Goal: Information Seeking & Learning: Learn about a topic

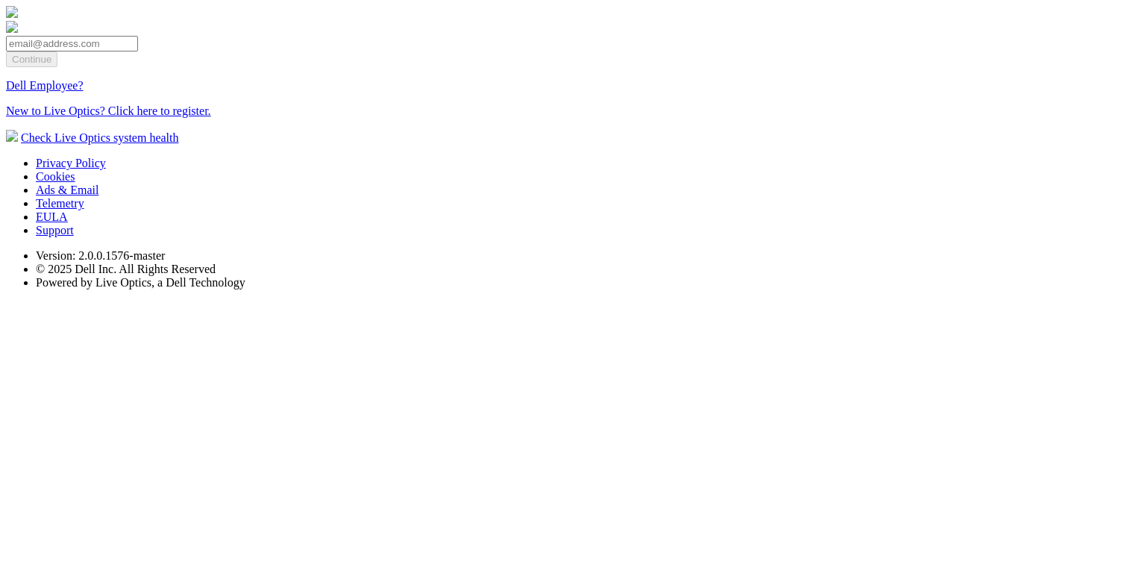
click at [87, 51] on input "email" at bounding box center [72, 44] width 132 height 16
type input "[EMAIL_ADDRESS][DOMAIN_NAME]"
click at [46, 67] on input "Continue" at bounding box center [31, 59] width 51 height 16
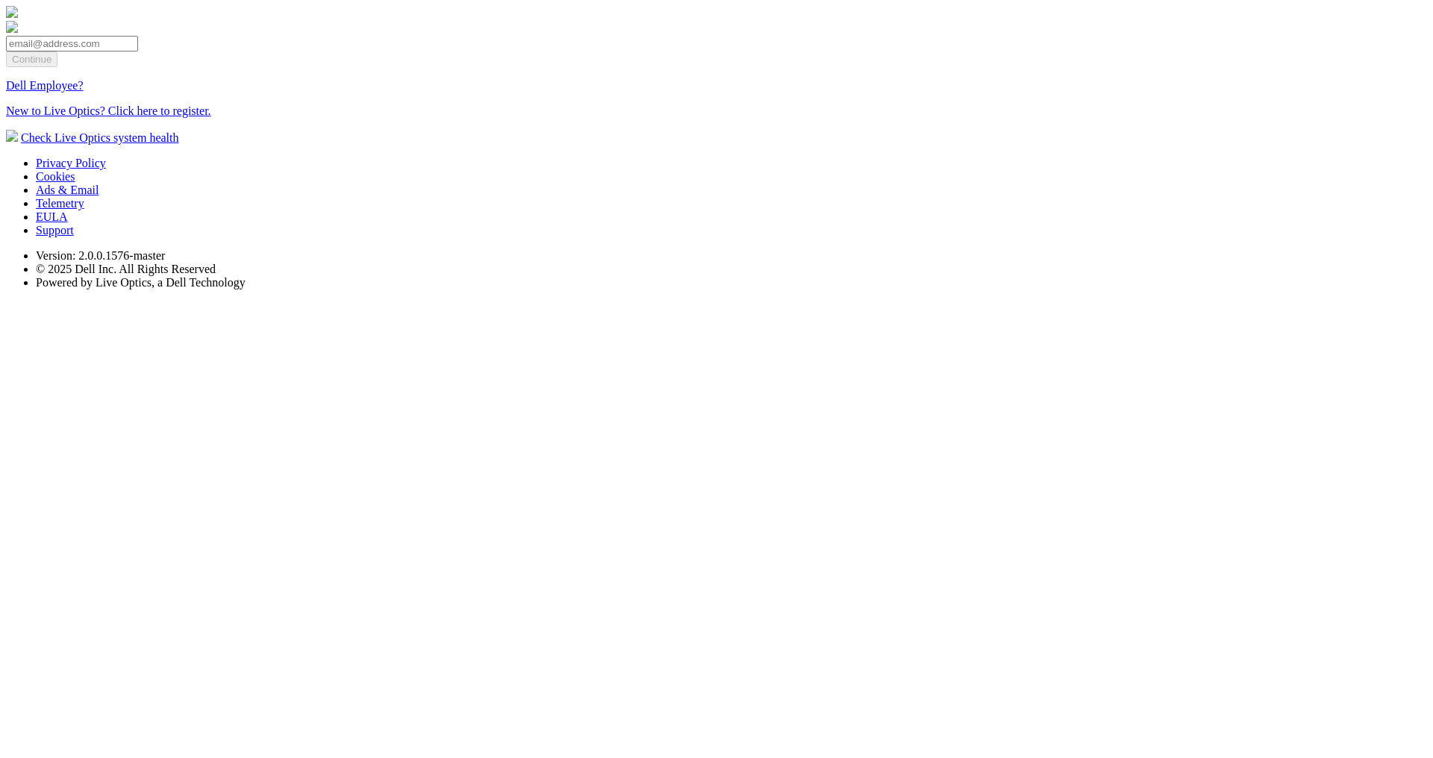
click at [84, 51] on input "email" at bounding box center [72, 44] width 132 height 16
type input "[EMAIL_ADDRESS][DOMAIN_NAME]"
click at [34, 67] on input "Continue" at bounding box center [31, 59] width 51 height 16
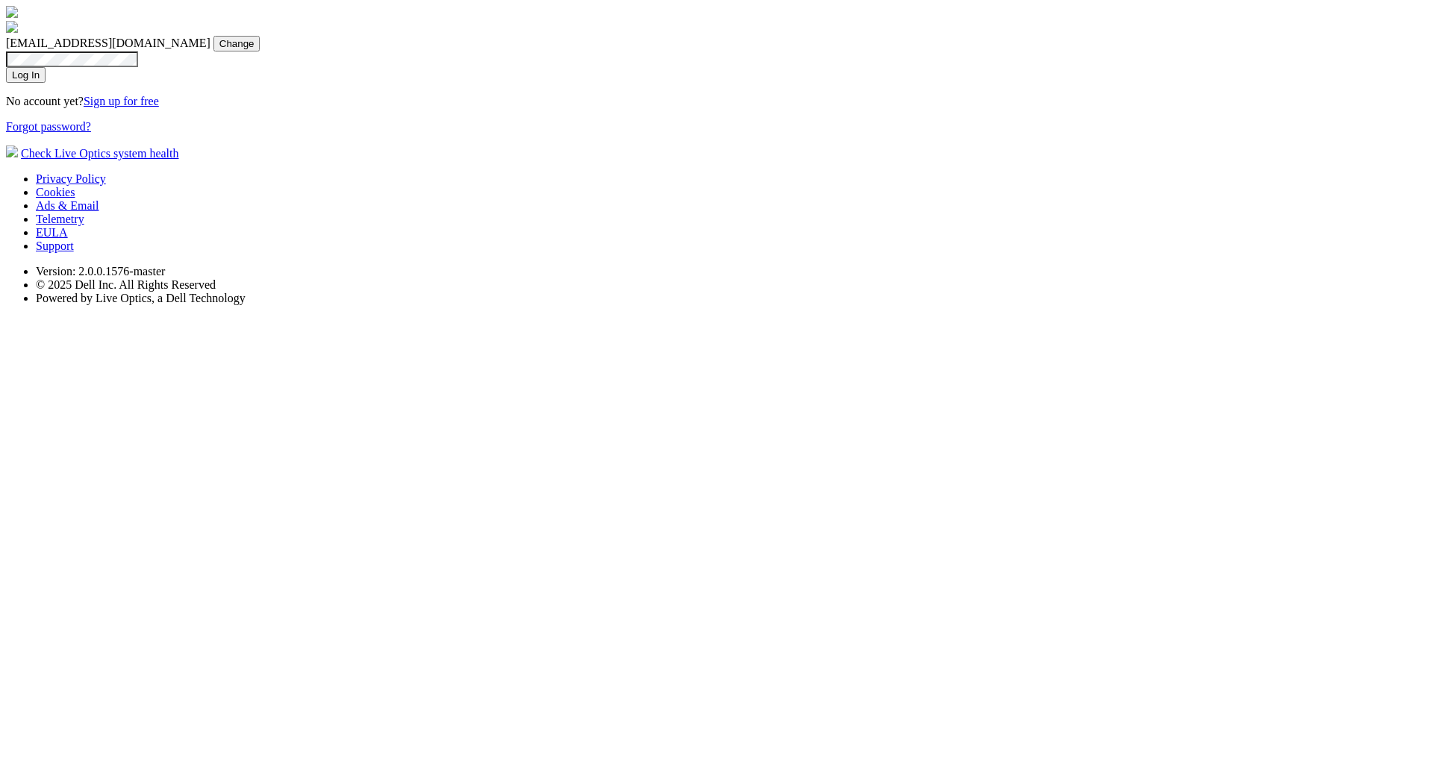
click at [31, 83] on input "Log In" at bounding box center [26, 75] width 40 height 16
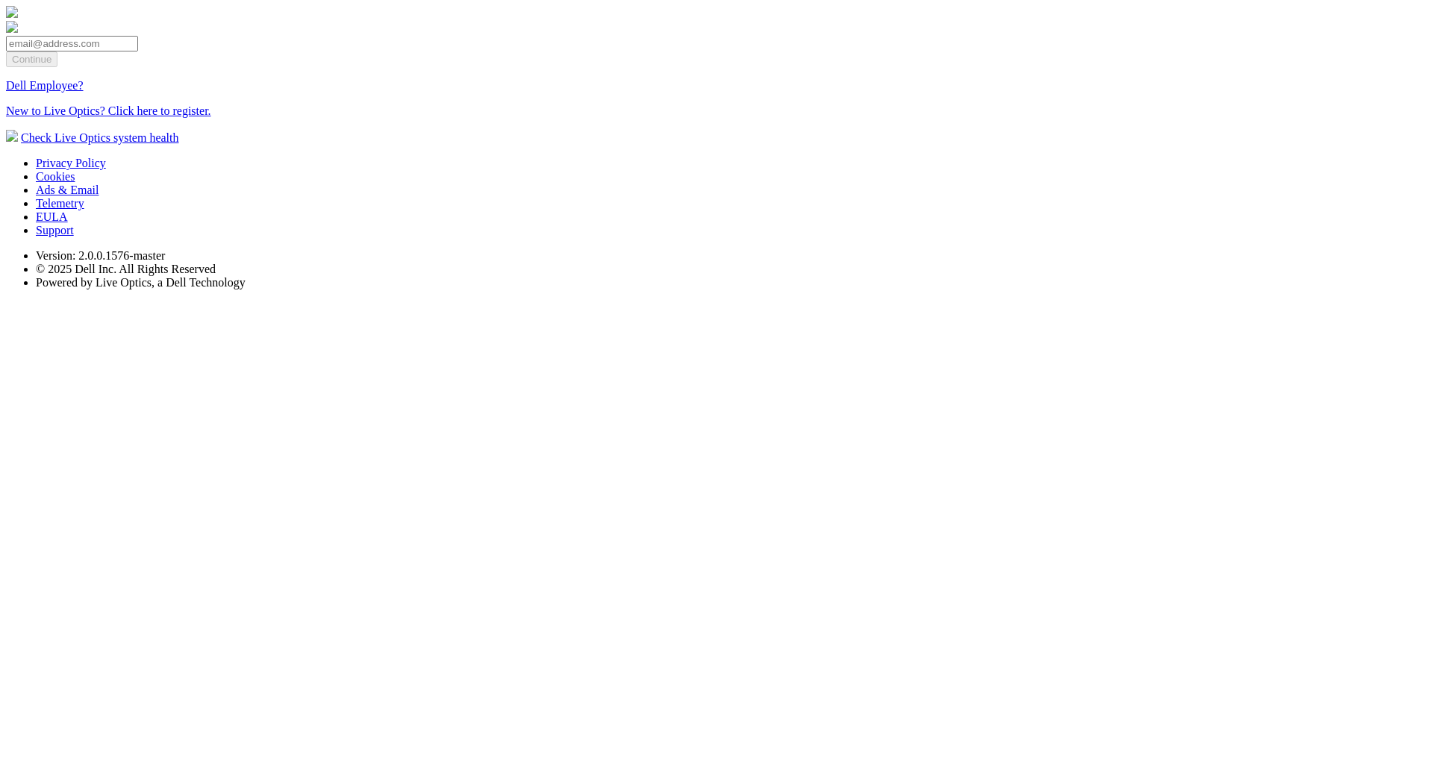
click at [66, 36] on div at bounding box center [716, 28] width 1421 height 15
click at [66, 51] on input "email" at bounding box center [72, 44] width 132 height 16
type input "dpackadmin@liveoptics.com"
click at [49, 67] on input "Continue" at bounding box center [31, 59] width 51 height 16
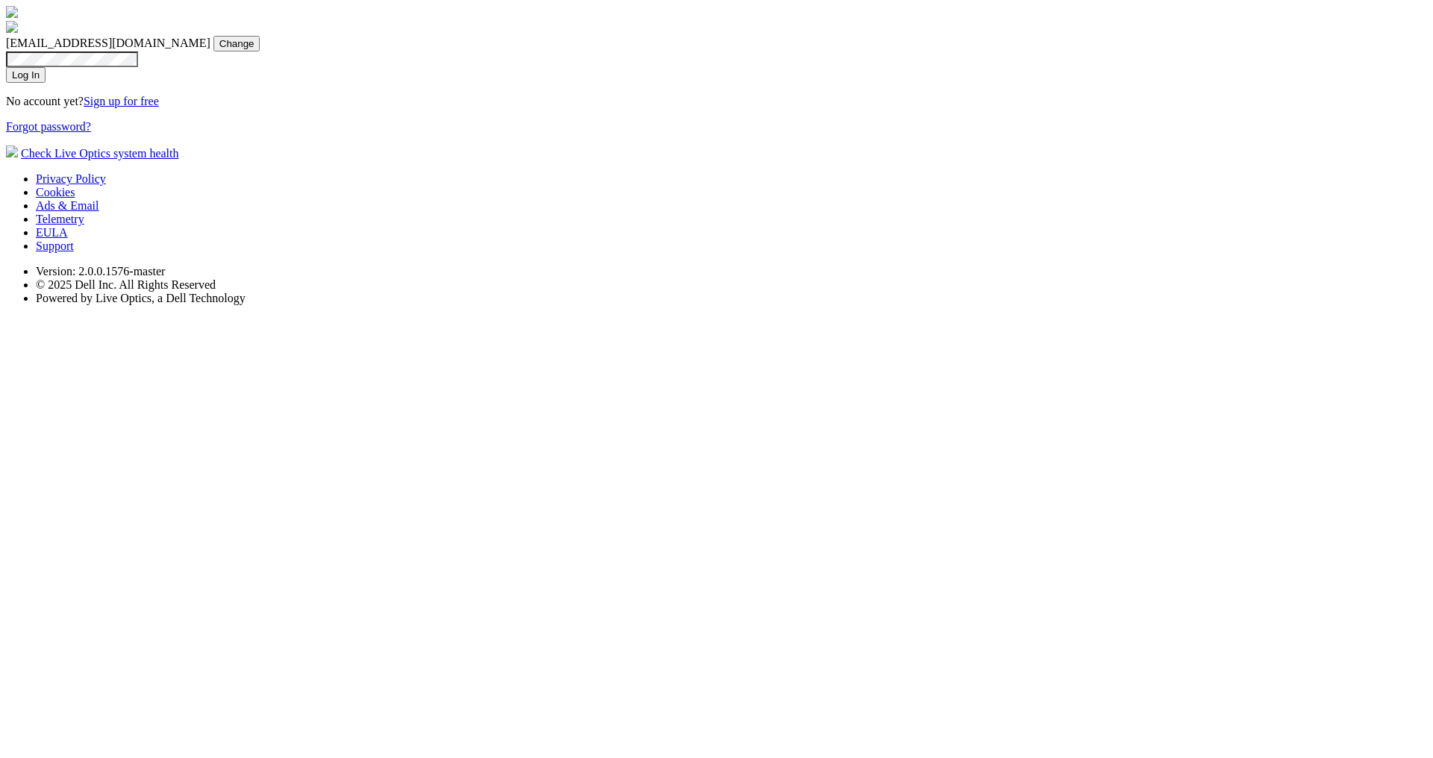
click at [30, 83] on input "Log In" at bounding box center [26, 75] width 40 height 16
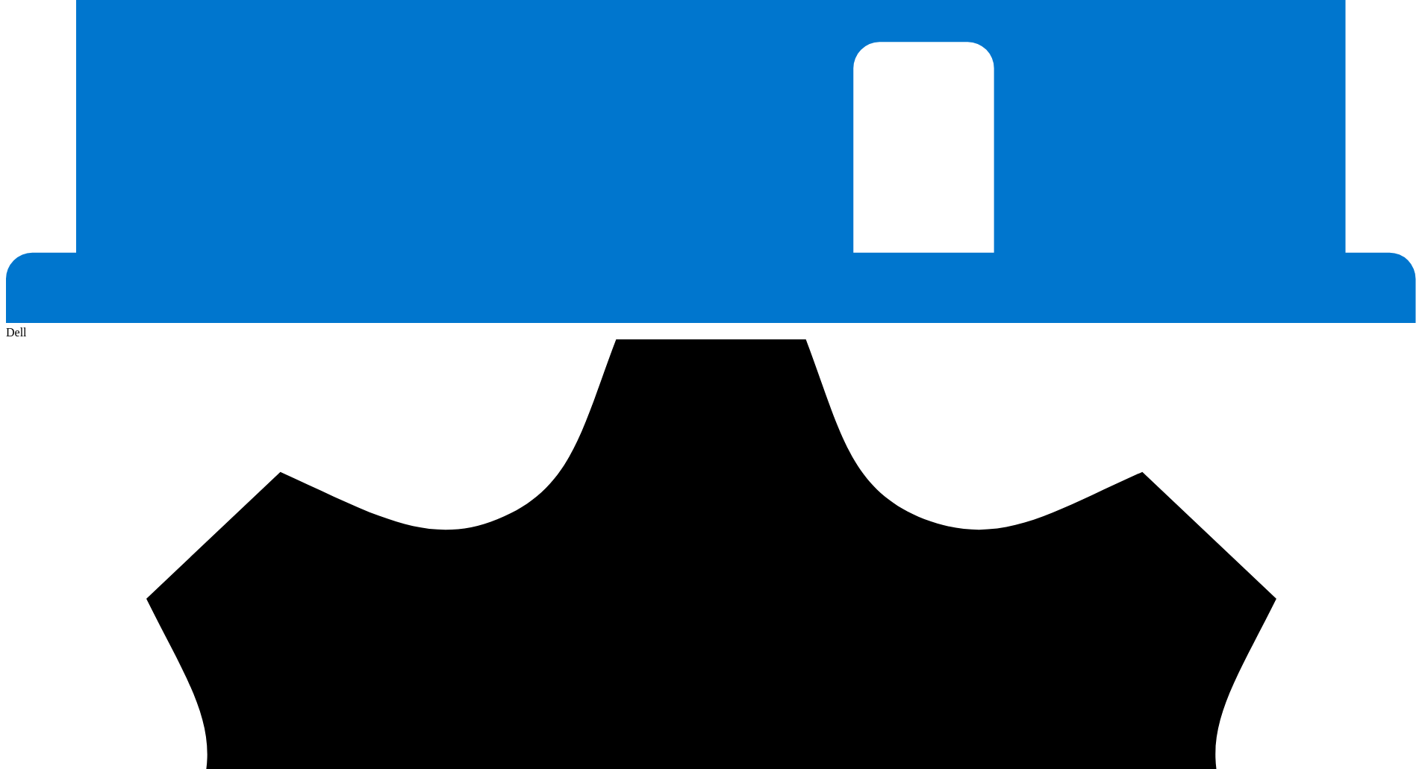
scroll to position [2364, 0]
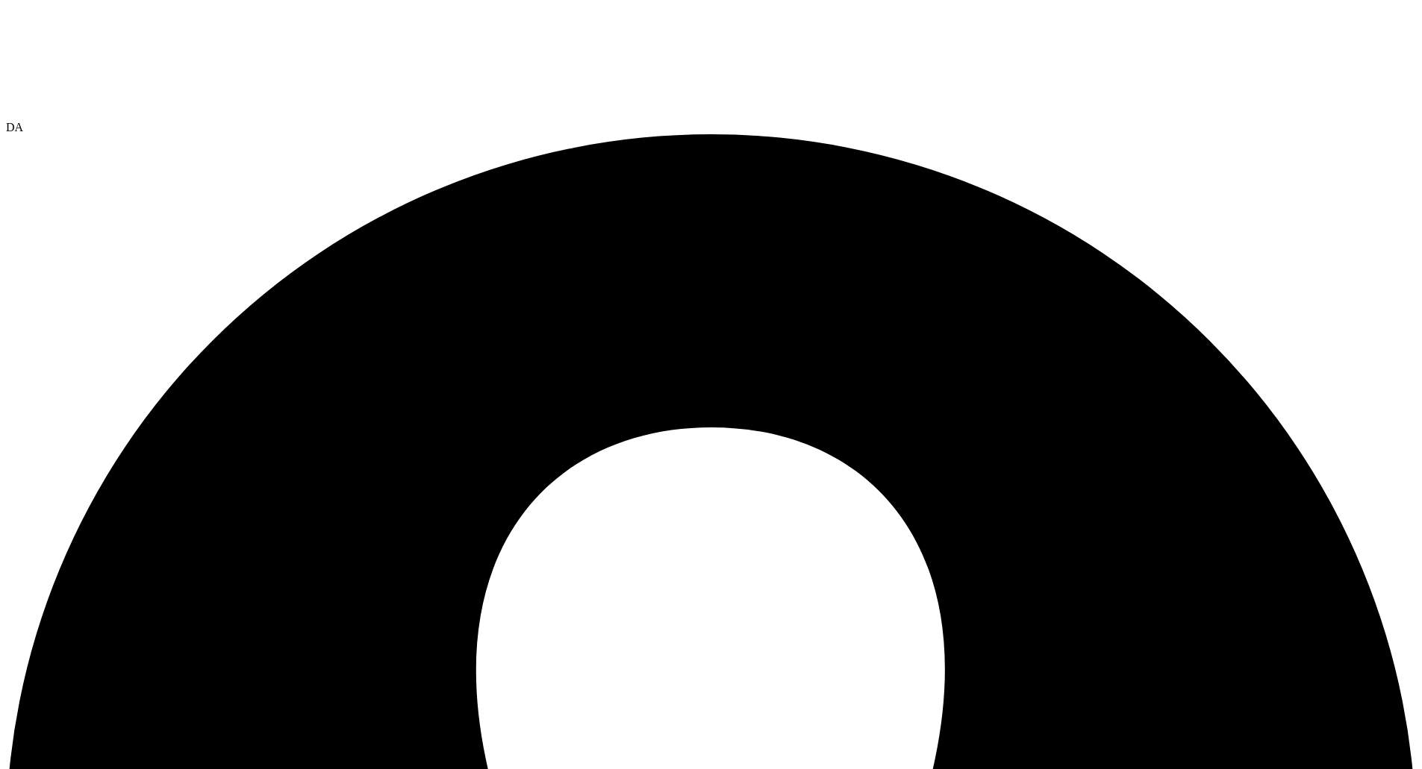
scroll to position [2364, 0]
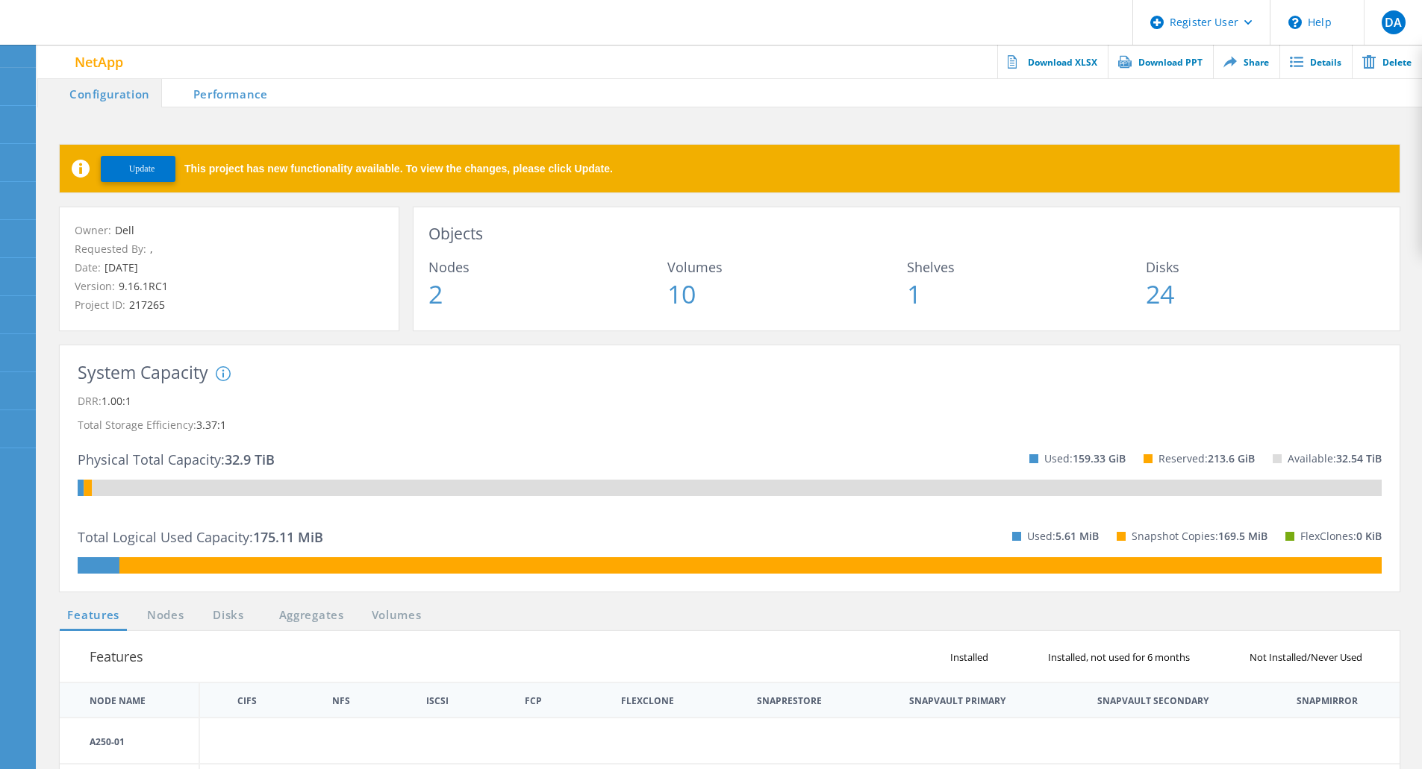
click at [141, 169] on span "Update" at bounding box center [142, 168] width 26 height 11
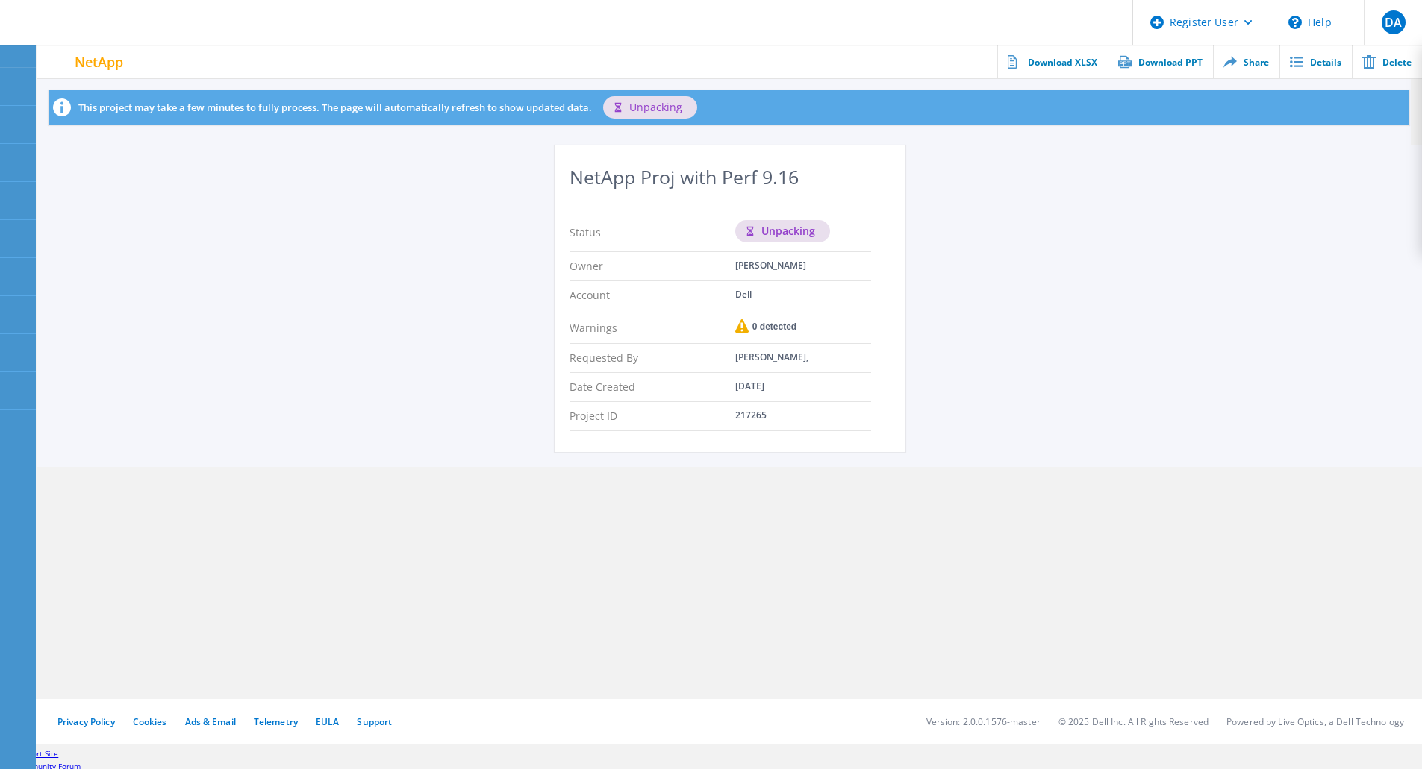
click at [744, 328] on icon at bounding box center [741, 325] width 13 height 13
click at [738, 328] on icon at bounding box center [741, 325] width 13 height 13
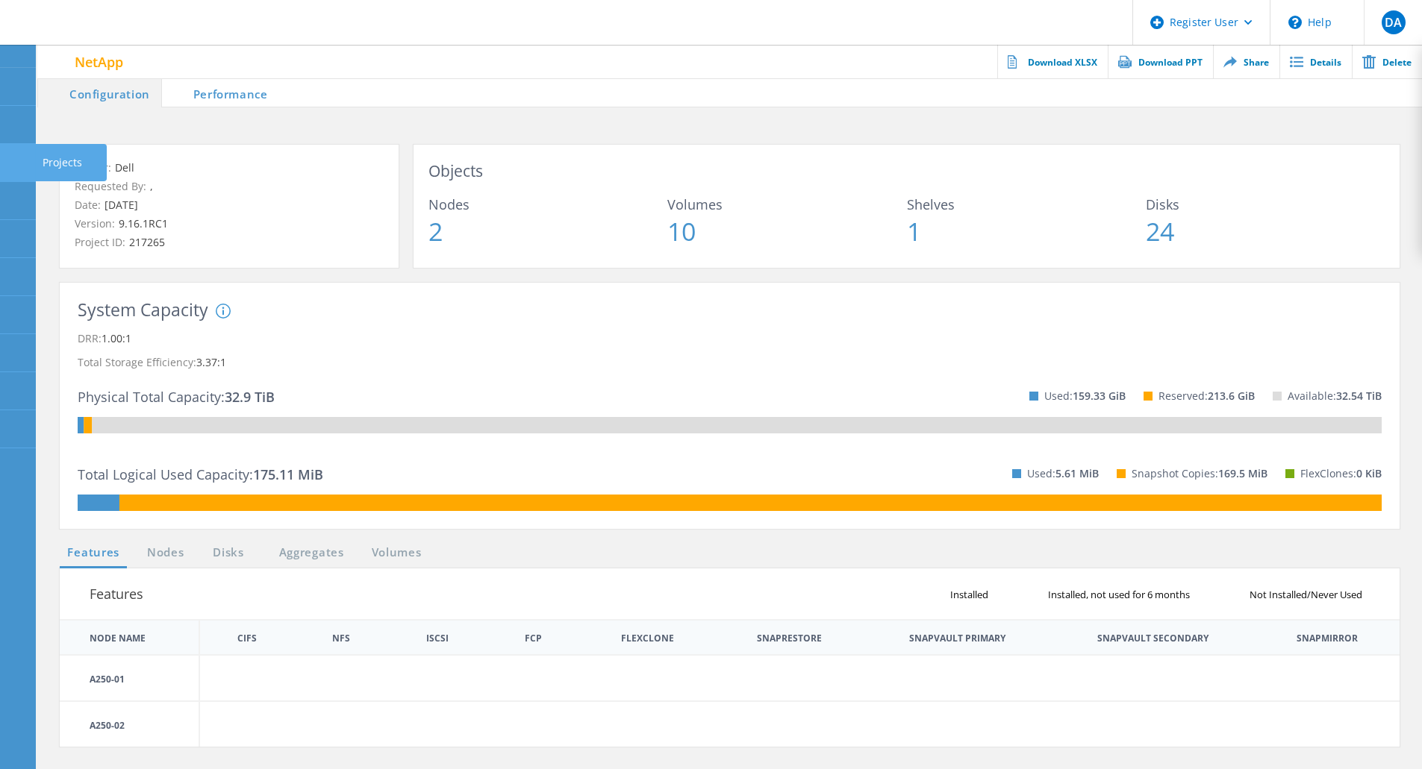
click at [8, 156] on use at bounding box center [8, 156] width 0 height 0
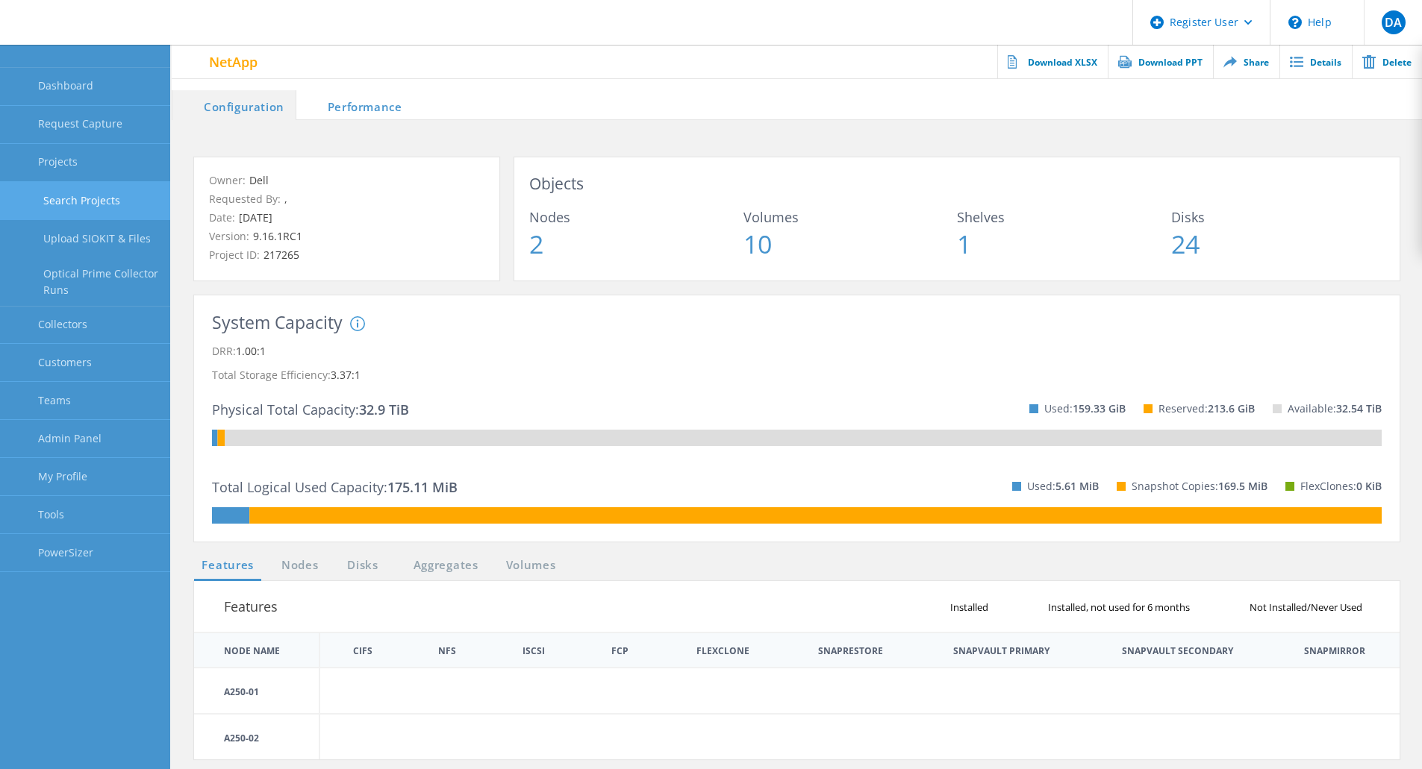
click at [86, 205] on link "Search Projects" at bounding box center [85, 201] width 170 height 38
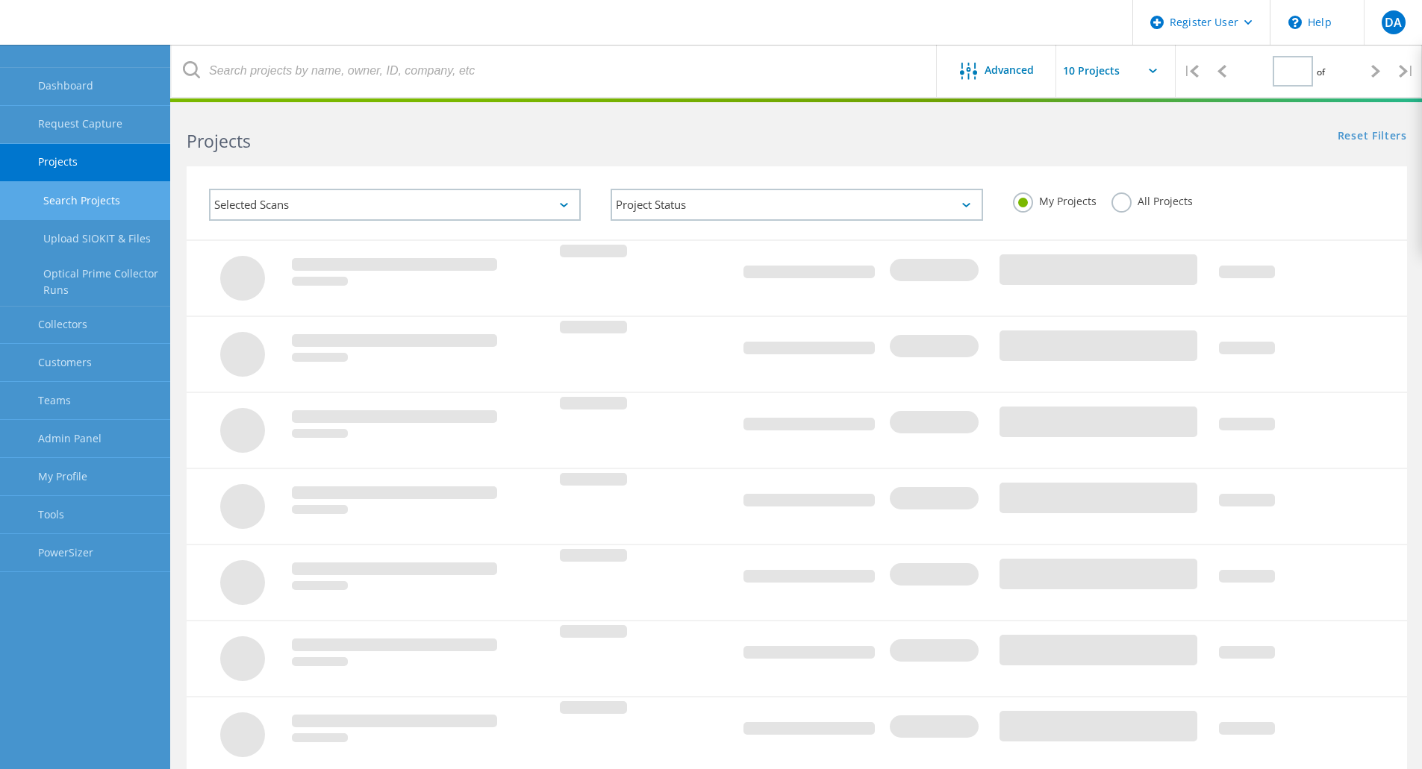
type input "5"
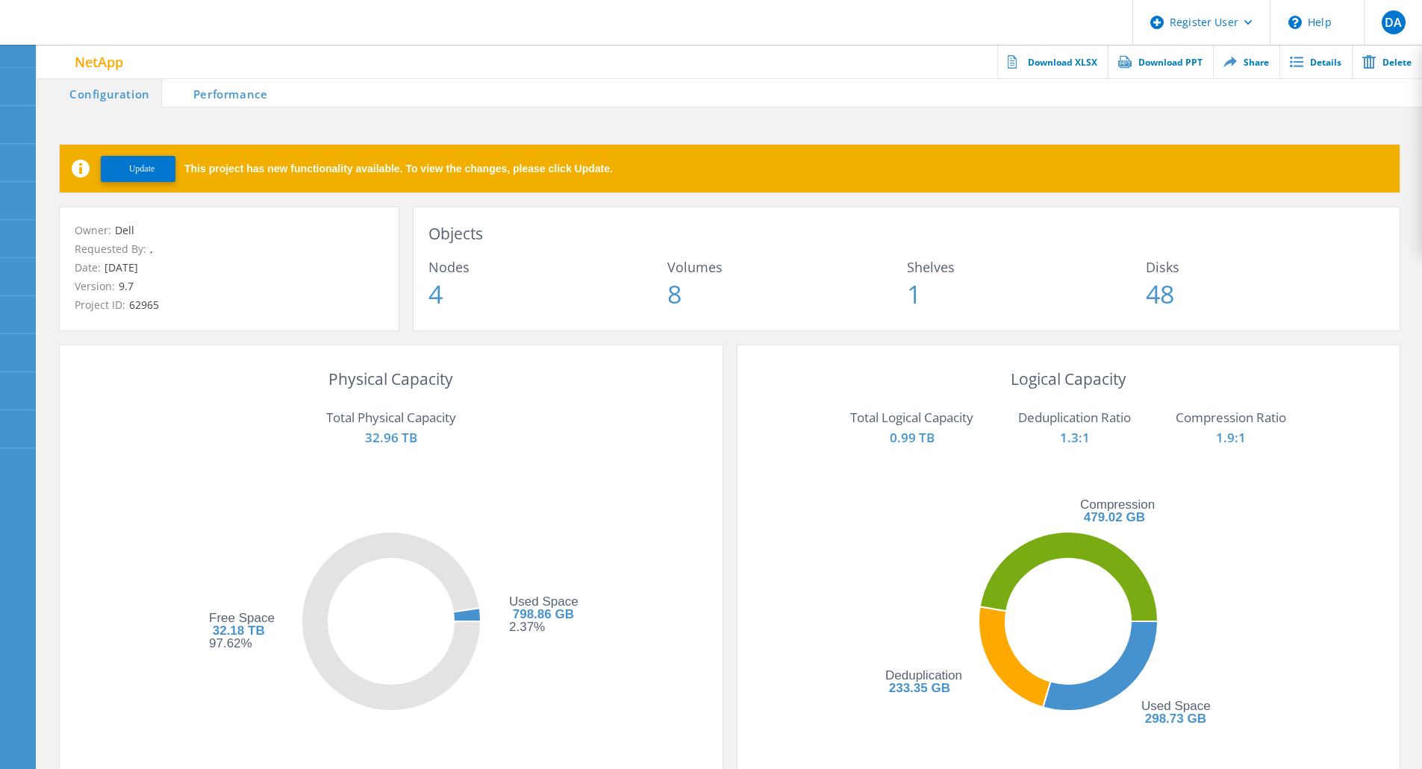
click at [154, 172] on span "Update" at bounding box center [142, 168] width 26 height 11
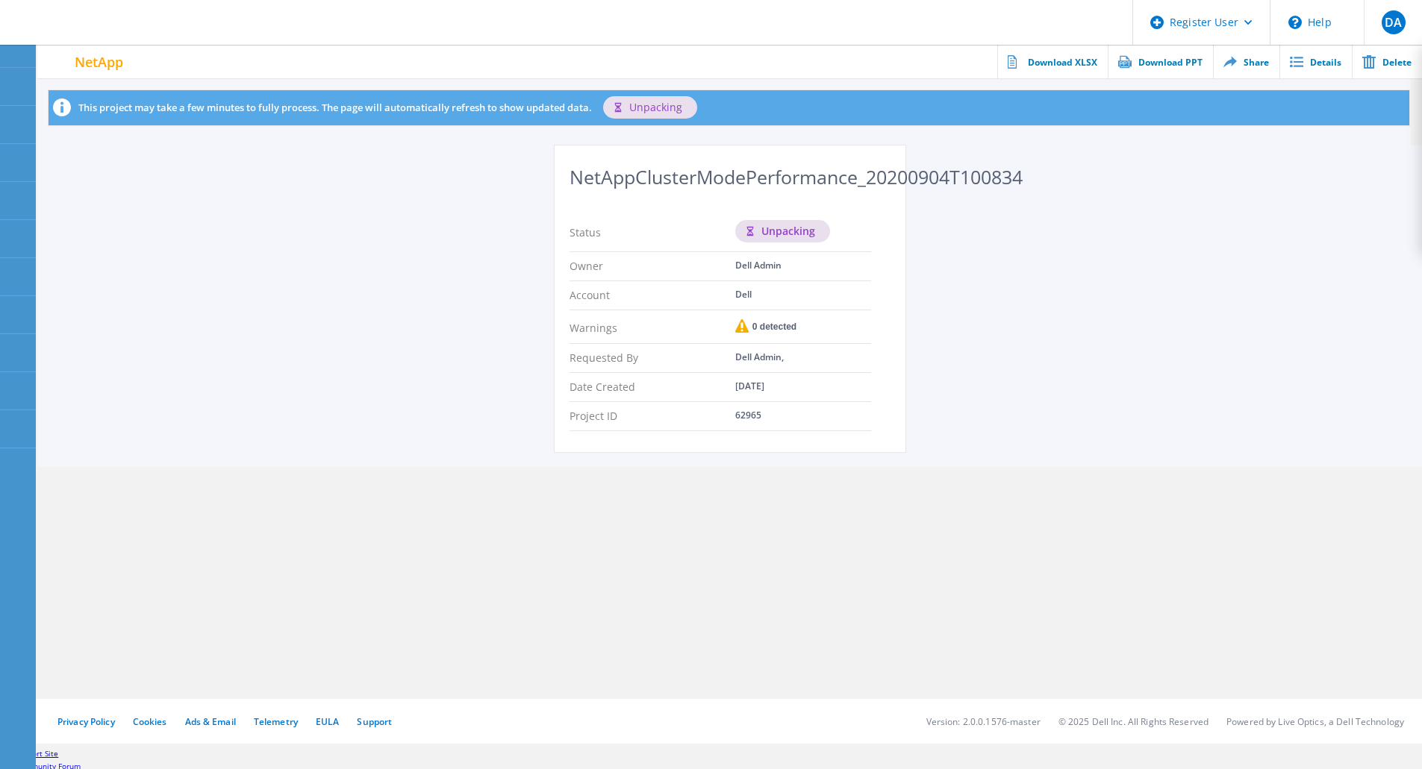
click at [743, 328] on icon at bounding box center [741, 325] width 13 height 13
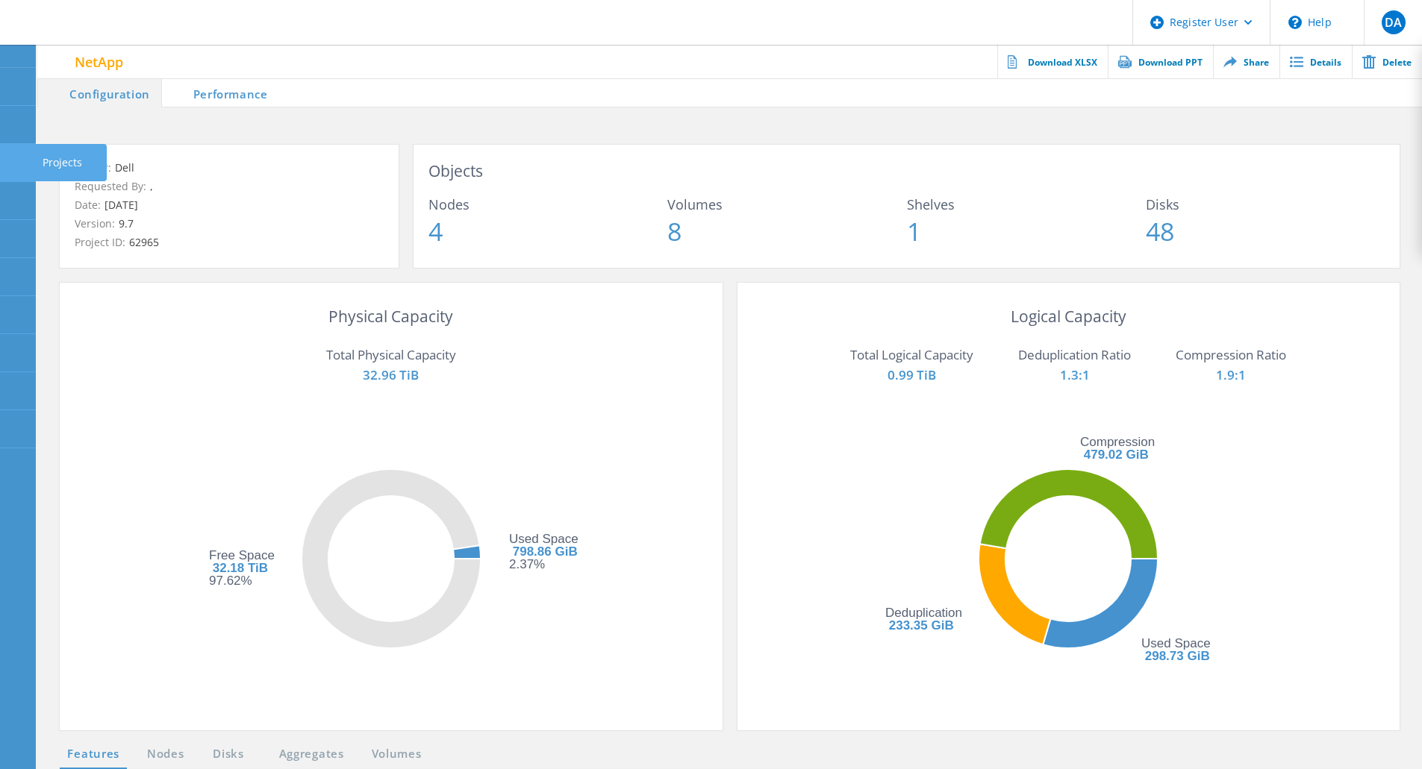
click at [8, 156] on use at bounding box center [8, 156] width 0 height 0
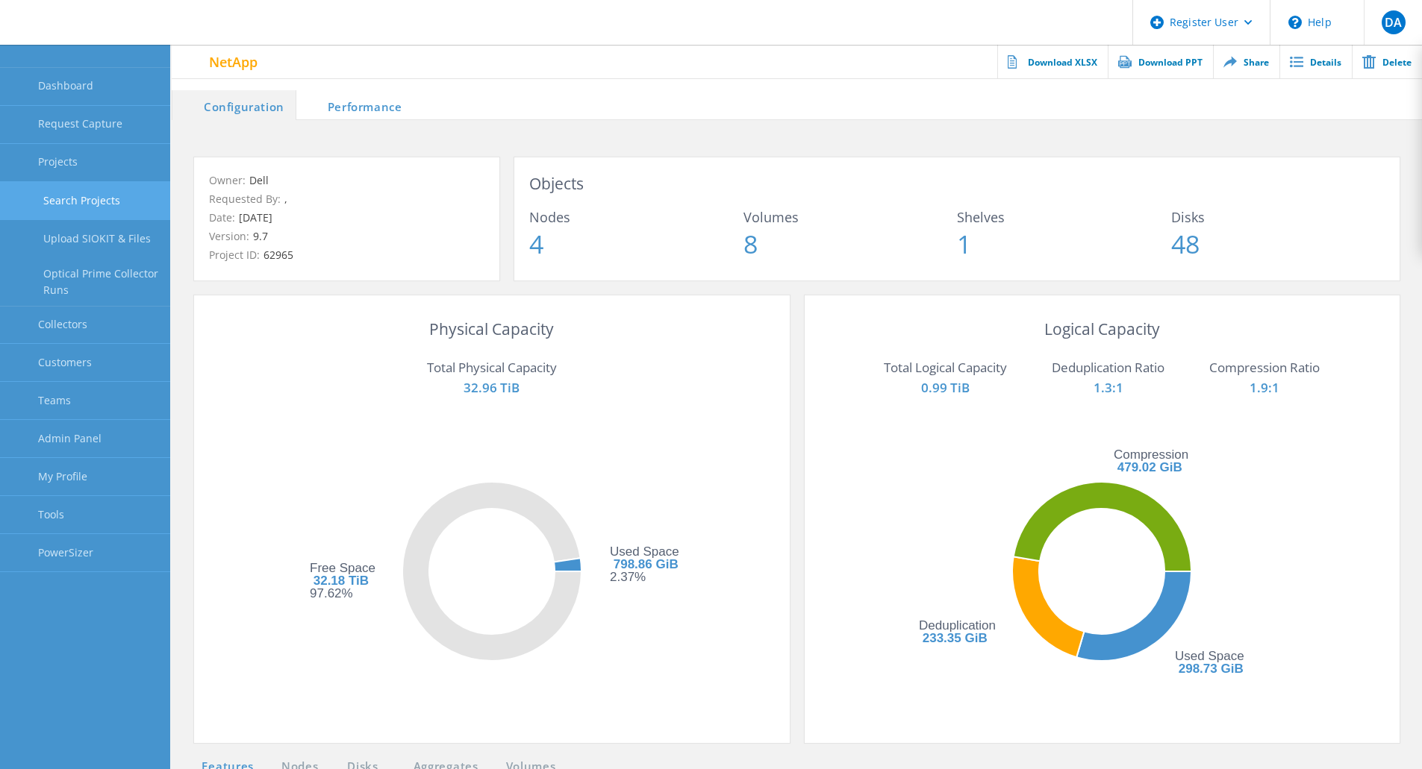
click at [70, 206] on link "Search Projects" at bounding box center [85, 201] width 170 height 38
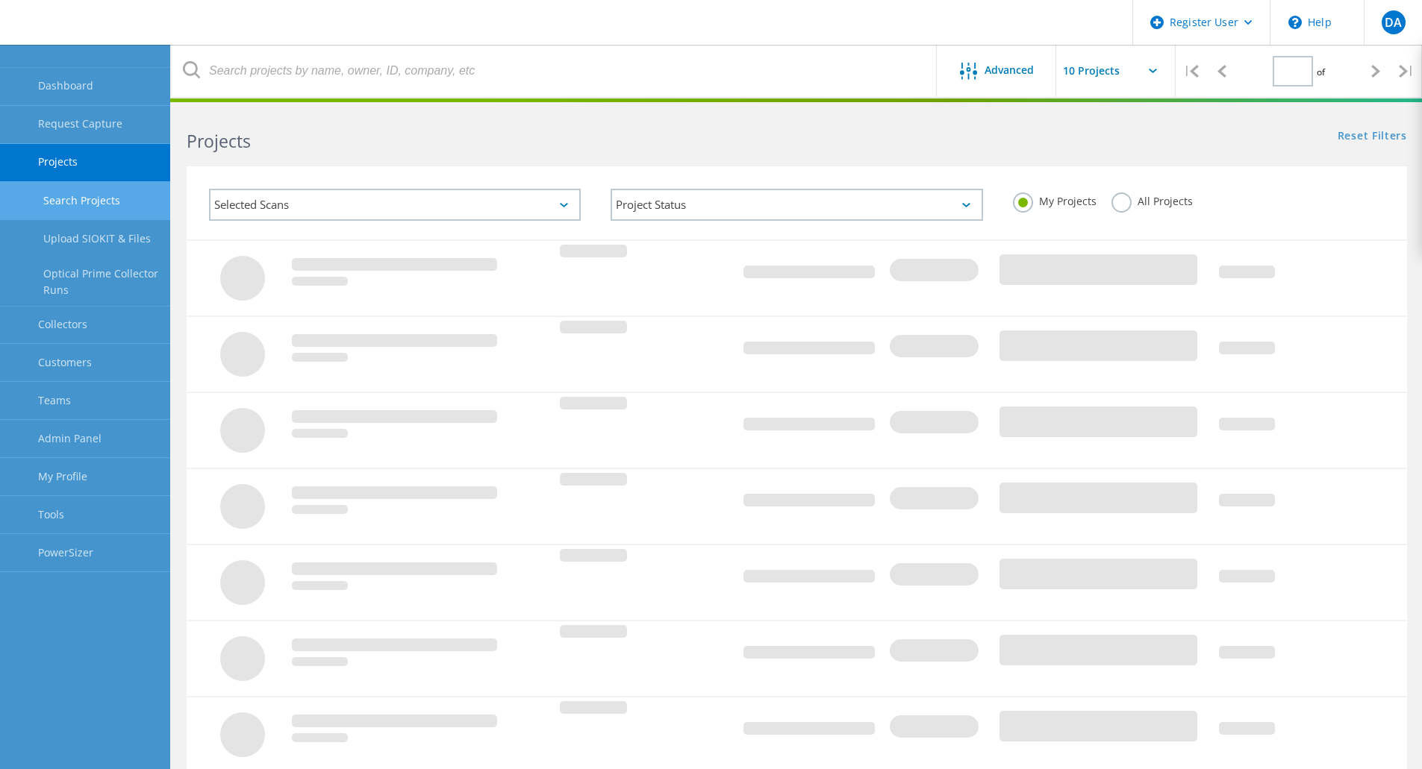
type input "5"
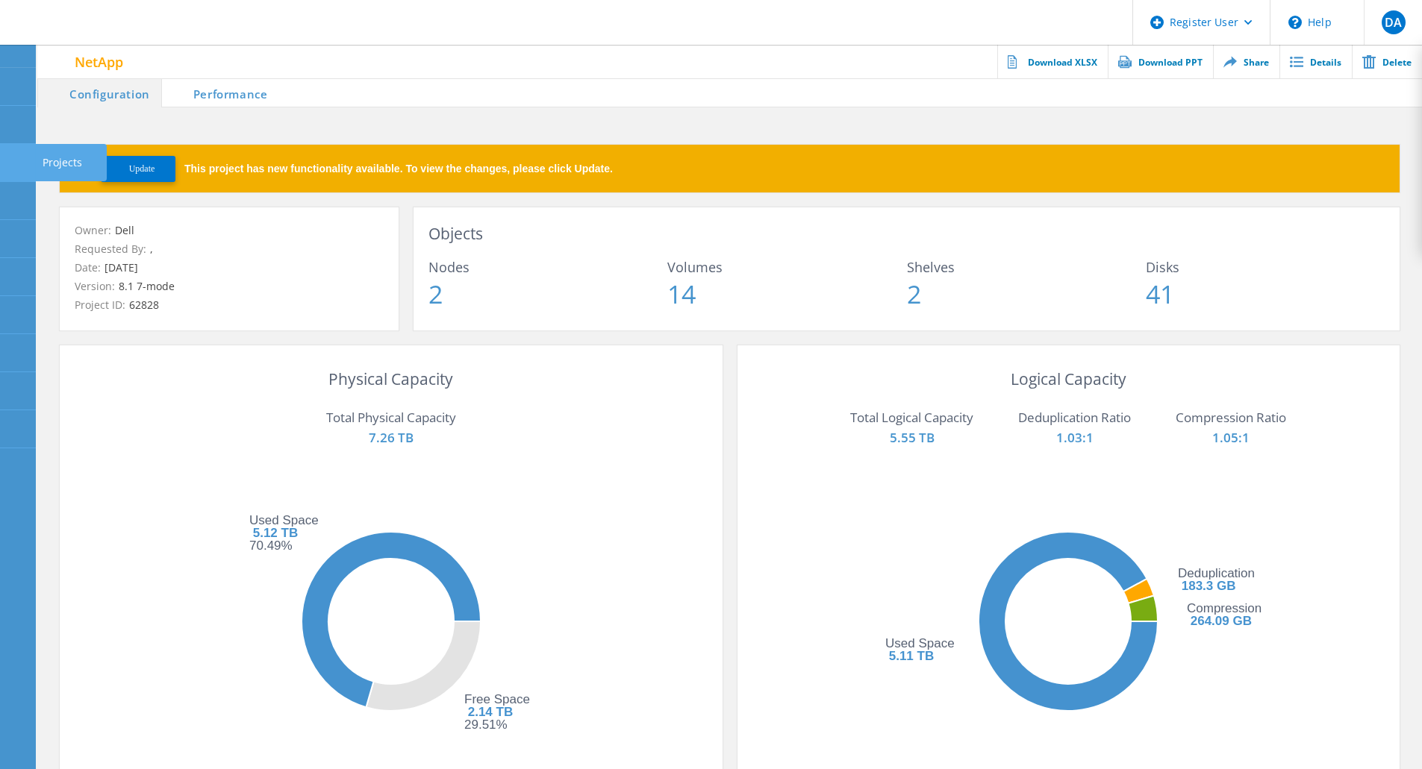
click at [8, 158] on icon at bounding box center [17, 163] width 18 height 14
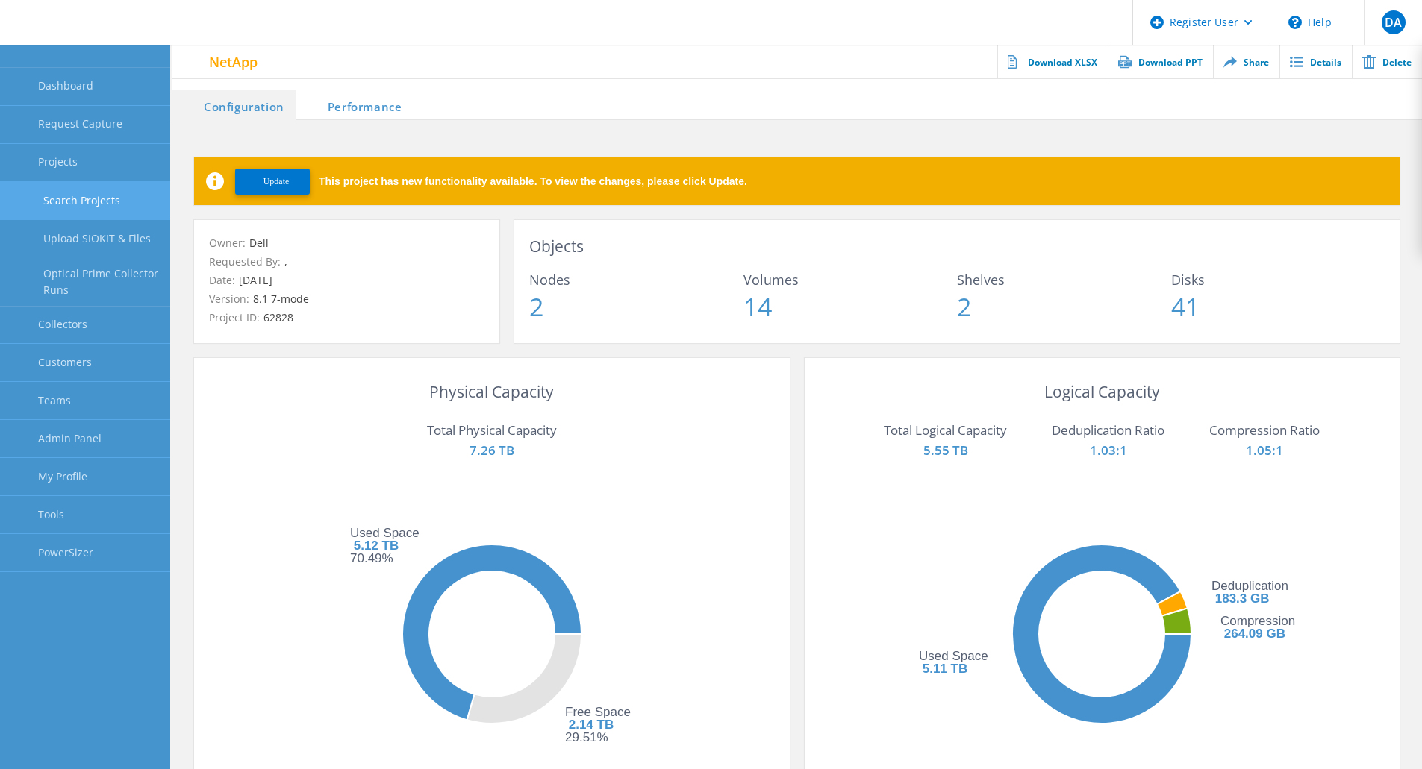
click at [77, 190] on link "Search Projects" at bounding box center [85, 201] width 170 height 38
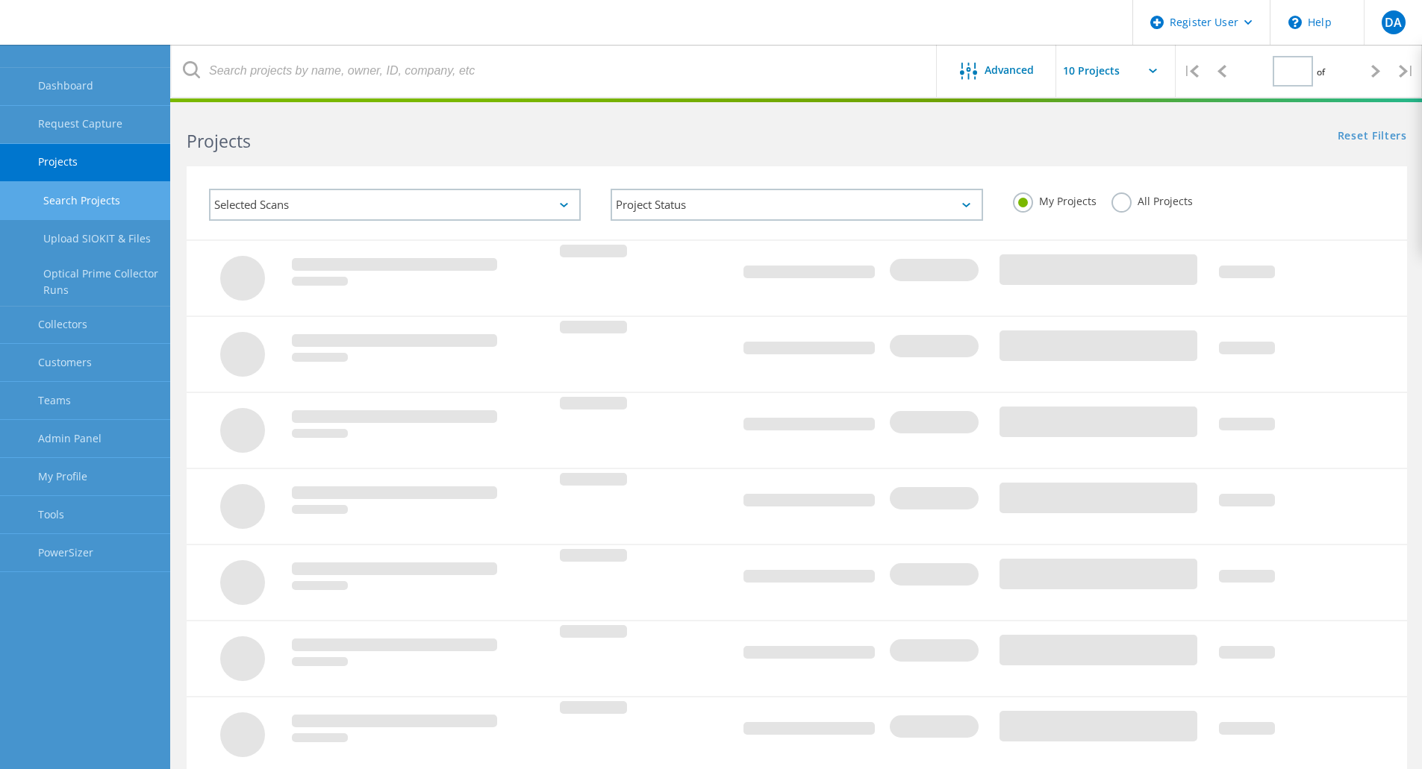
type input "5"
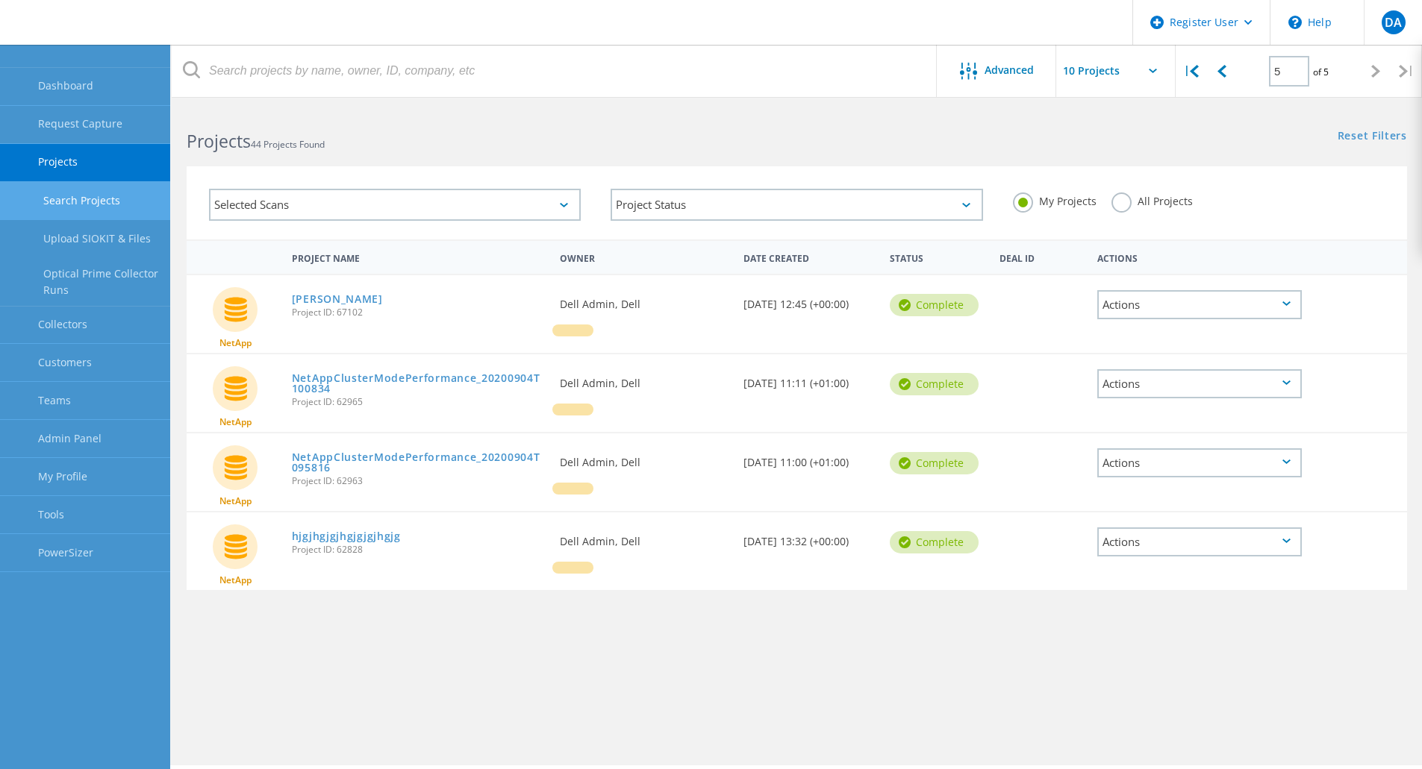
click at [1122, 204] on label "All Projects" at bounding box center [1151, 200] width 81 height 14
click at [0, 0] on input "All Projects" at bounding box center [0, 0] width 0 height 0
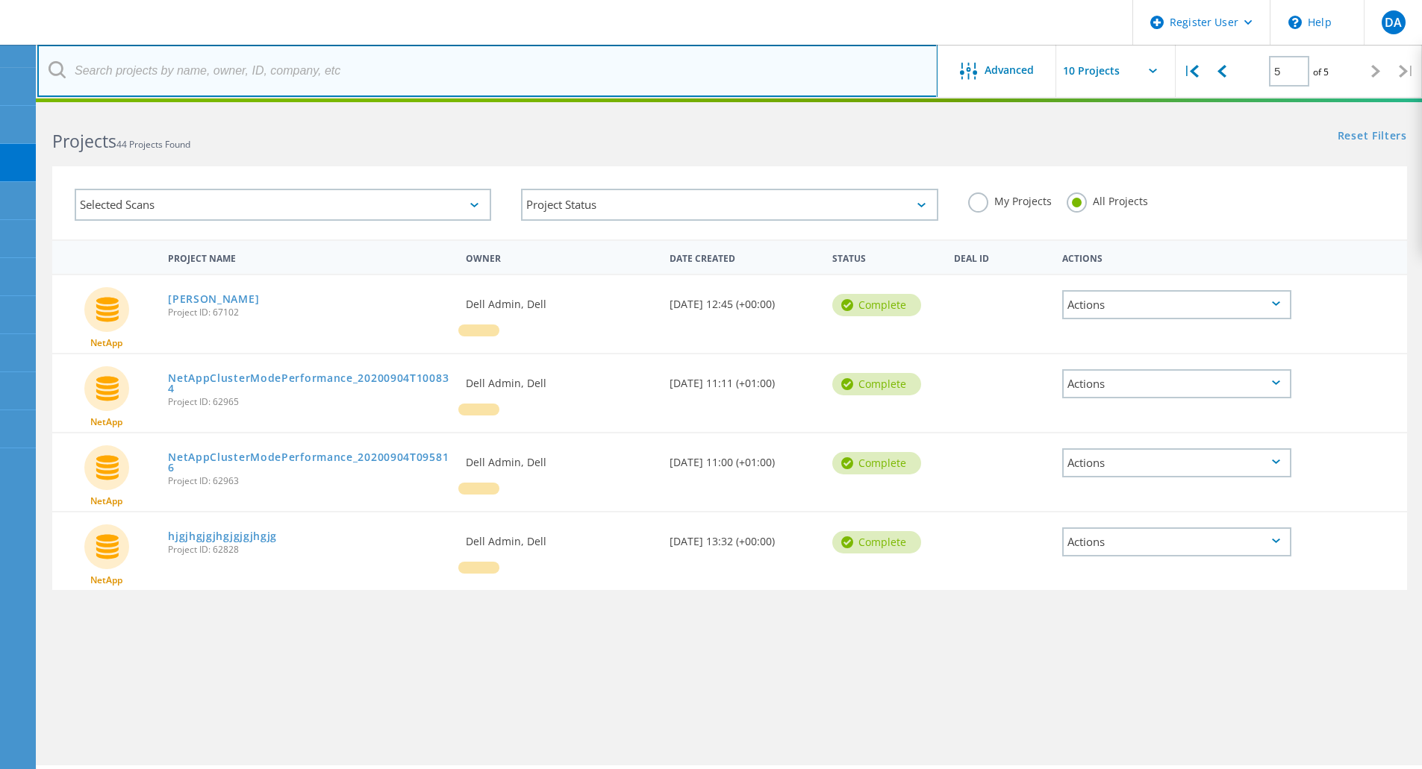
click at [162, 68] on input "text" at bounding box center [487, 71] width 900 height 52
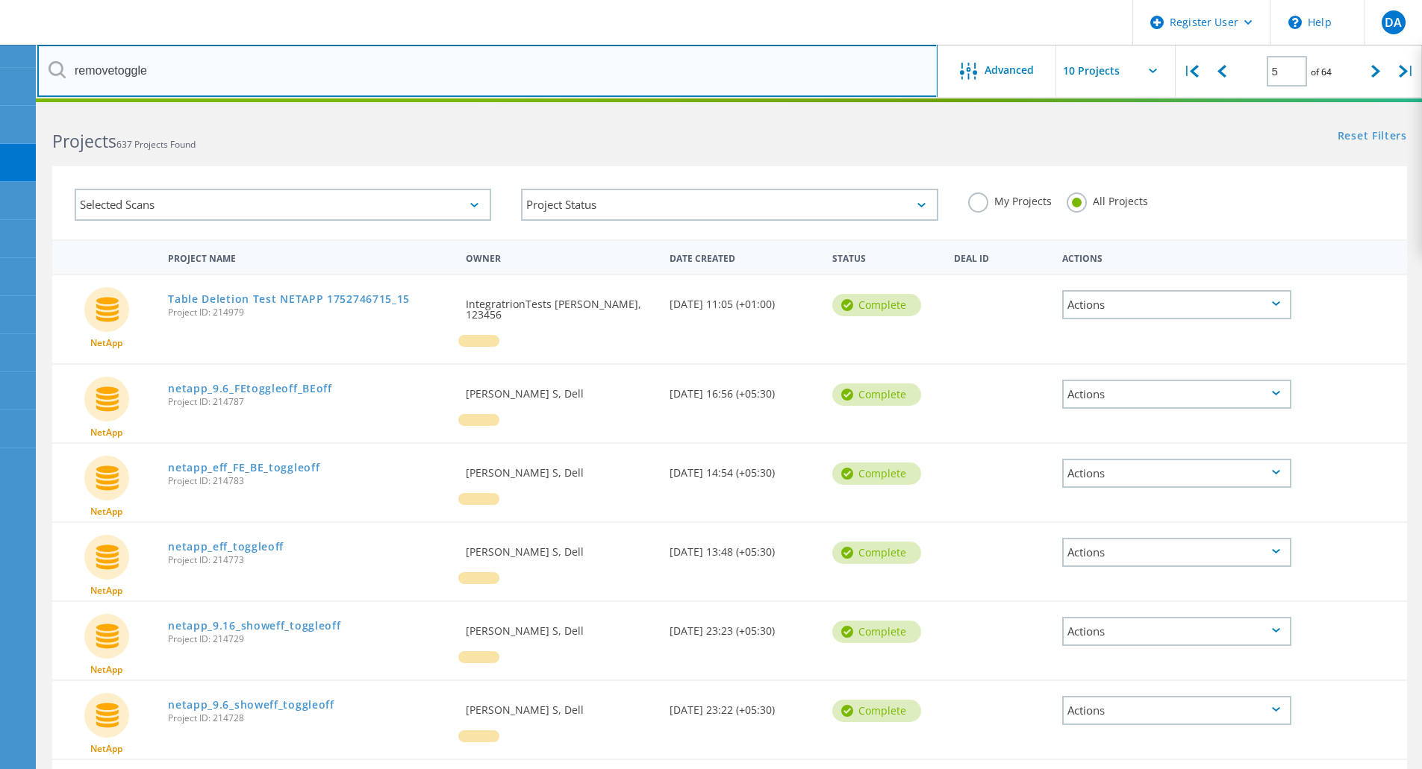
type input "removetoggle"
type input "1"
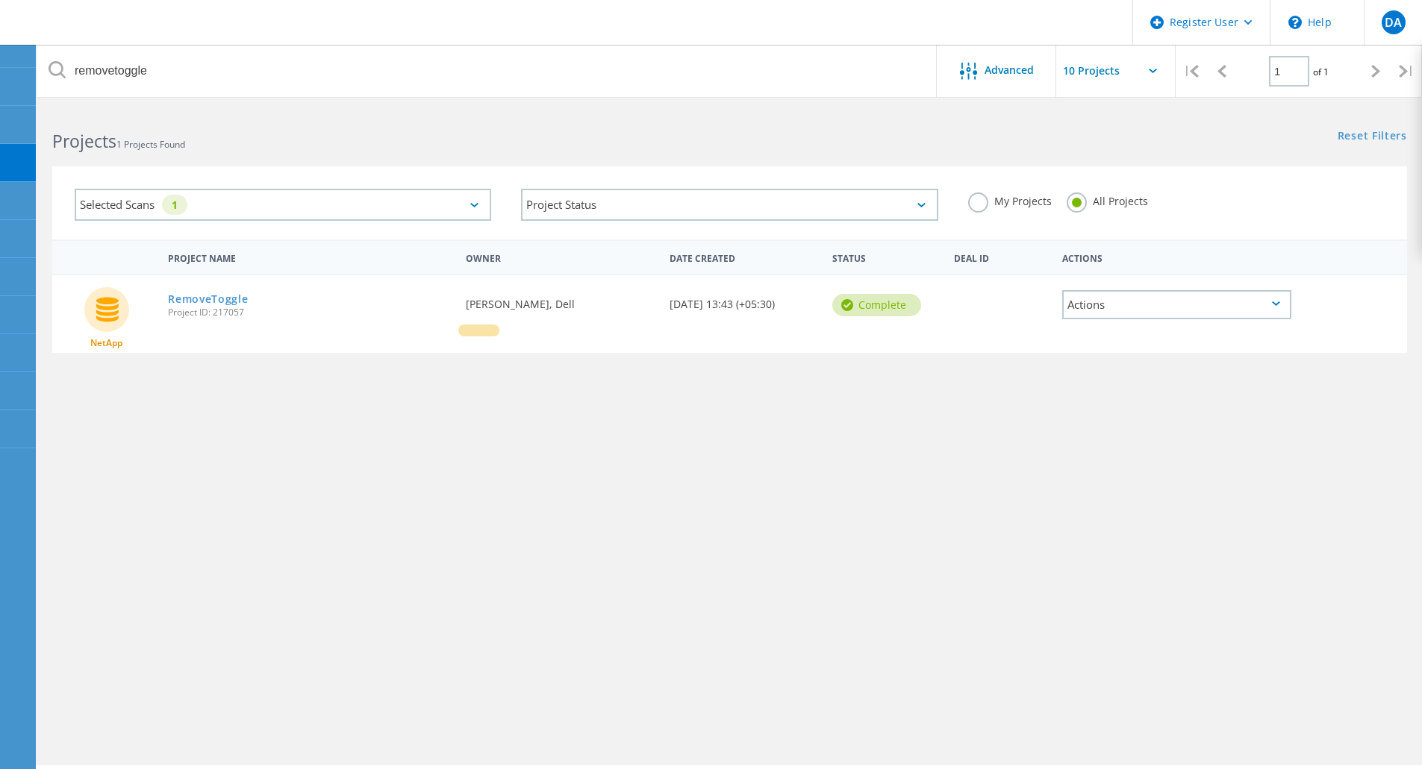
click at [235, 310] on span "Project ID: 217057" at bounding box center [309, 312] width 283 height 9
copy span "217057"
click at [228, 296] on link "RemoveToggle" at bounding box center [208, 299] width 80 height 10
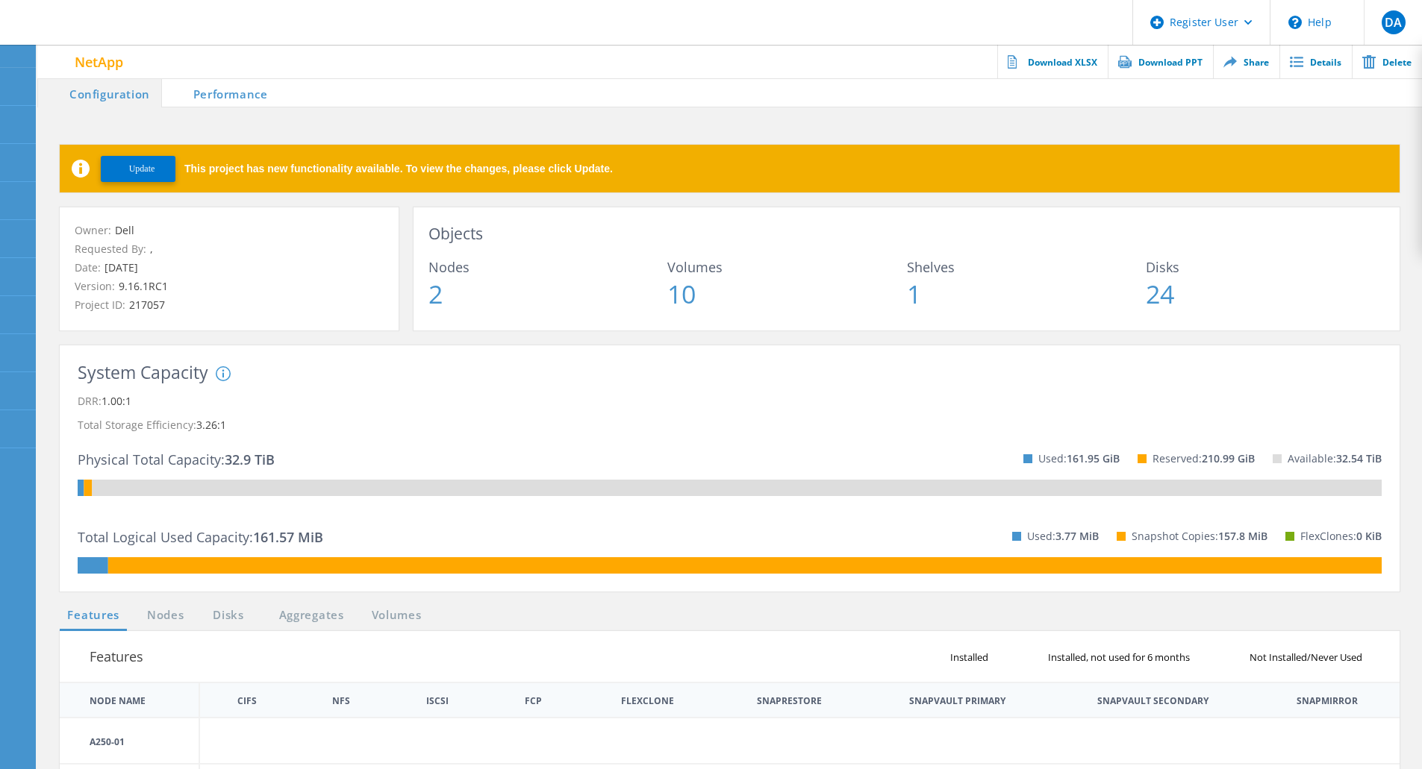
click at [137, 162] on button "Update" at bounding box center [138, 169] width 75 height 26
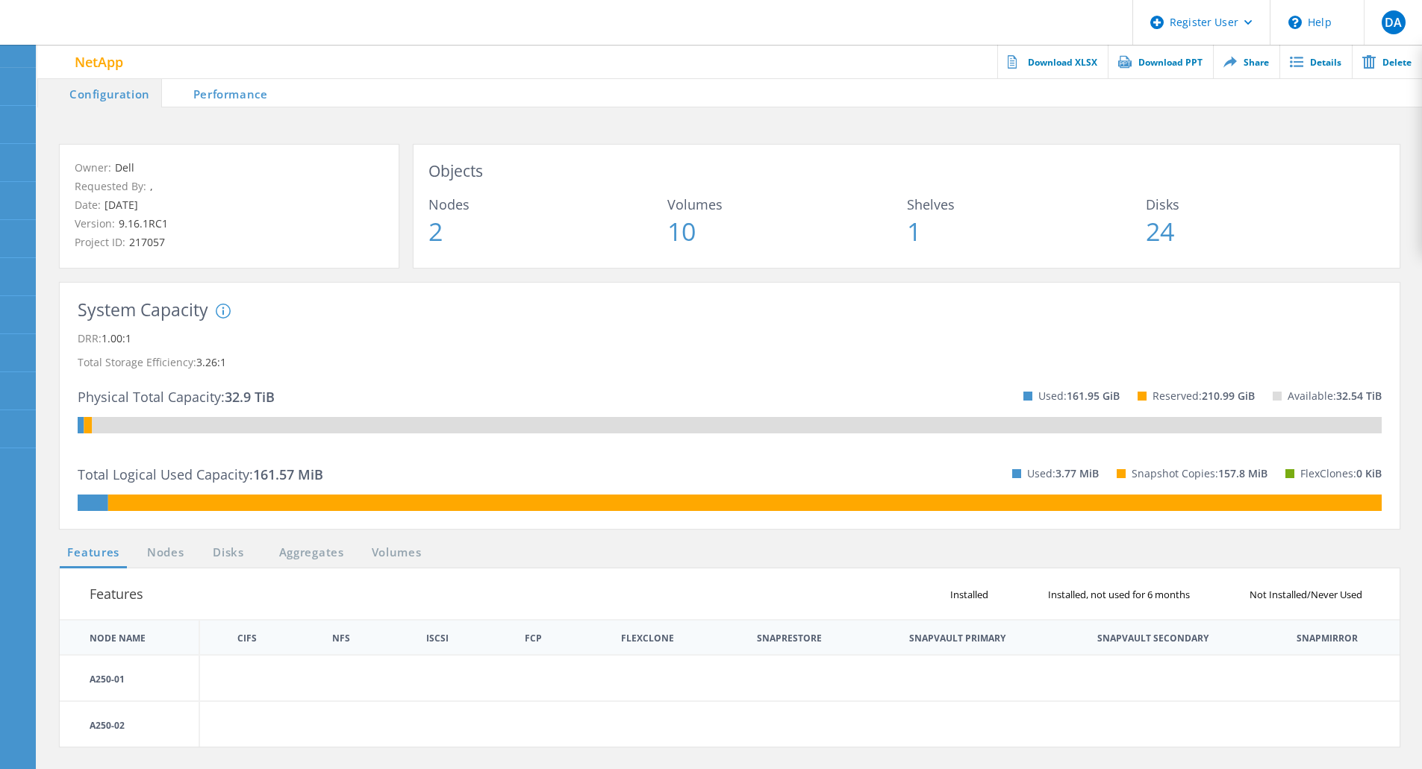
click at [204, 99] on li "Performance" at bounding box center [220, 93] width 117 height 30
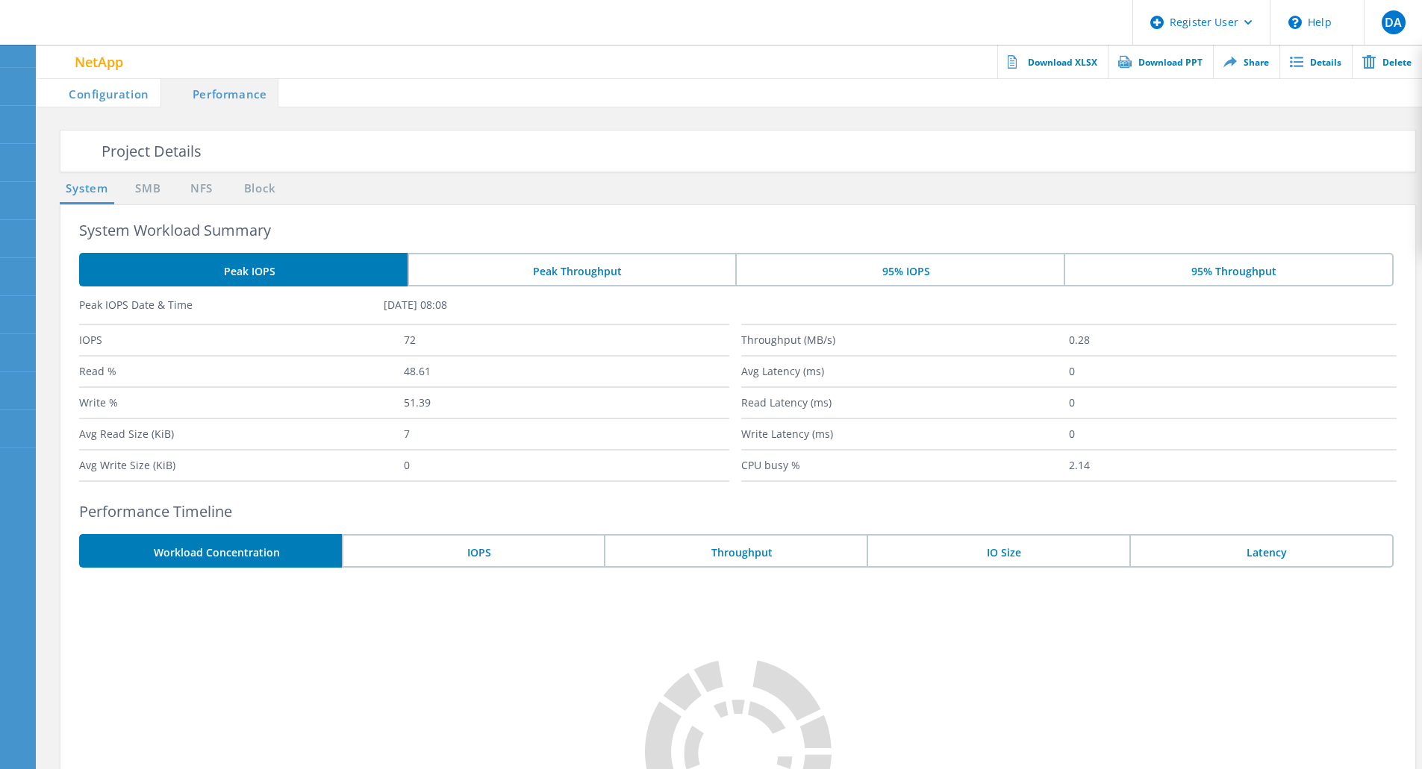
click at [119, 97] on li "Configuration" at bounding box center [98, 93] width 123 height 30
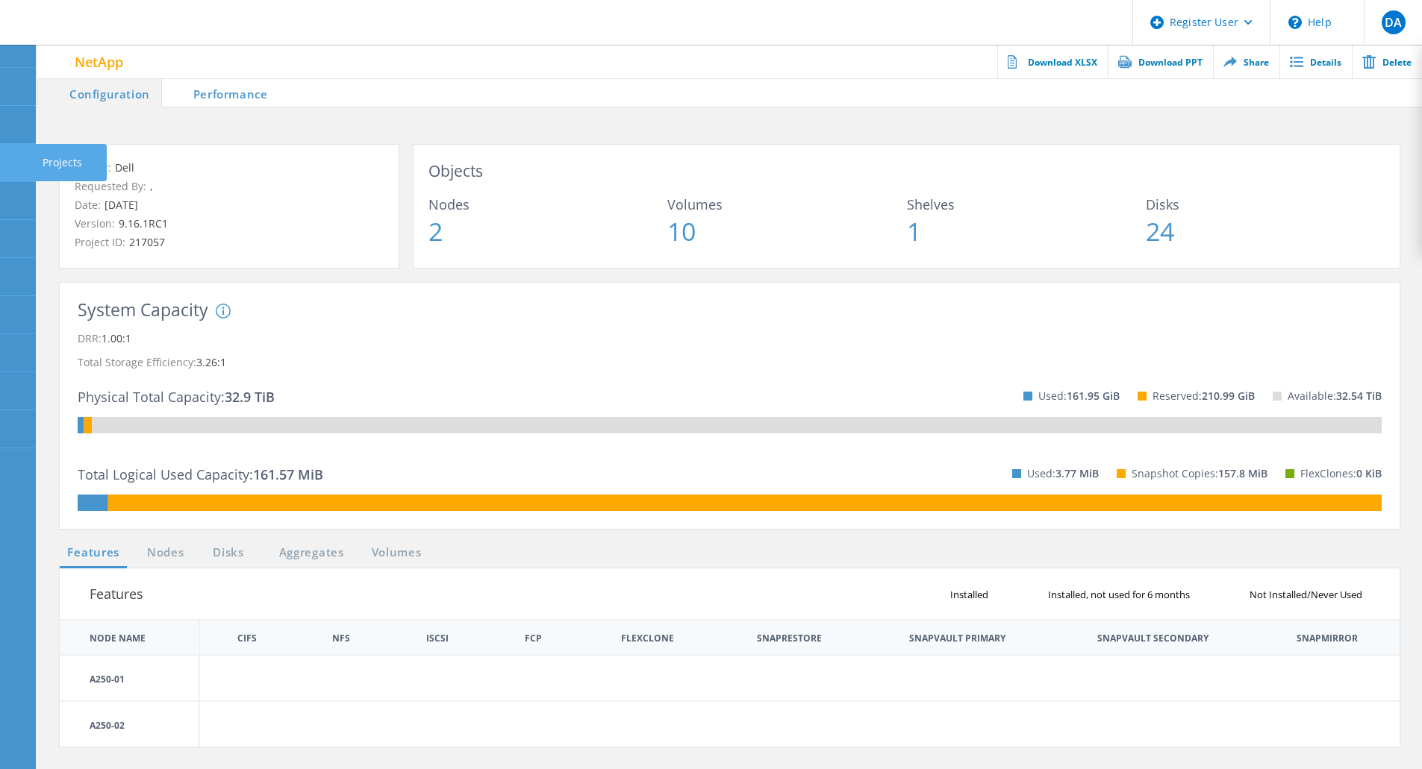
click at [8, 156] on use at bounding box center [8, 156] width 0 height 0
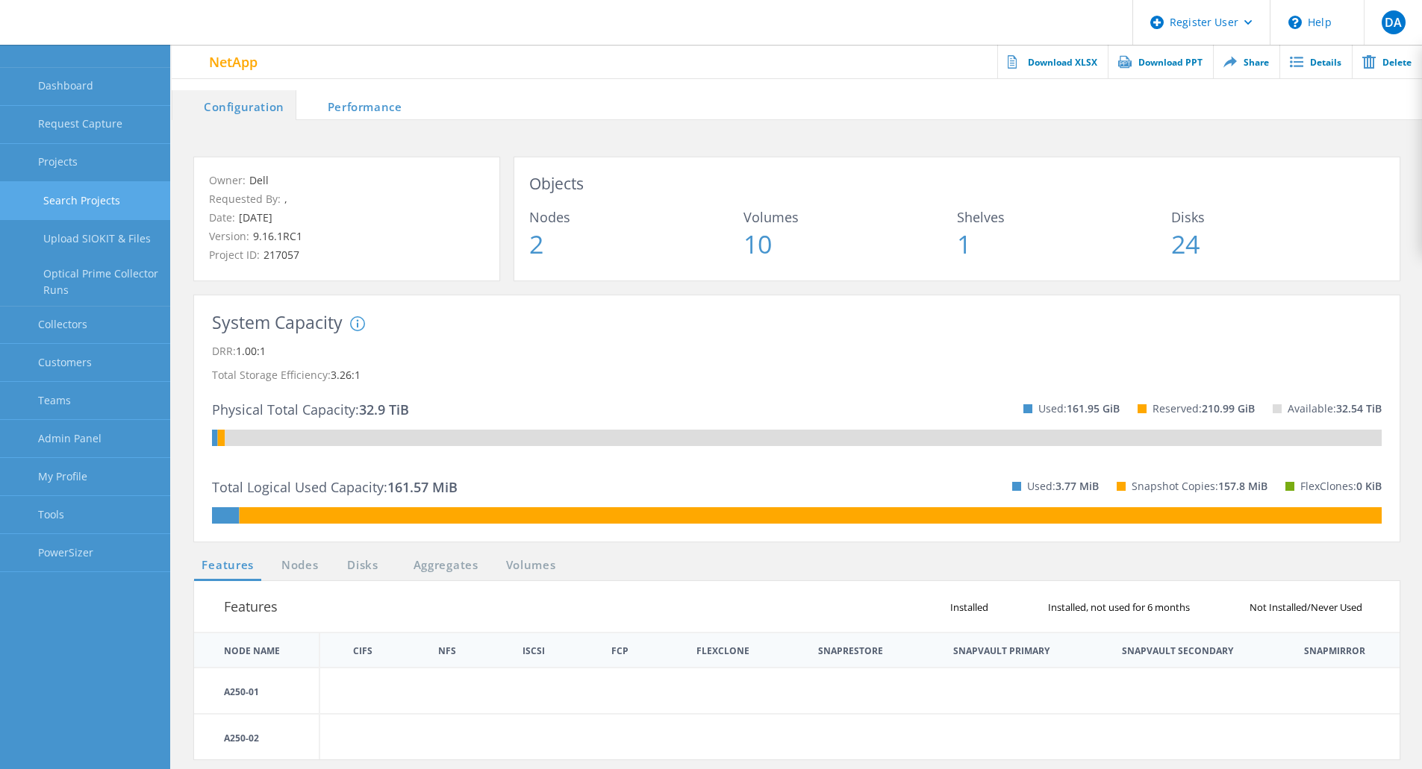
click at [72, 194] on link "Search Projects" at bounding box center [85, 201] width 170 height 38
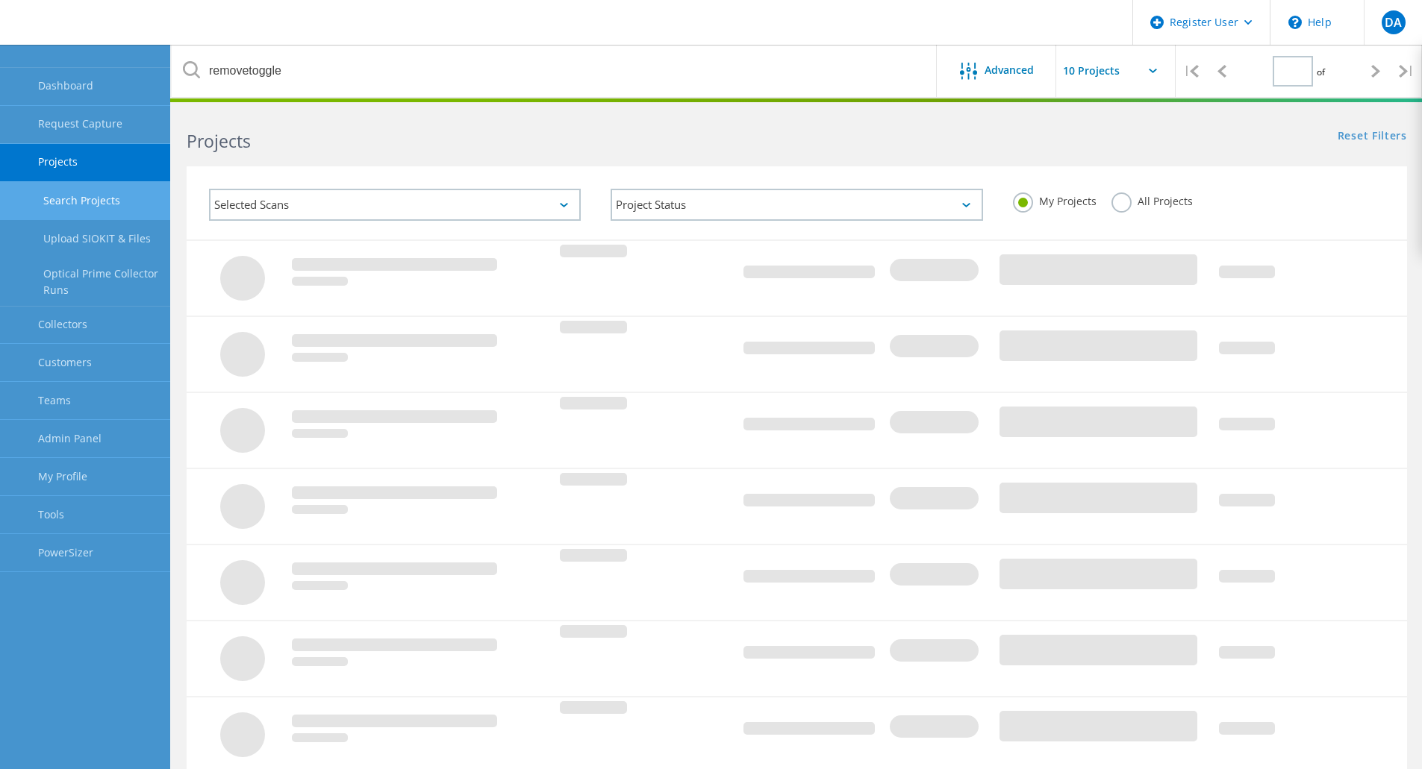
type input "1"
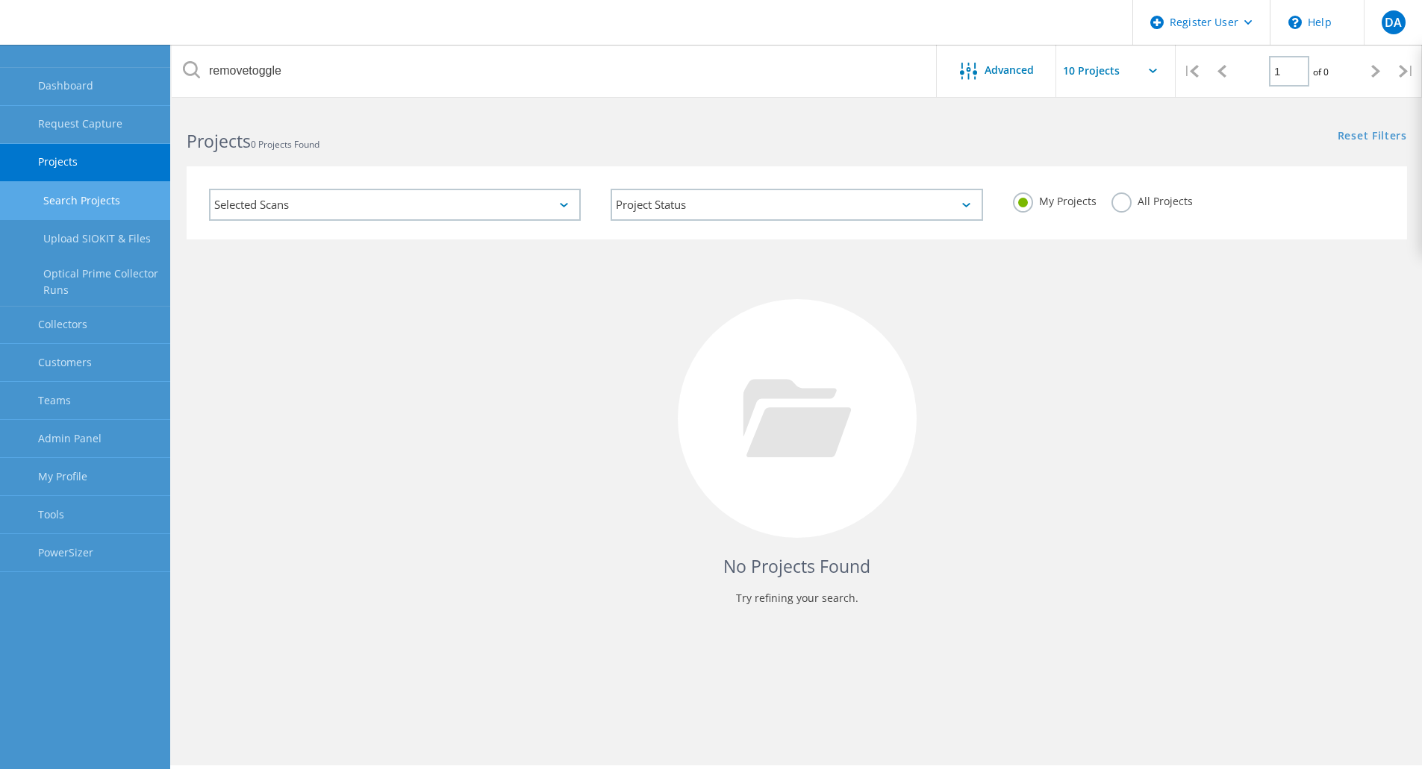
click at [1117, 196] on label "All Projects" at bounding box center [1151, 200] width 81 height 14
click at [0, 0] on input "All Projects" at bounding box center [0, 0] width 0 height 0
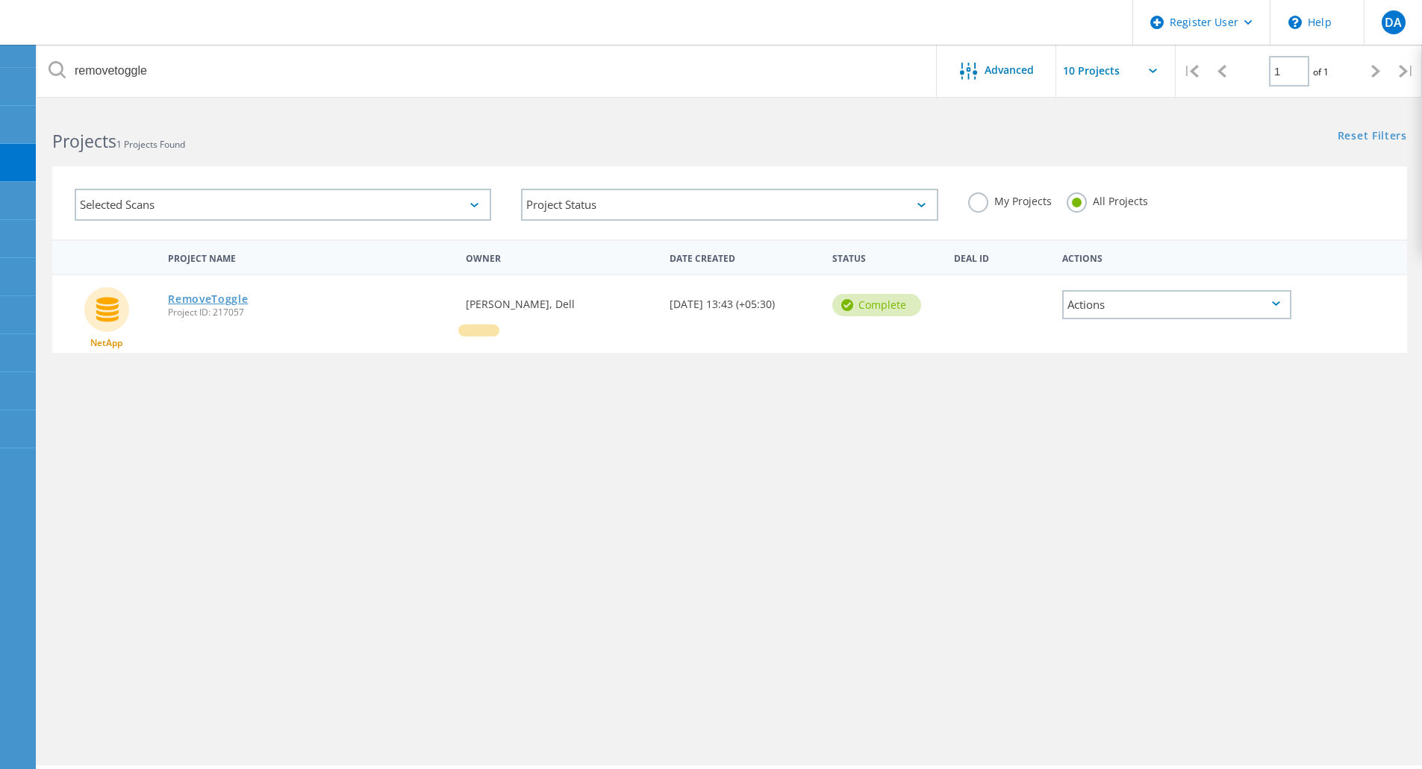
click at [227, 295] on link "RemoveToggle" at bounding box center [208, 299] width 80 height 10
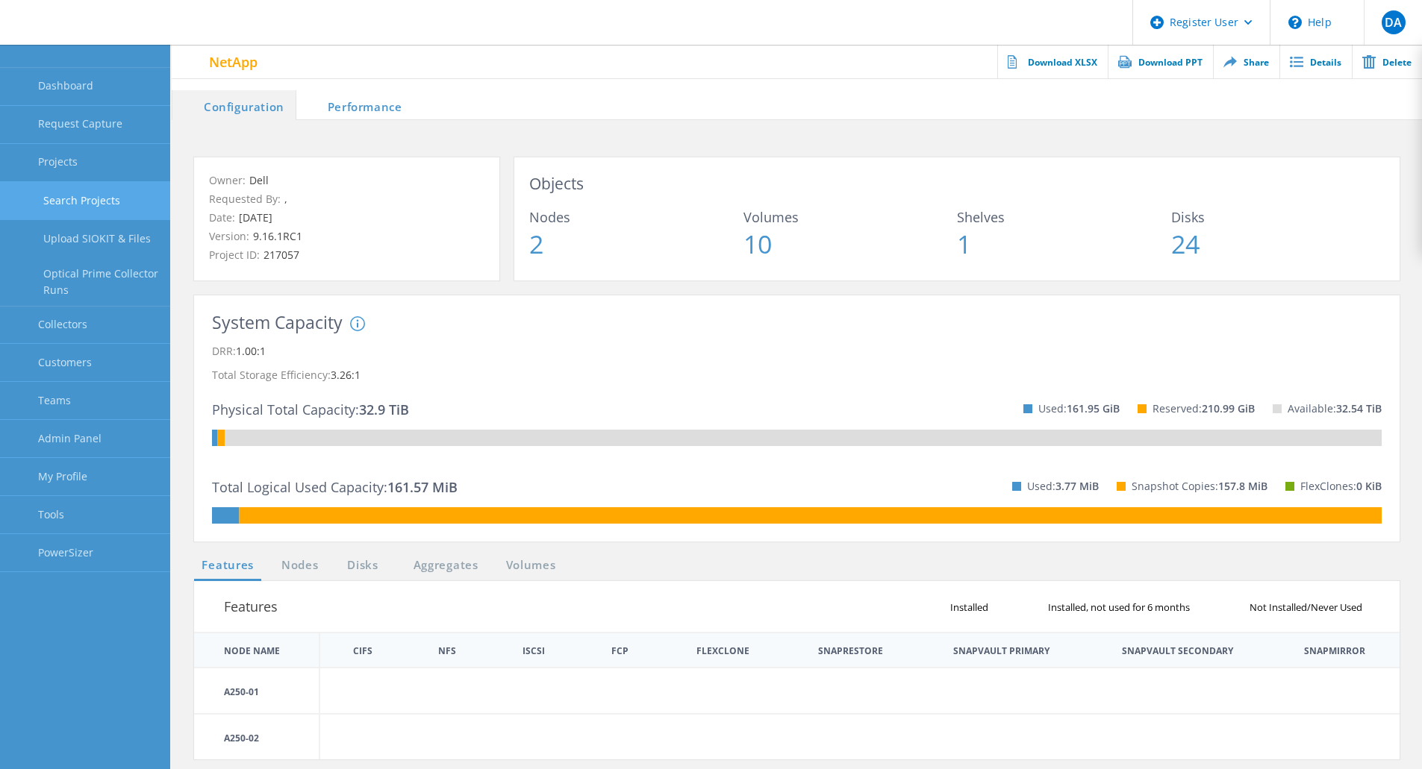
click at [105, 202] on link "Search Projects" at bounding box center [85, 201] width 170 height 38
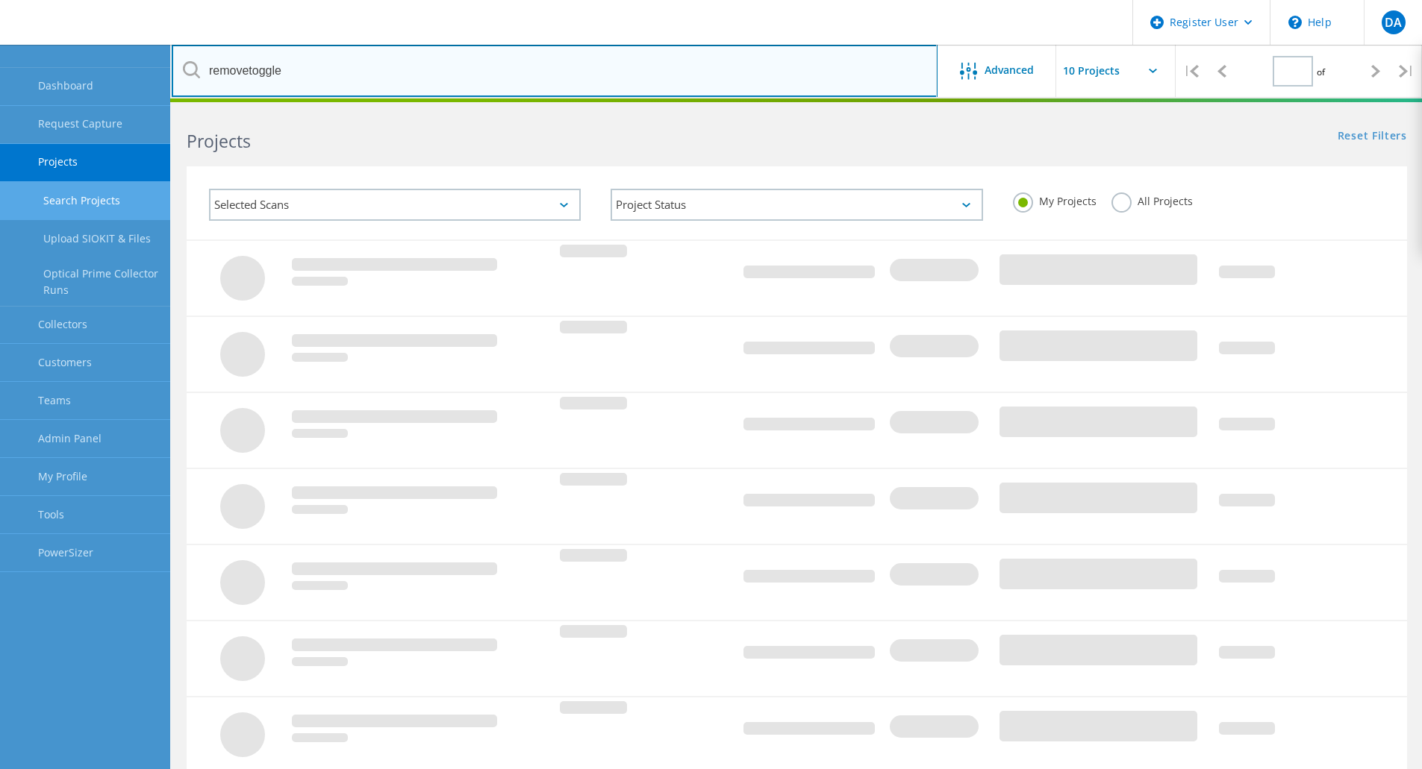
type input "1"
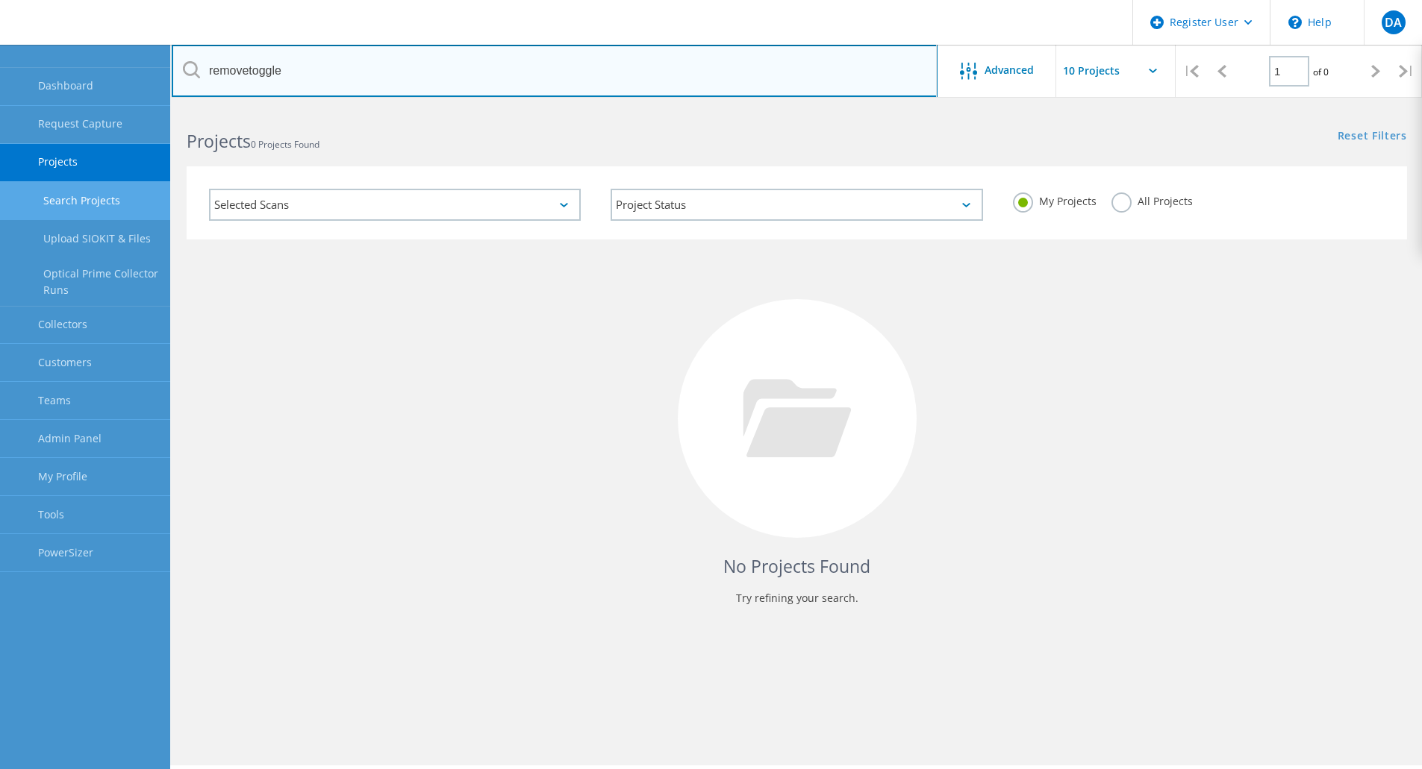
drag, startPoint x: 259, startPoint y: 70, endPoint x: 342, endPoint y: 58, distance: 83.7
click at [342, 58] on input "removetoggle" at bounding box center [555, 71] width 766 height 52
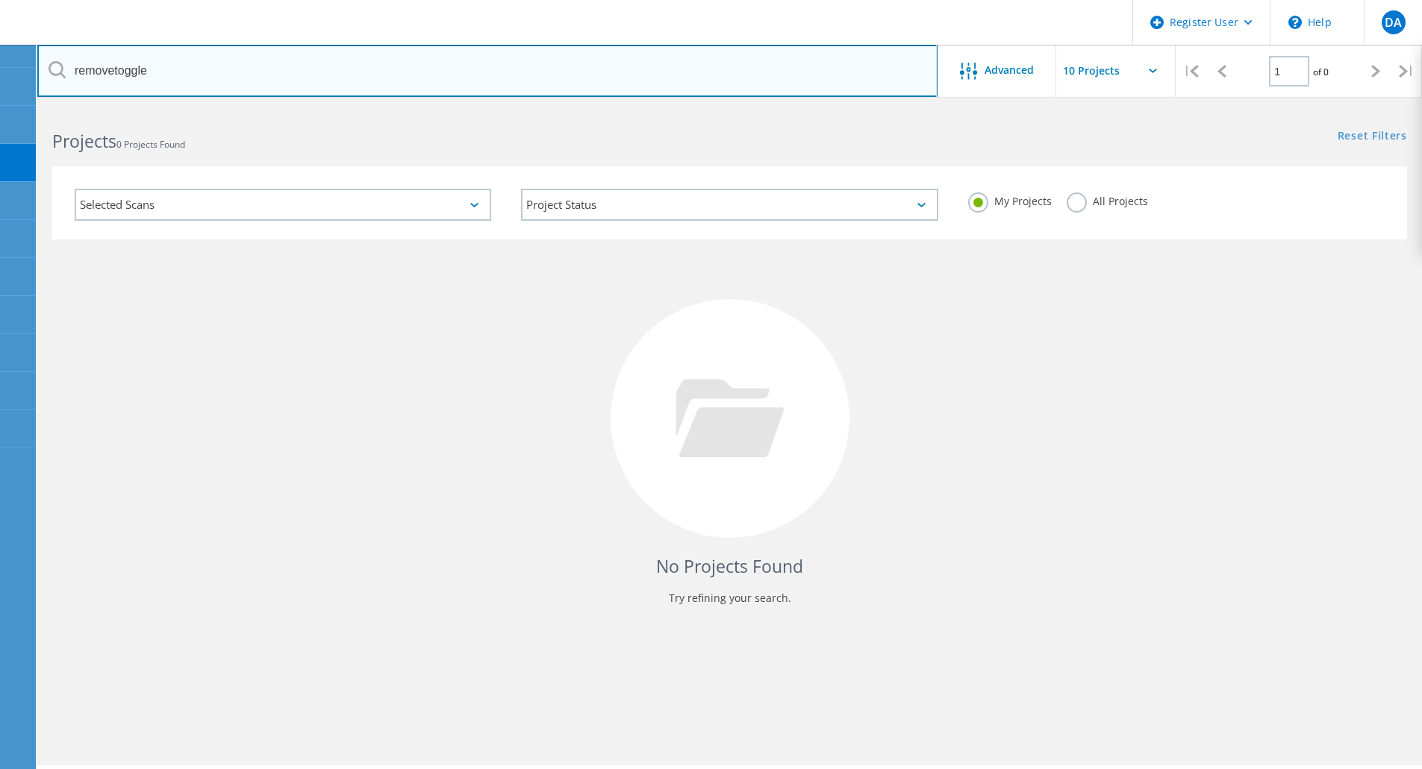
click at [130, 71] on input "removetoggle" at bounding box center [487, 71] width 900 height 52
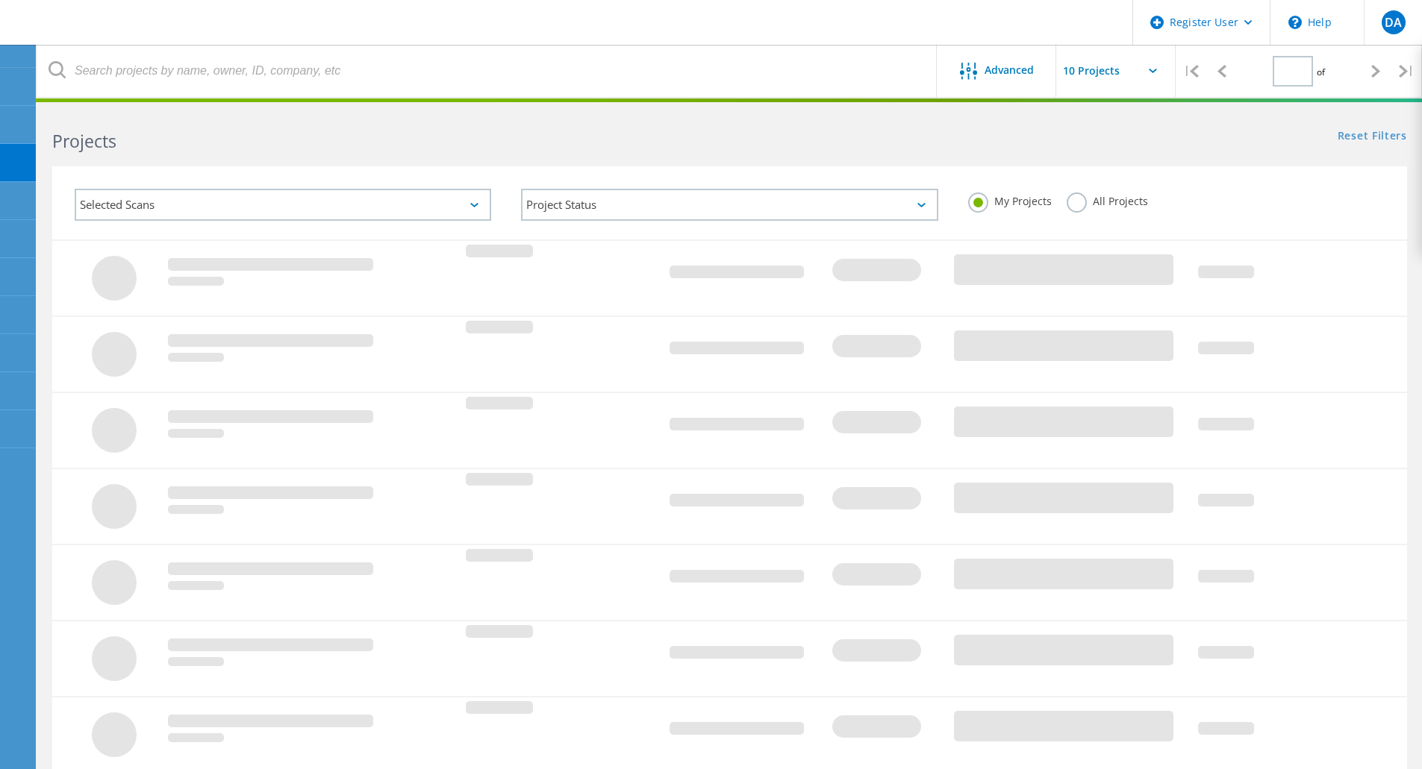
type input "1"
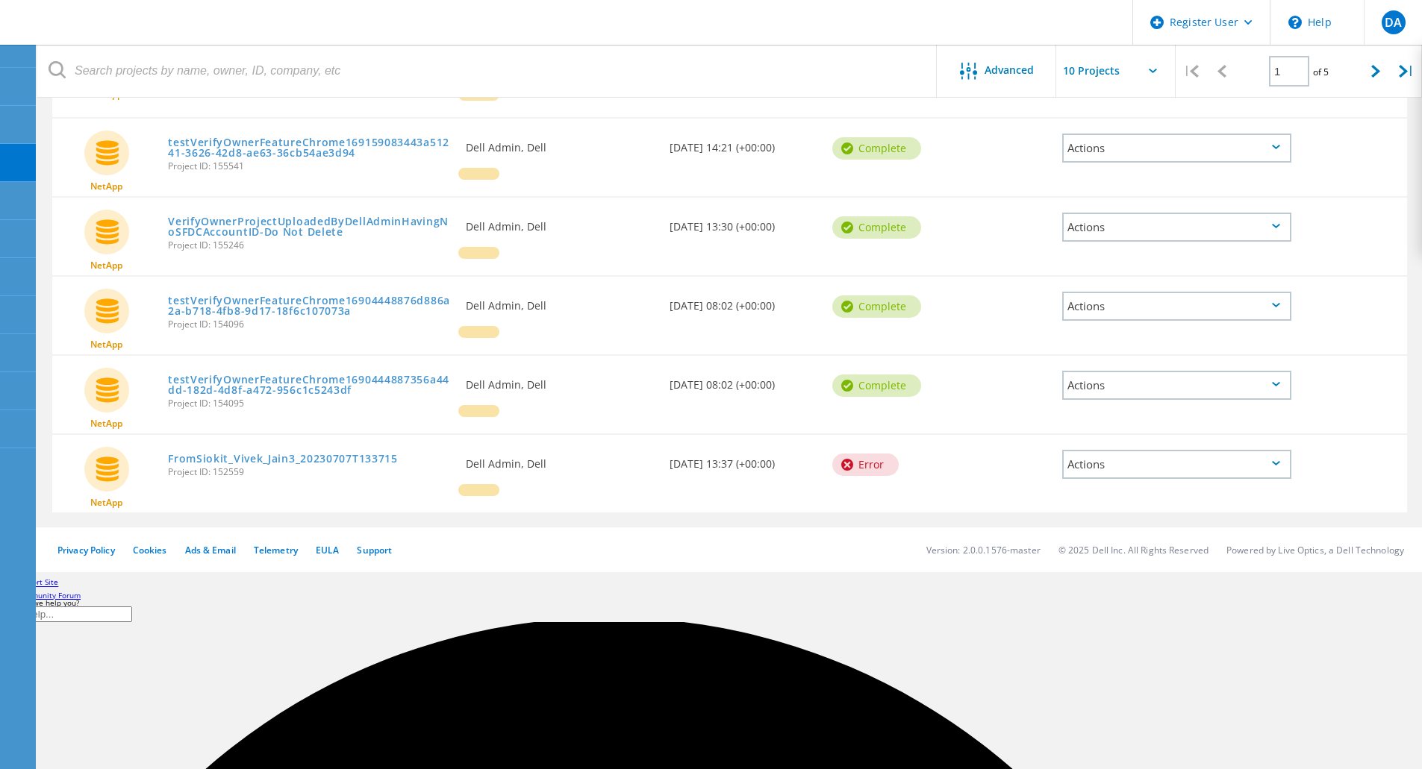
scroll to position [581, 0]
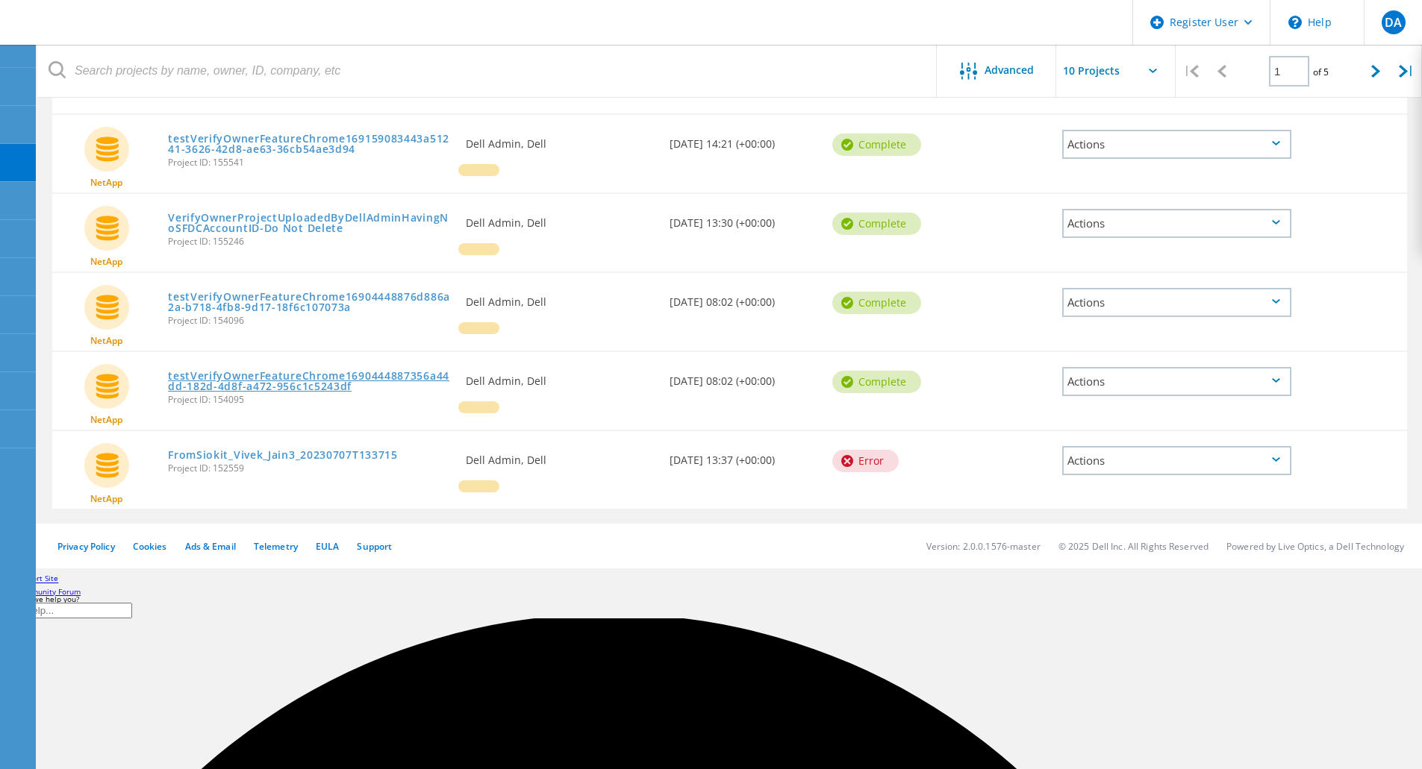
click at [329, 379] on link "testVerifyOwnerFeatureChrome1690444887356a44dd-182d-4d8f-a472-956c1c5243df" at bounding box center [309, 381] width 283 height 21
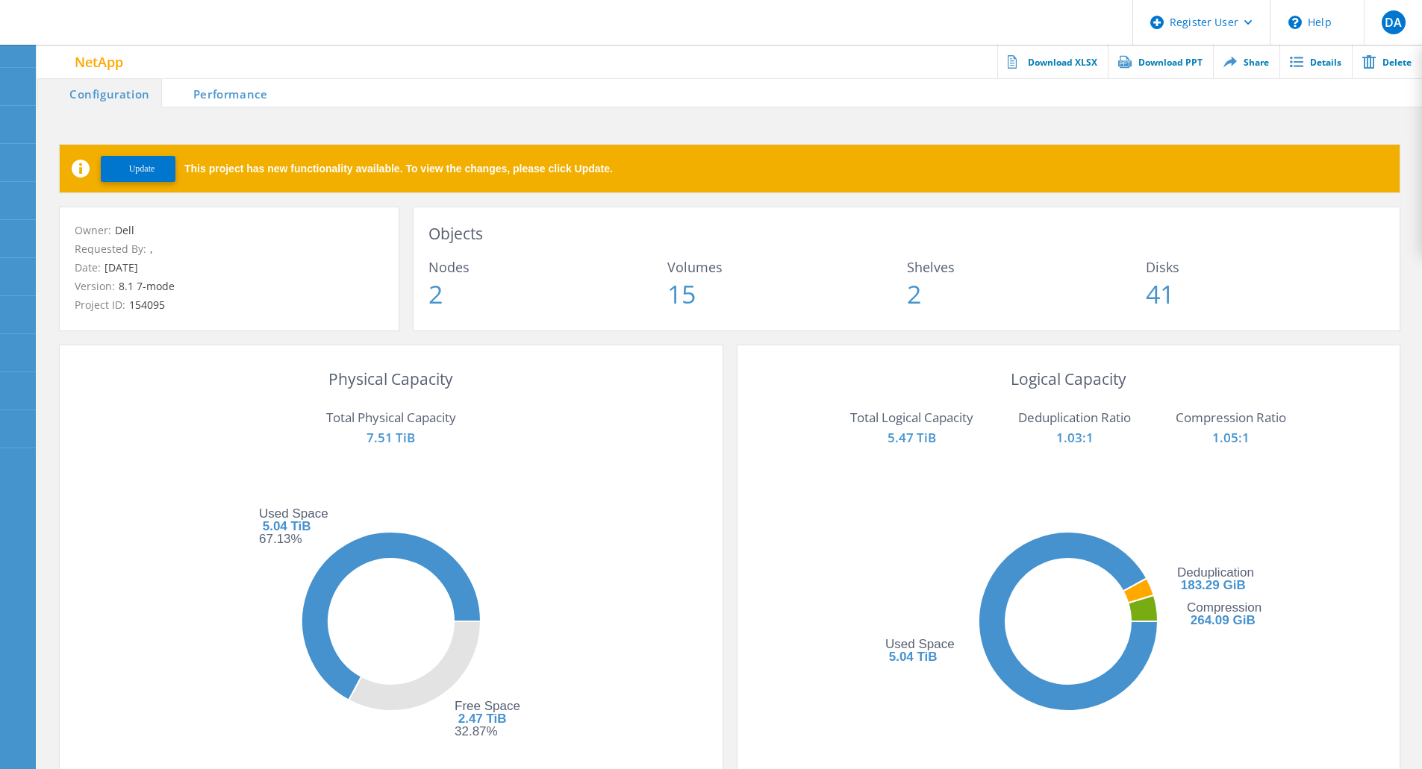
click at [149, 164] on span "Update" at bounding box center [142, 168] width 26 height 11
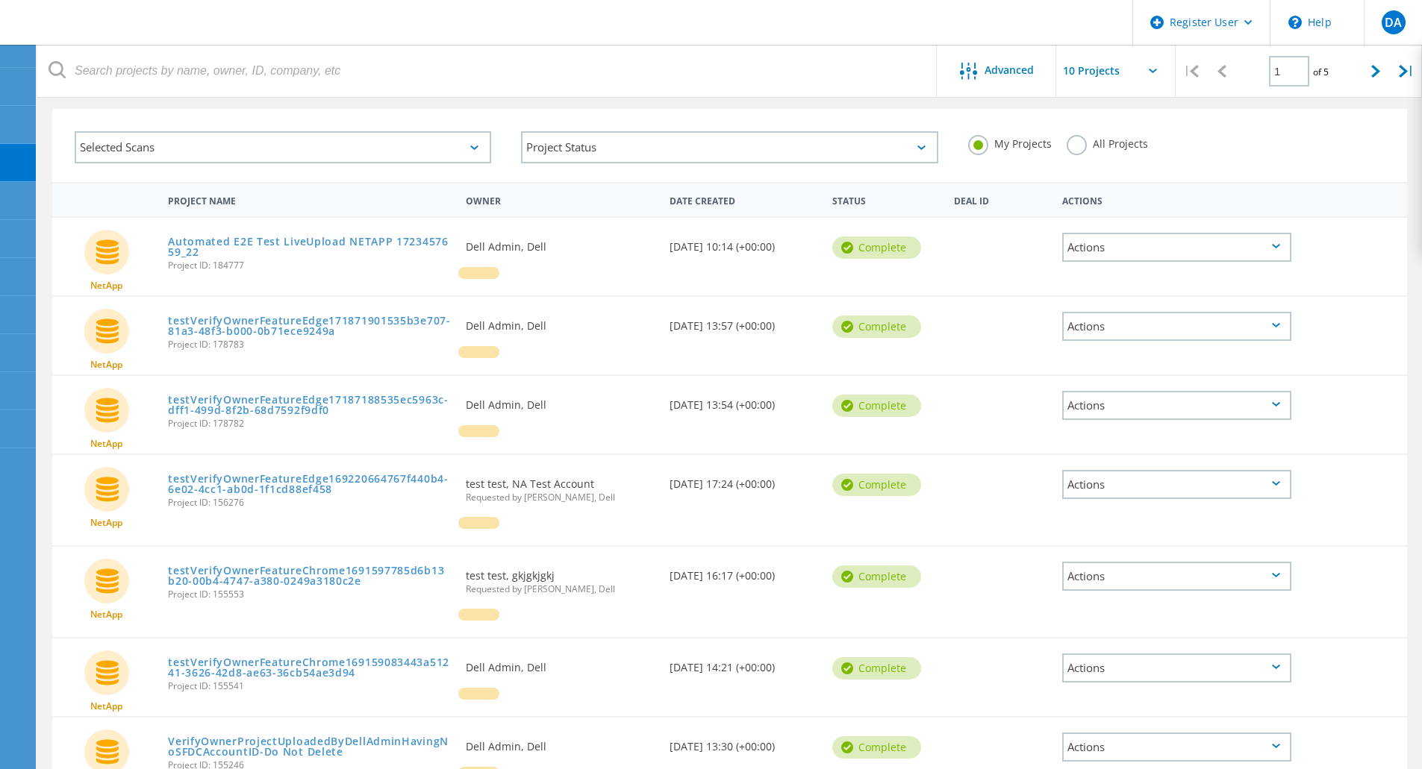
scroll to position [57, 0]
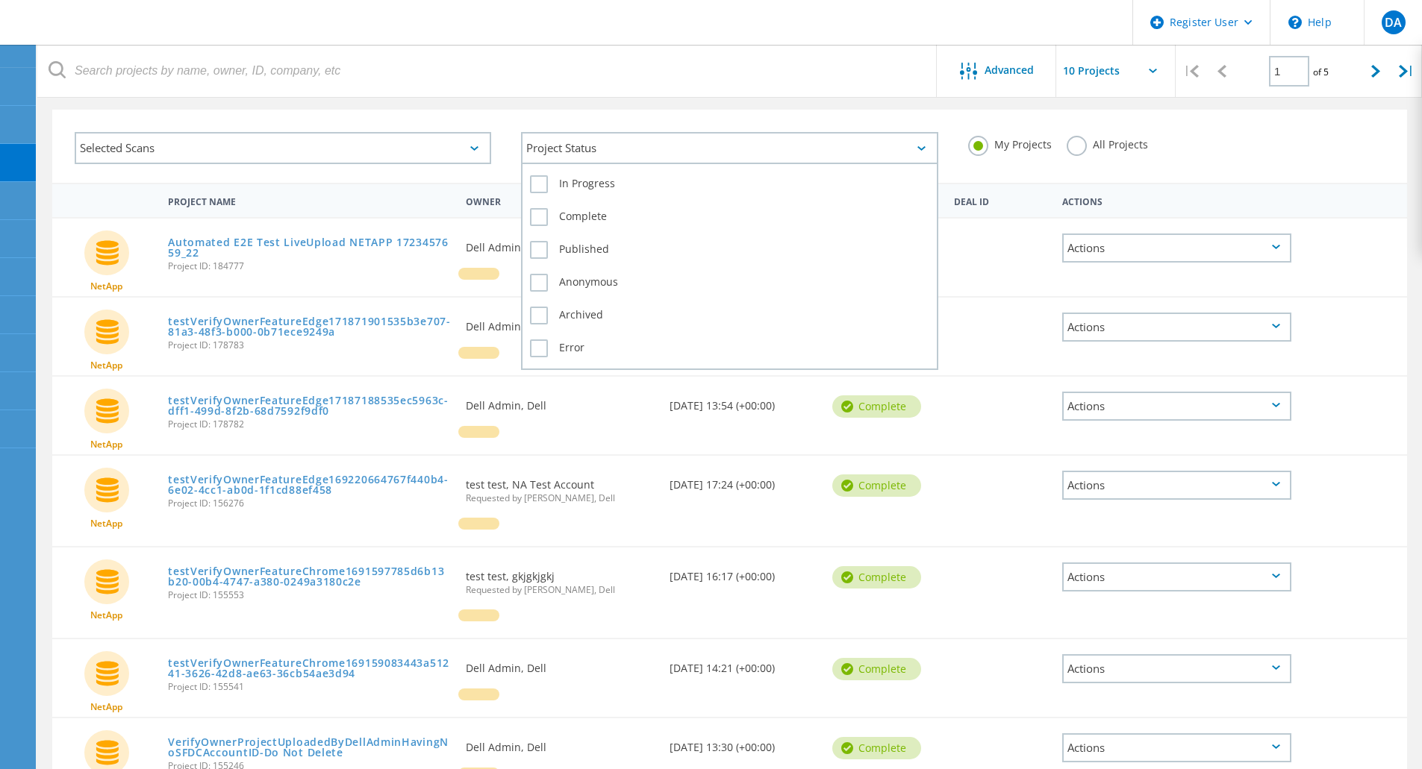
click at [831, 151] on div "Project Status" at bounding box center [729, 148] width 416 height 32
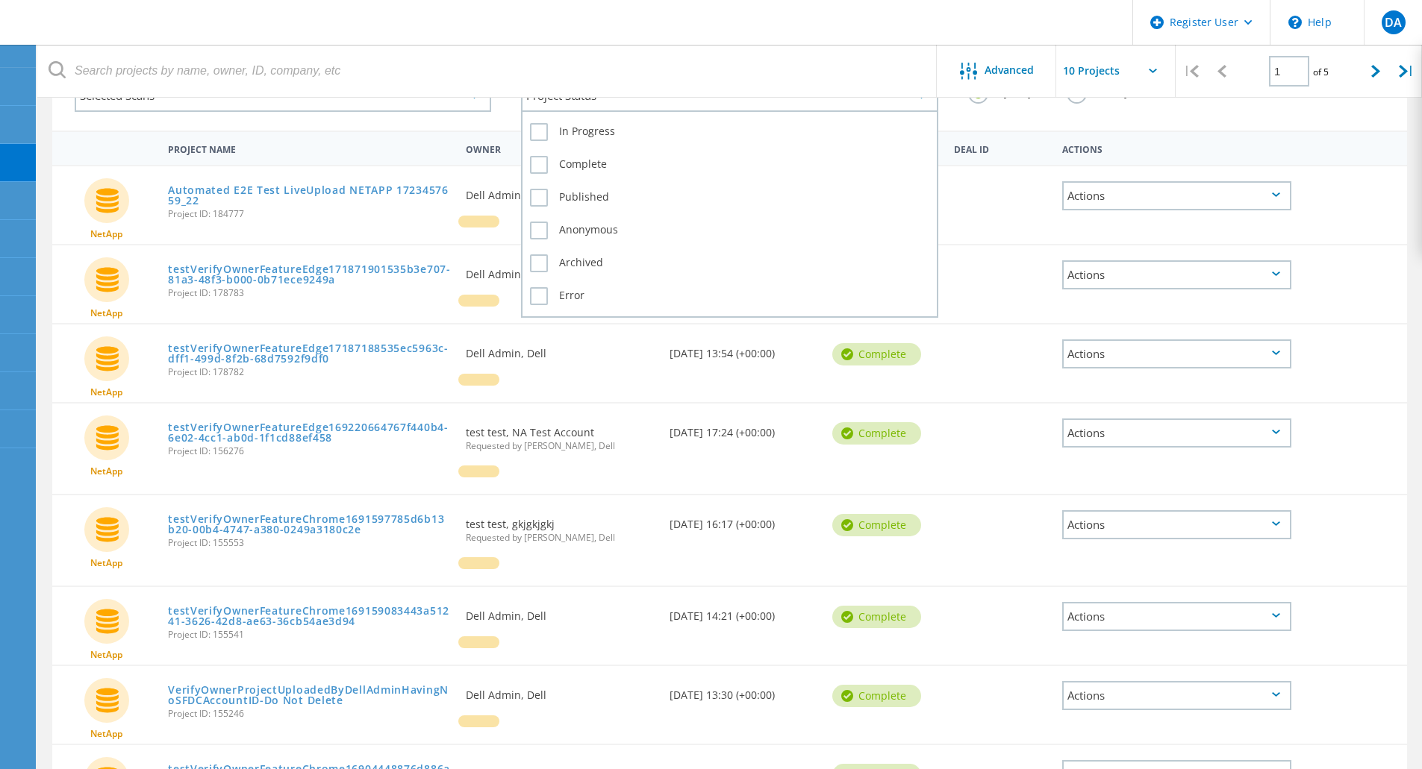
scroll to position [110, 0]
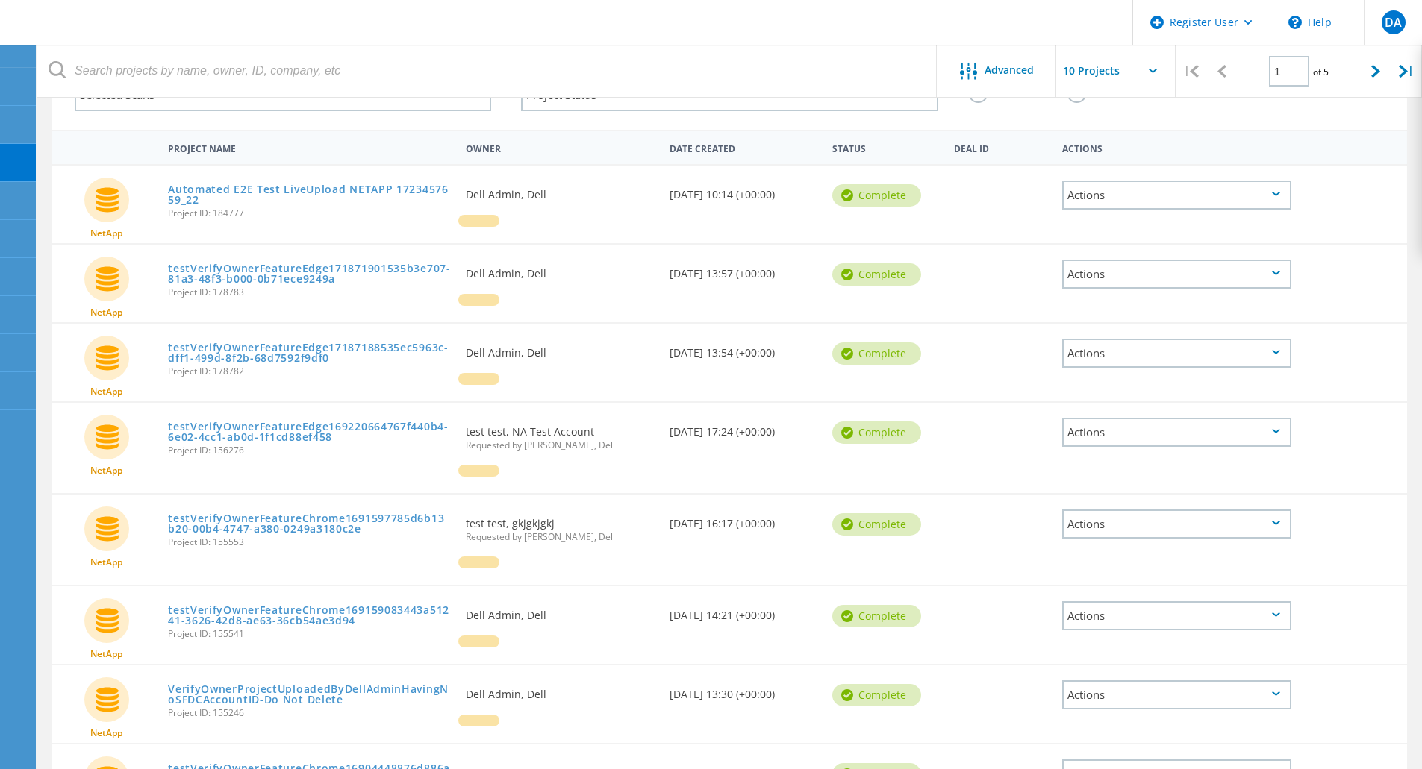
click at [1073, 131] on div "Project Name Owner Date Created Status Deal Id Actions" at bounding box center [729, 147] width 1355 height 34
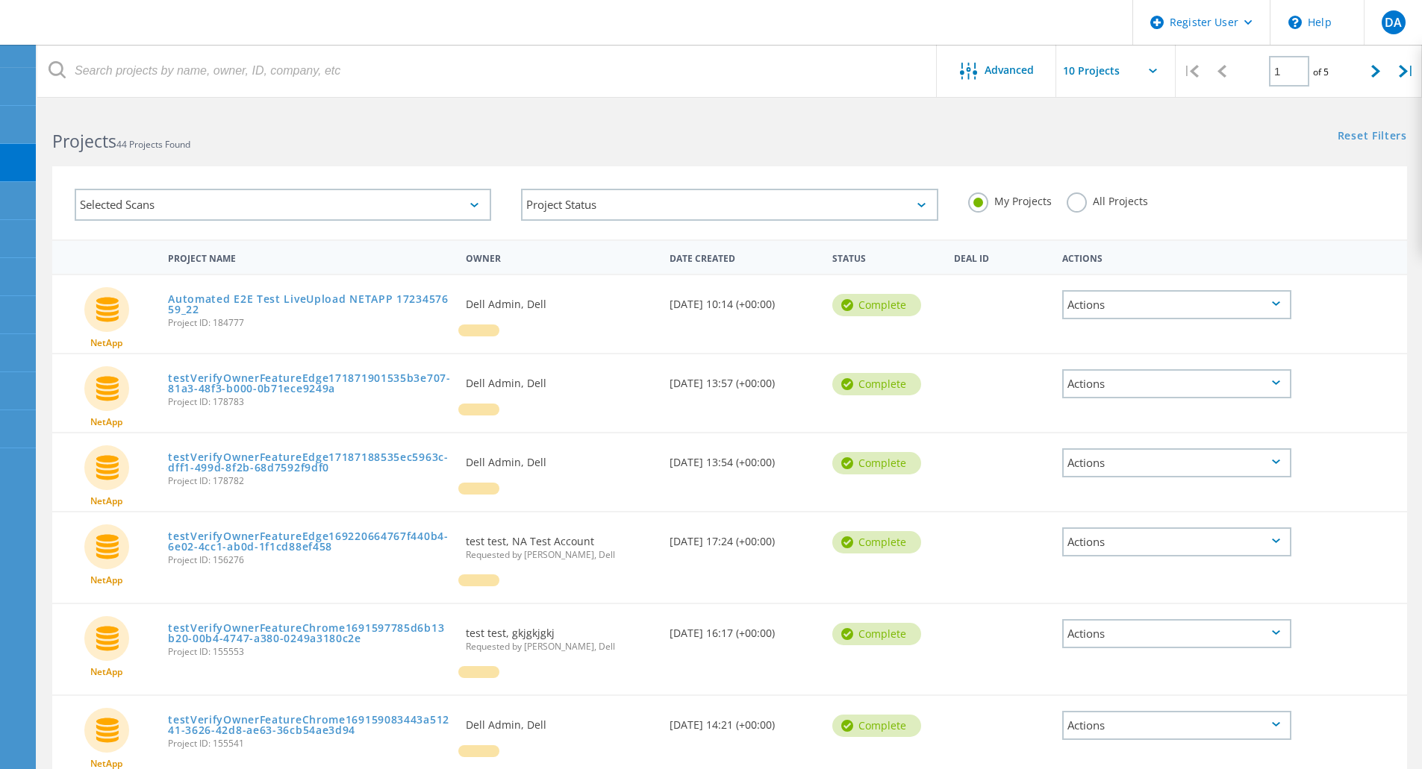
click at [1074, 197] on label "All Projects" at bounding box center [1107, 200] width 81 height 14
click at [0, 0] on input "All Projects" at bounding box center [0, 0] width 0 height 0
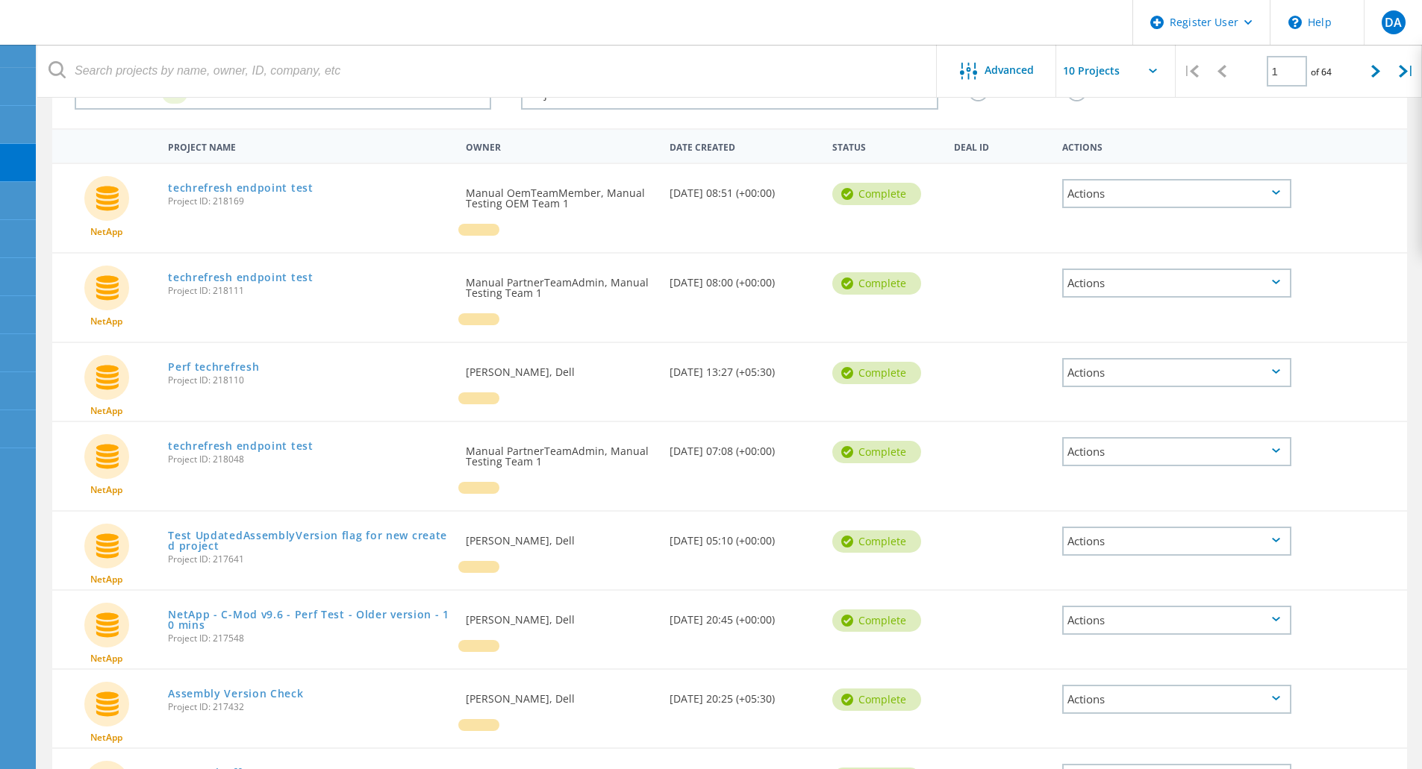
scroll to position [80, 0]
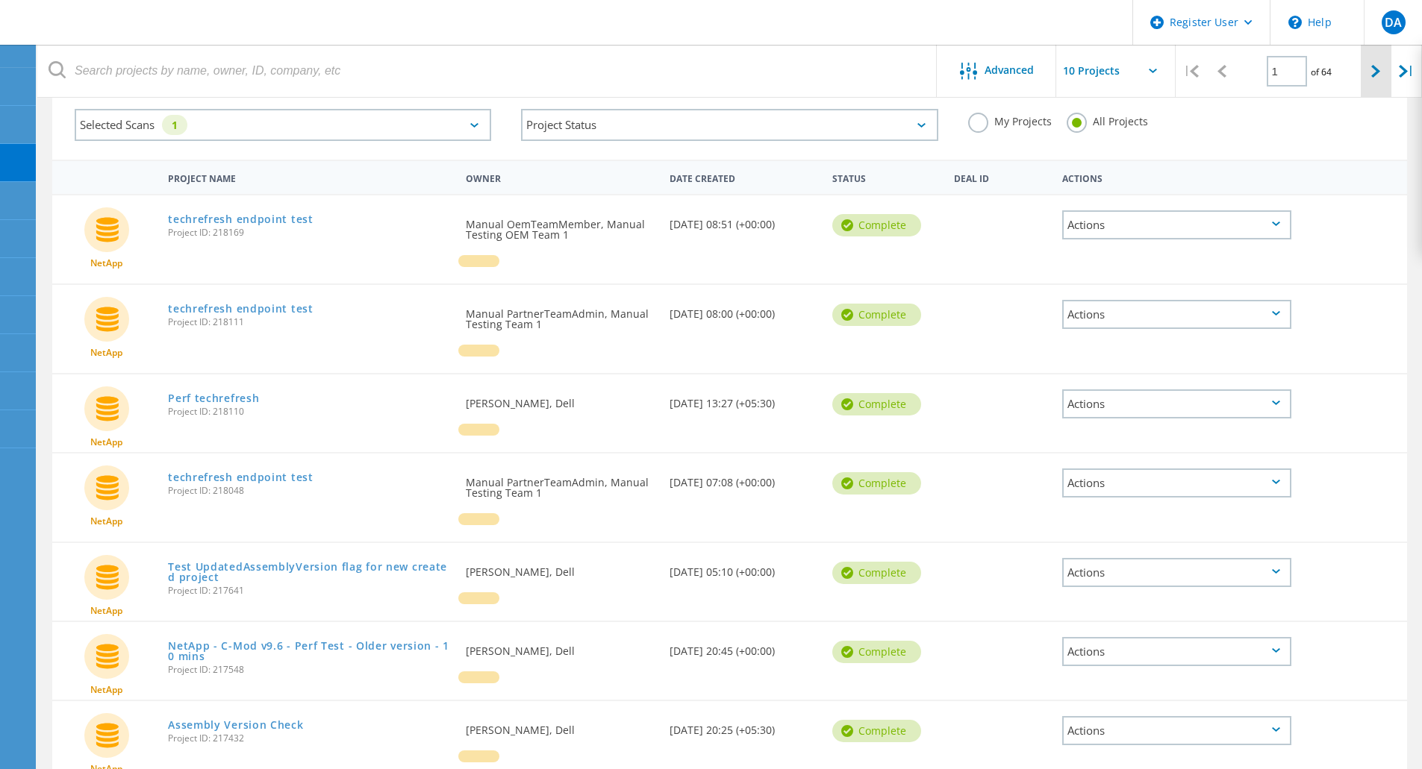
click at [1372, 74] on icon at bounding box center [1375, 71] width 9 height 13
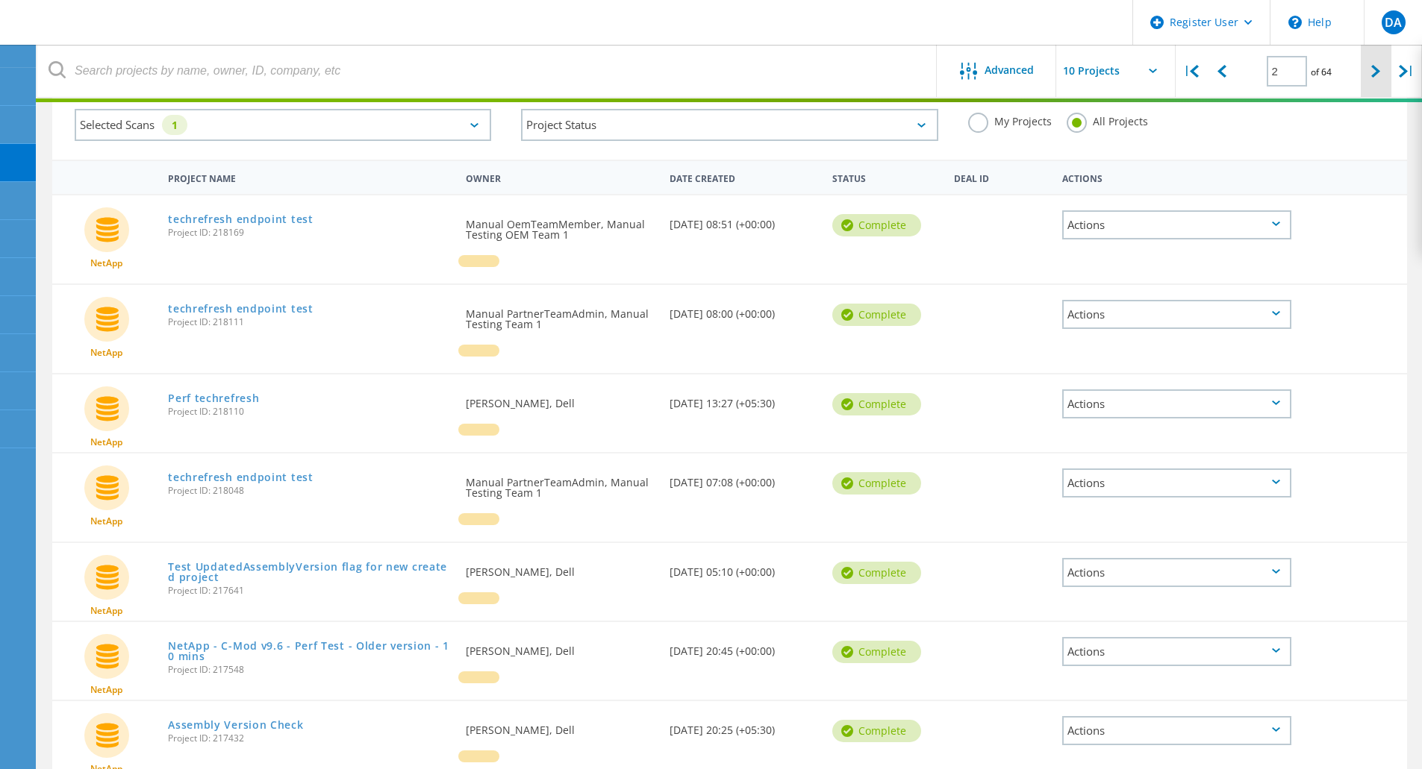
click at [1372, 74] on icon at bounding box center [1375, 71] width 9 height 13
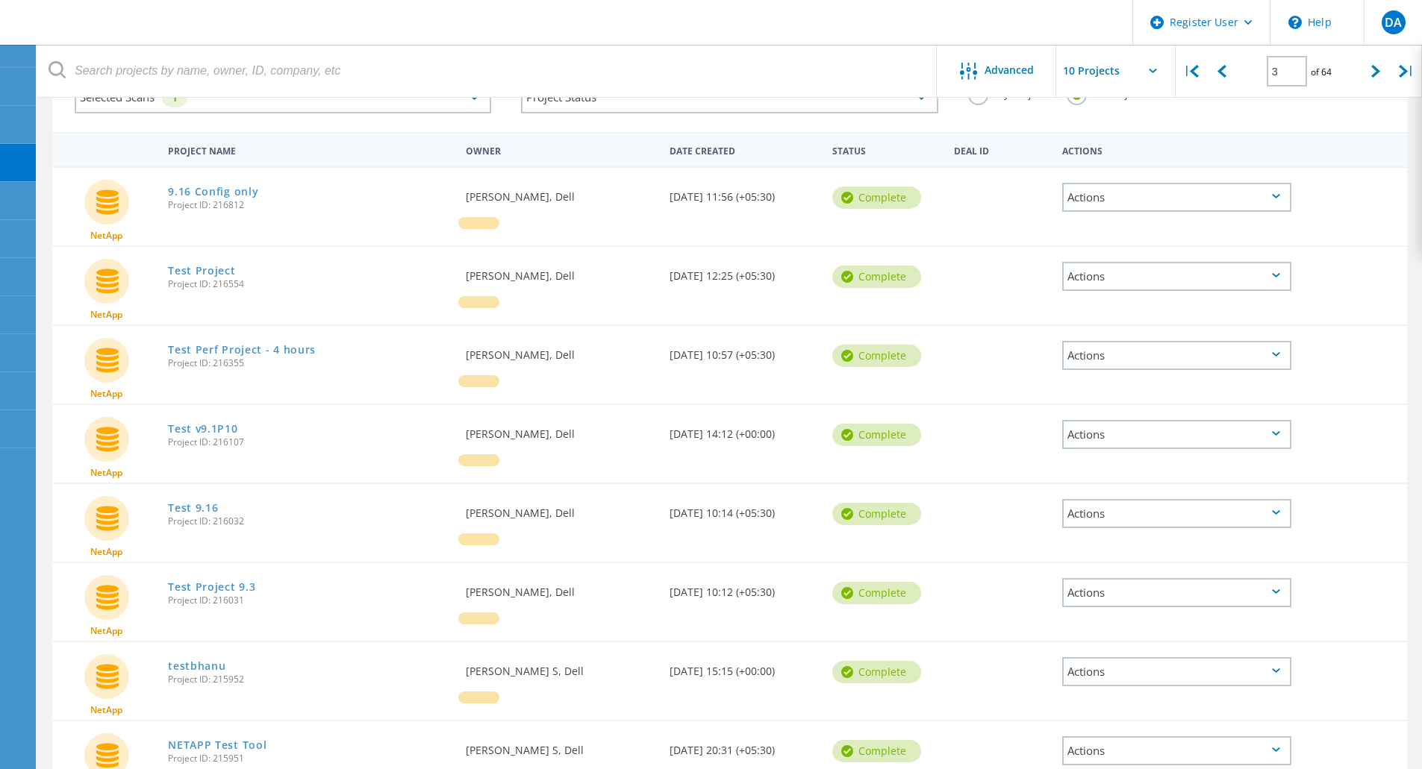
scroll to position [0, 0]
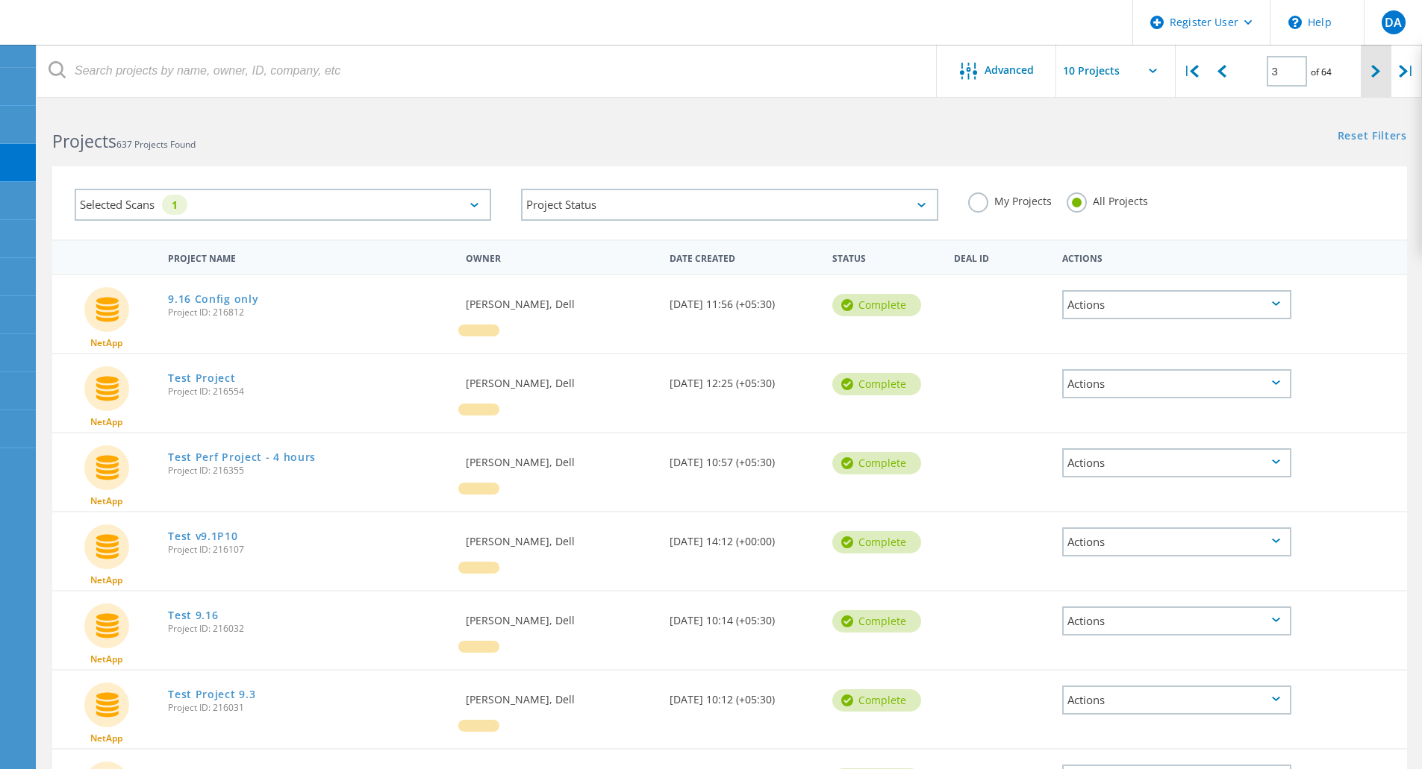
click at [1379, 86] on div at bounding box center [1376, 71] width 31 height 53
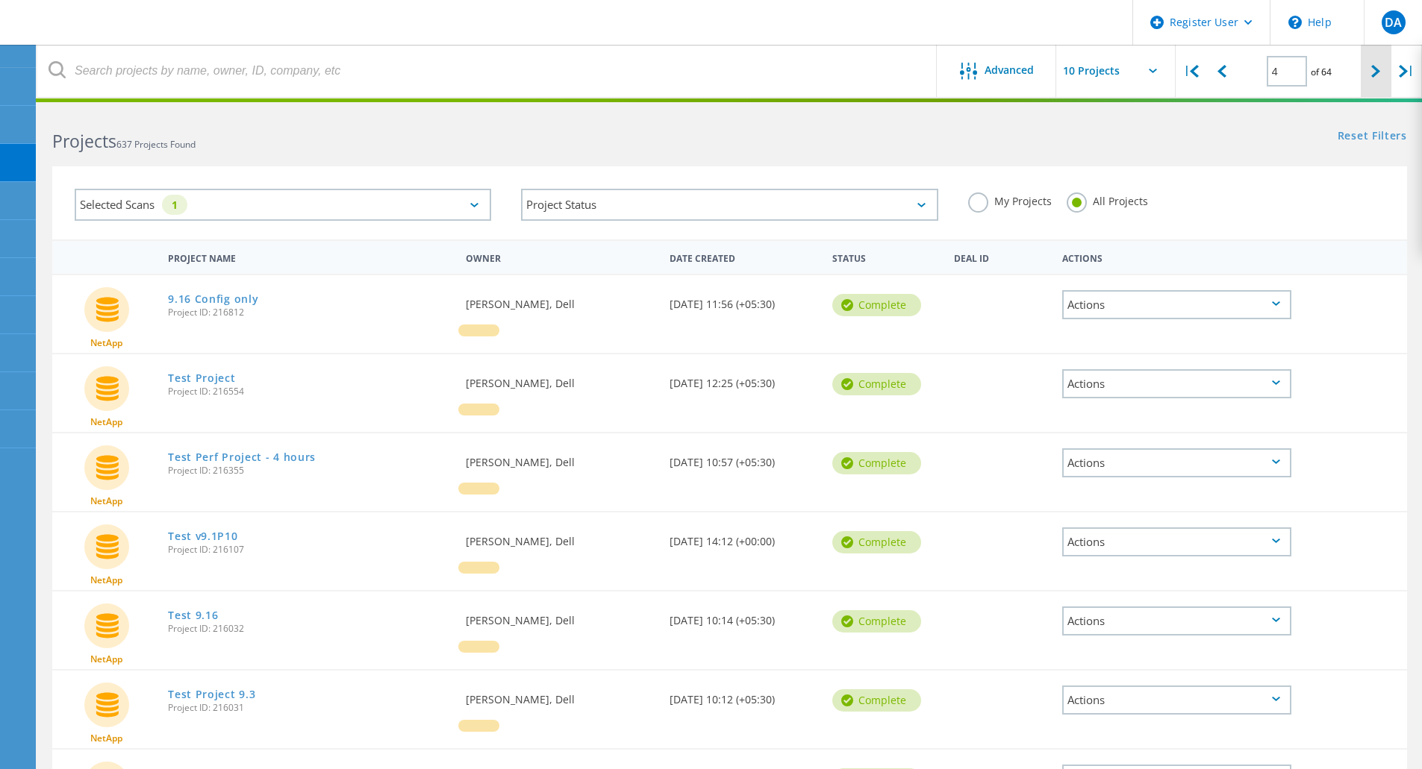
click at [1379, 86] on div at bounding box center [1376, 71] width 31 height 53
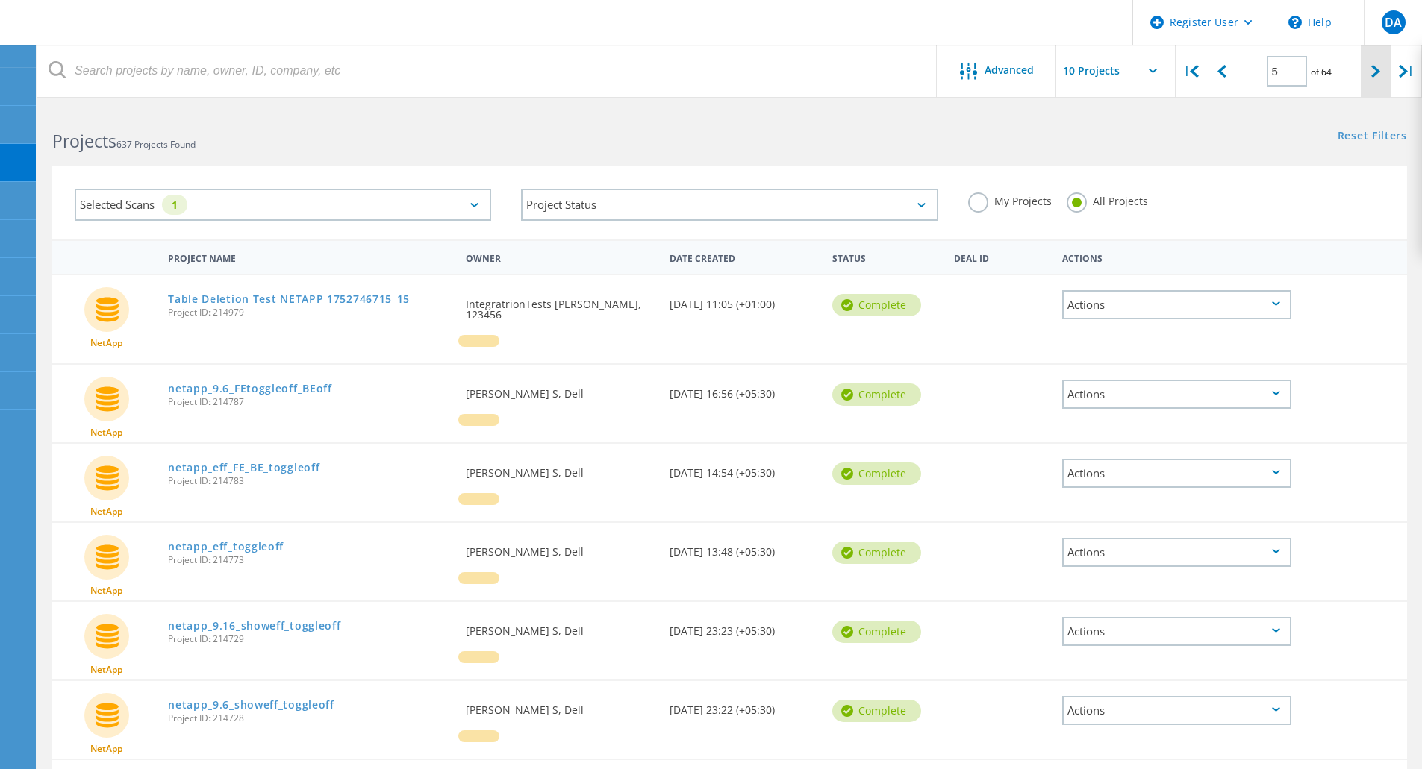
click at [1379, 86] on div at bounding box center [1376, 71] width 31 height 53
type input "6"
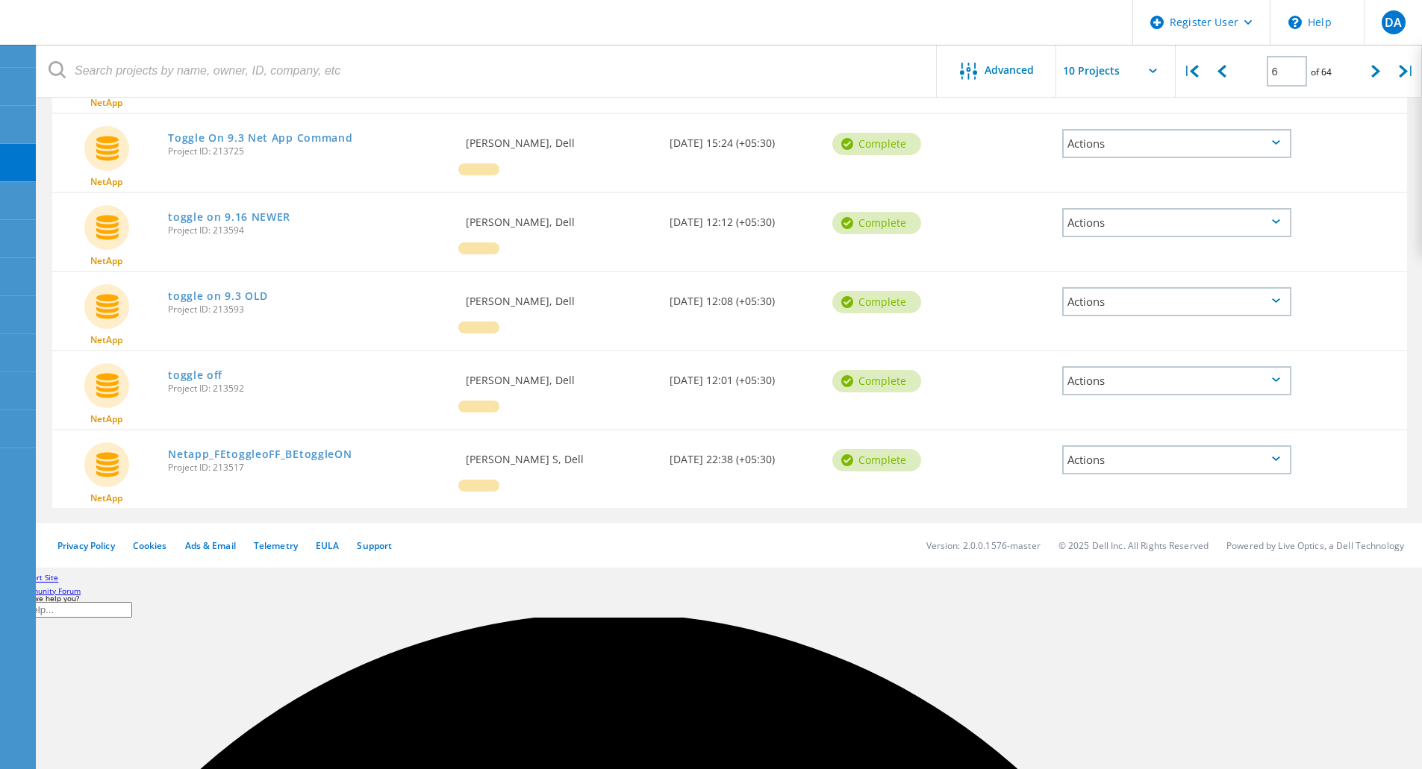
scroll to position [570, 0]
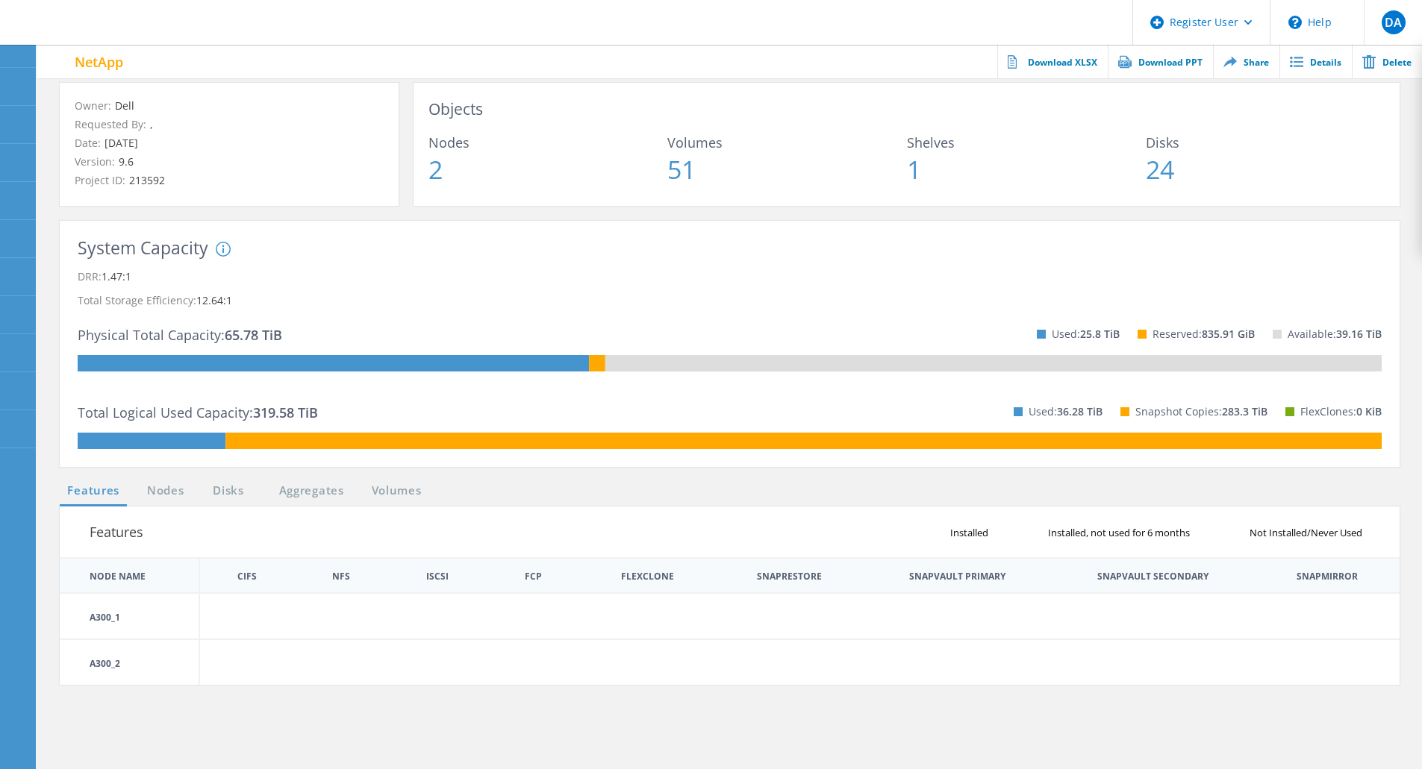
scroll to position [126, 0]
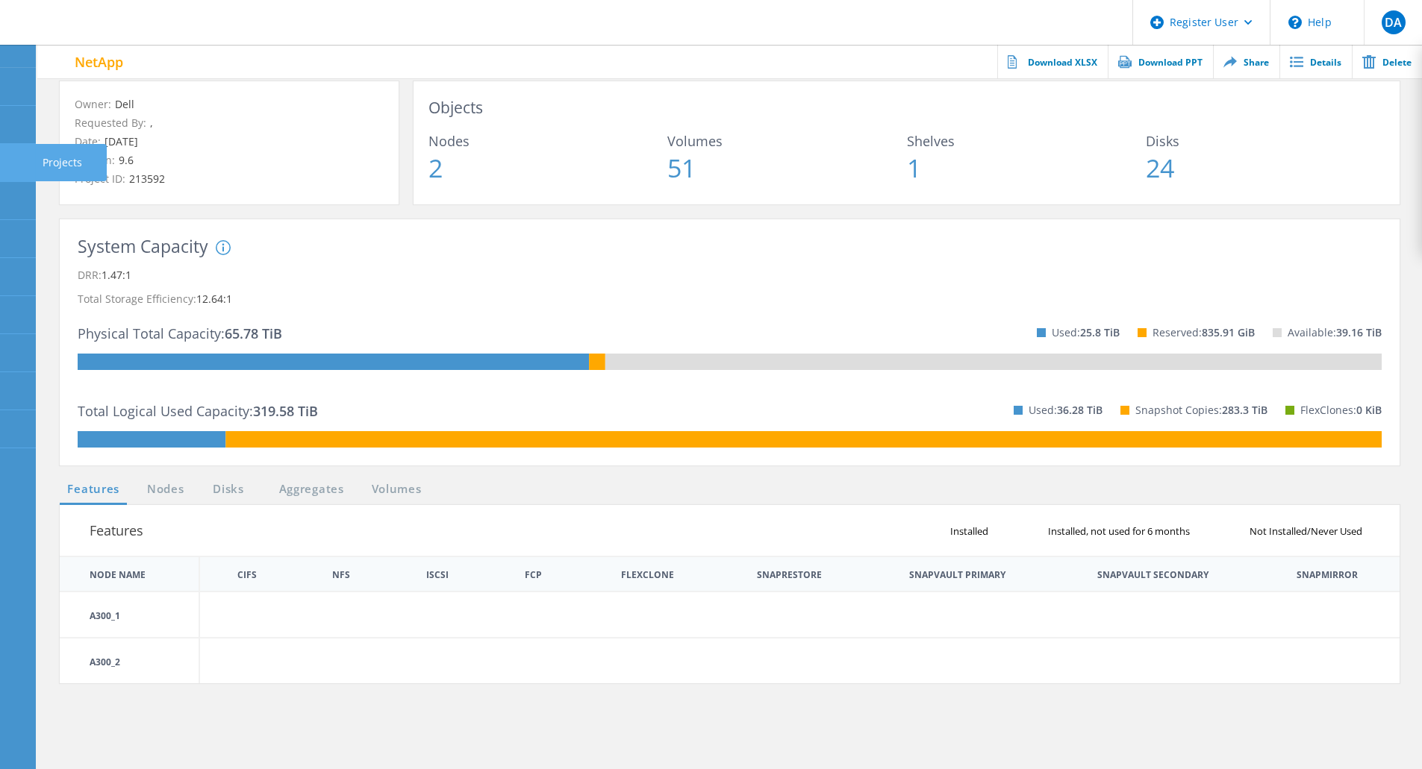
drag, startPoint x: 22, startPoint y: 167, endPoint x: 29, endPoint y: 159, distance: 10.6
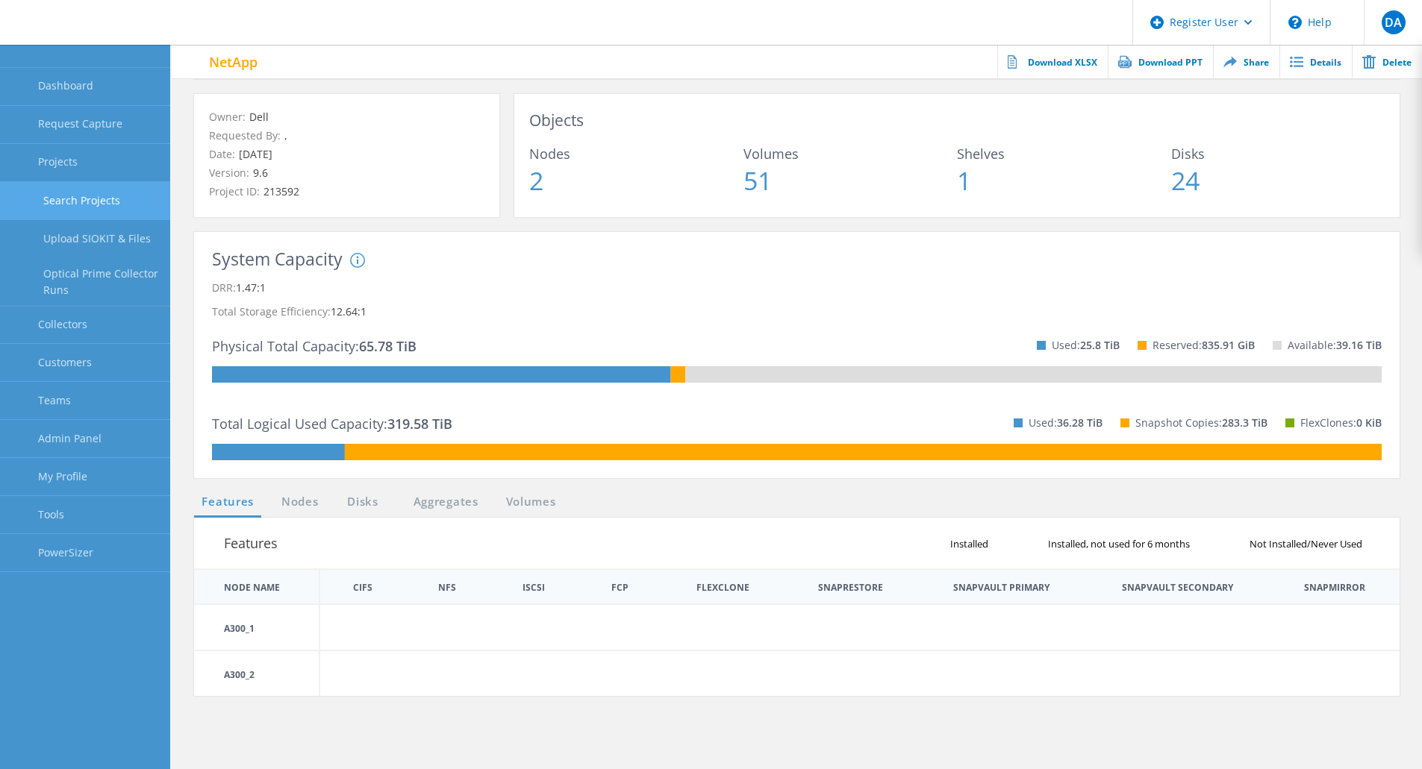
click at [79, 200] on link "Search Projects" at bounding box center [85, 201] width 170 height 38
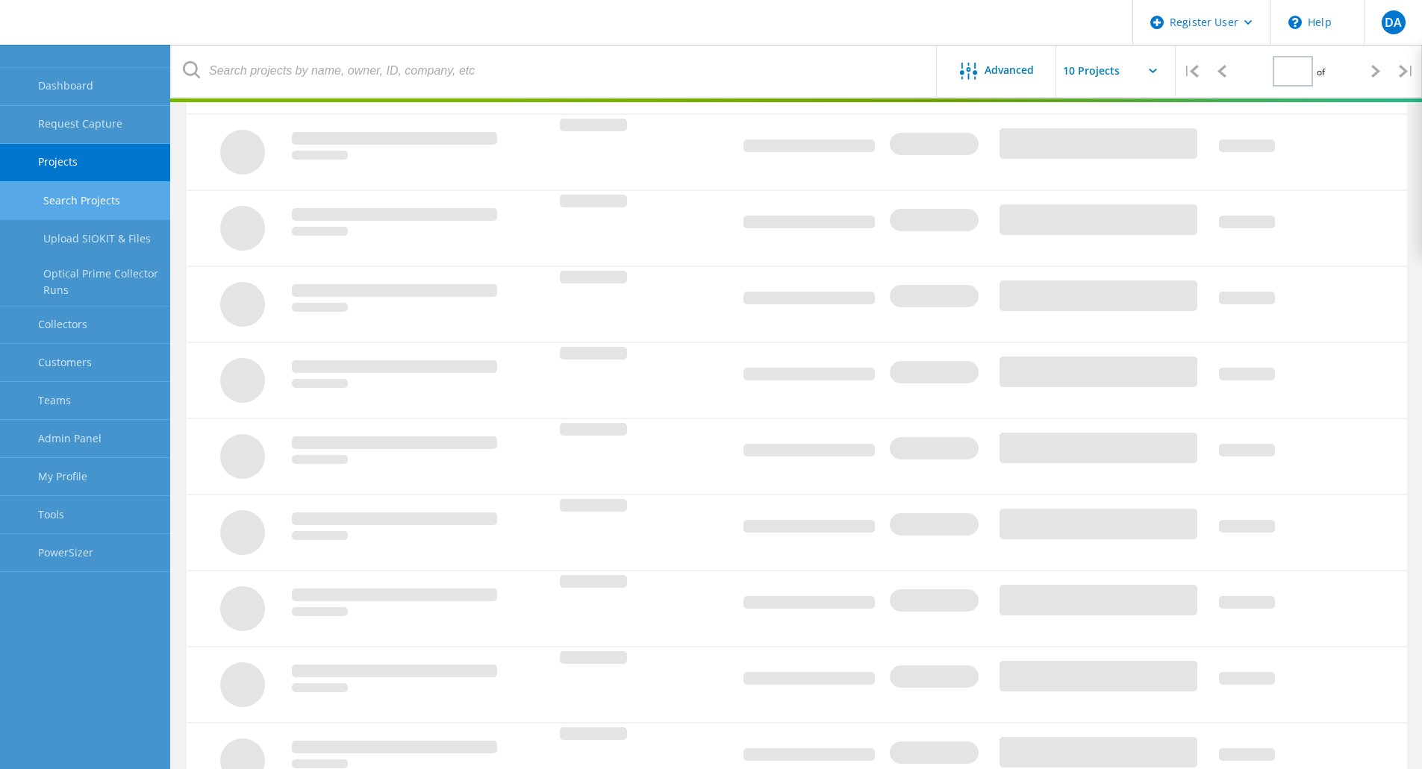
scroll to position [714, 0]
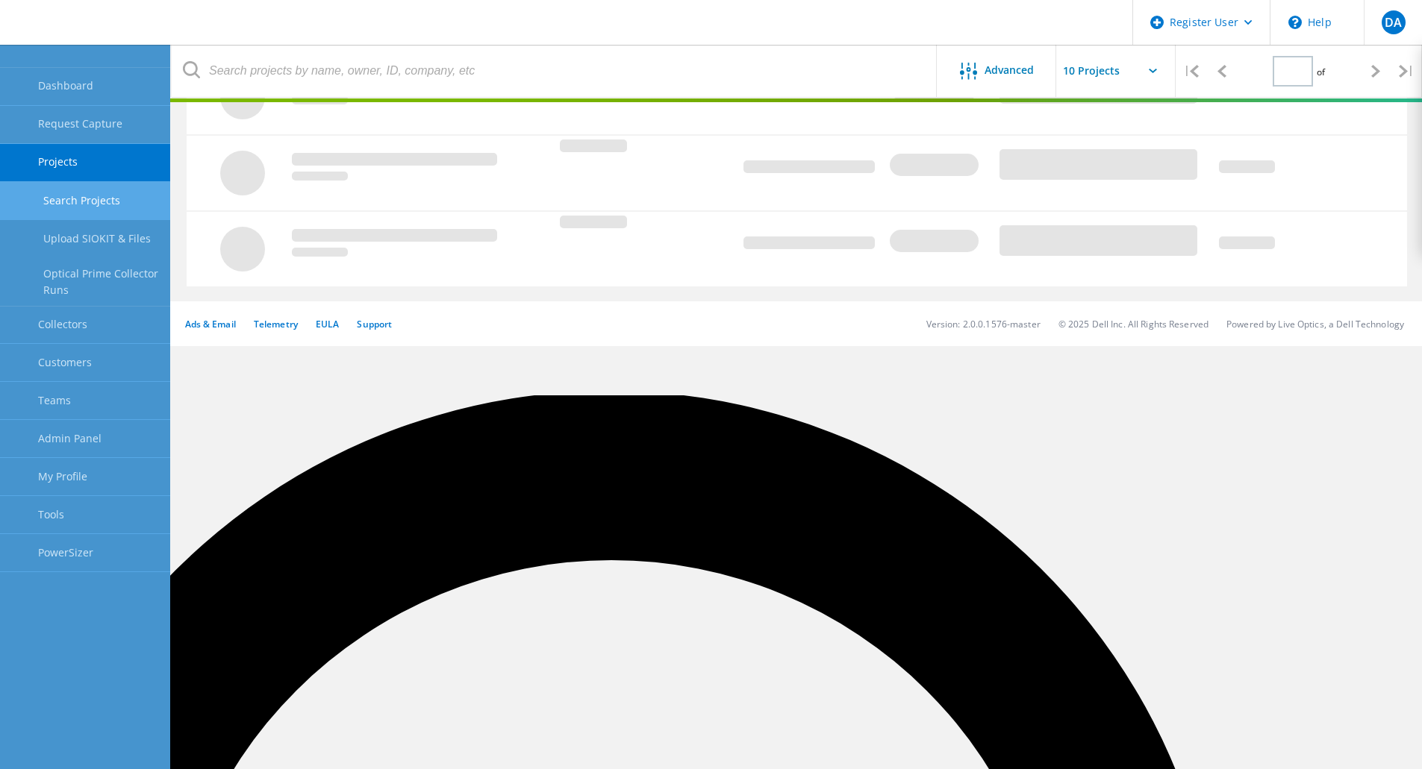
type input "1"
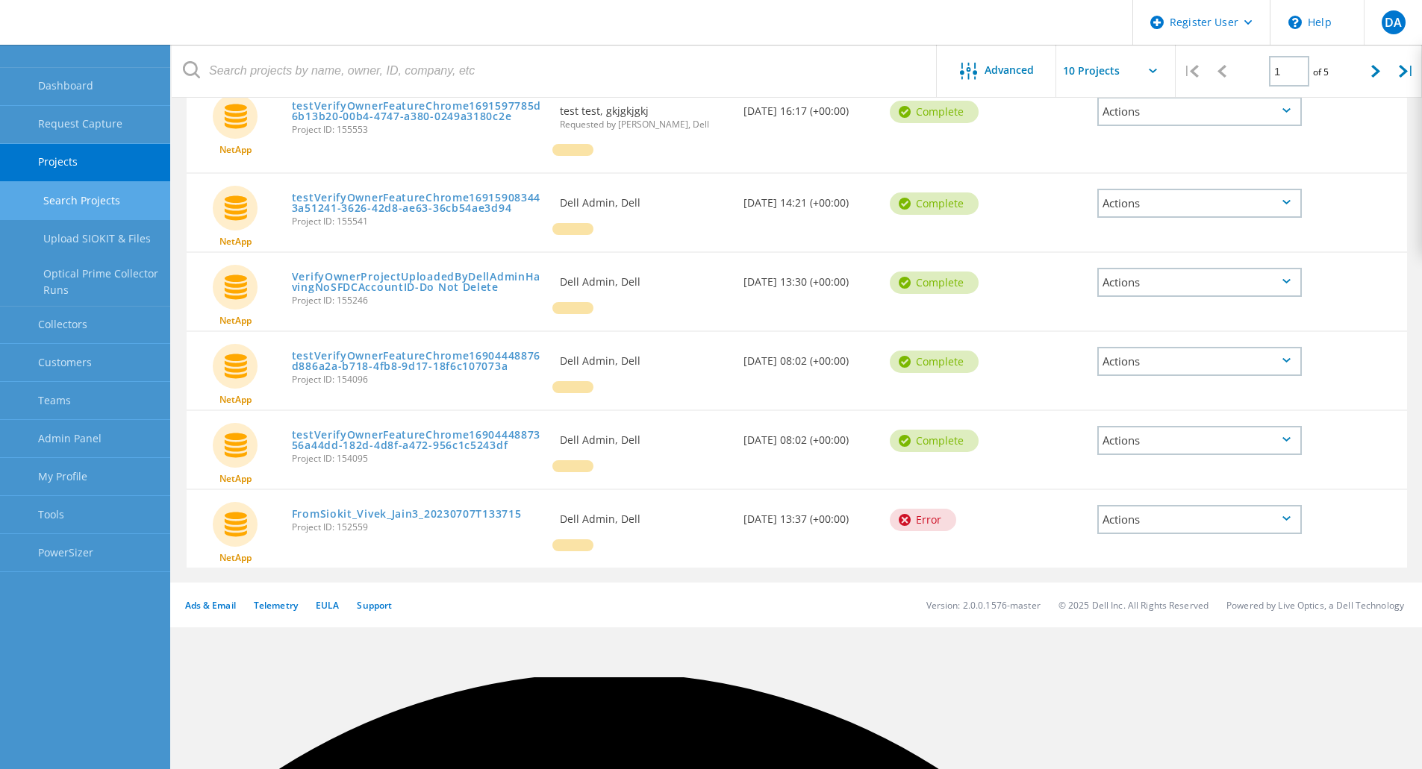
scroll to position [522, 0]
click at [445, 513] on link "FromSiokit_Vivek_Jain3_20230707T133715" at bounding box center [407, 515] width 230 height 10
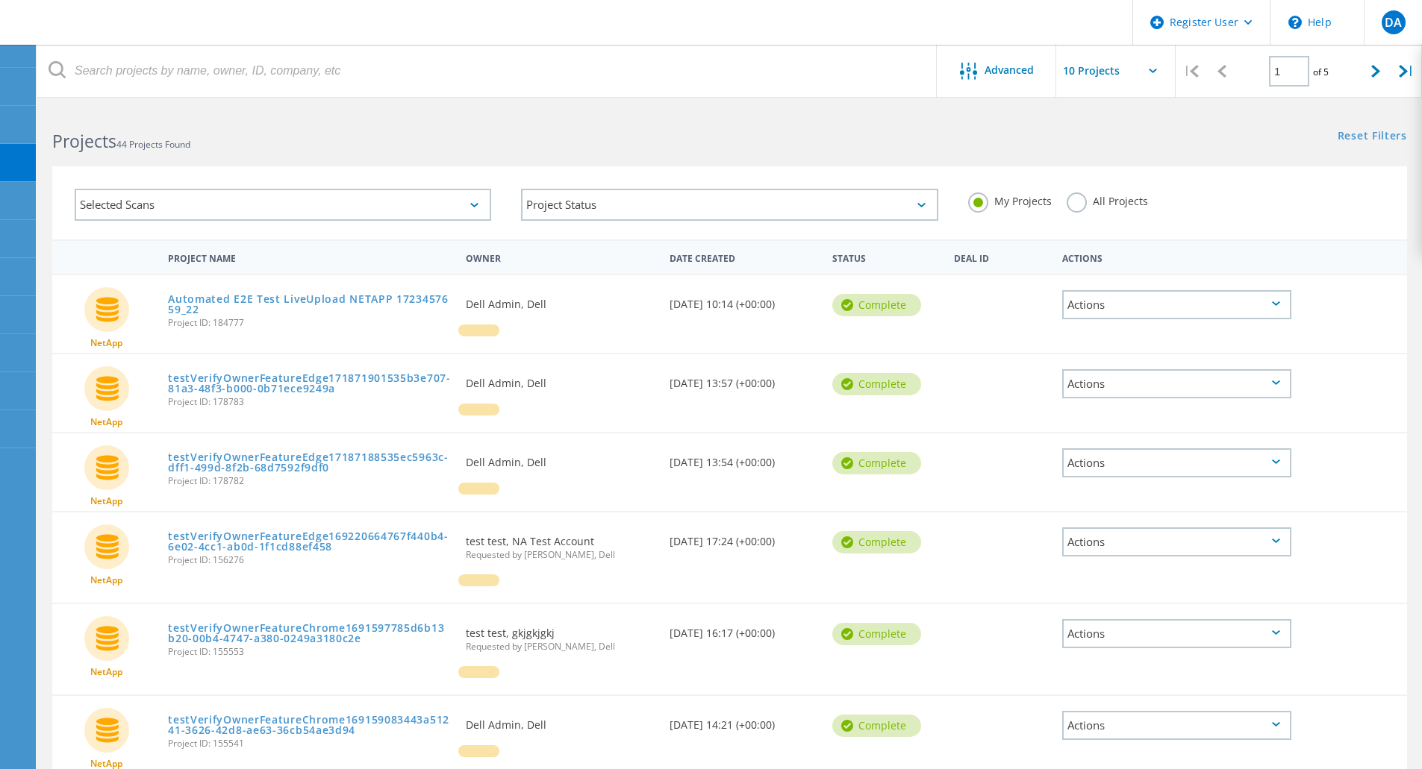
click at [1074, 205] on label "All Projects" at bounding box center [1107, 200] width 81 height 14
click at [0, 0] on input "All Projects" at bounding box center [0, 0] width 0 height 0
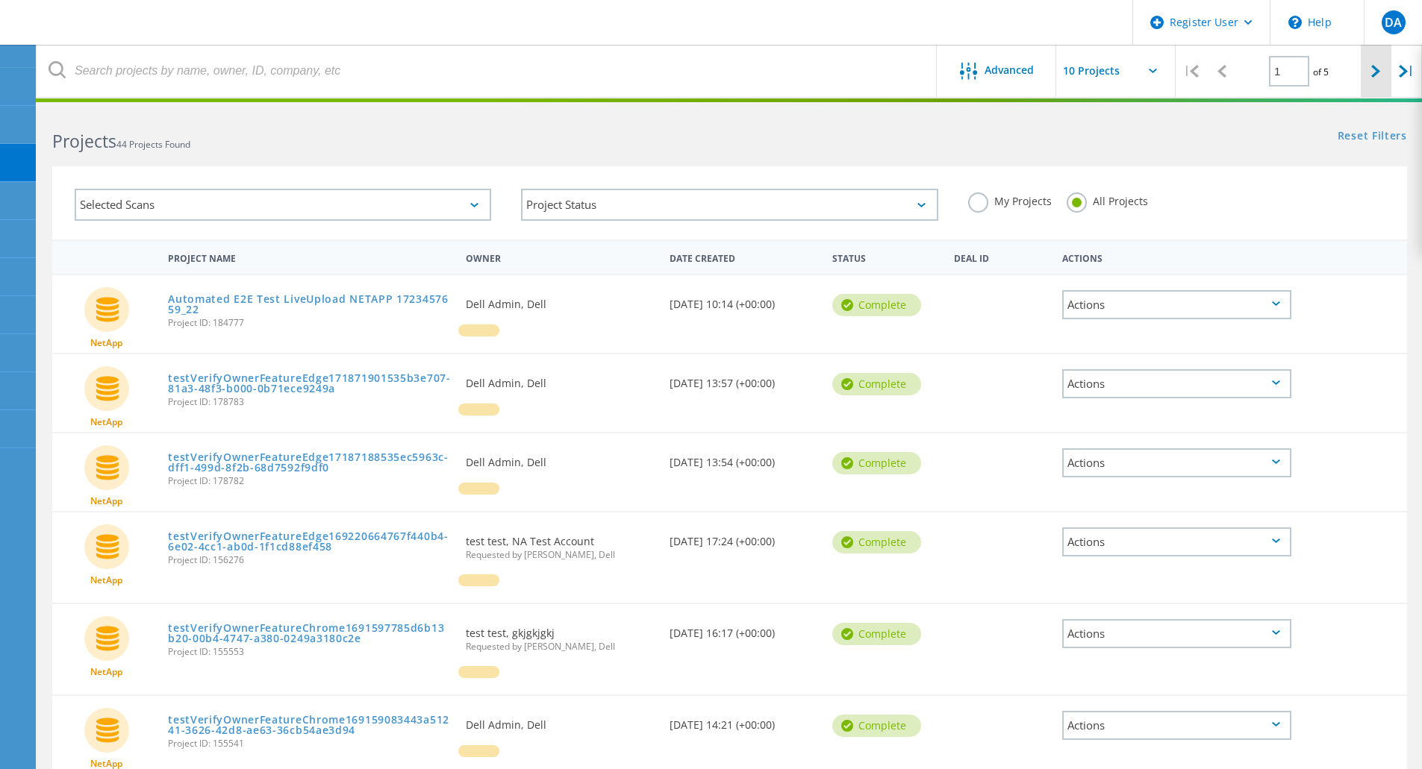
click at [1385, 75] on div at bounding box center [1376, 71] width 31 height 53
click at [1373, 78] on div at bounding box center [1376, 71] width 31 height 53
type input "4"
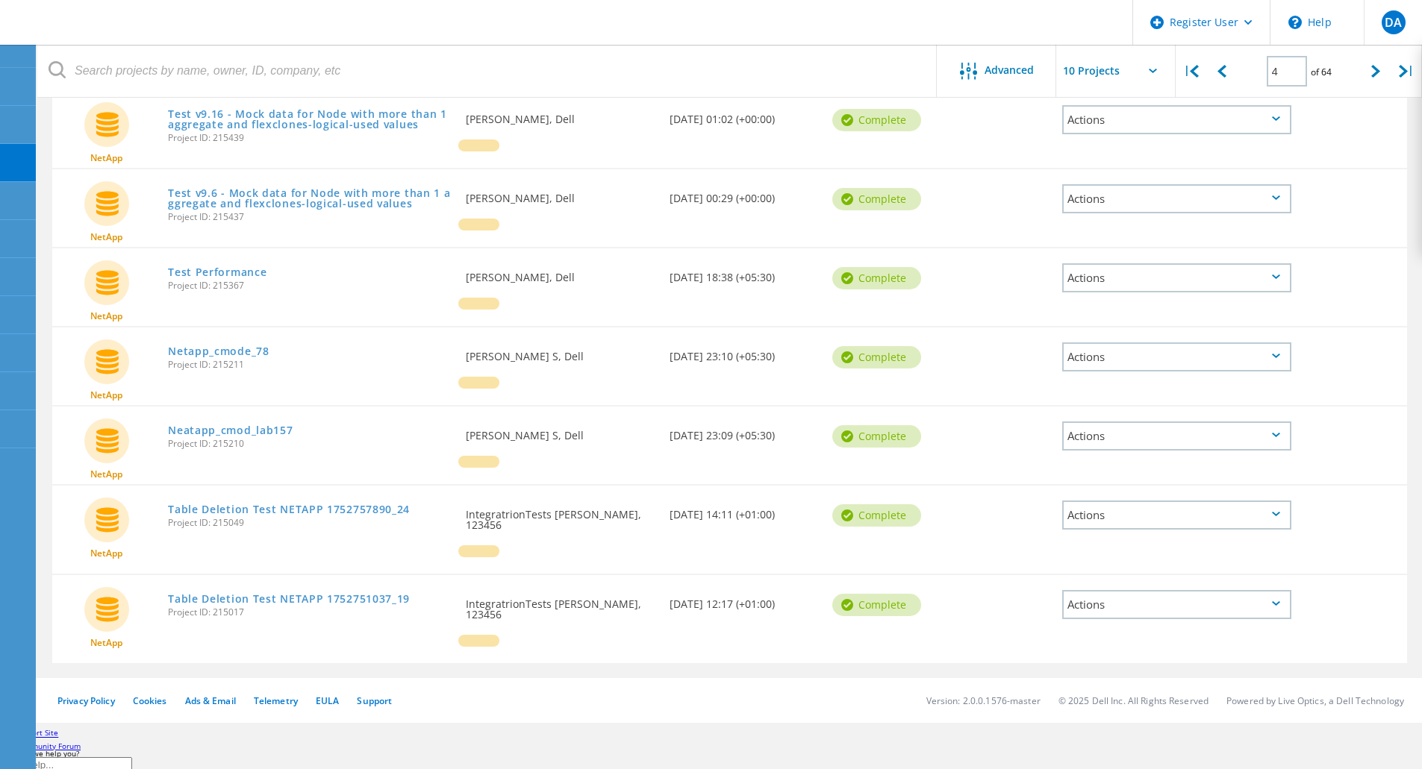
scroll to position [410, 0]
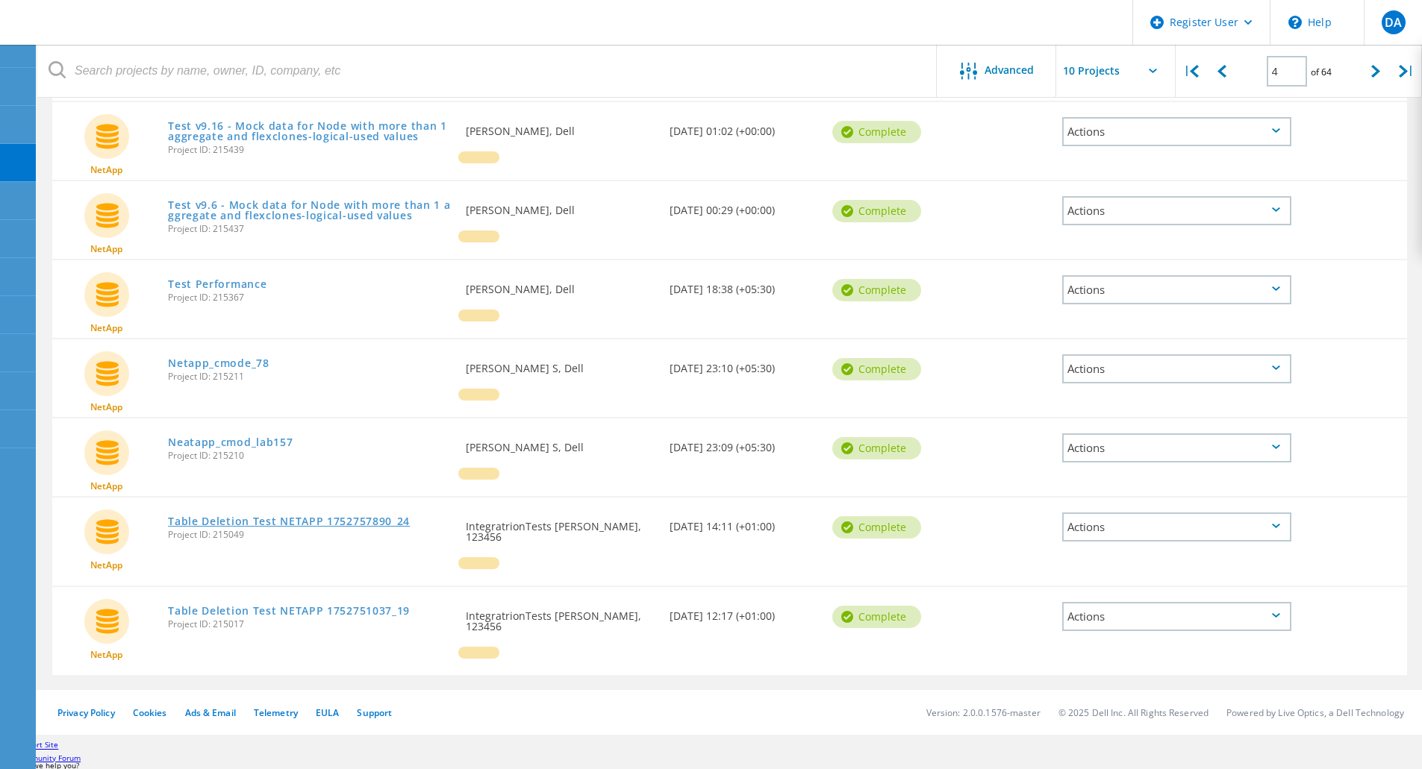
click at [303, 520] on link "Table Deletion Test NETAPP 1752757890_24" at bounding box center [289, 521] width 242 height 10
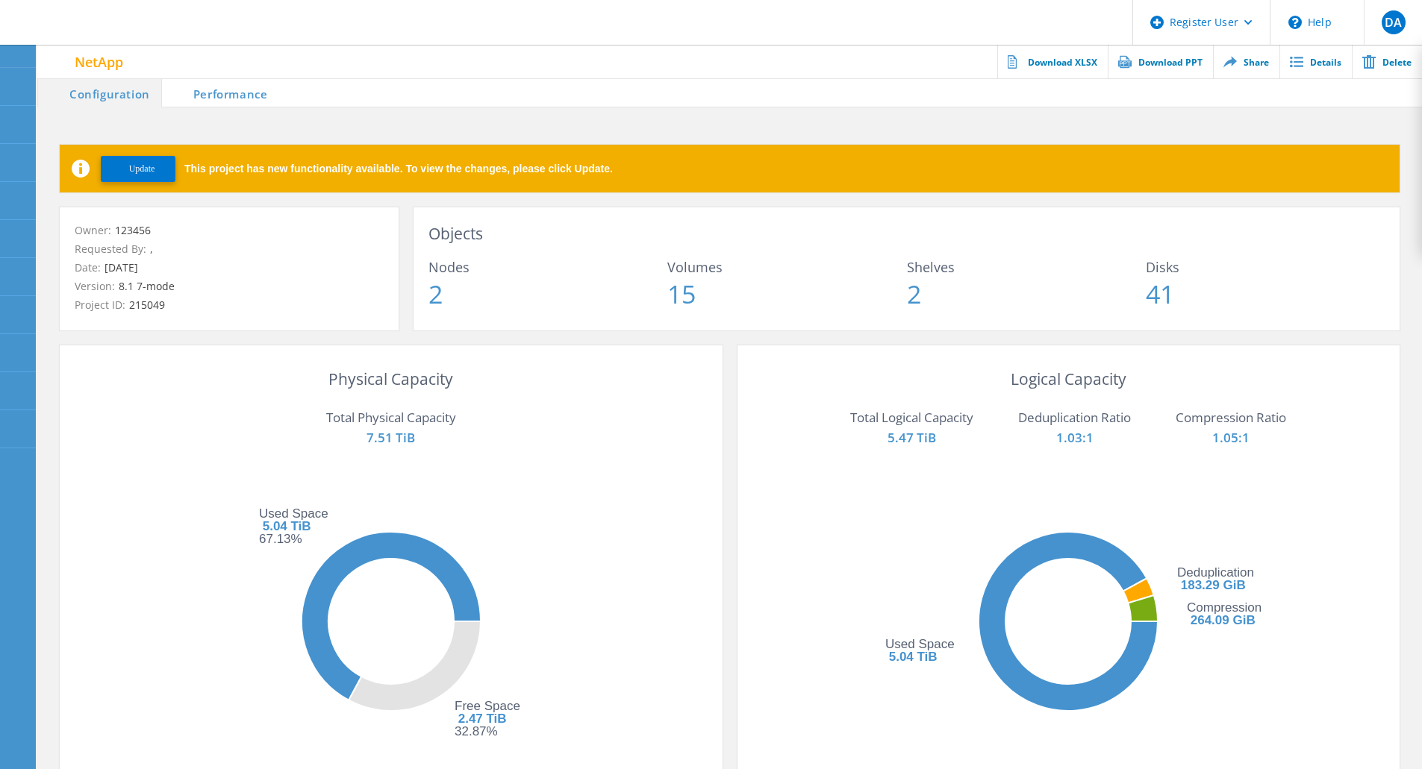
click at [157, 175] on button "Update" at bounding box center [138, 169] width 75 height 26
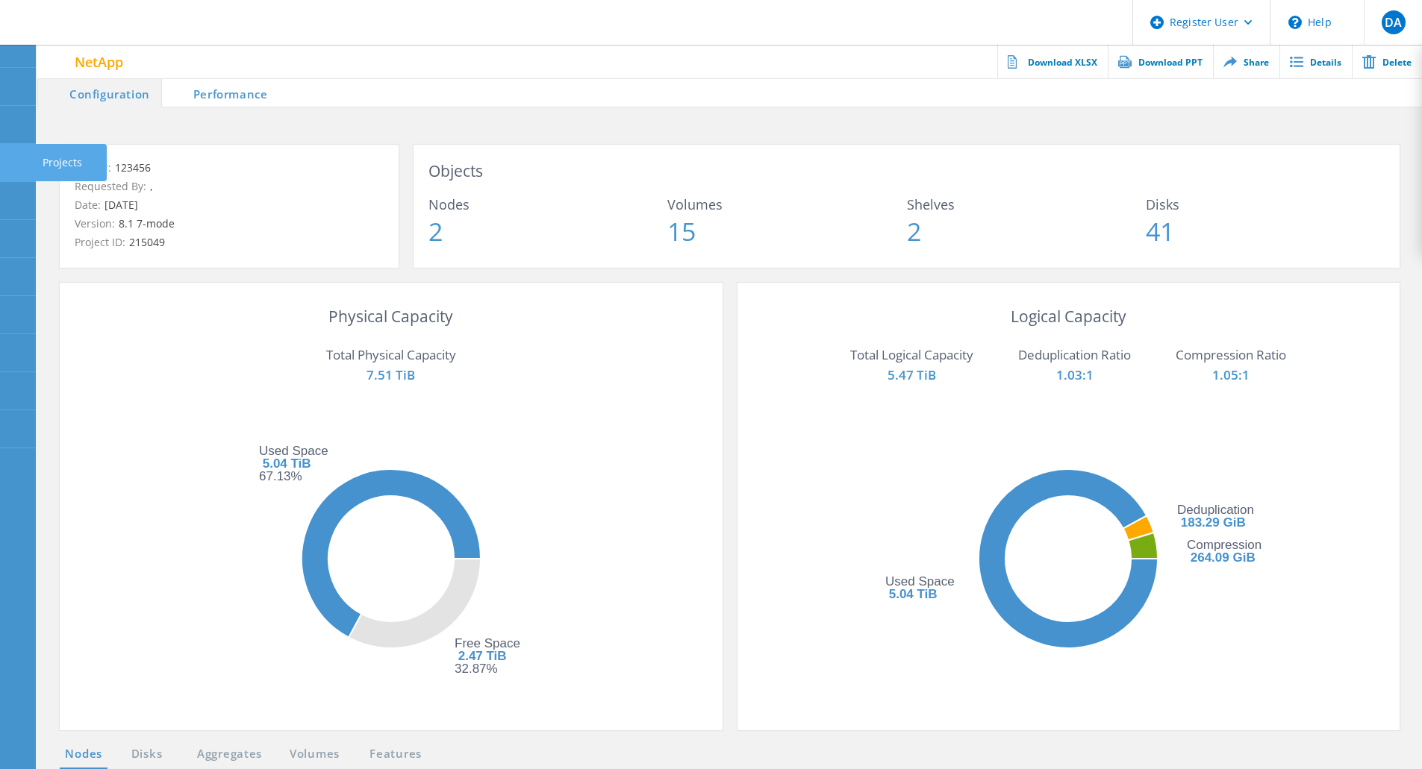
click at [14, 172] on div at bounding box center [17, 165] width 18 height 16
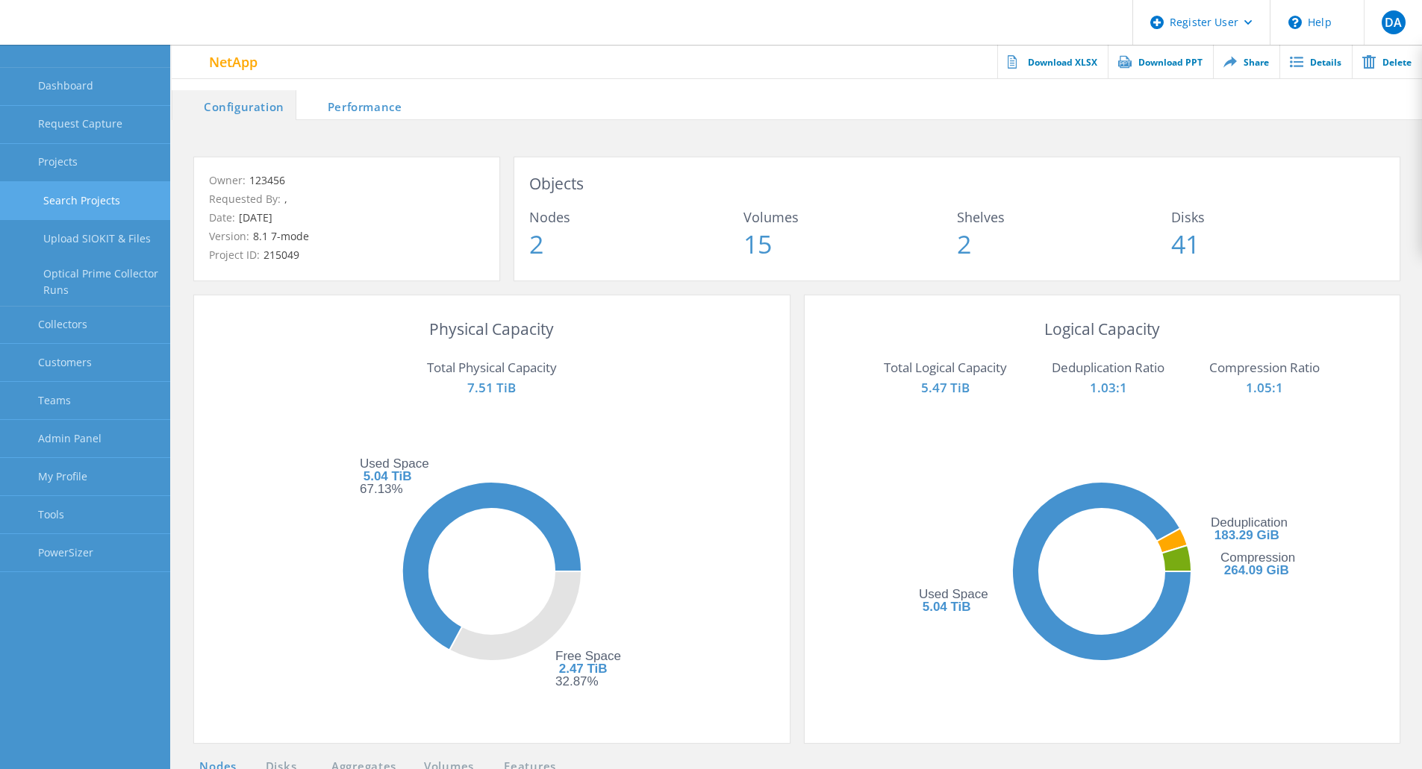
click at [104, 207] on link "Search Projects" at bounding box center [85, 201] width 170 height 38
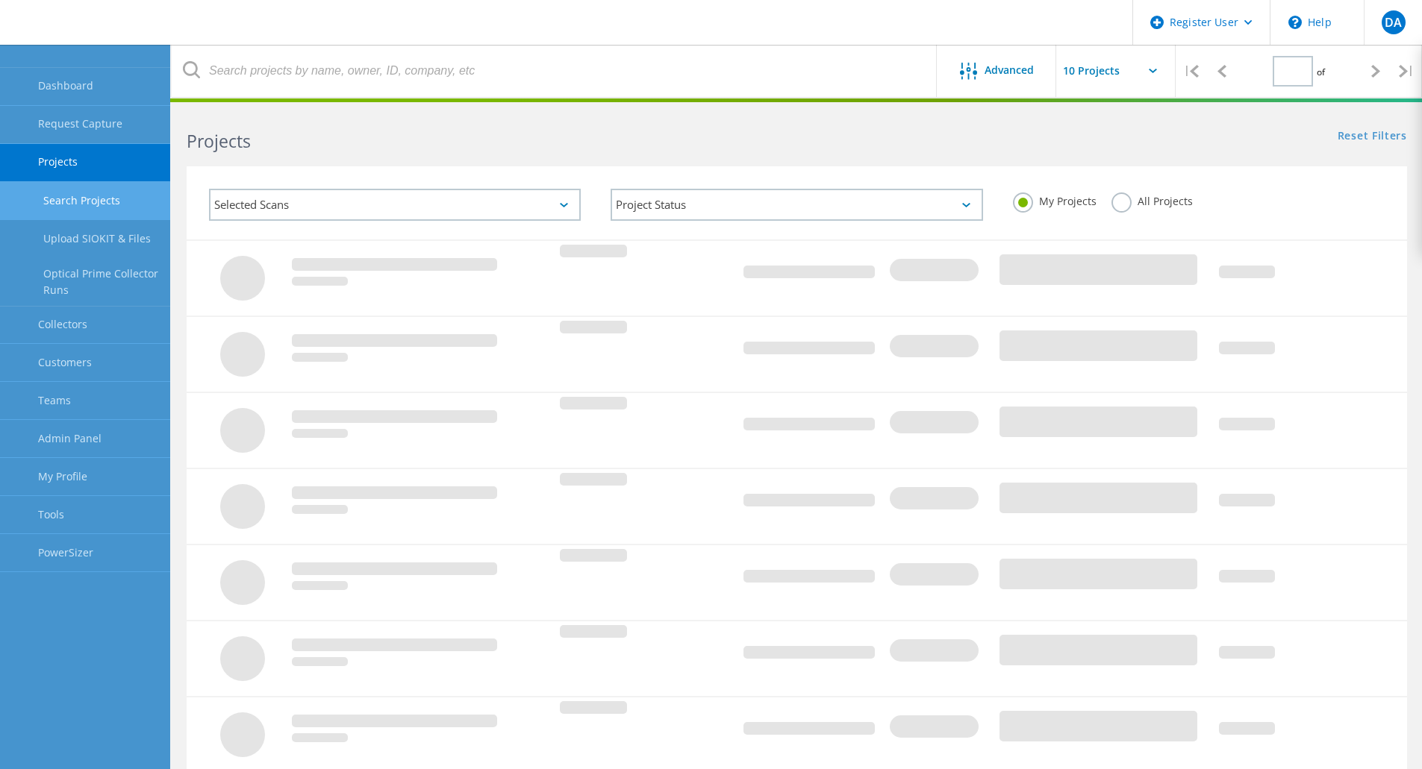
click at [1116, 202] on label "All Projects" at bounding box center [1151, 200] width 81 height 14
click at [0, 0] on input "All Projects" at bounding box center [0, 0] width 0 height 0
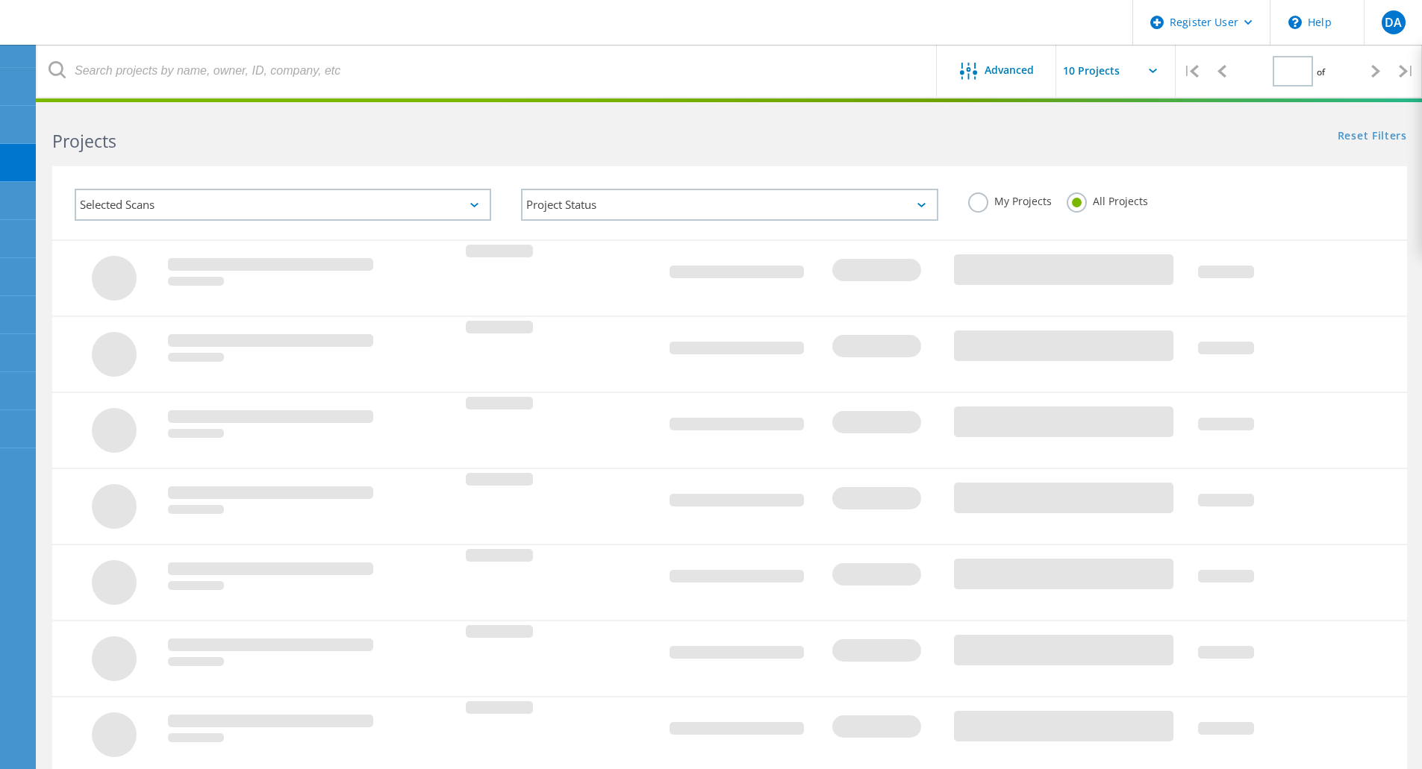
type input "4"
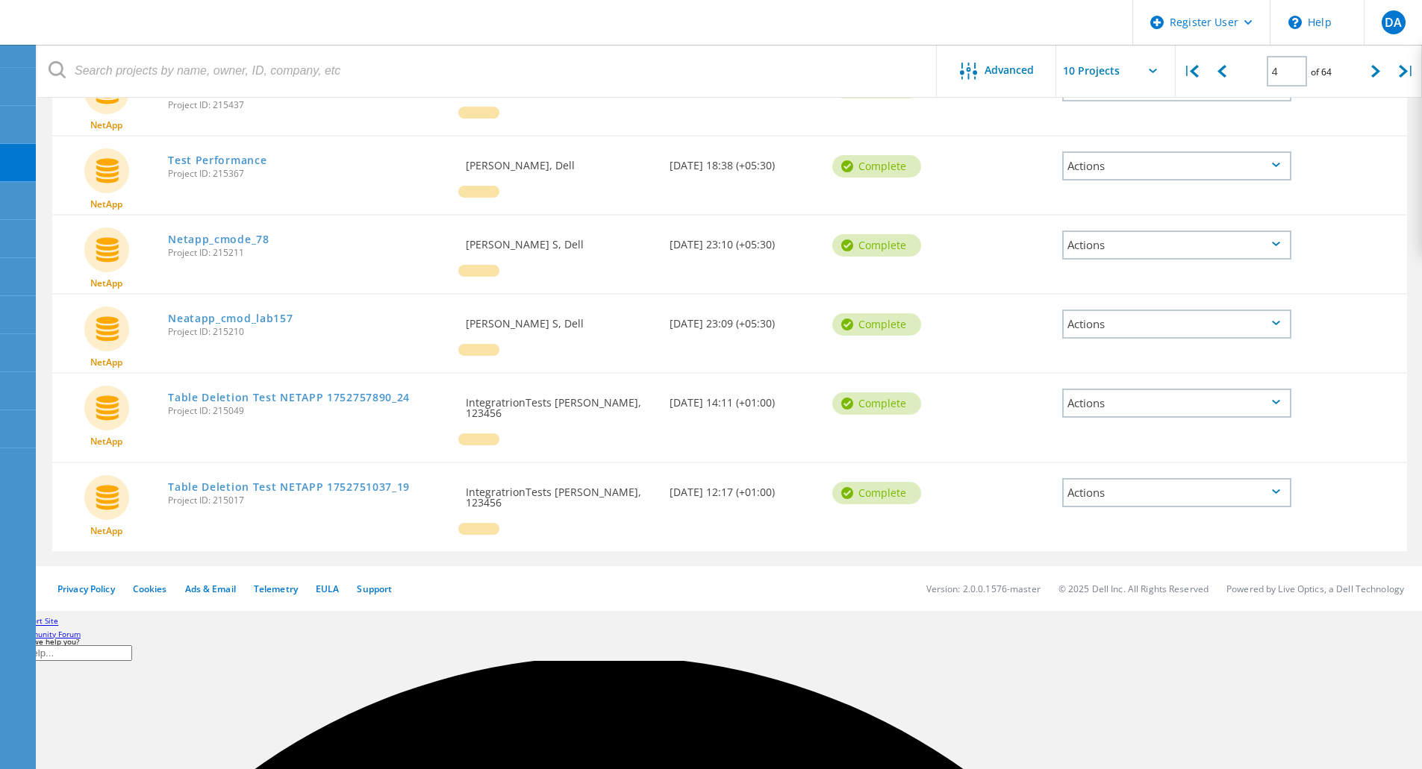
scroll to position [584, 0]
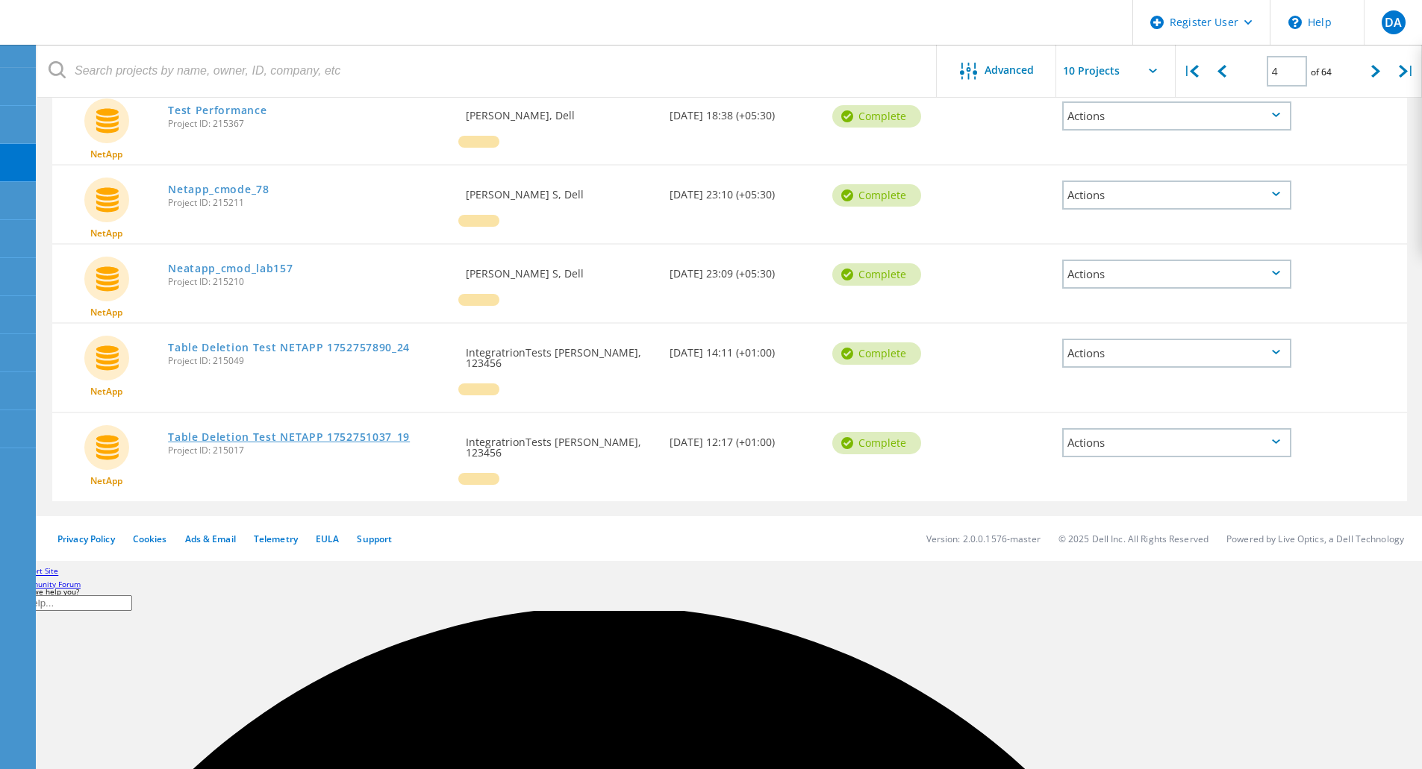
click at [342, 432] on link "Table Deletion Test NETAPP 1752751037_19" at bounding box center [289, 437] width 242 height 10
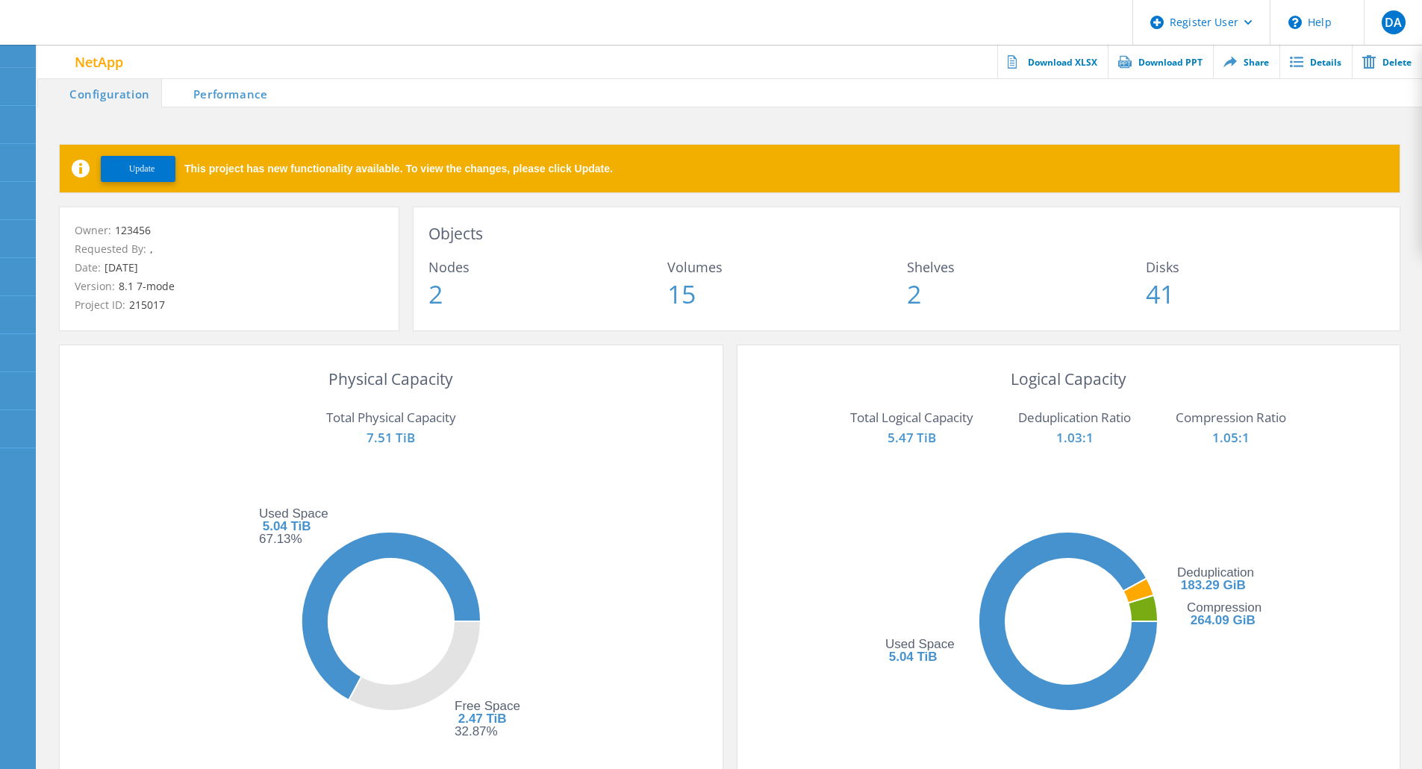
click at [144, 167] on span "Update" at bounding box center [142, 168] width 26 height 11
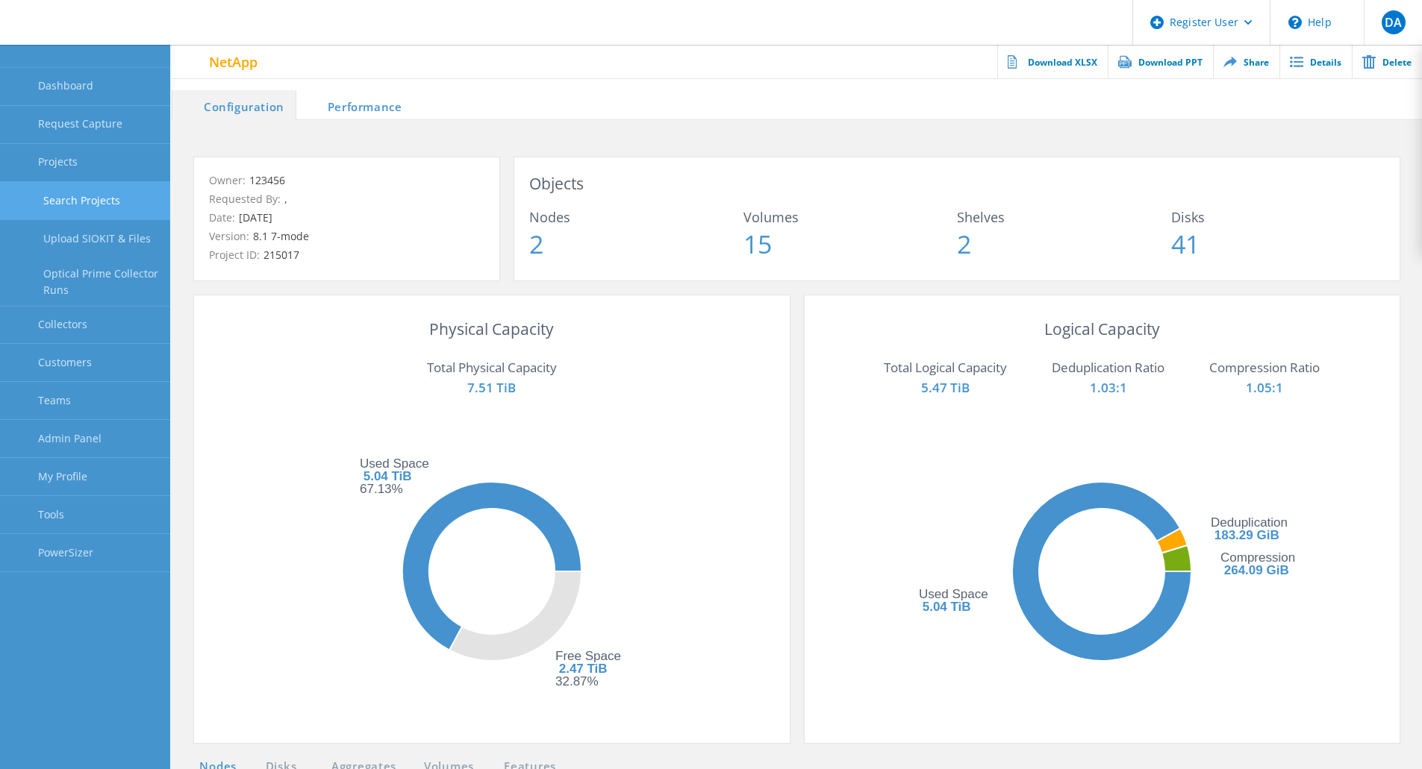
click at [101, 209] on link "Search Projects" at bounding box center [85, 201] width 170 height 38
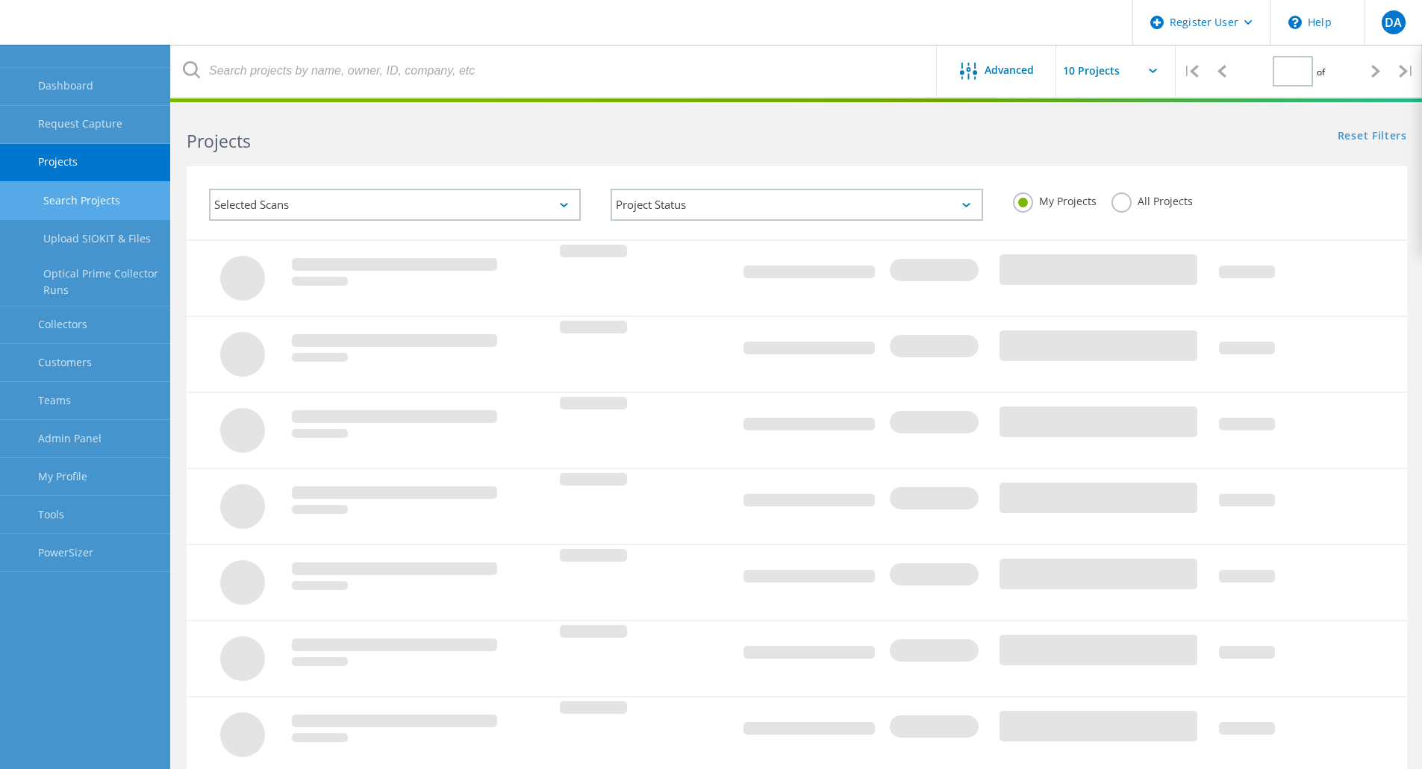
type input "4"
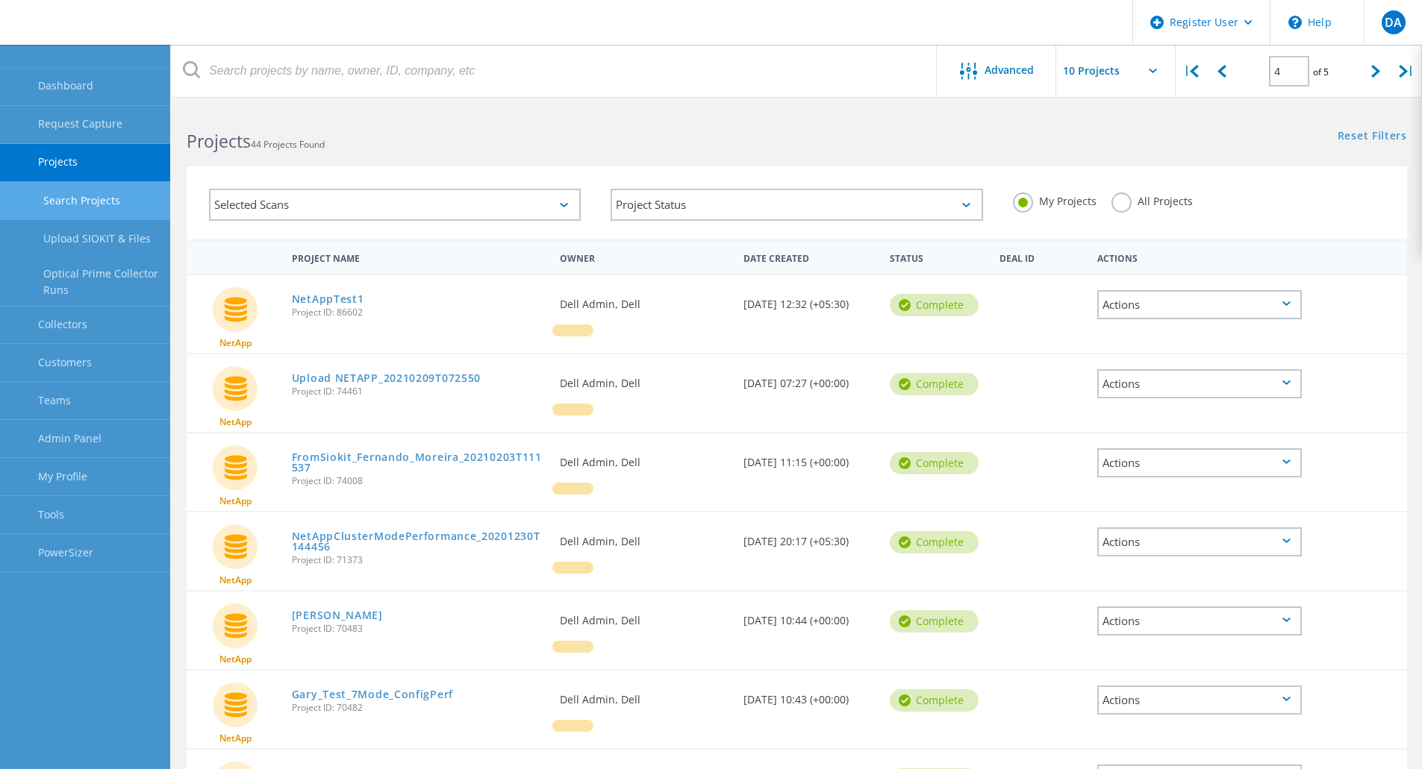
click at [1119, 207] on label "All Projects" at bounding box center [1151, 200] width 81 height 14
click at [0, 0] on input "All Projects" at bounding box center [0, 0] width 0 height 0
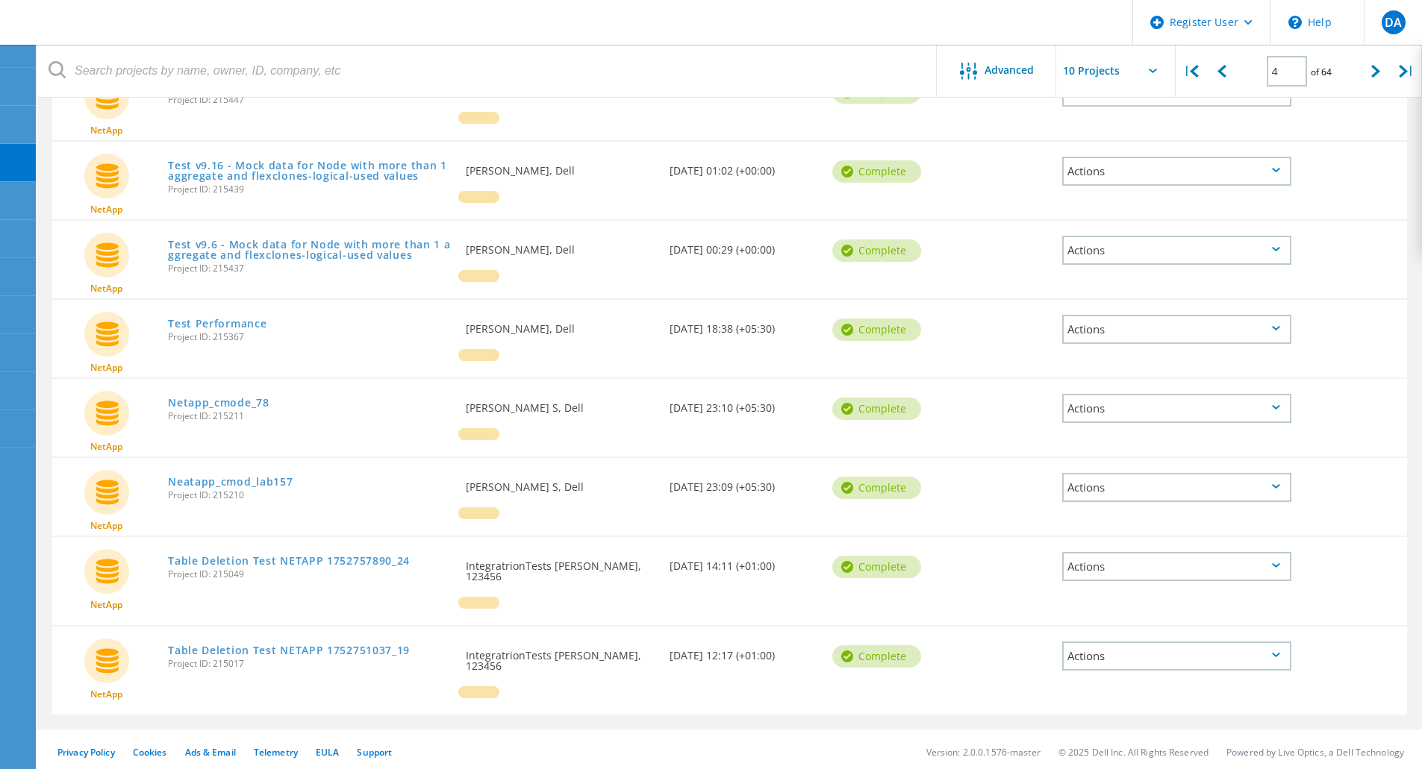
scroll to position [370, 0]
click at [246, 241] on link "Test v9.6 - Mock data for Node with more than 1 aggregate and flexclones-logica…" at bounding box center [309, 250] width 283 height 21
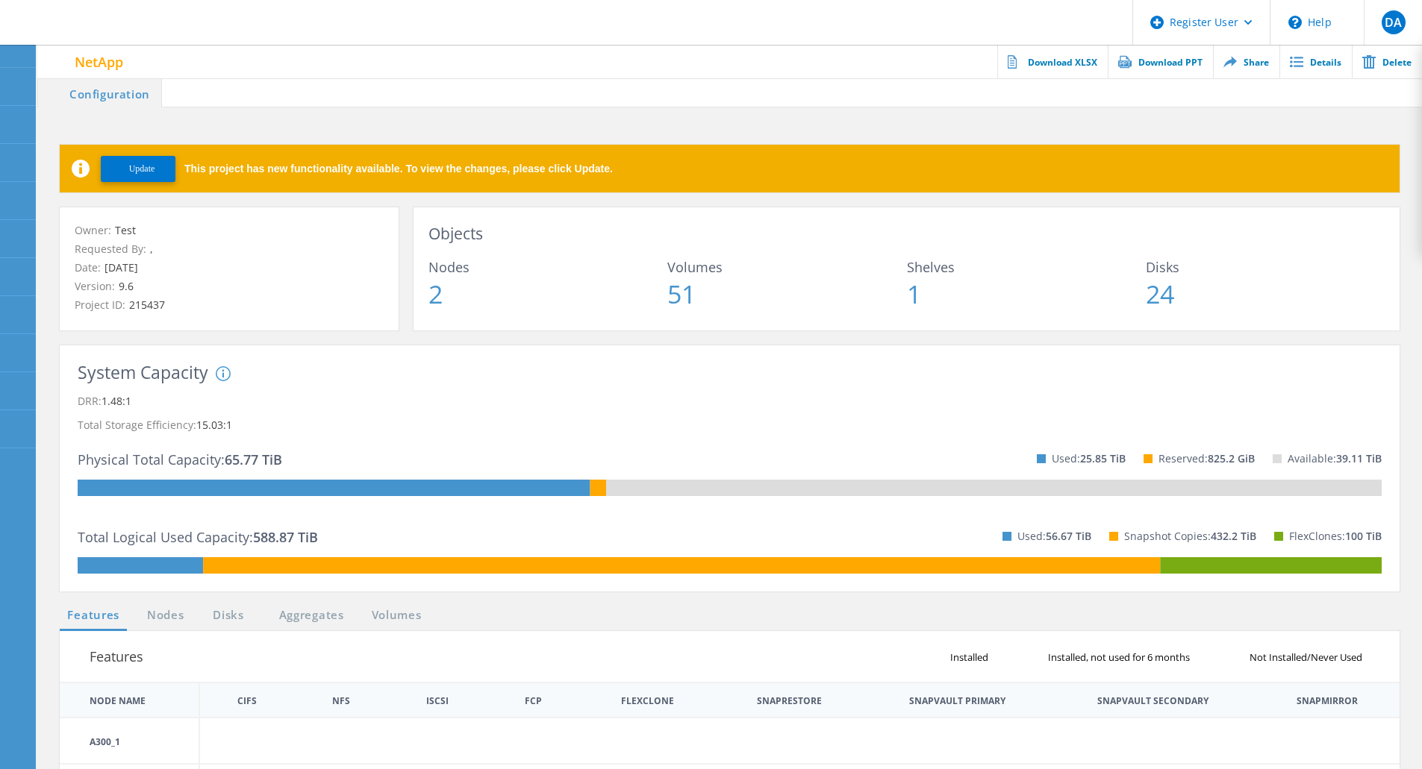
click at [148, 169] on span "Update" at bounding box center [142, 168] width 26 height 11
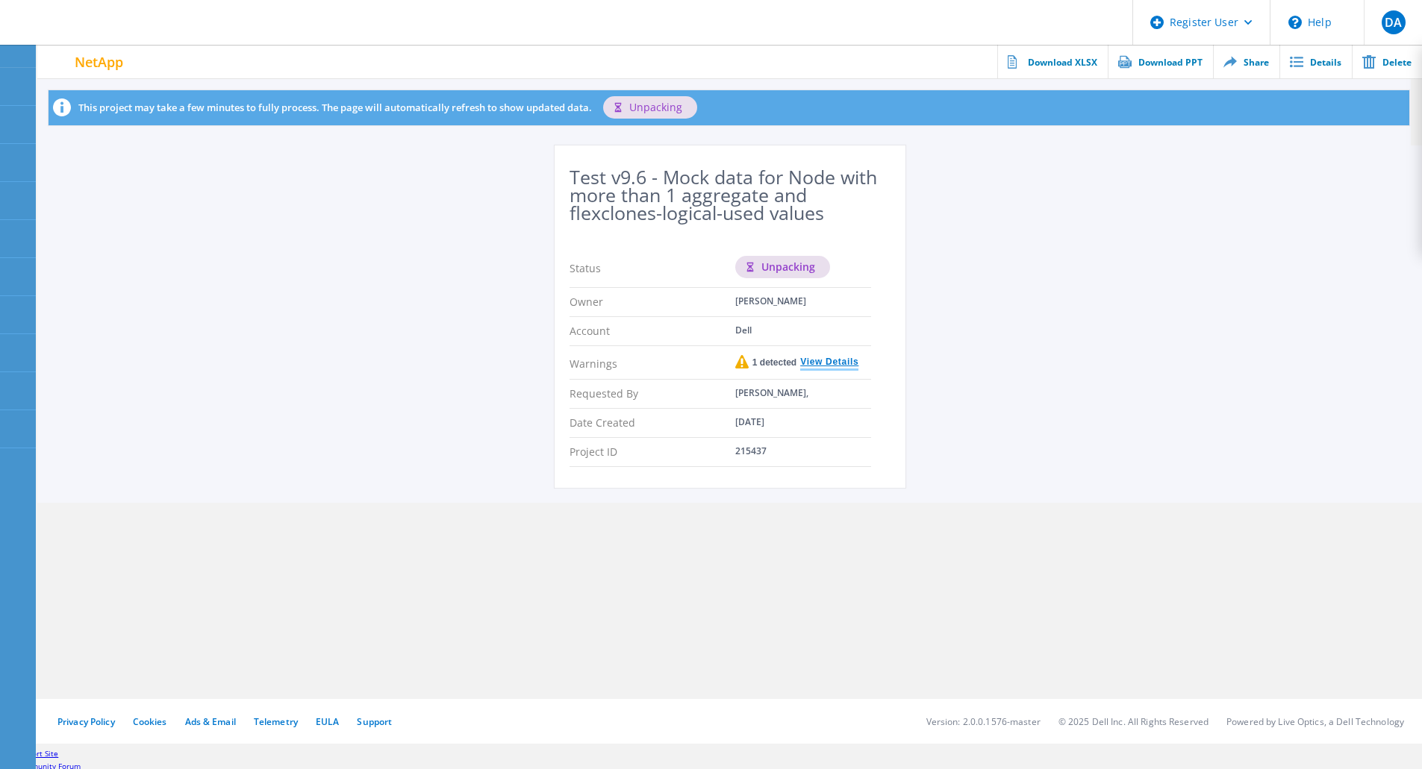
click at [833, 360] on link "View Details" at bounding box center [827, 363] width 62 height 11
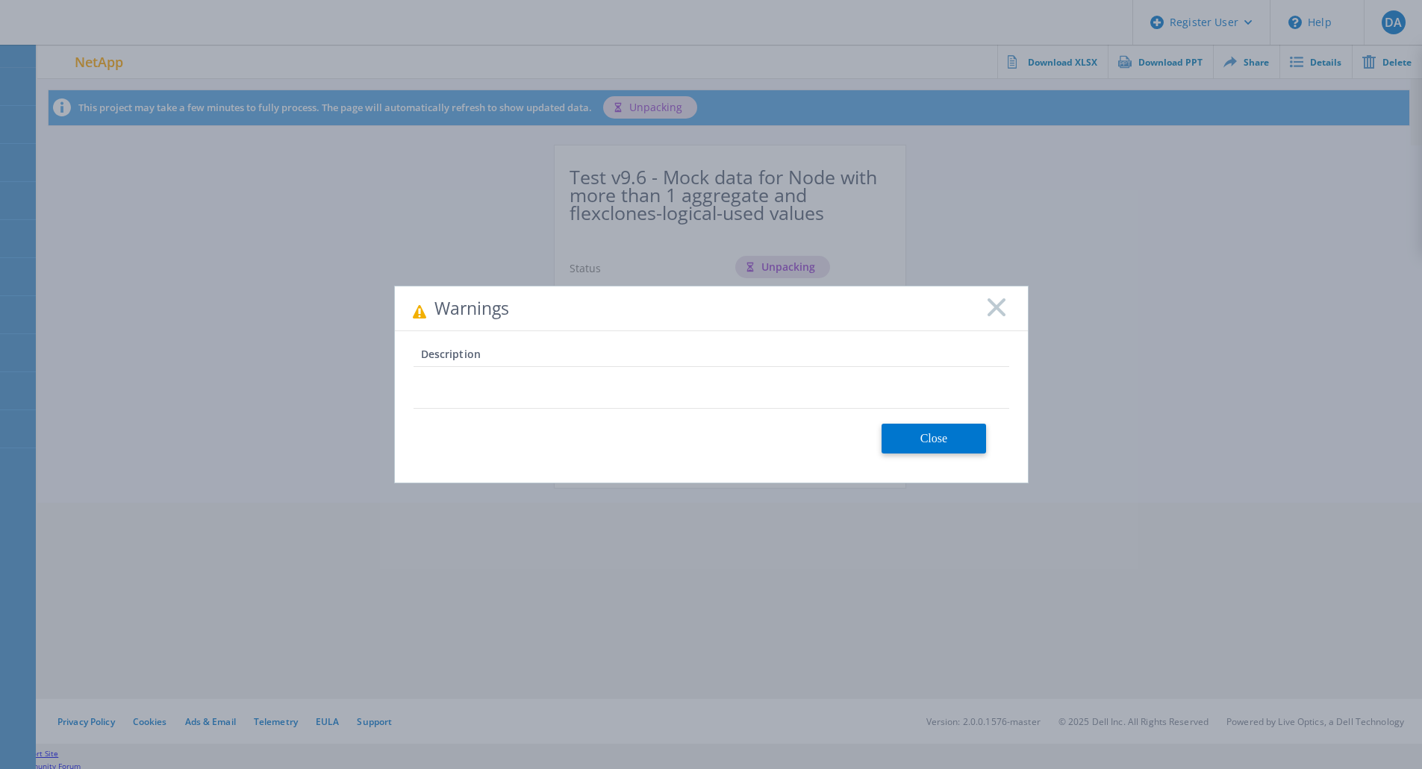
click at [996, 311] on icon at bounding box center [996, 308] width 18 height 18
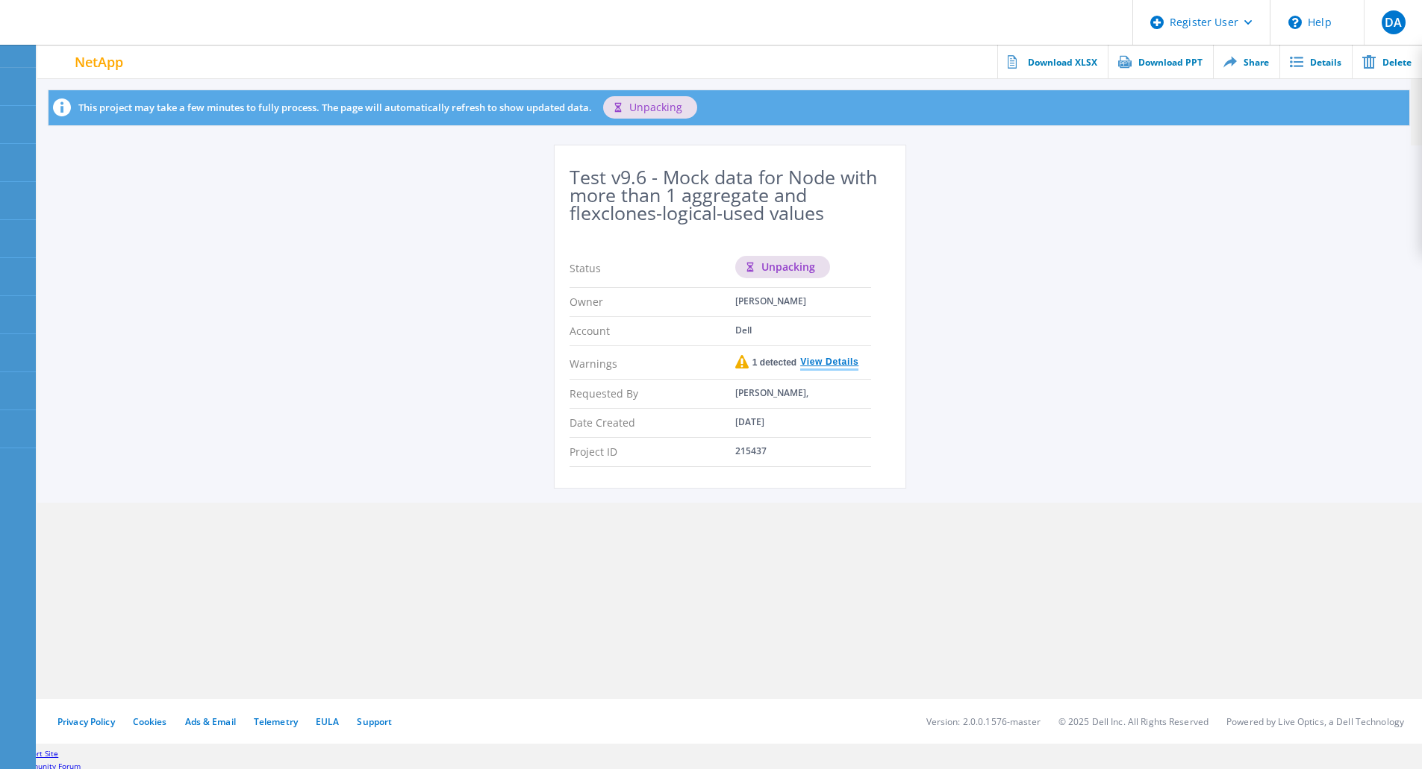
click at [837, 360] on link "View Details" at bounding box center [827, 363] width 62 height 11
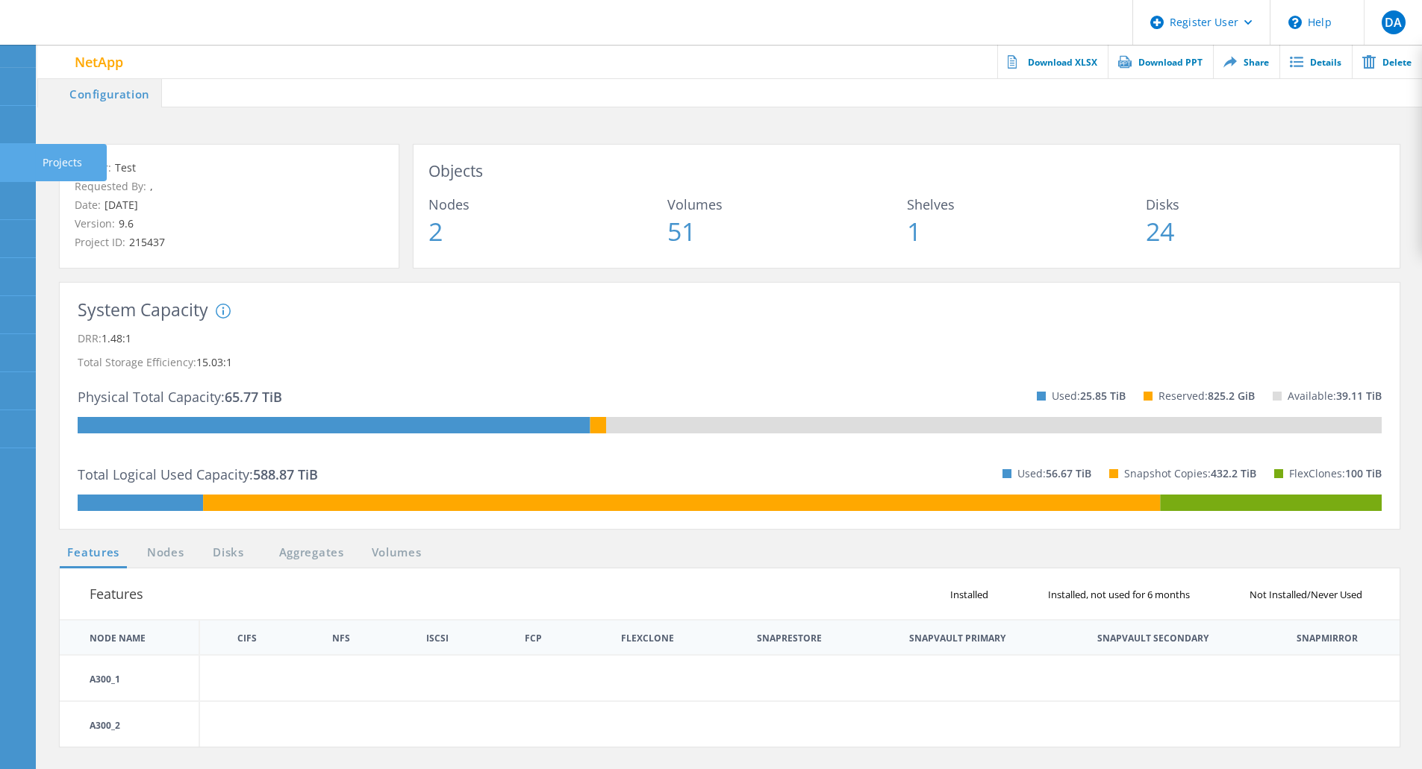
click at [12, 160] on icon at bounding box center [17, 163] width 18 height 14
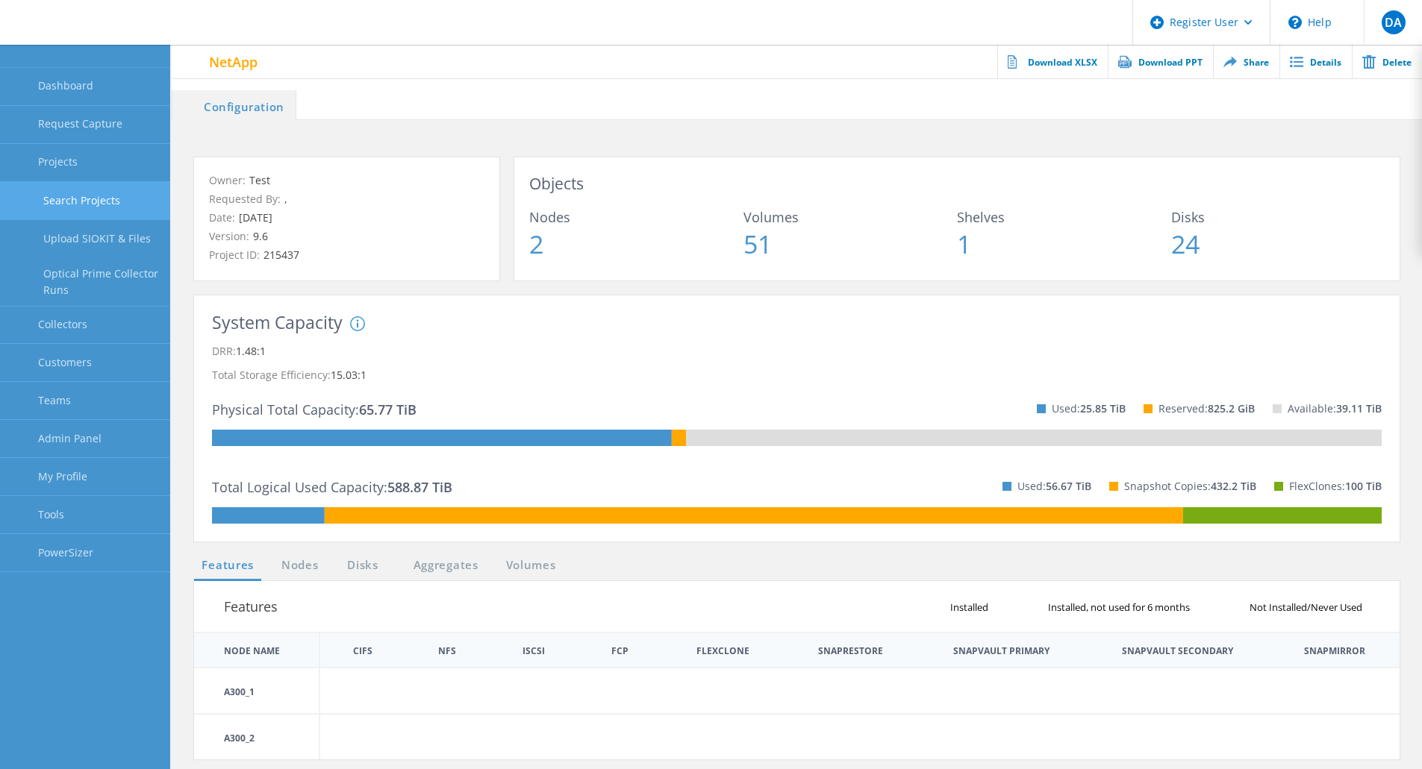
click at [107, 205] on link "Search Projects" at bounding box center [85, 201] width 170 height 38
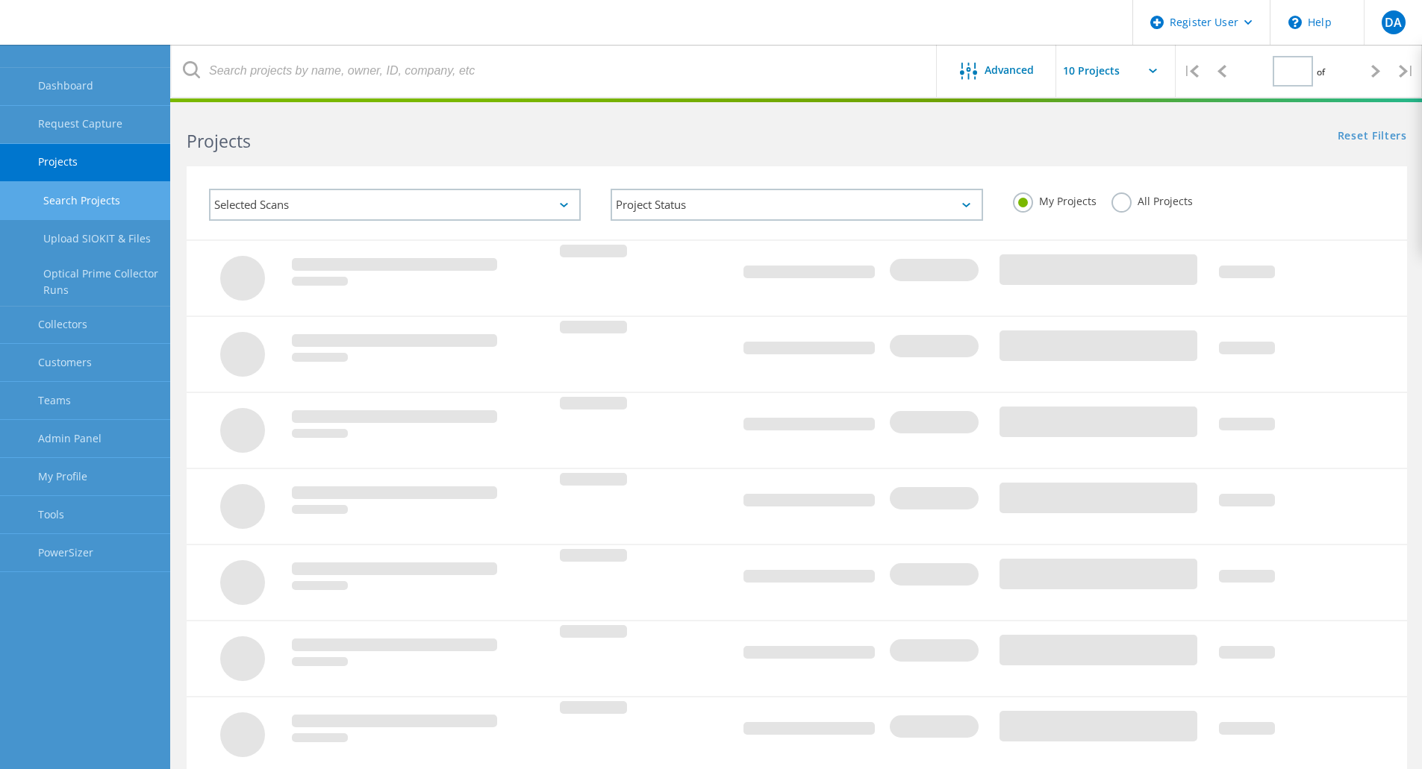
click at [1118, 203] on label "All Projects" at bounding box center [1151, 200] width 81 height 14
click at [0, 0] on input "All Projects" at bounding box center [0, 0] width 0 height 0
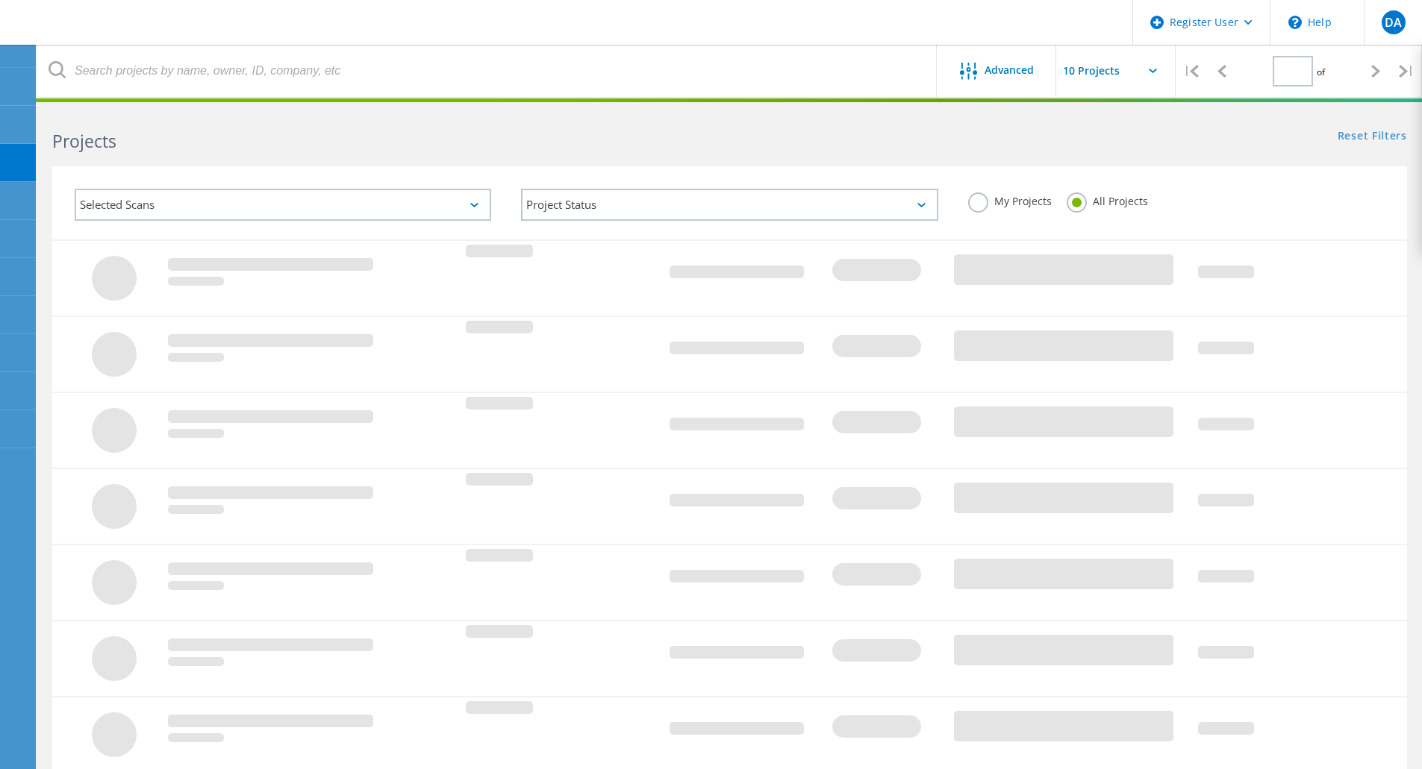
type input "4"
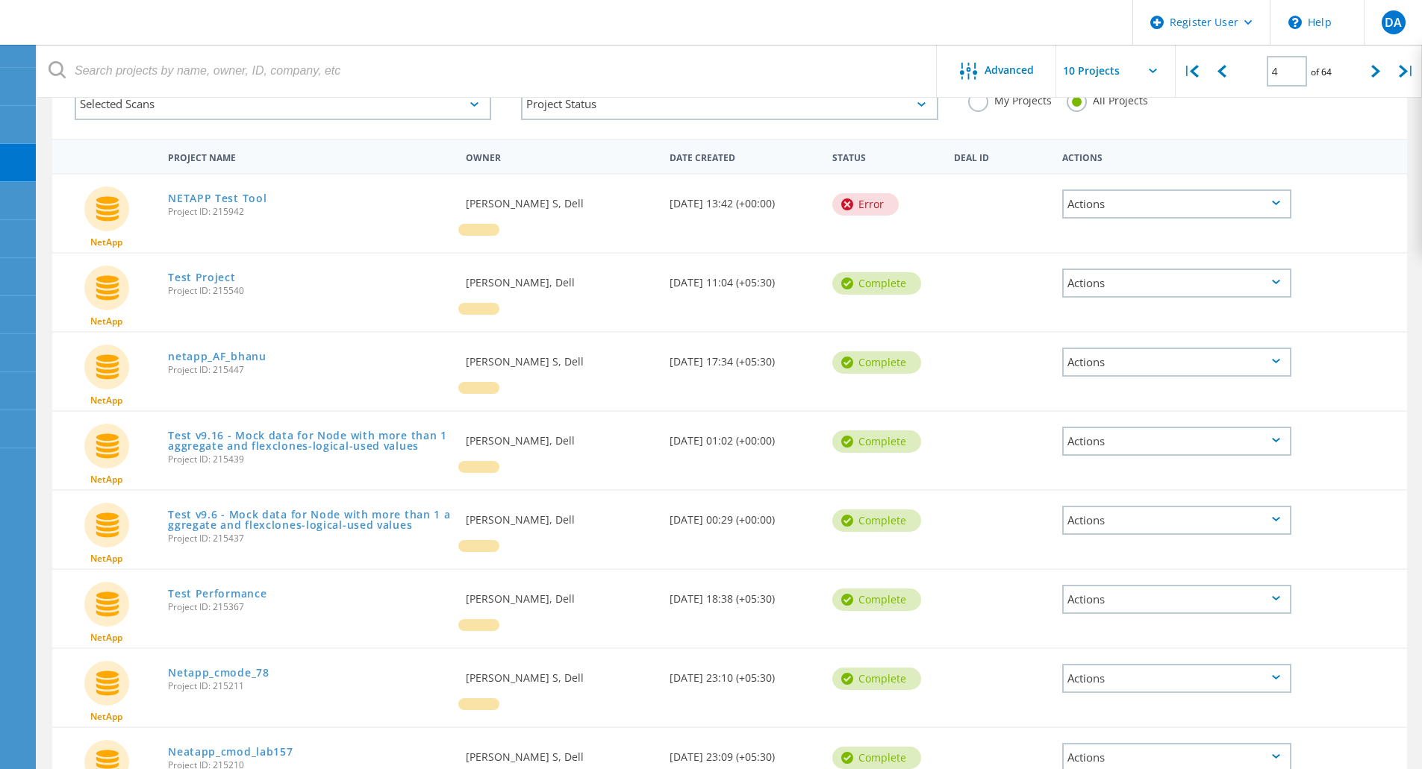
scroll to position [100, 0]
click at [290, 440] on link "Test v9.16 - Mock data for Node with more than 1 aggregate and flexclones-logic…" at bounding box center [309, 441] width 283 height 21
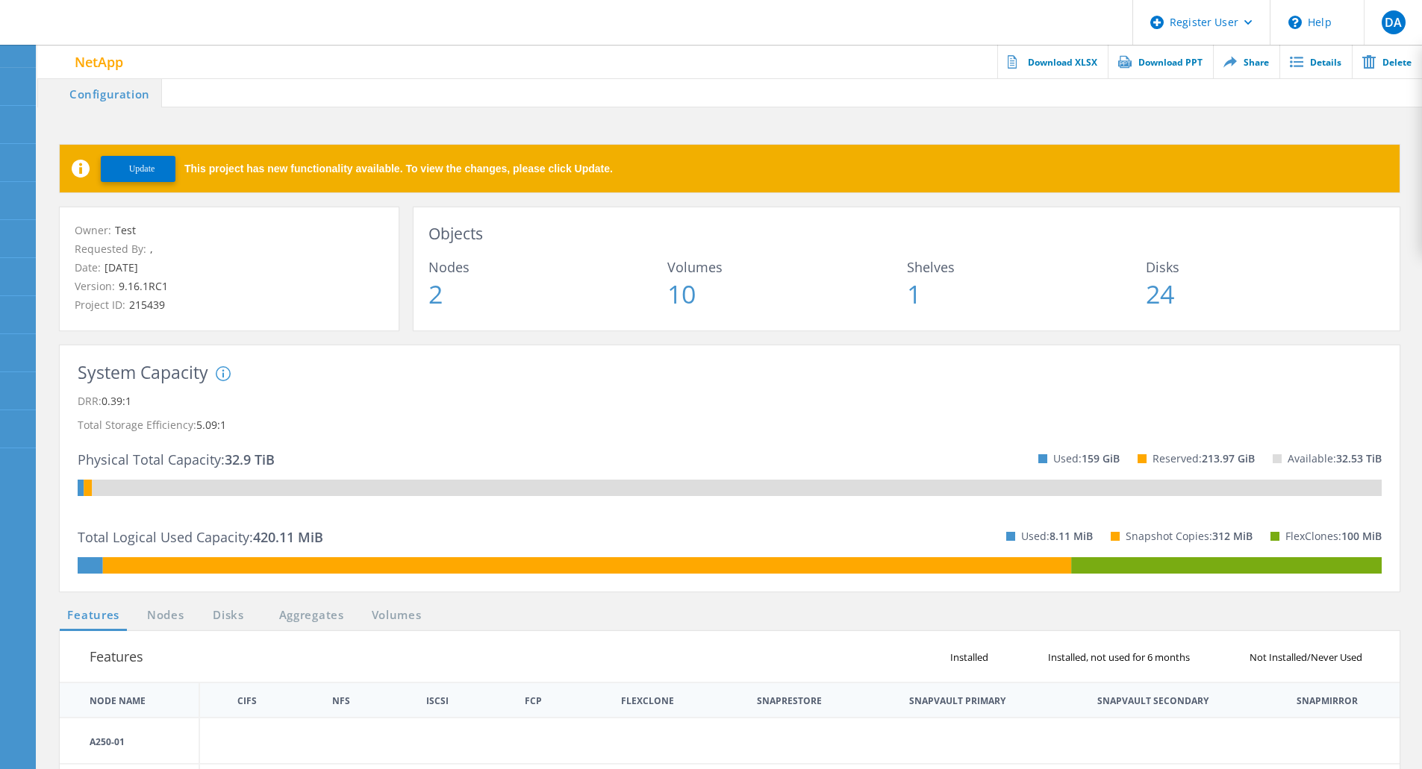
click at [149, 168] on span "Update" at bounding box center [142, 168] width 26 height 11
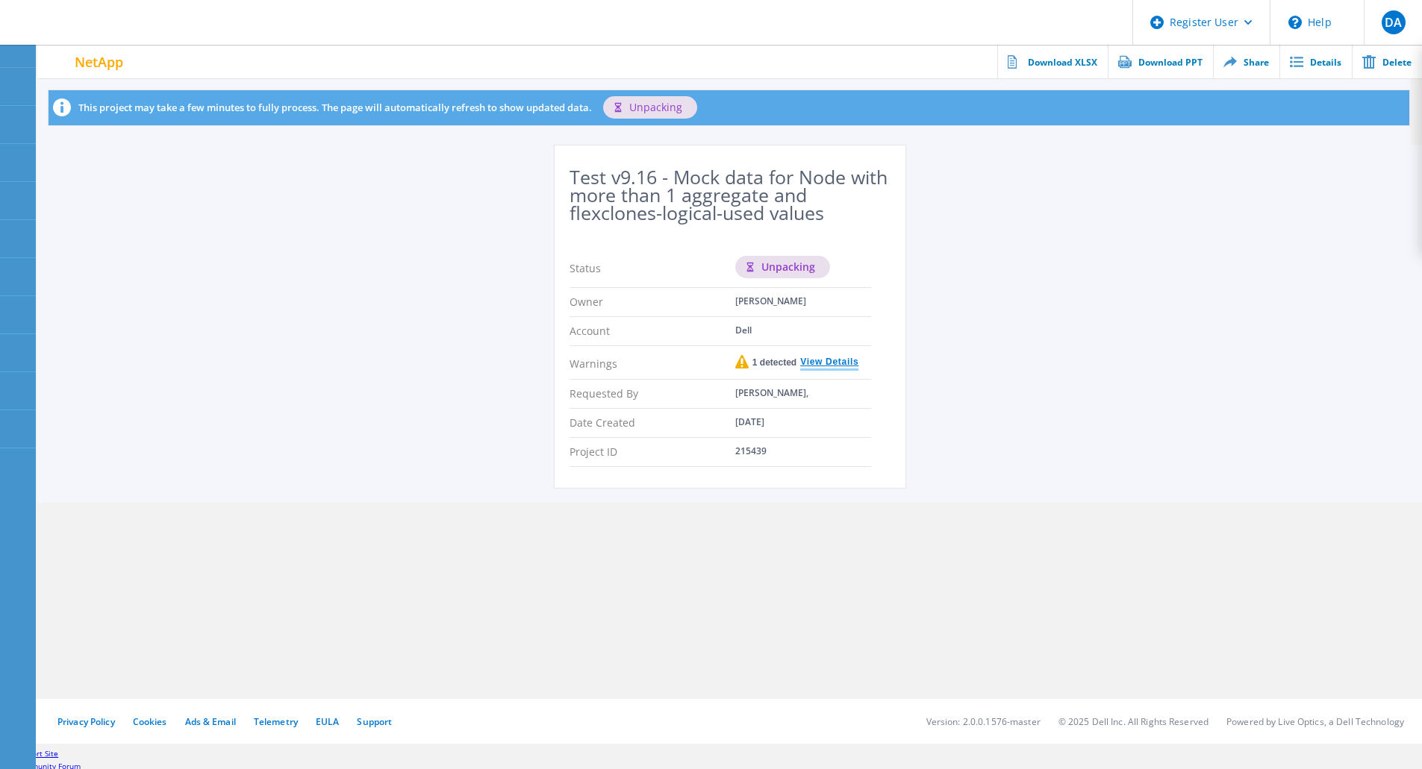
click at [835, 362] on link "View Details" at bounding box center [827, 363] width 62 height 11
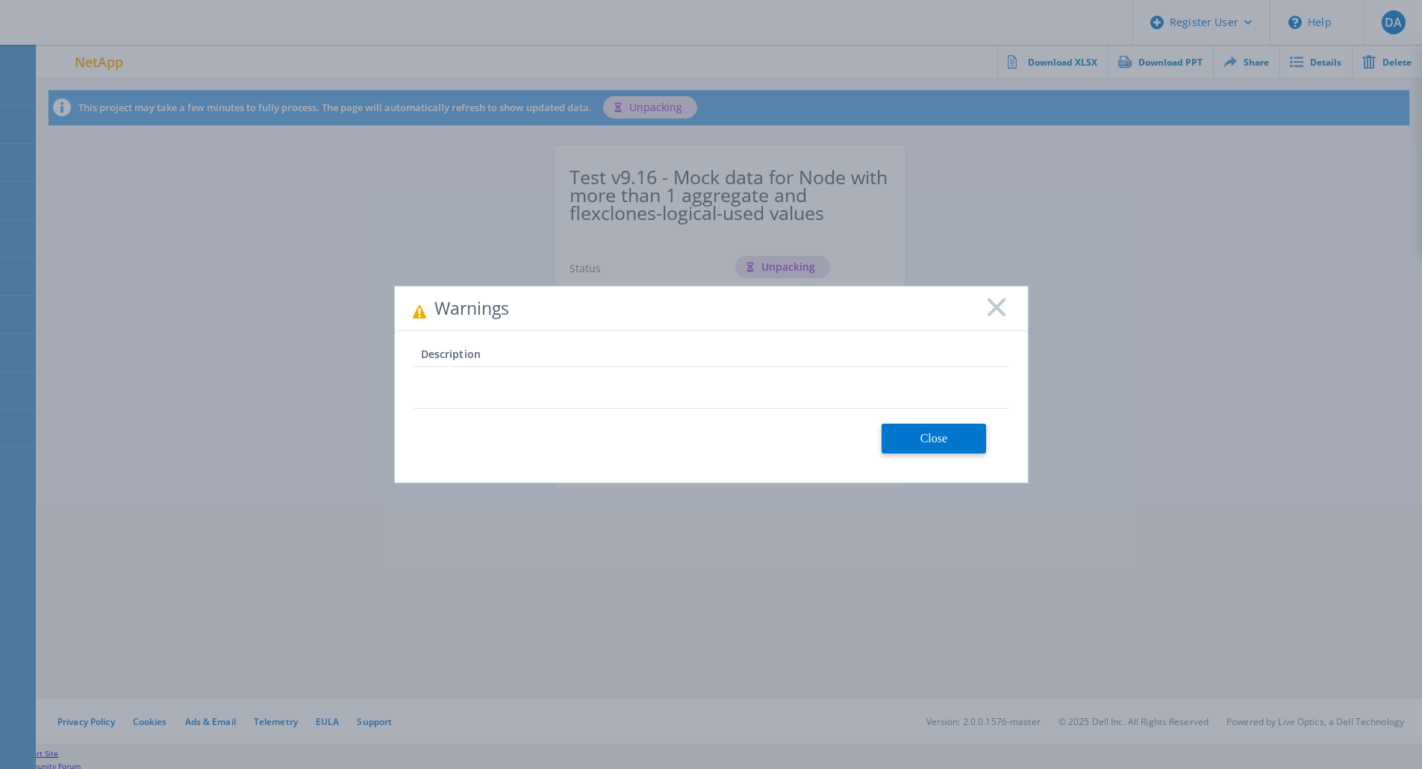
click at [991, 309] on icon at bounding box center [996, 308] width 18 height 18
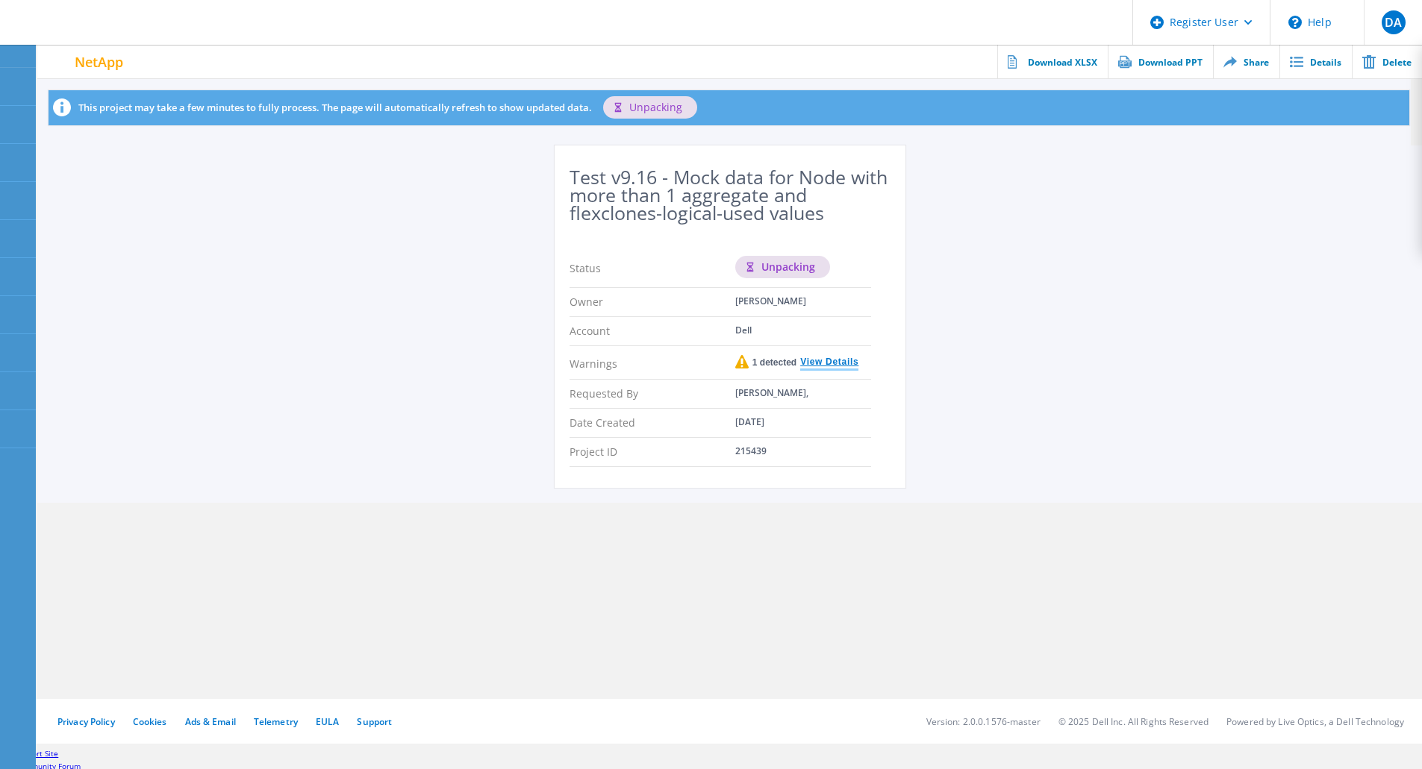
click at [834, 362] on link "View Details" at bounding box center [827, 363] width 62 height 11
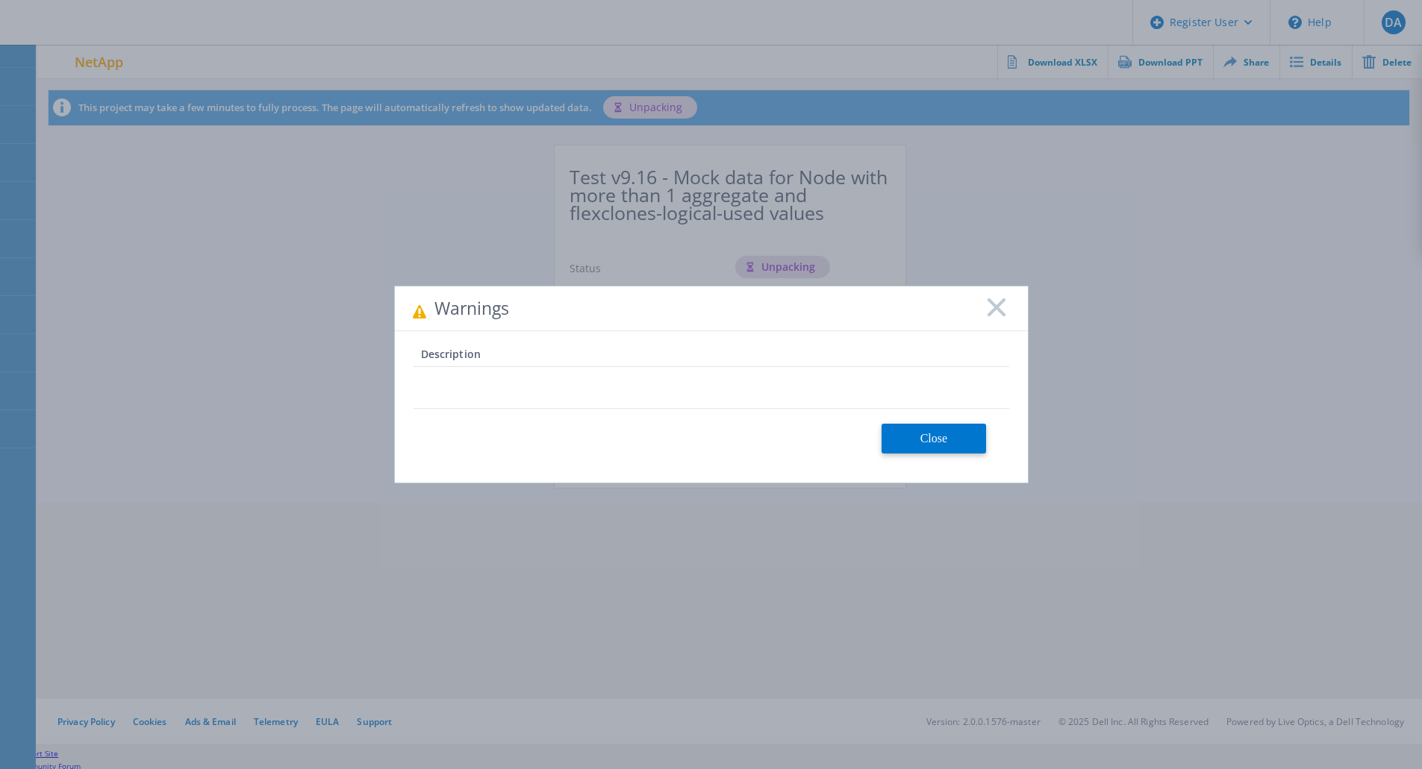
click at [998, 308] on rect at bounding box center [996, 307] width 19 height 19
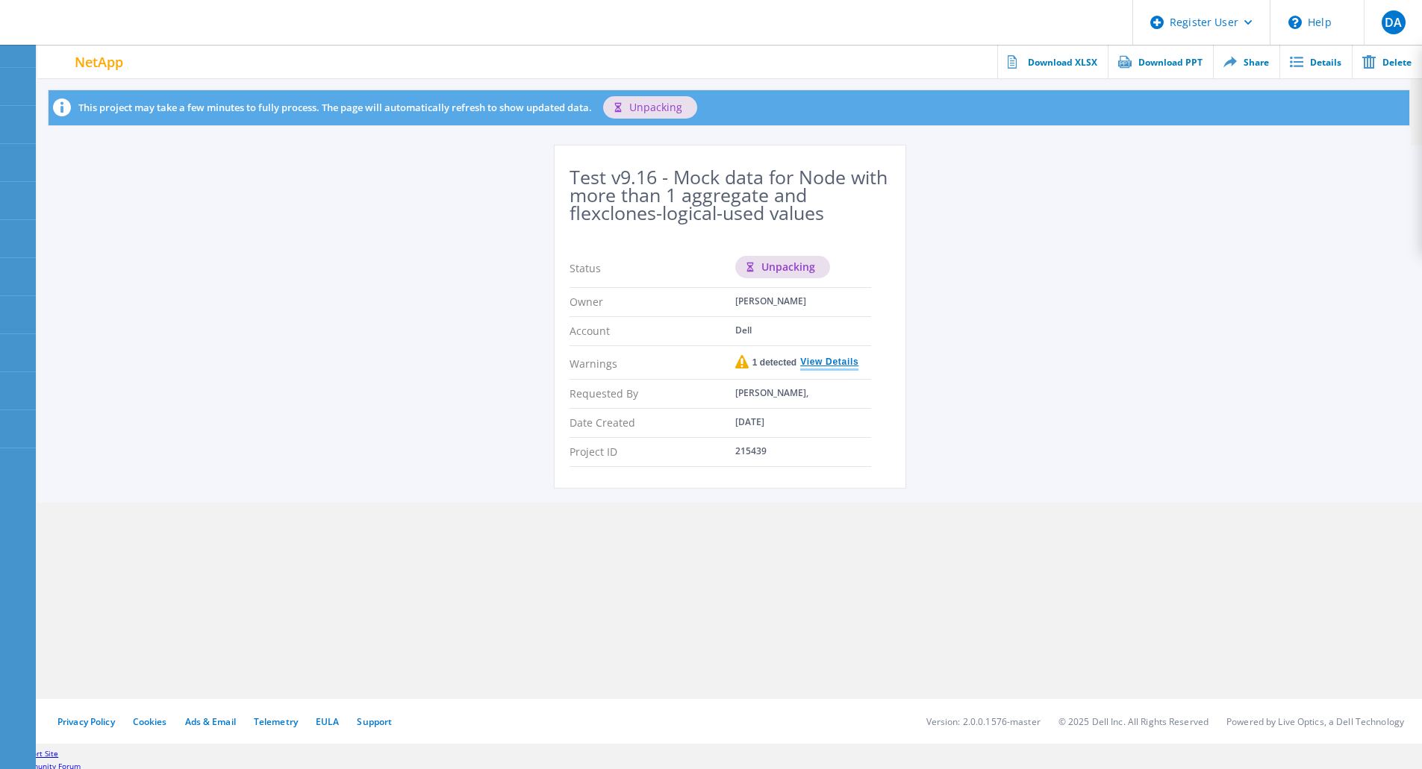
click at [828, 364] on link "View Details" at bounding box center [827, 363] width 62 height 11
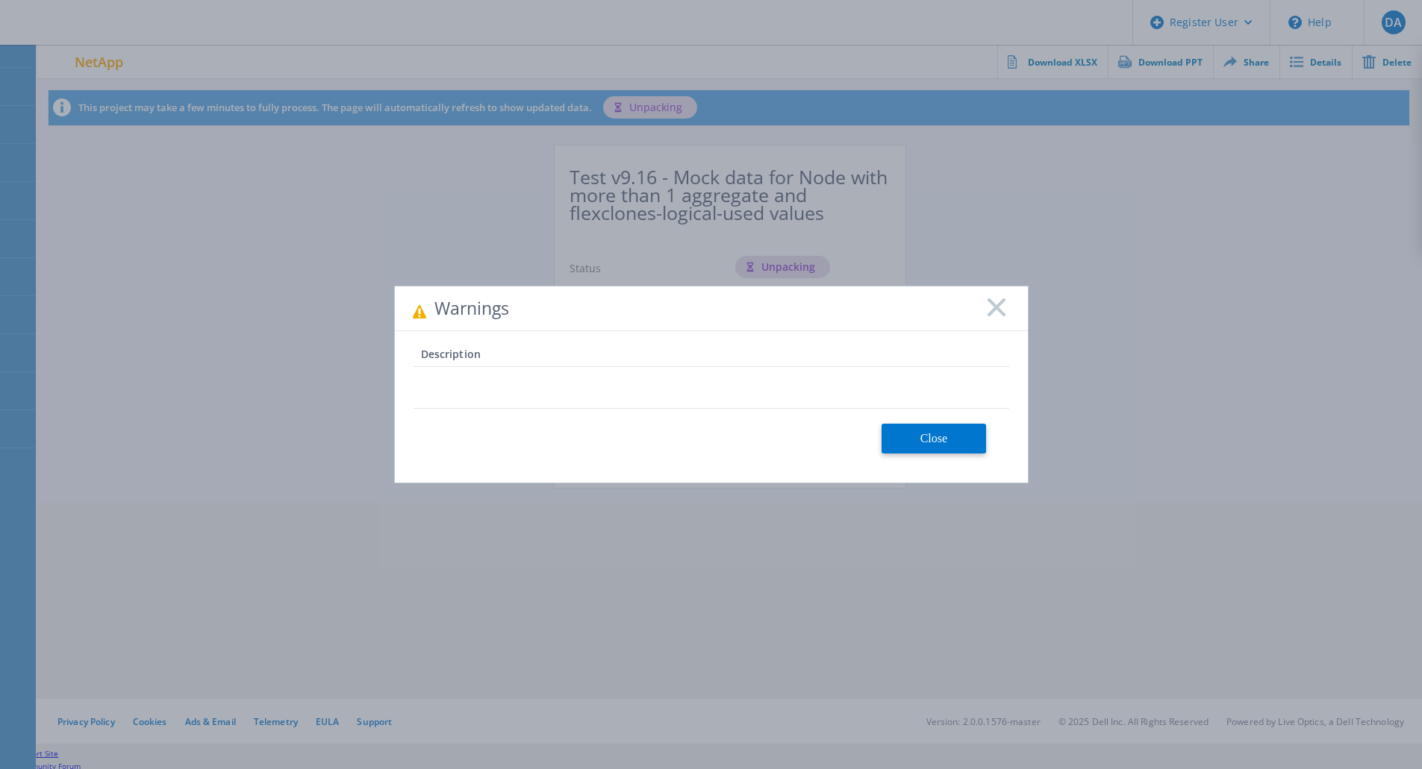
click at [990, 308] on icon at bounding box center [996, 308] width 18 height 18
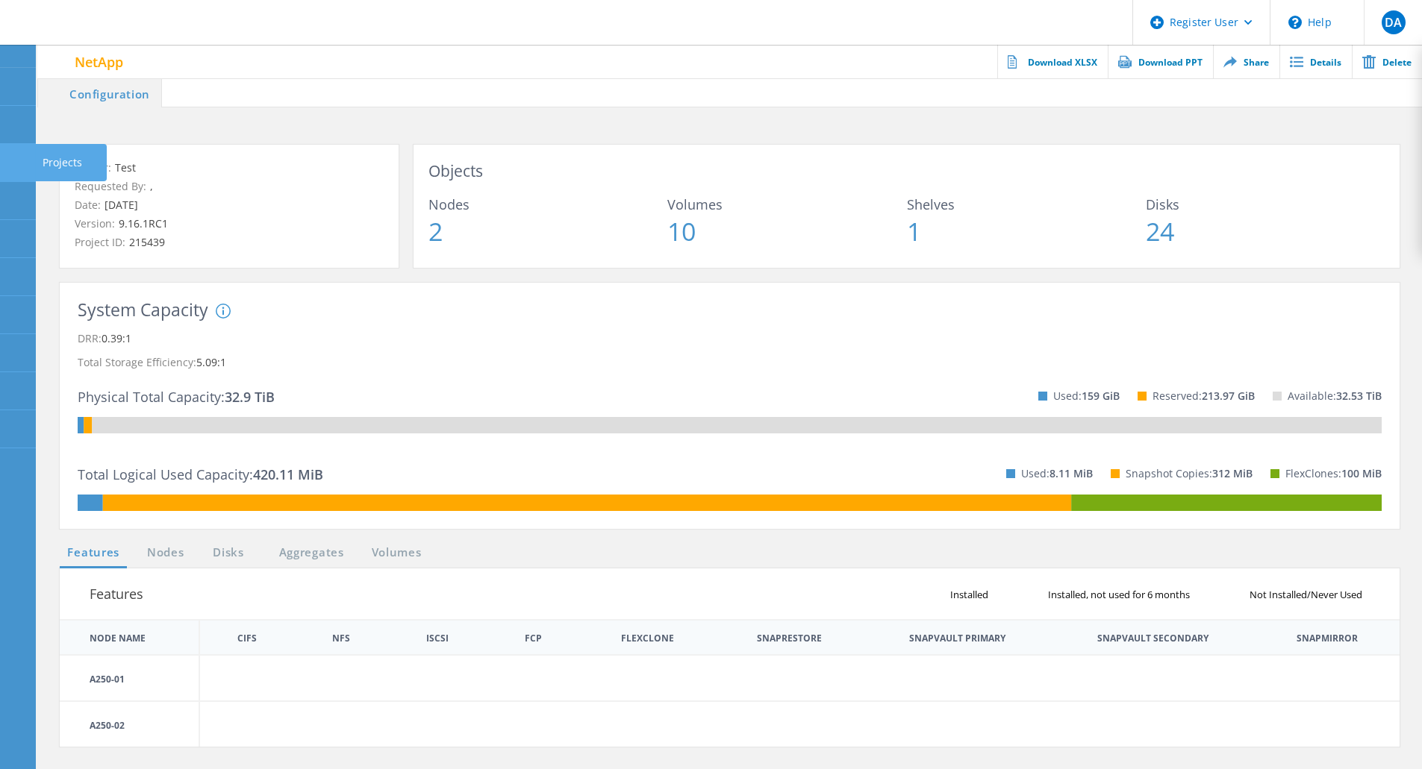
click at [17, 172] on div at bounding box center [17, 165] width 18 height 16
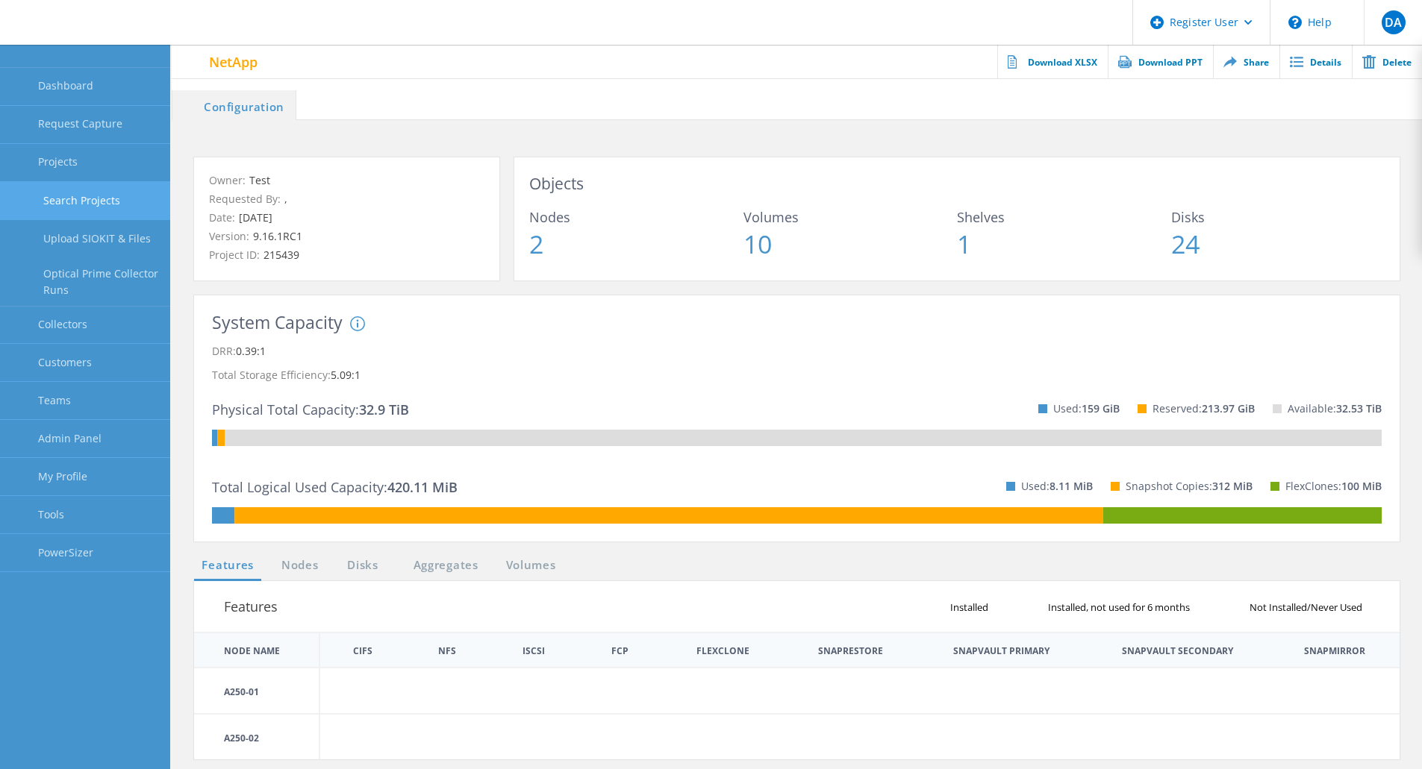
click at [96, 199] on link "Search Projects" at bounding box center [85, 201] width 170 height 38
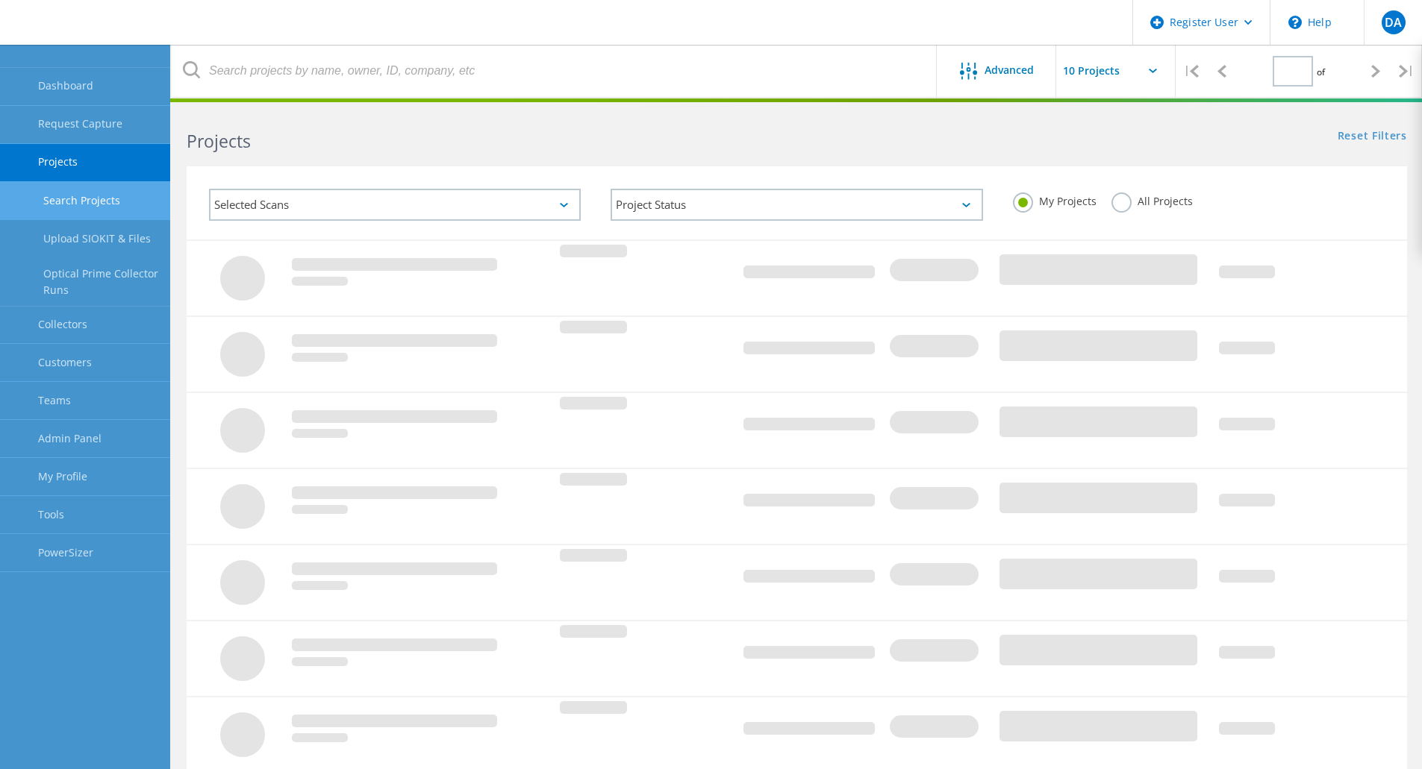
click at [1117, 199] on label "All Projects" at bounding box center [1151, 200] width 81 height 14
click at [0, 0] on input "All Projects" at bounding box center [0, 0] width 0 height 0
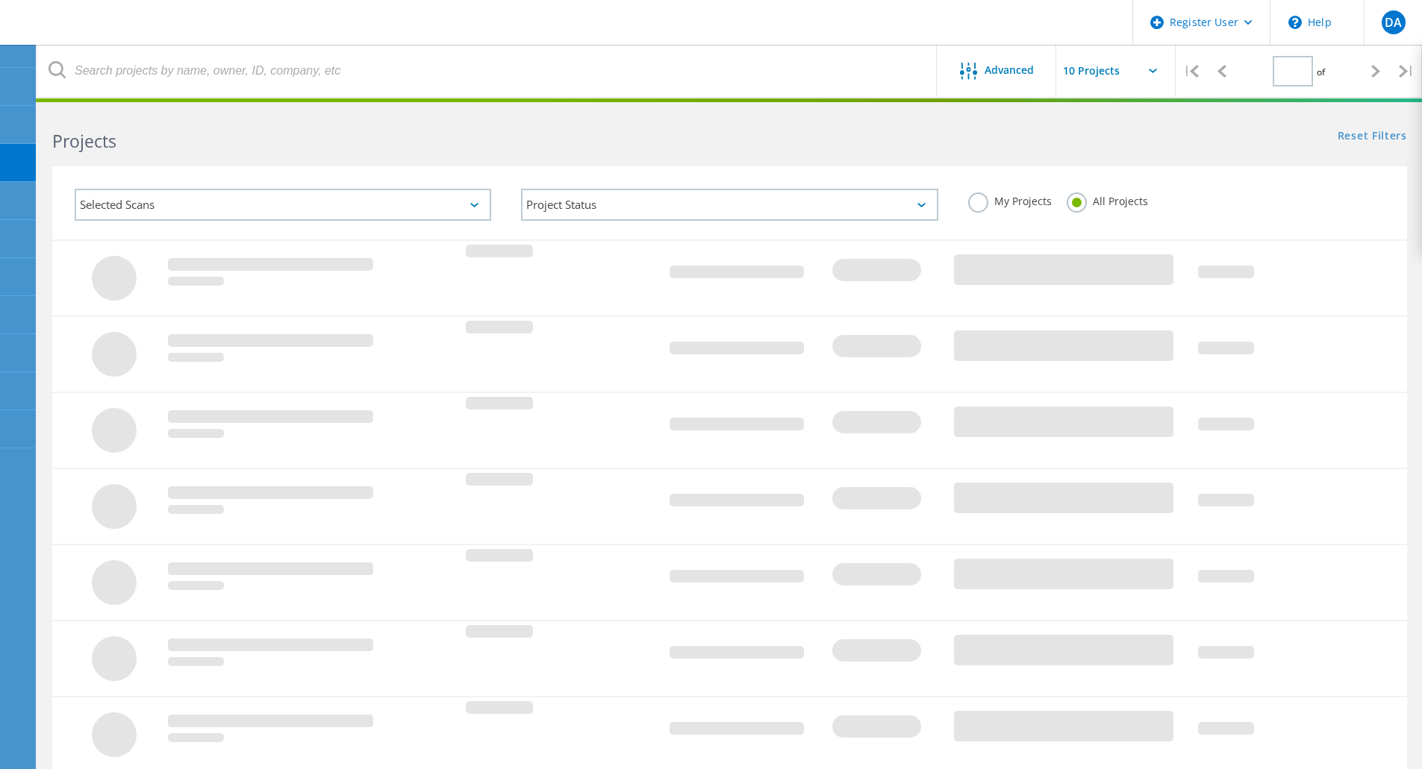
type input "4"
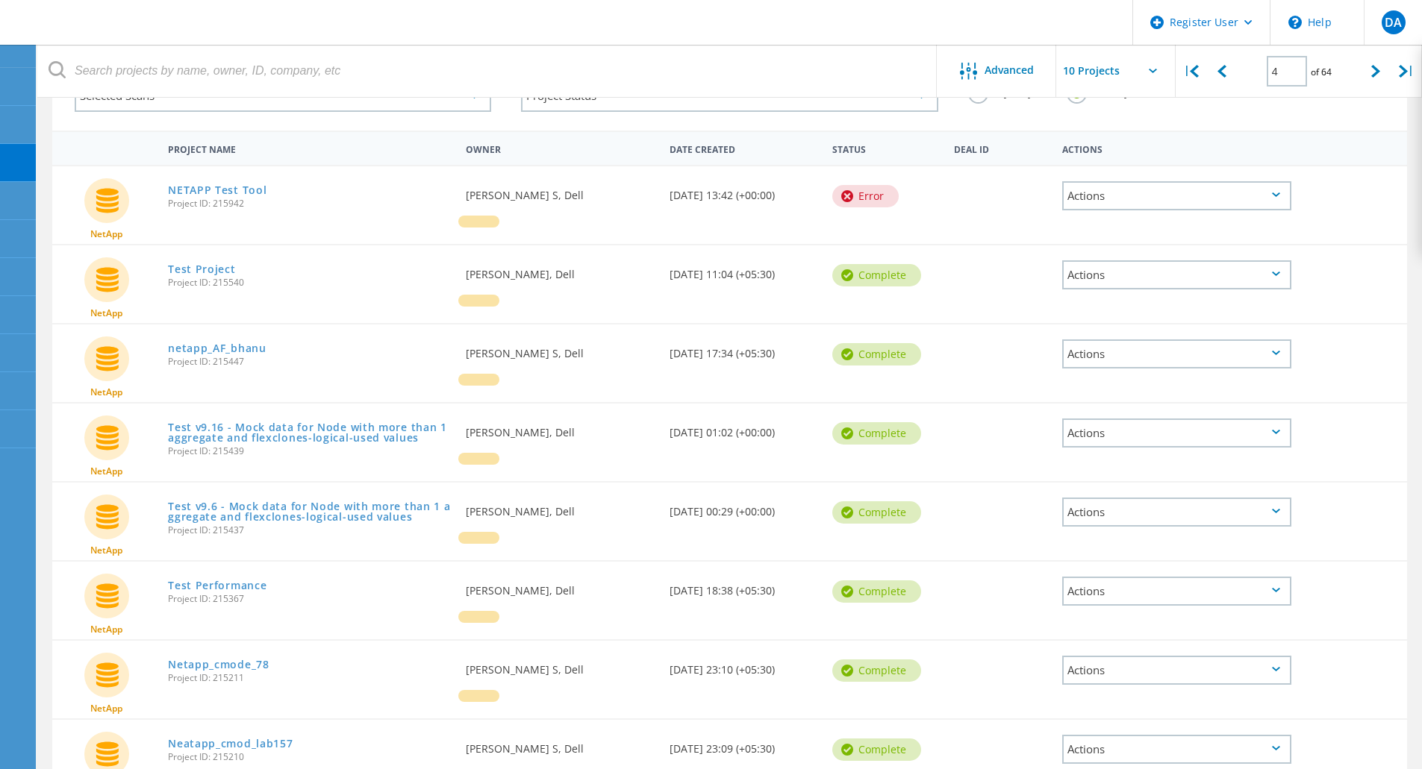
scroll to position [107, 0]
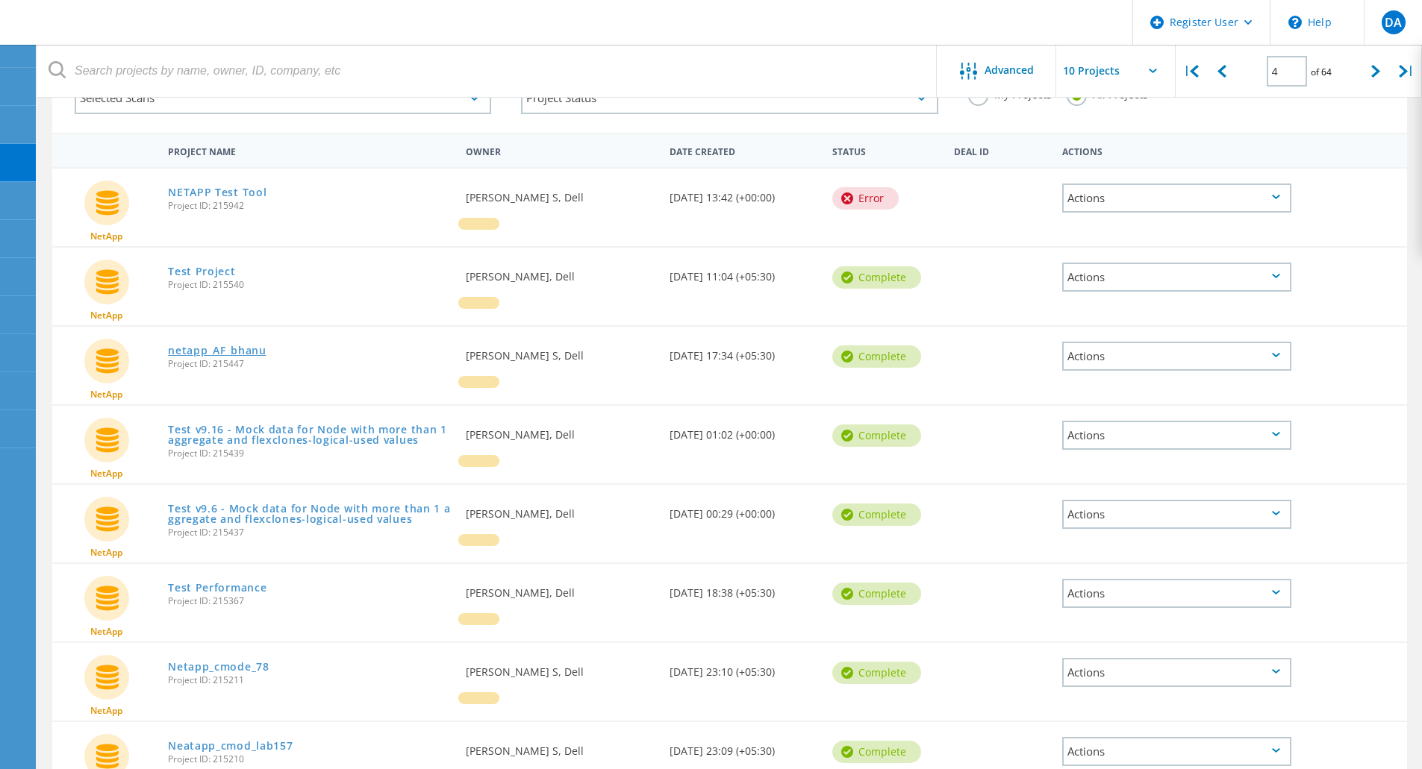
click at [228, 355] on link "netapp_AF_bhanu" at bounding box center [217, 351] width 99 height 10
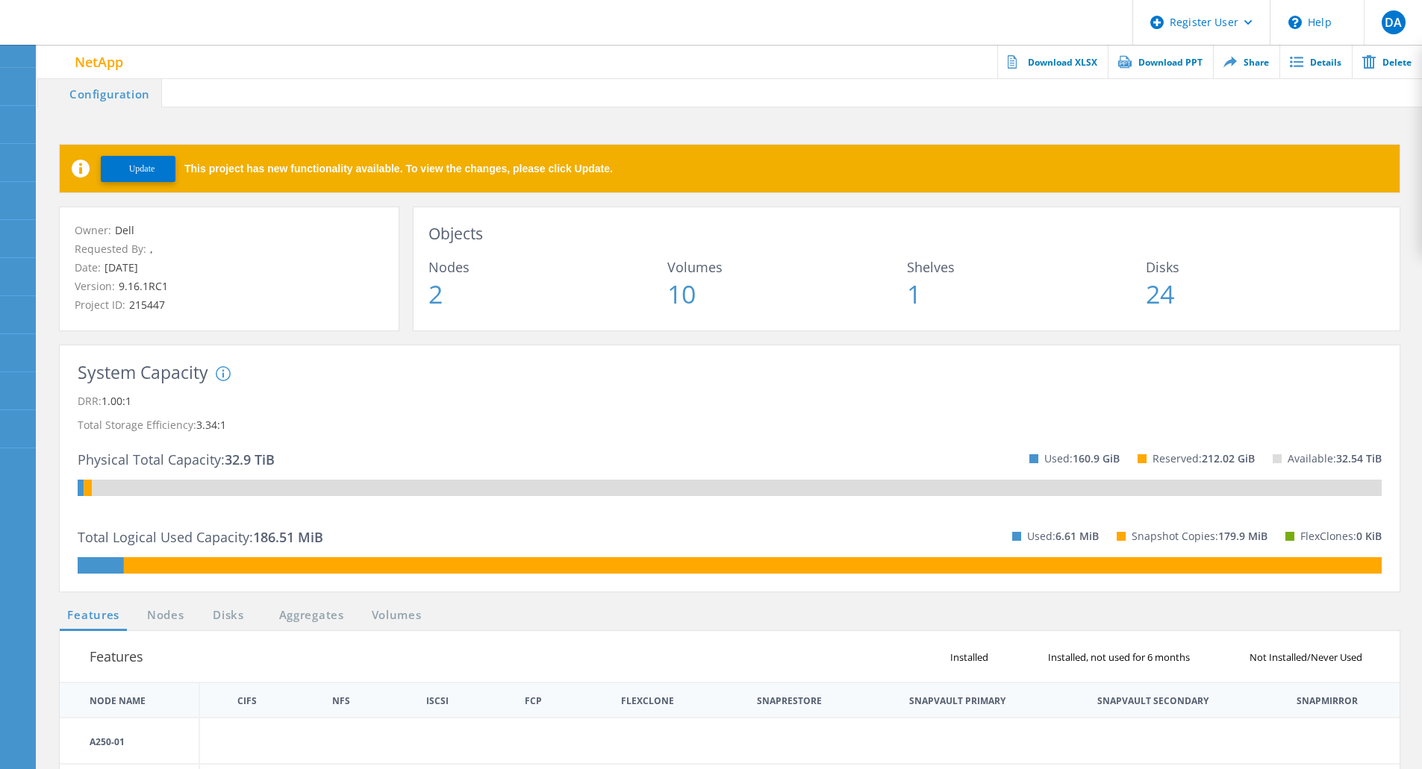
click at [152, 165] on span "Update" at bounding box center [142, 168] width 26 height 11
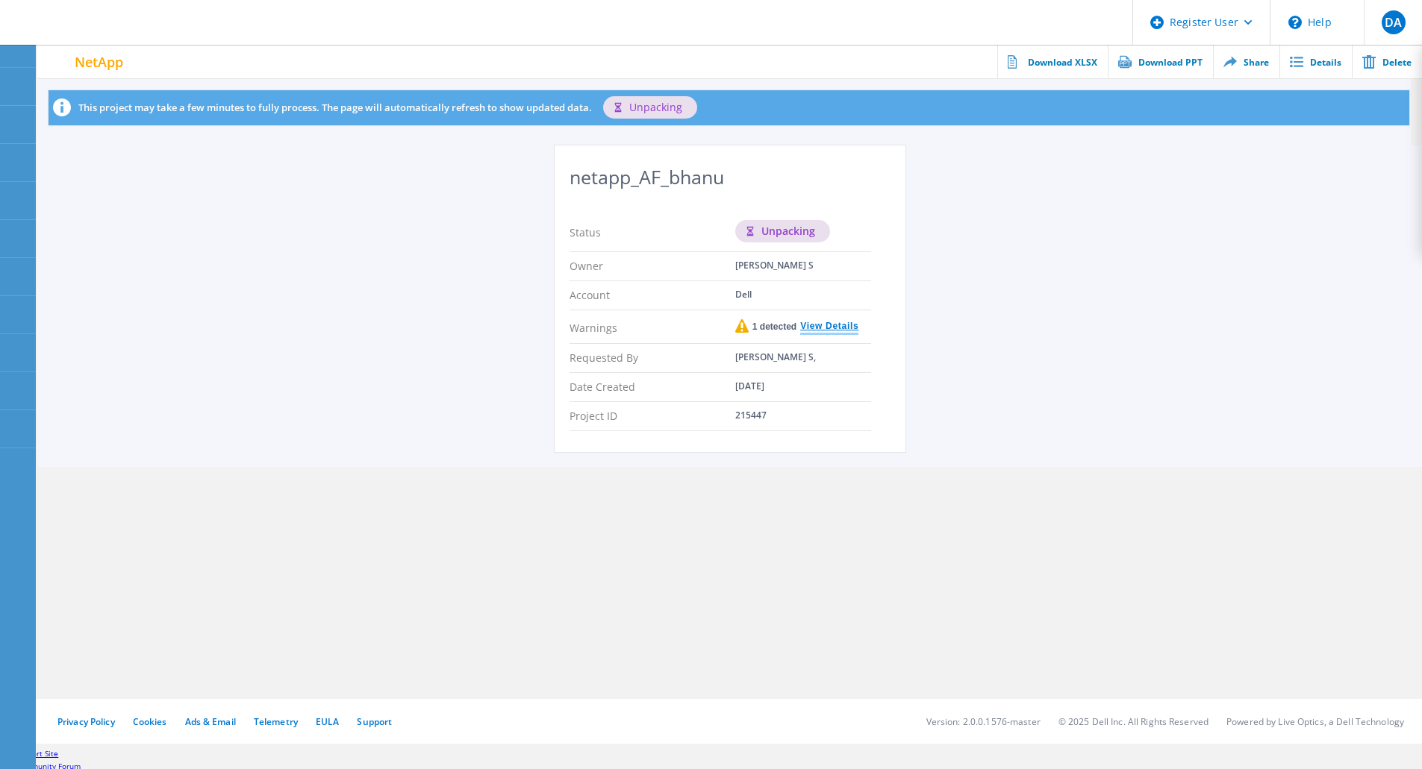
click at [826, 325] on link "View Details" at bounding box center [827, 327] width 62 height 11
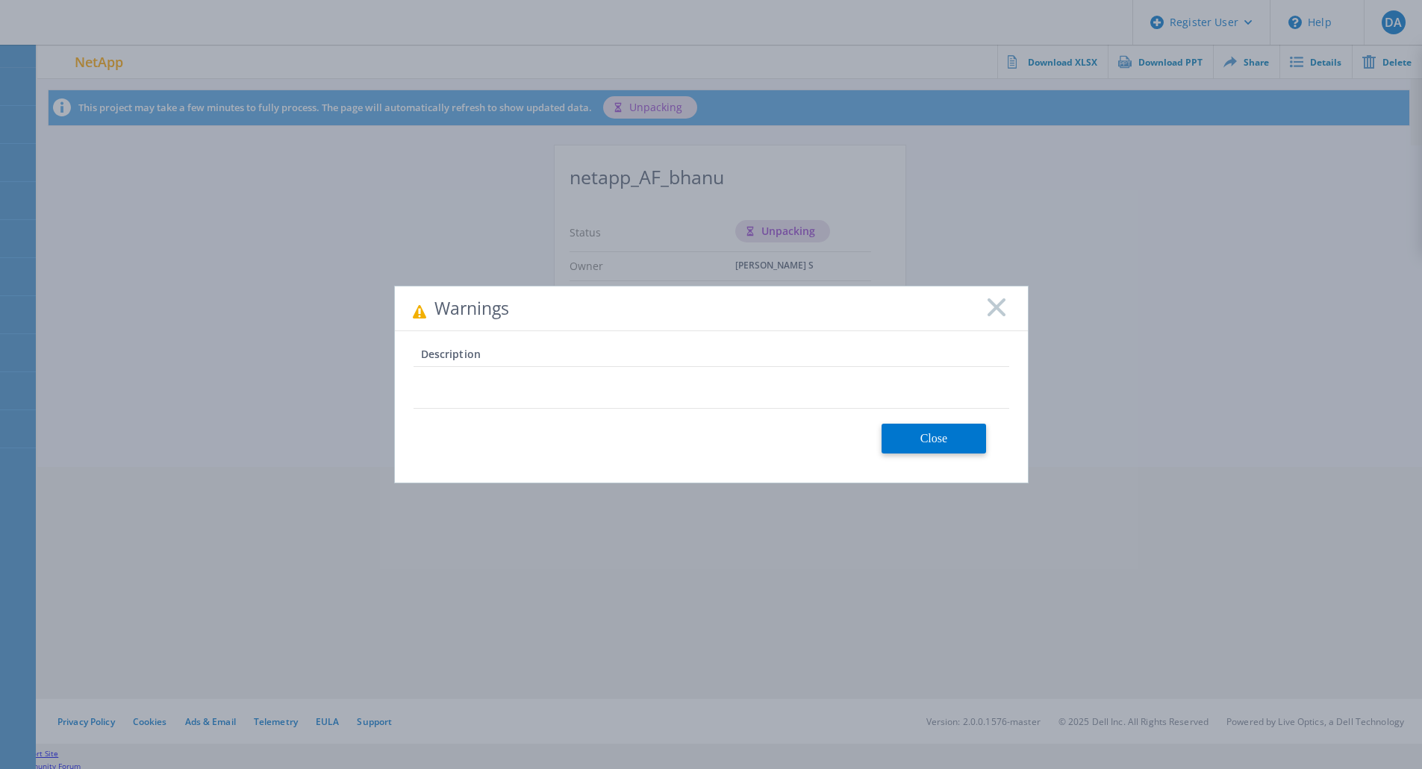
click at [993, 316] on div at bounding box center [996, 309] width 18 height 20
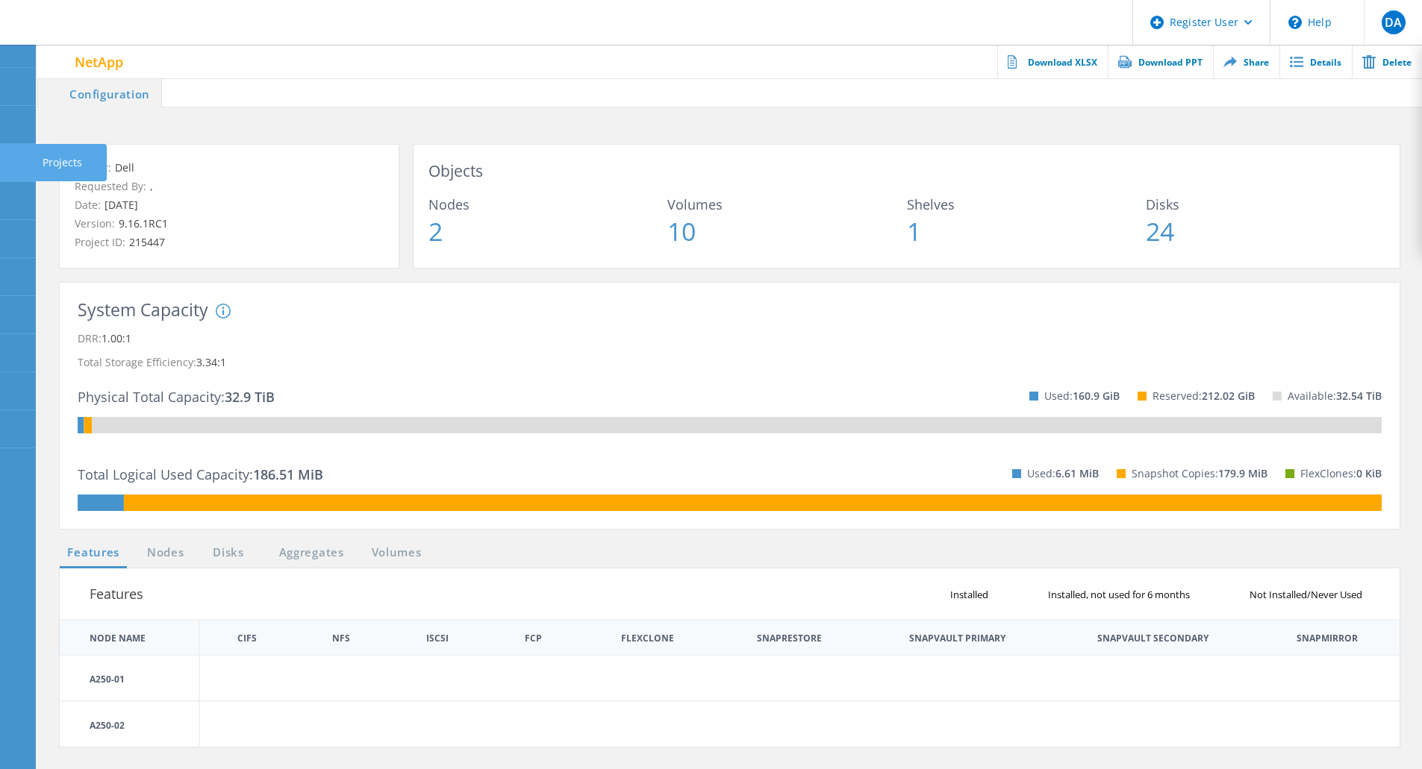
click at [8, 156] on use at bounding box center [8, 156] width 0 height 0
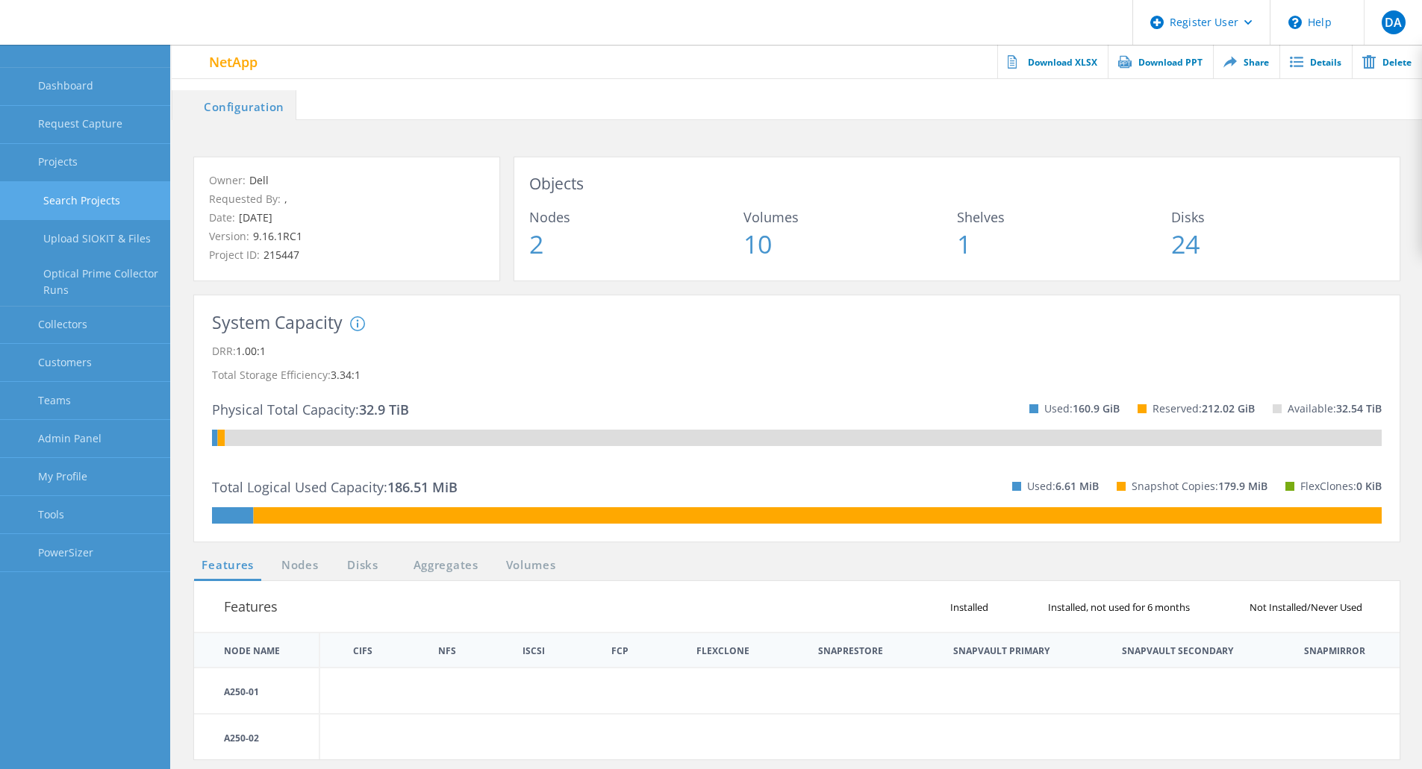
click at [100, 197] on link "Search Projects" at bounding box center [85, 201] width 170 height 38
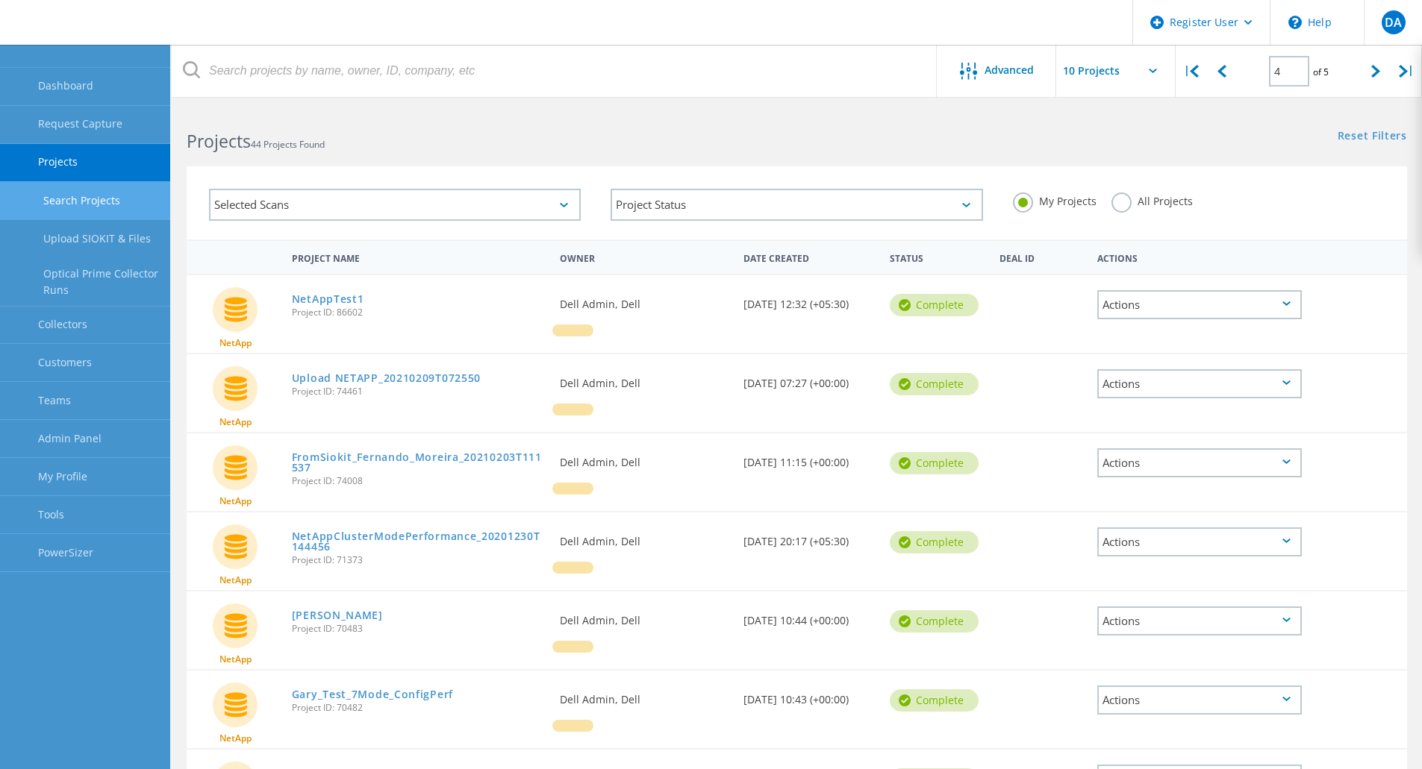
click at [1120, 202] on label "All Projects" at bounding box center [1151, 200] width 81 height 14
click at [0, 0] on input "All Projects" at bounding box center [0, 0] width 0 height 0
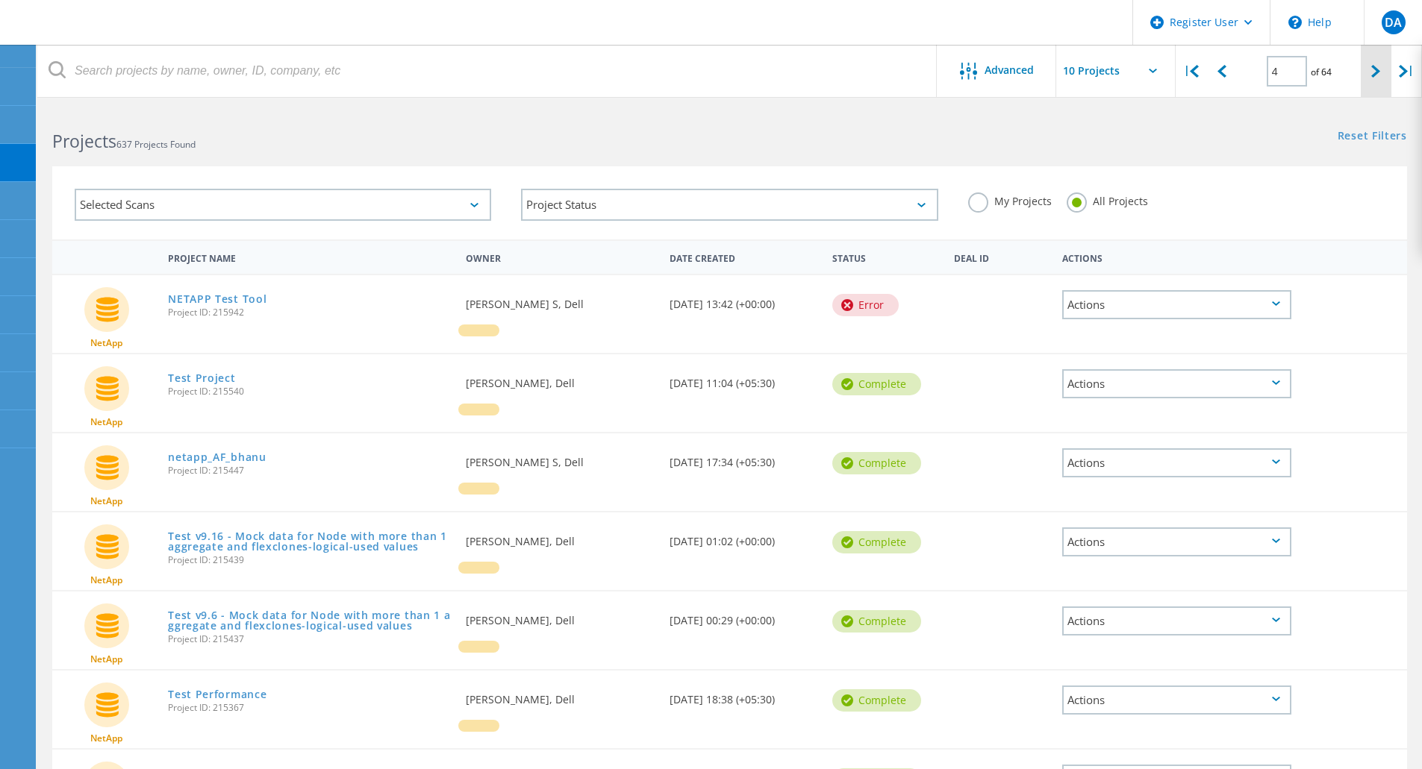
click at [1377, 78] on div at bounding box center [1376, 71] width 31 height 53
type input "5"
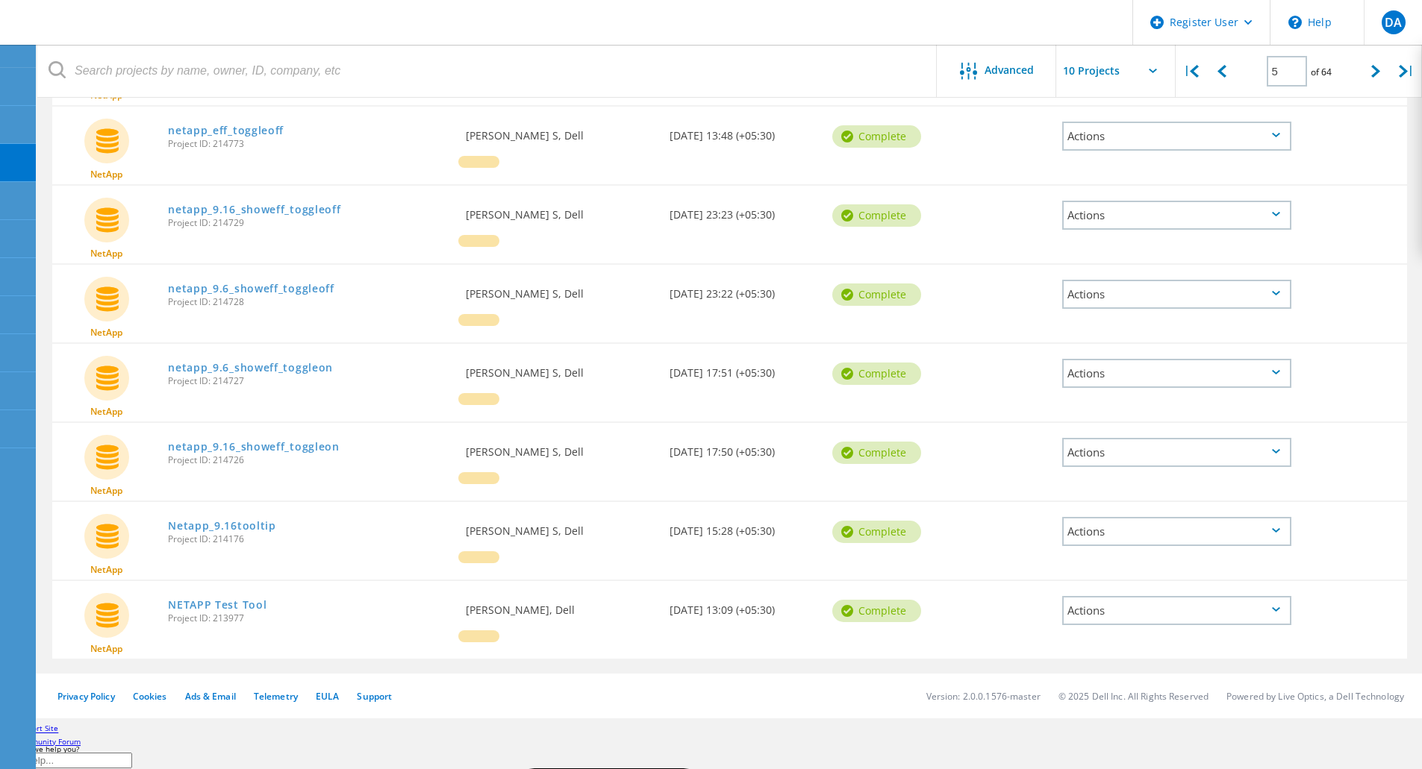
scroll to position [418, 0]
click at [257, 519] on link "Netapp_9.16tooltip" at bounding box center [222, 524] width 108 height 10
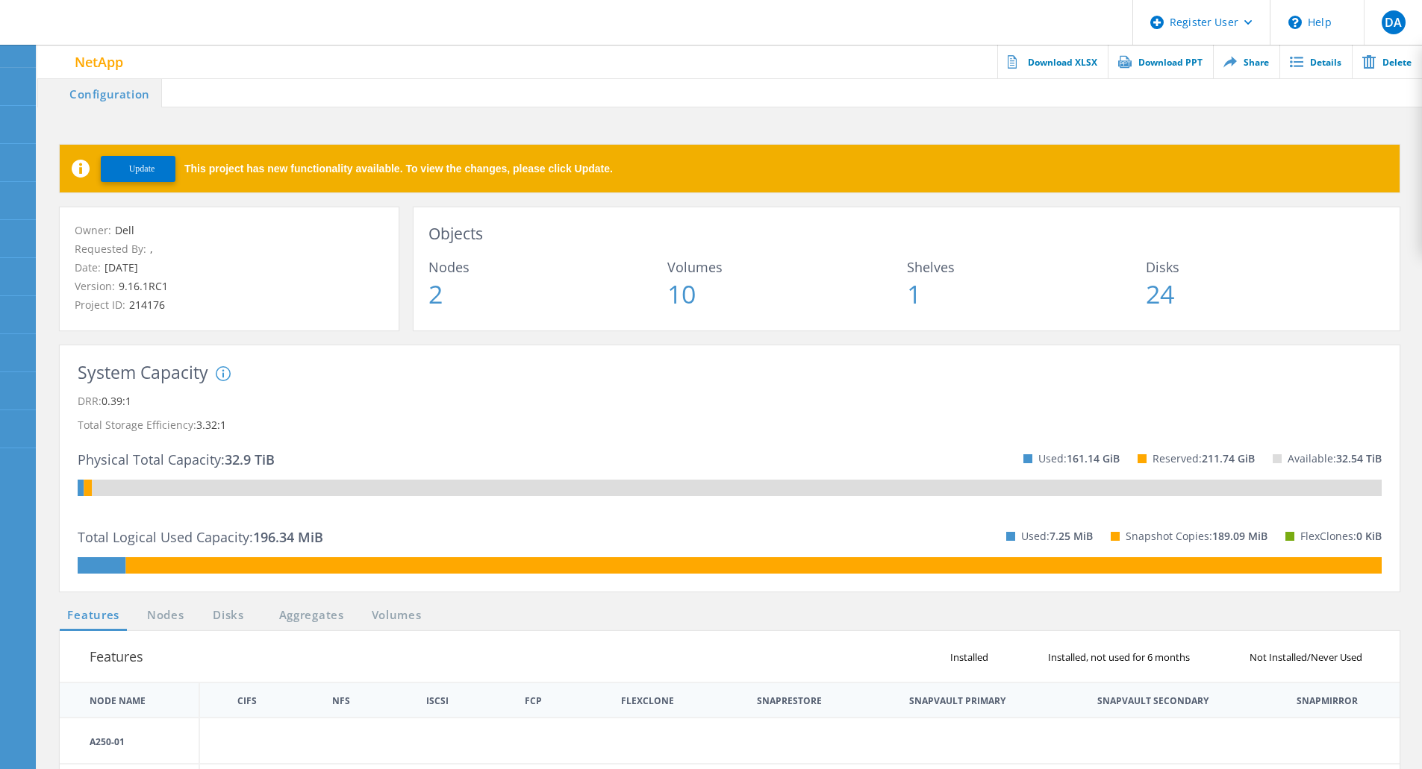
click at [149, 168] on span "Update" at bounding box center [142, 168] width 26 height 11
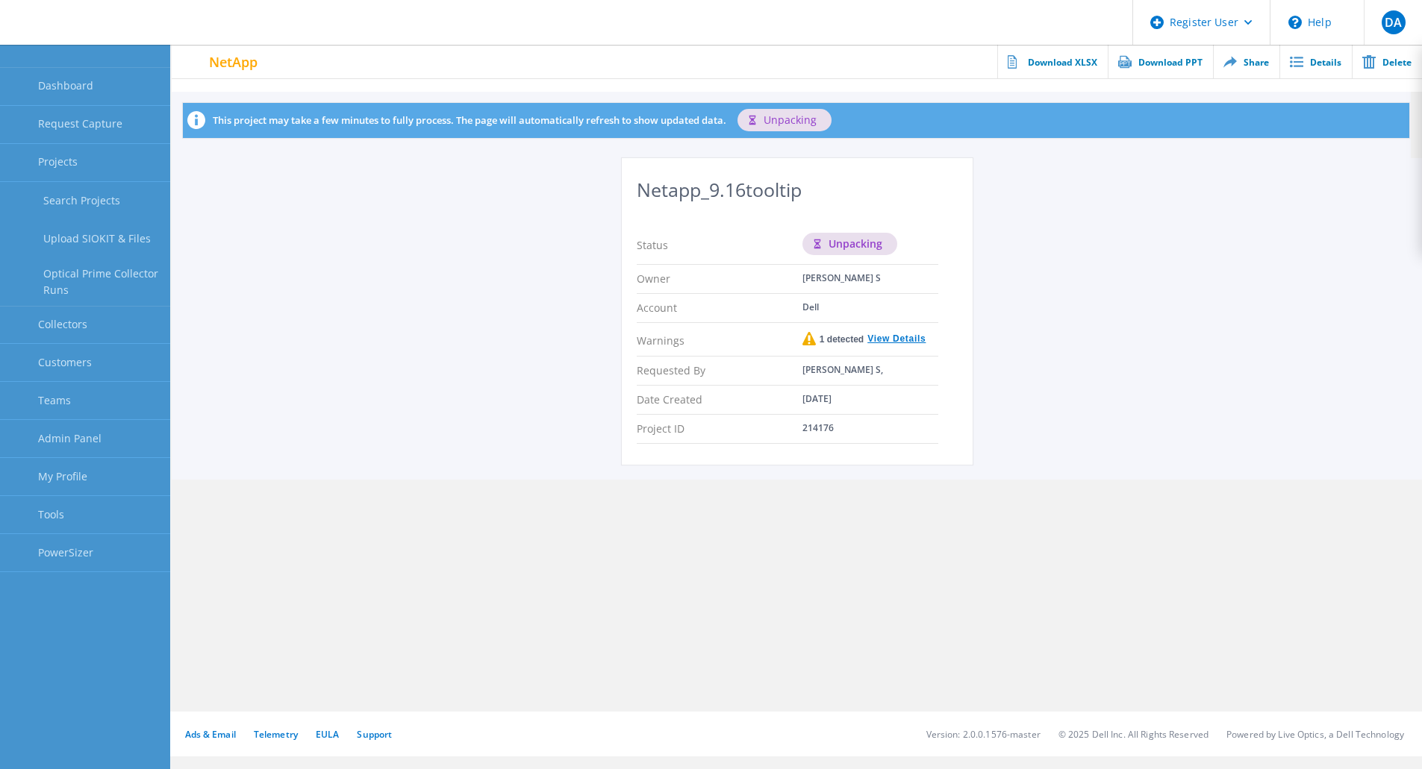
click at [311, 255] on div "Netapp_9.16tooltip Status unpacking Owner [PERSON_NAME] S Account Dell Warnings…" at bounding box center [797, 319] width 1250 height 322
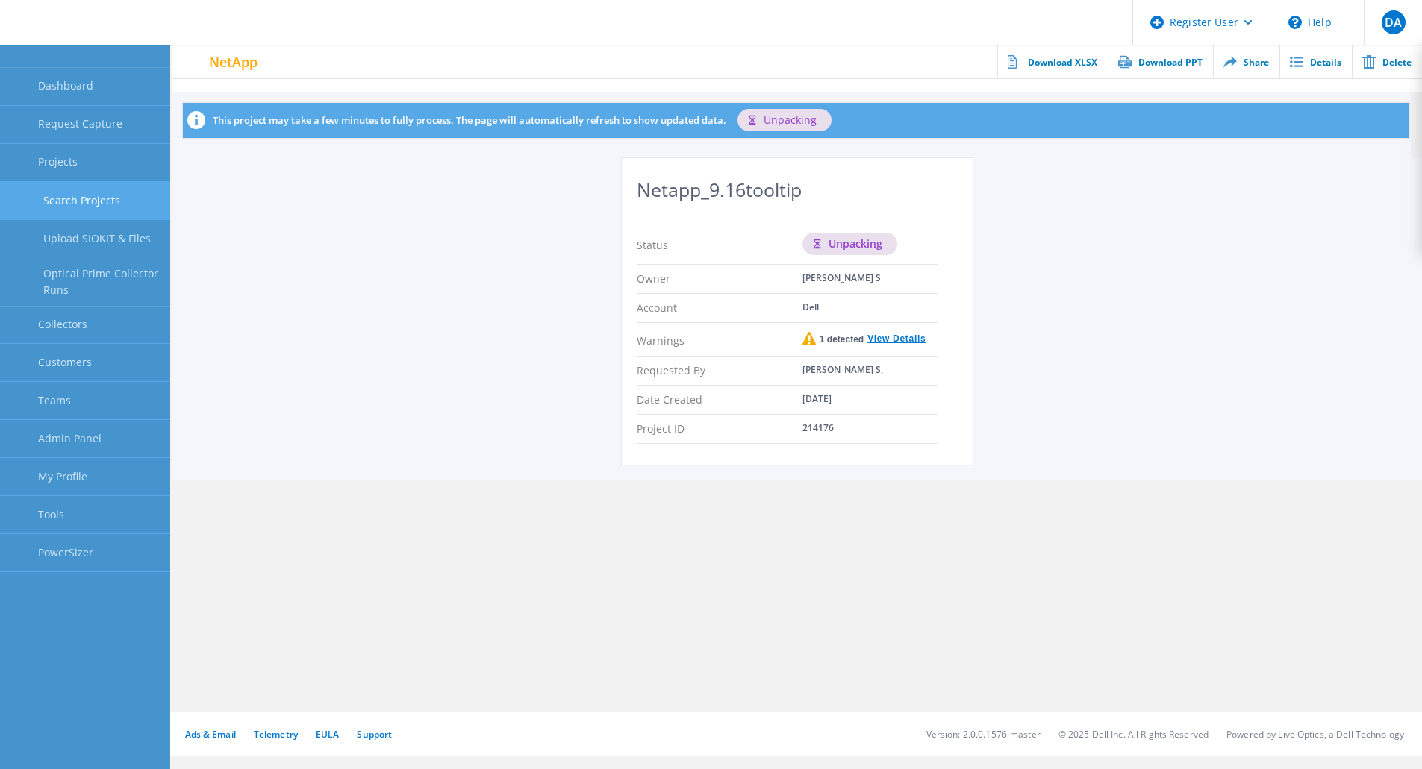
click at [86, 196] on link "Search Projects" at bounding box center [85, 201] width 170 height 38
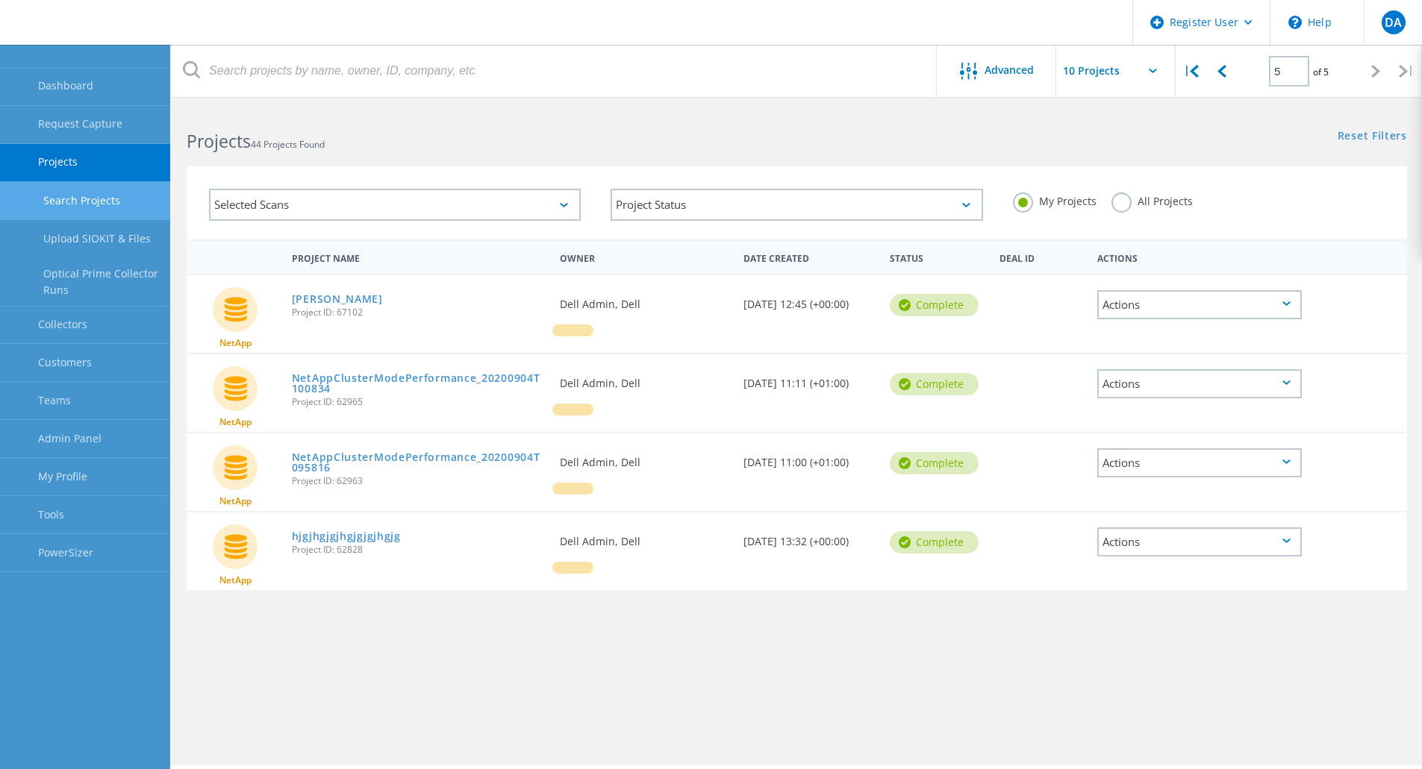
click at [1119, 207] on label "All Projects" at bounding box center [1151, 200] width 81 height 14
click at [0, 0] on input "All Projects" at bounding box center [0, 0] width 0 height 0
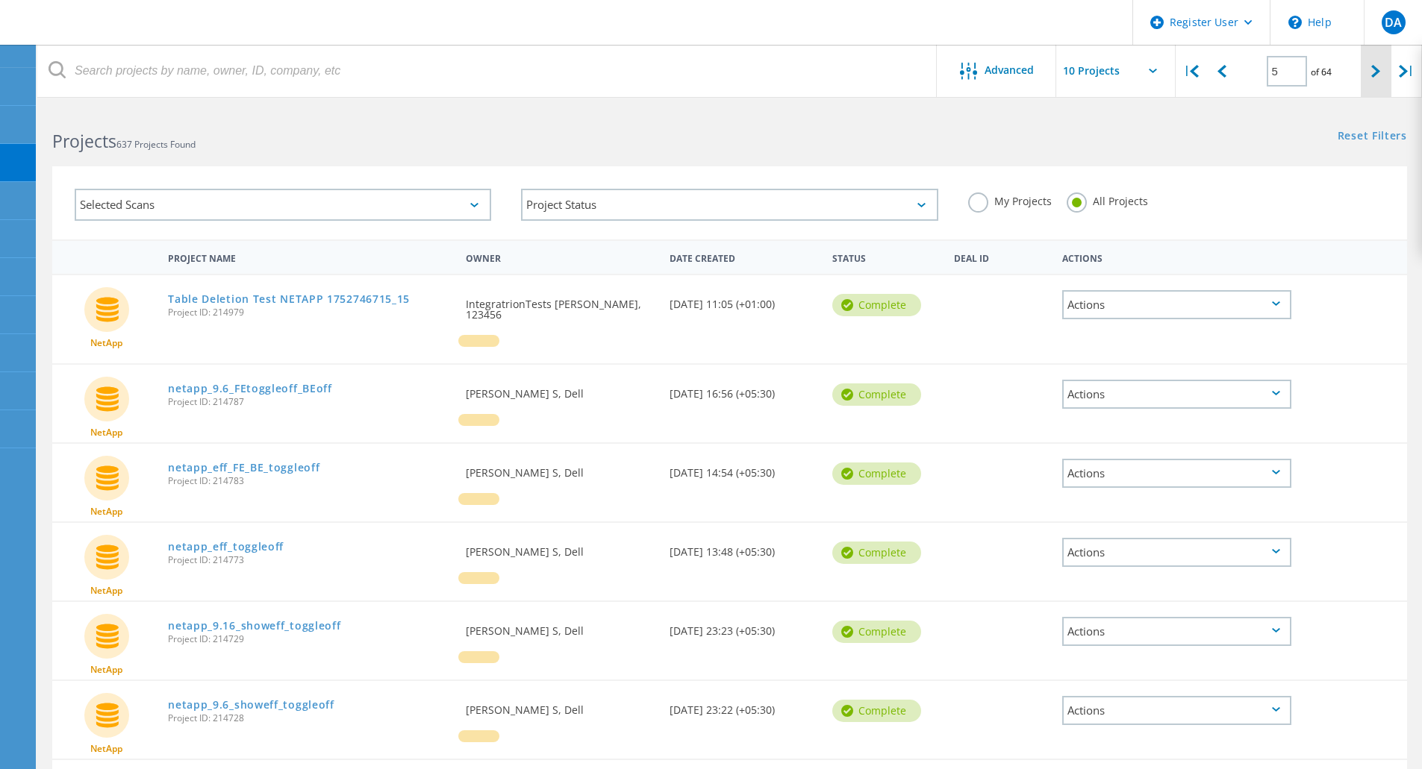
click at [1376, 72] on icon at bounding box center [1375, 71] width 9 height 13
type input "6"
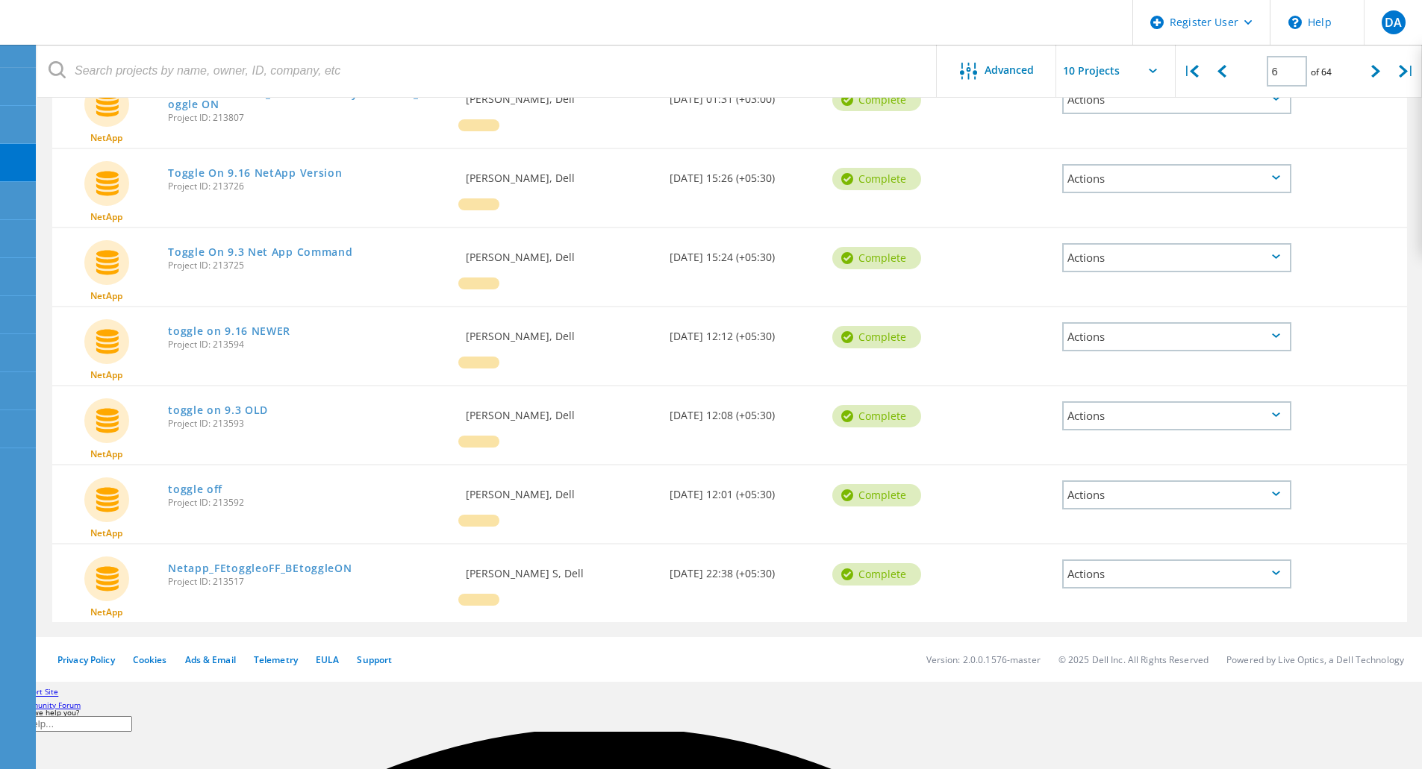
scroll to position [448, 0]
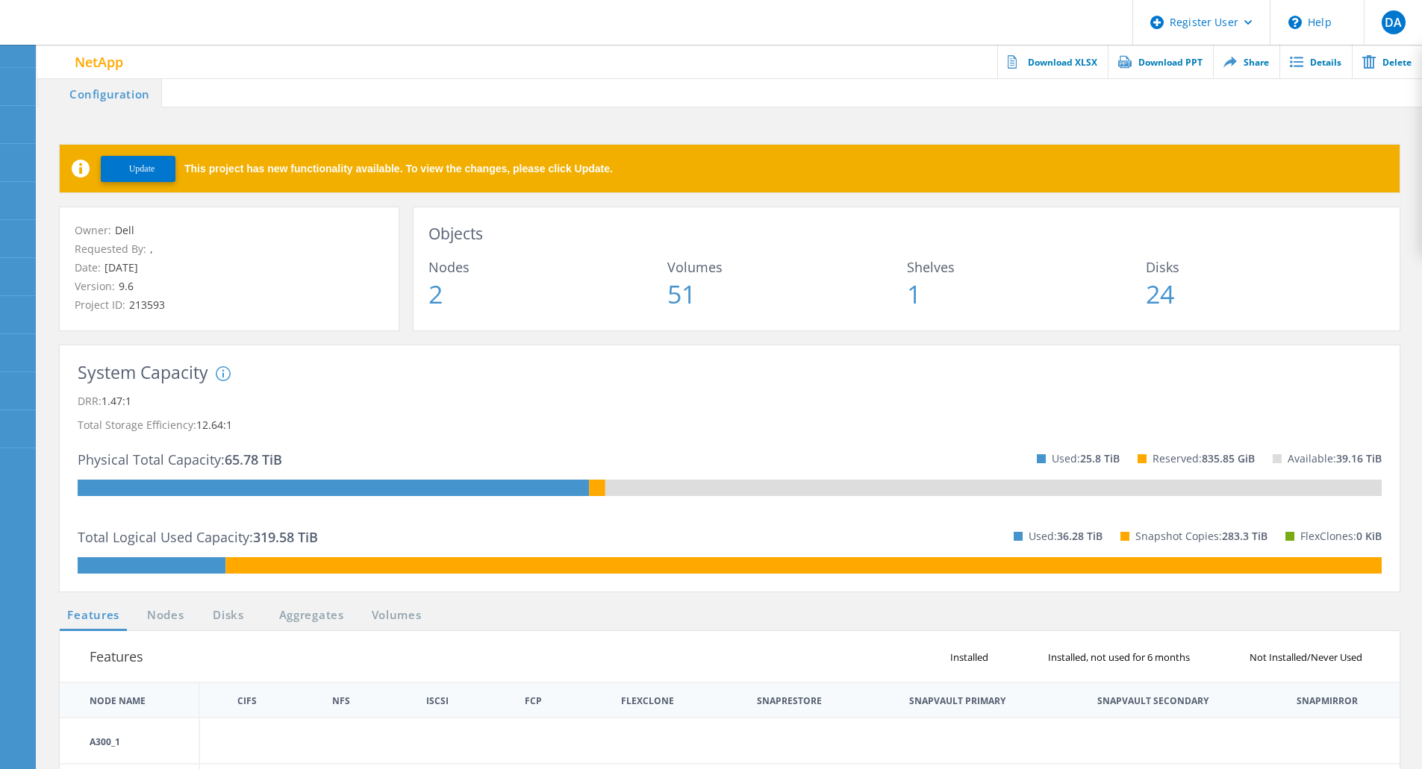
click at [149, 174] on span "Update" at bounding box center [142, 168] width 26 height 11
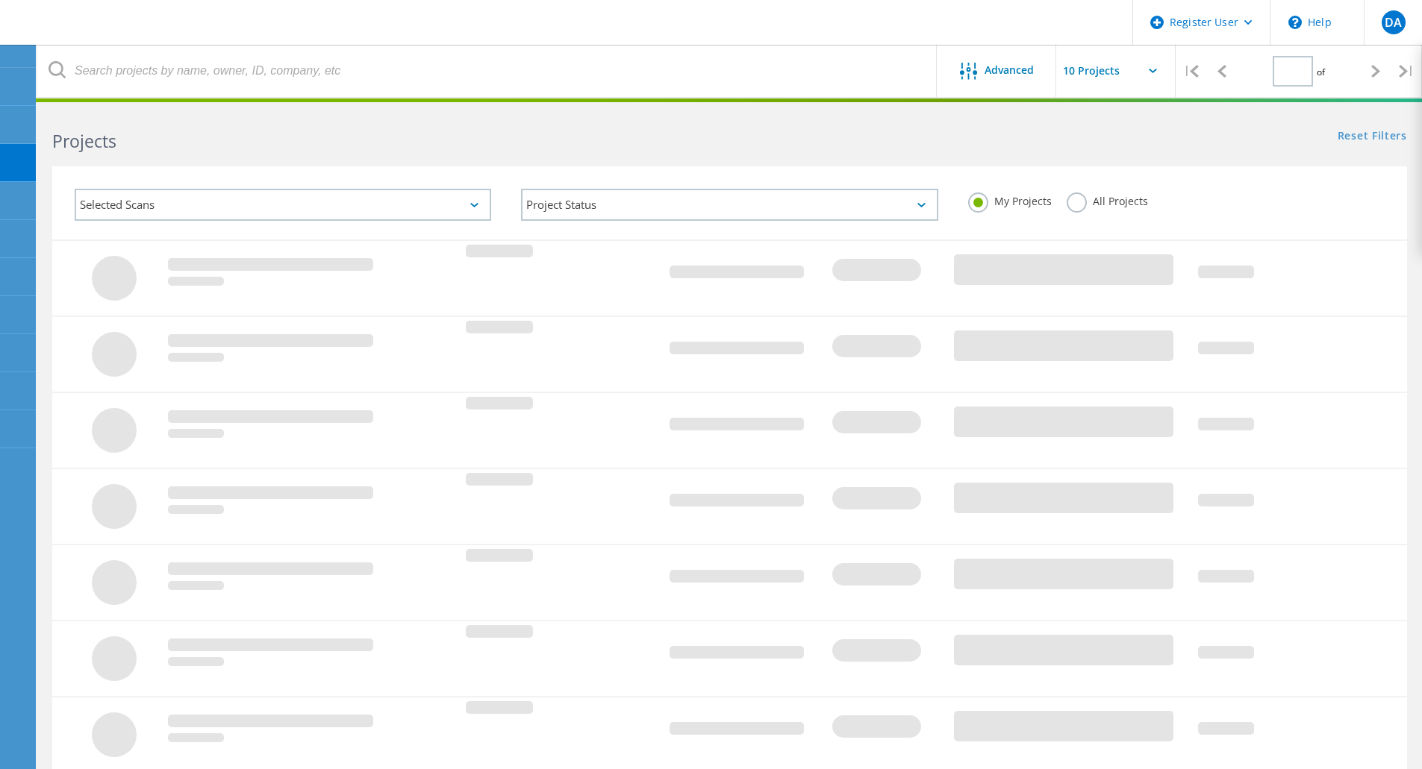
type input "1"
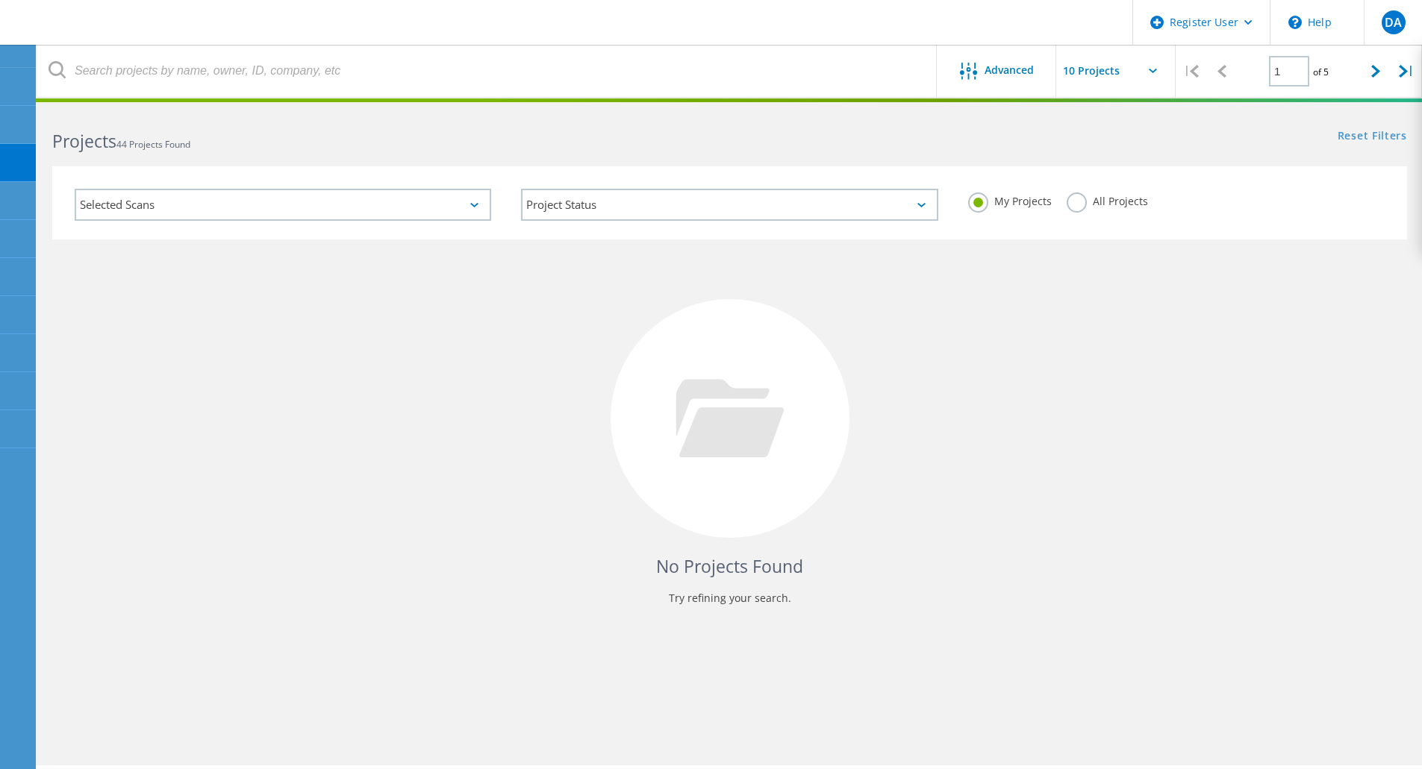
click at [1080, 203] on label "All Projects" at bounding box center [1107, 200] width 81 height 14
click at [0, 0] on input "All Projects" at bounding box center [0, 0] width 0 height 0
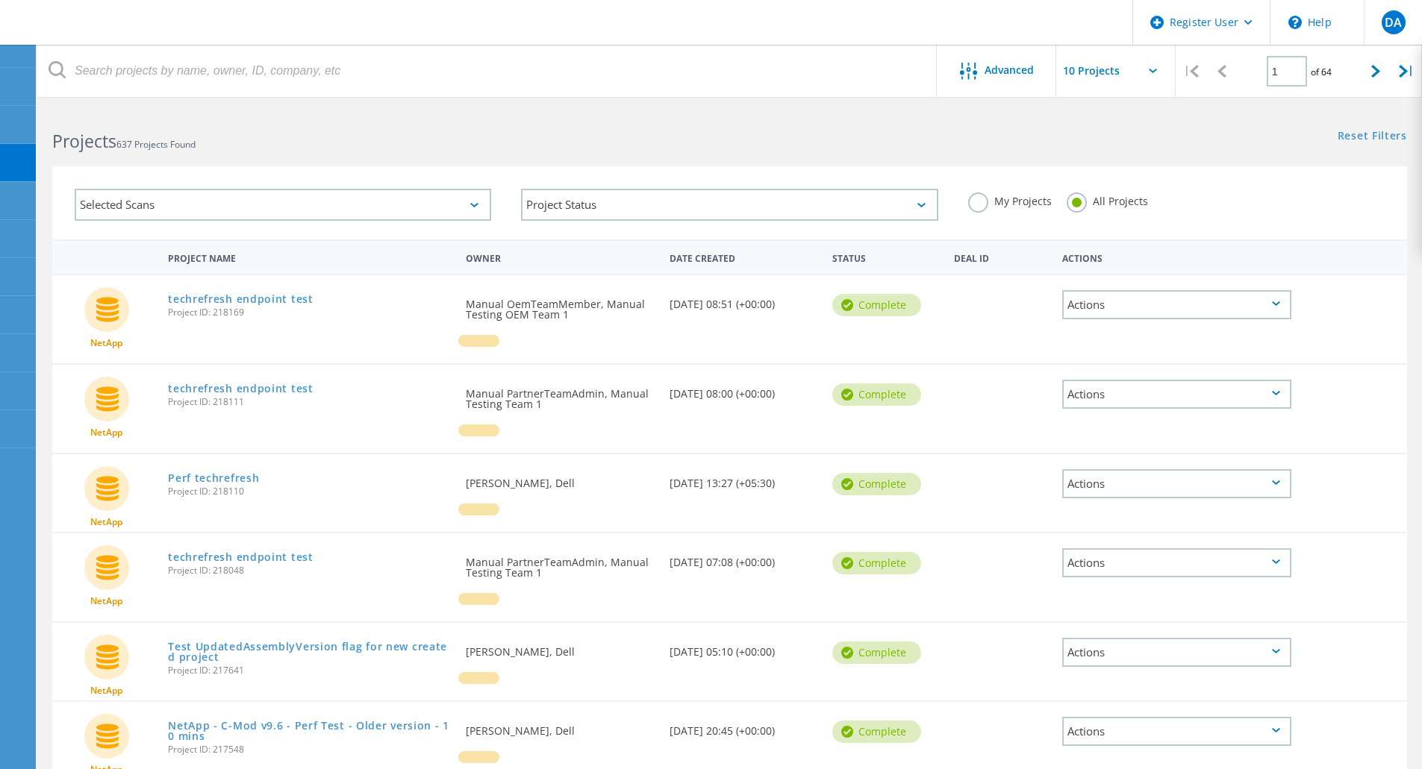
click at [296, 205] on div "Selected Scans" at bounding box center [283, 205] width 416 height 32
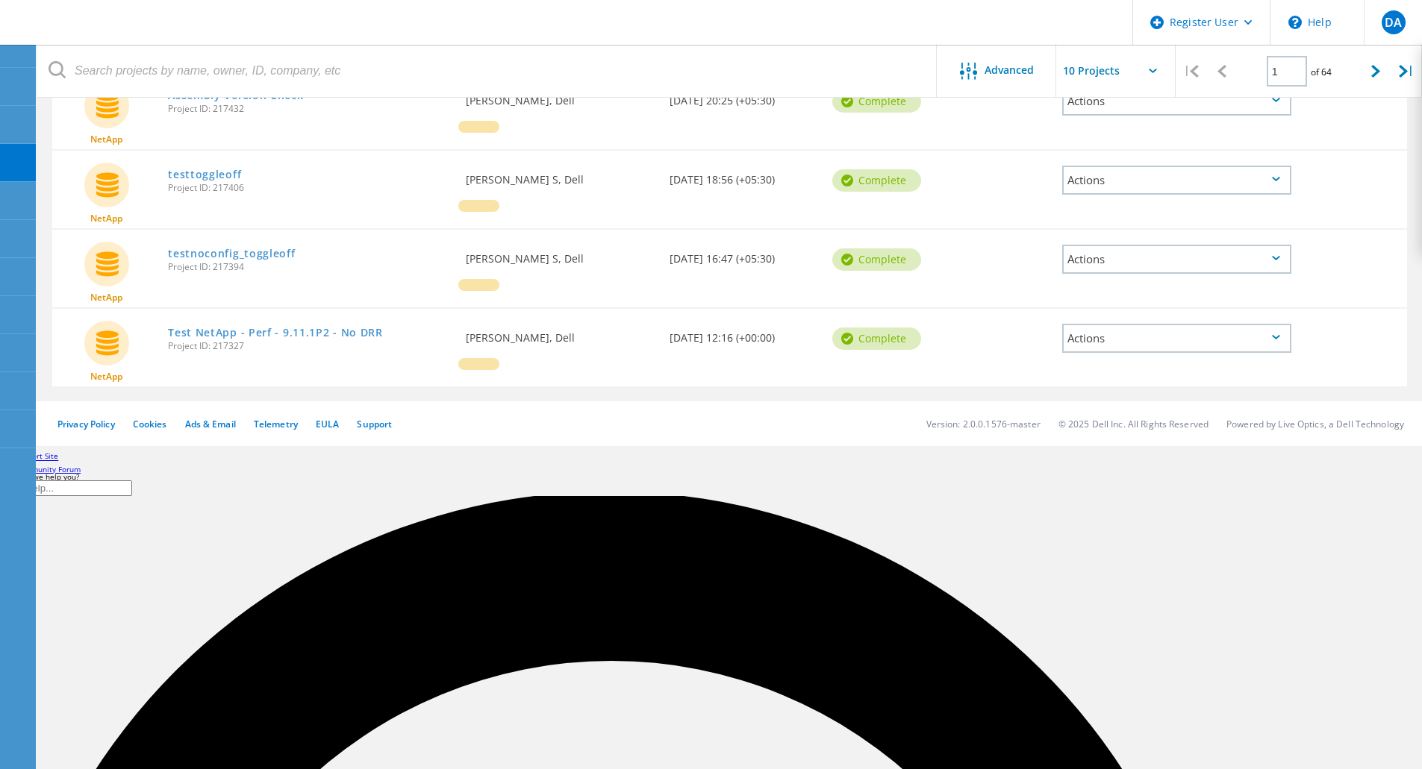
scroll to position [723, 0]
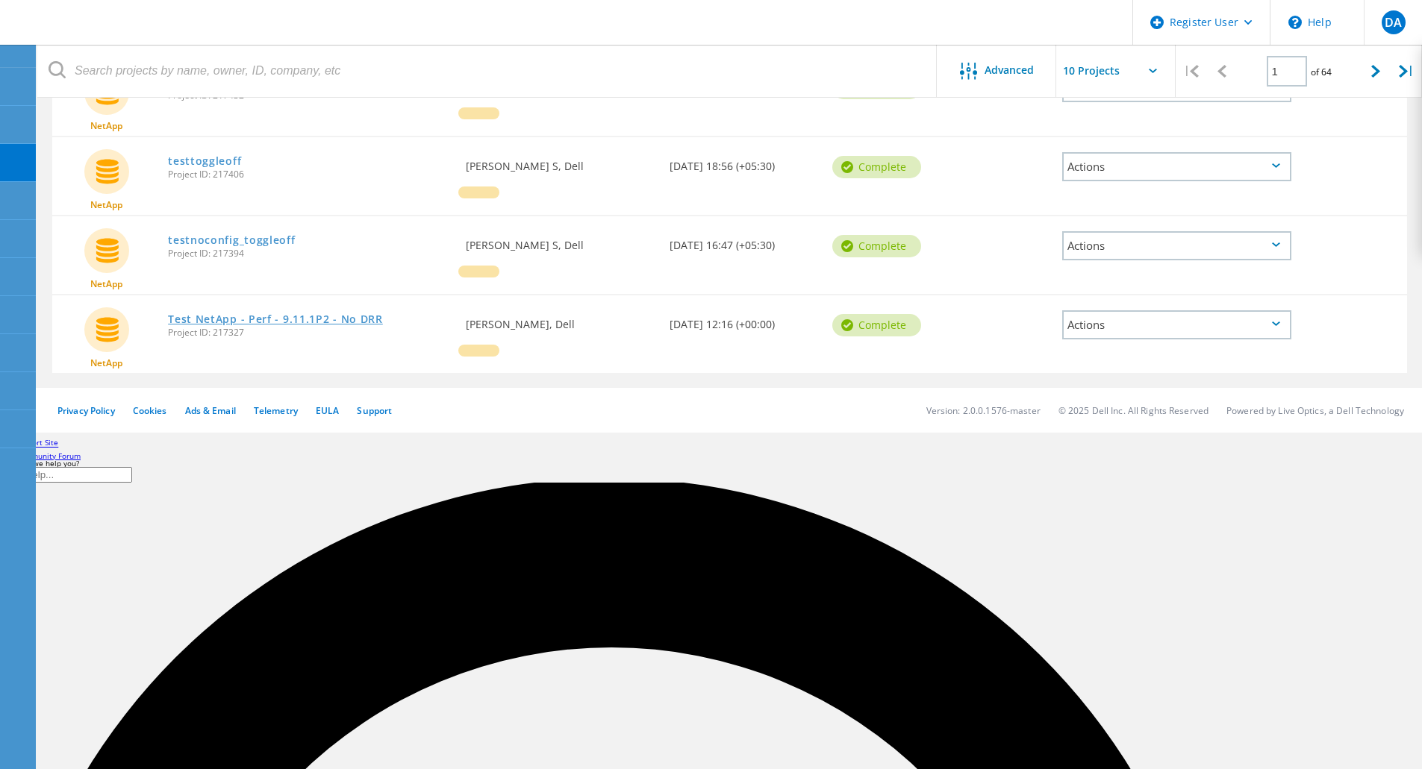
click at [297, 319] on link "Test NetApp - Perf - 9.11.1P2 - No DRR" at bounding box center [275, 319] width 215 height 10
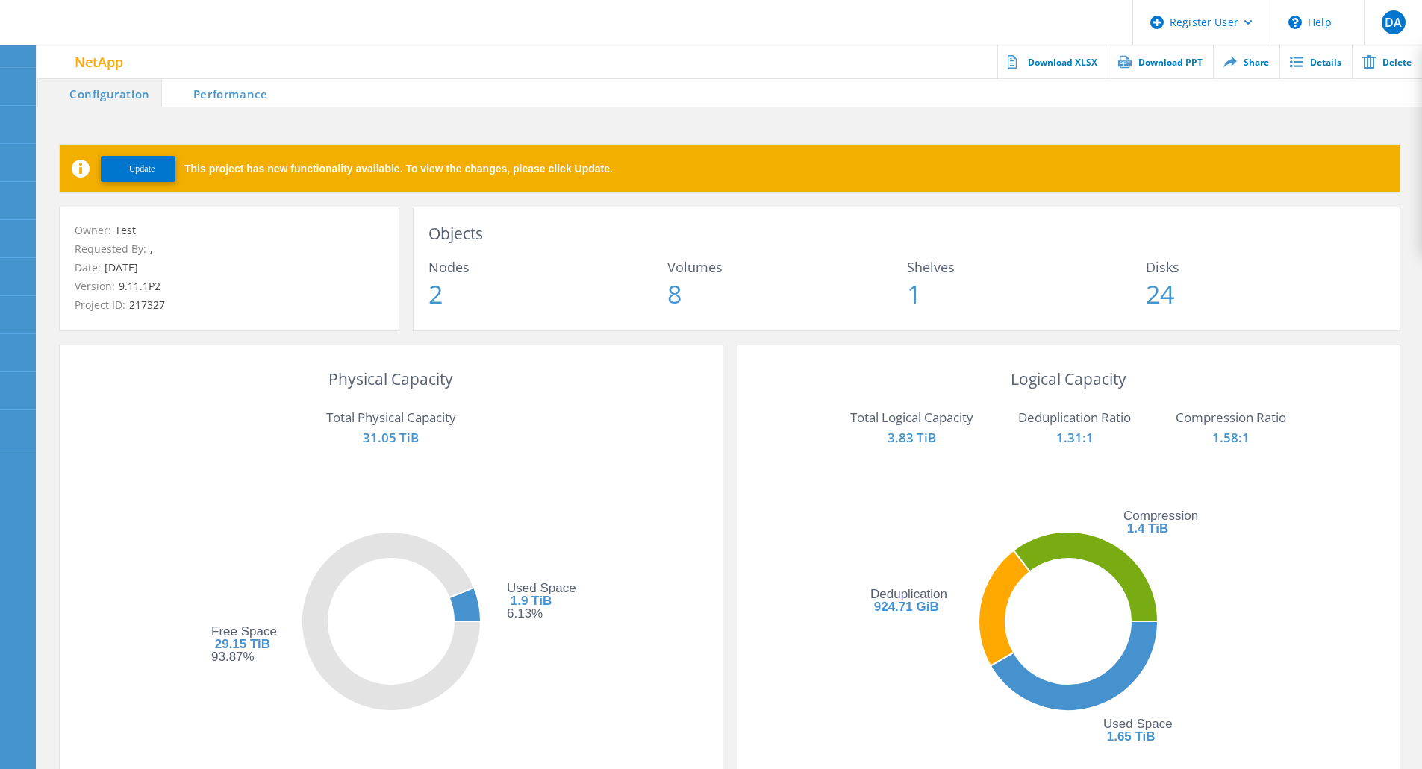
click at [134, 168] on span "Update" at bounding box center [142, 168] width 26 height 11
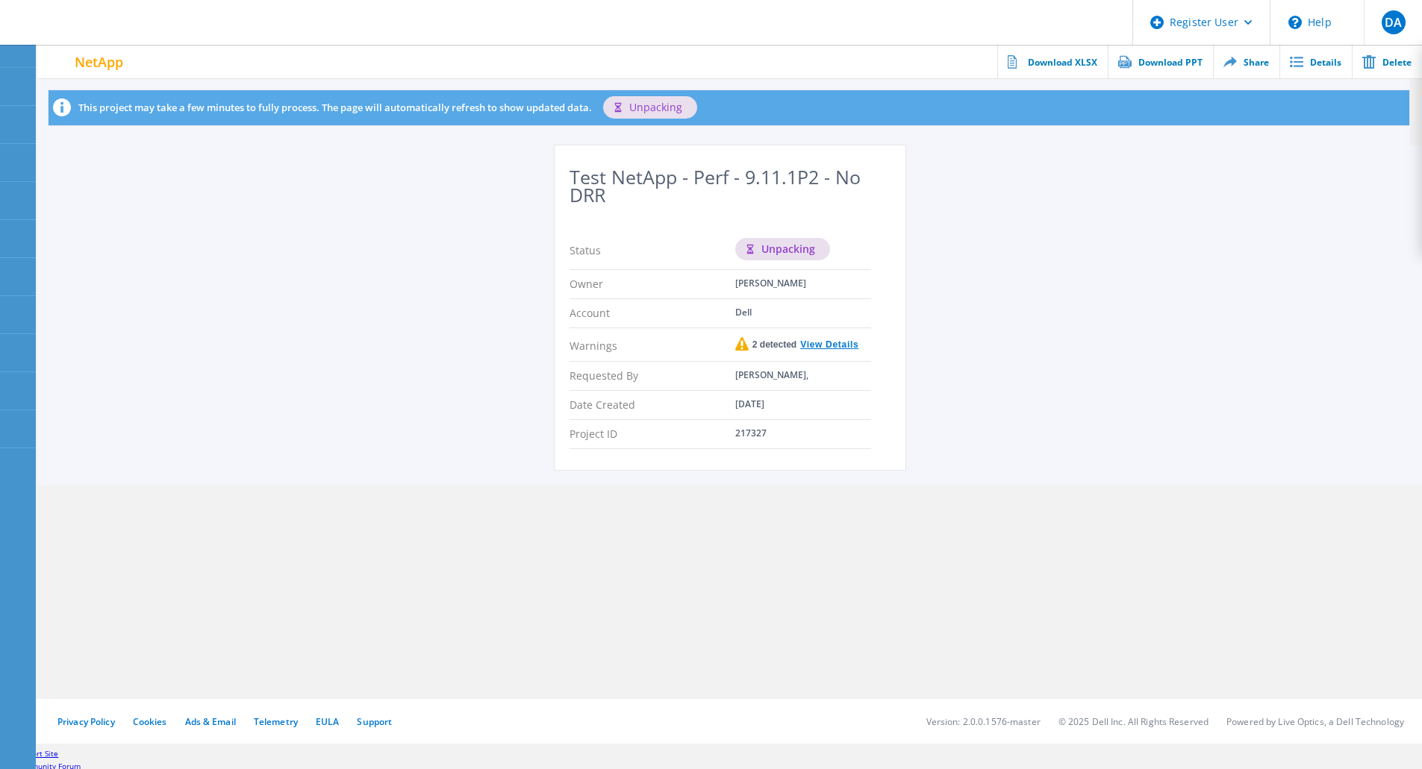
click at [832, 345] on link "View Details" at bounding box center [827, 344] width 62 height 9
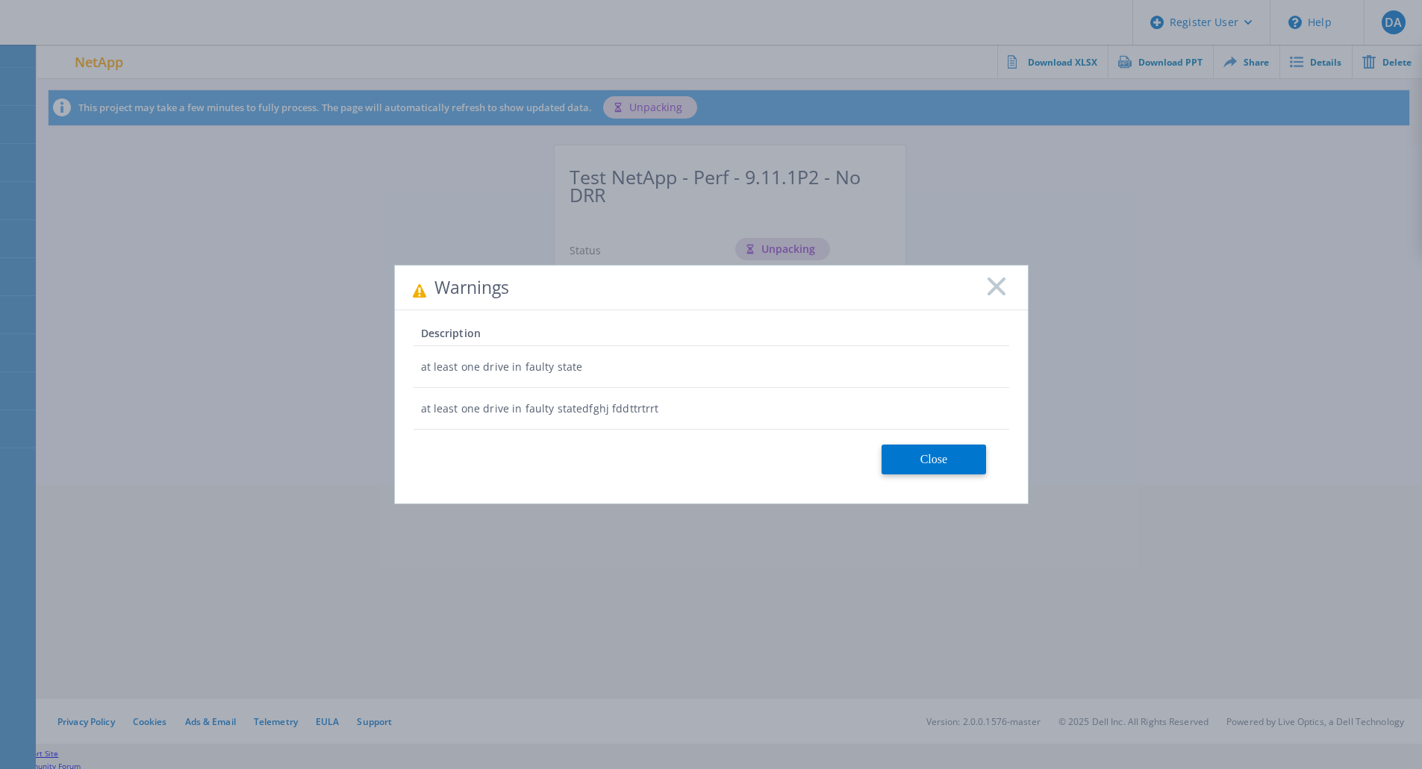
click at [998, 283] on rect at bounding box center [996, 286] width 19 height 19
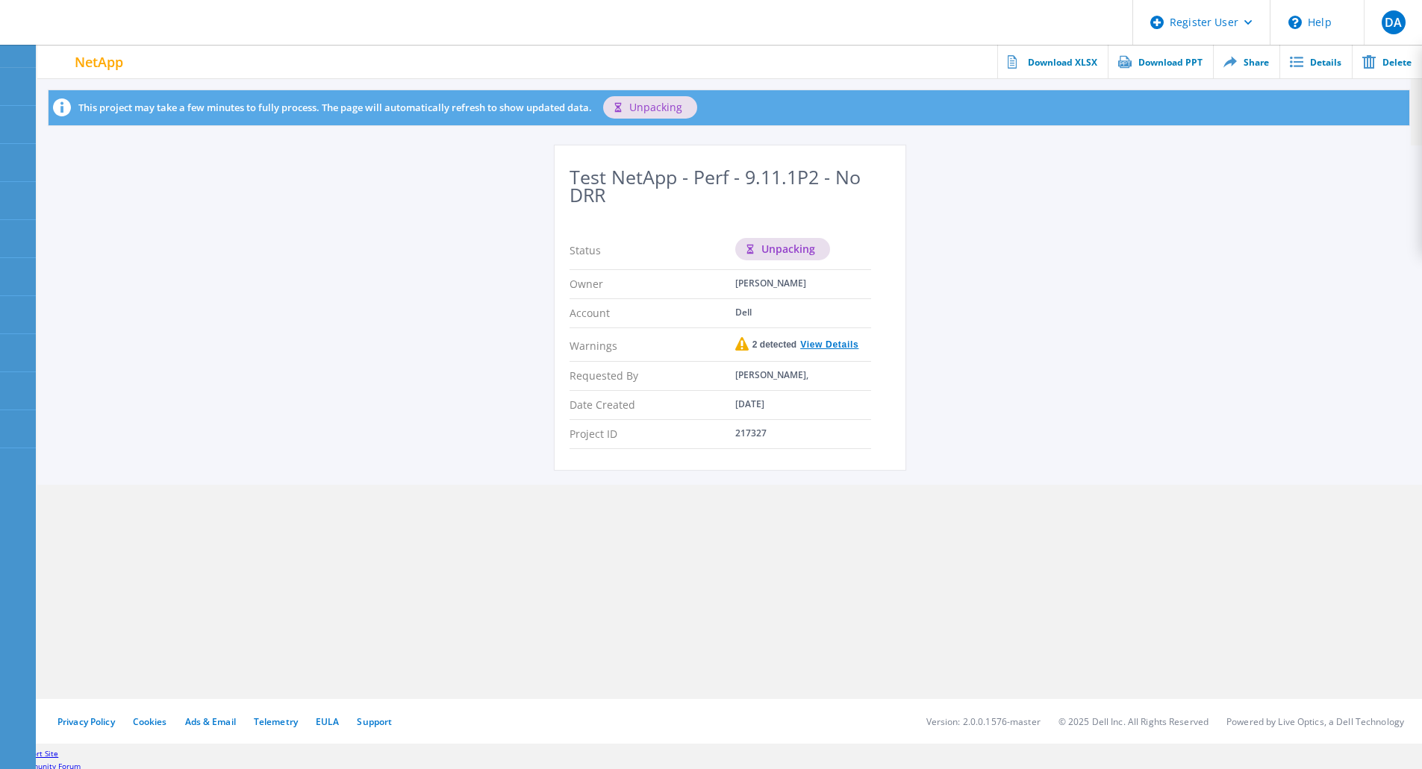
click at [840, 346] on link "View Details" at bounding box center [827, 344] width 62 height 9
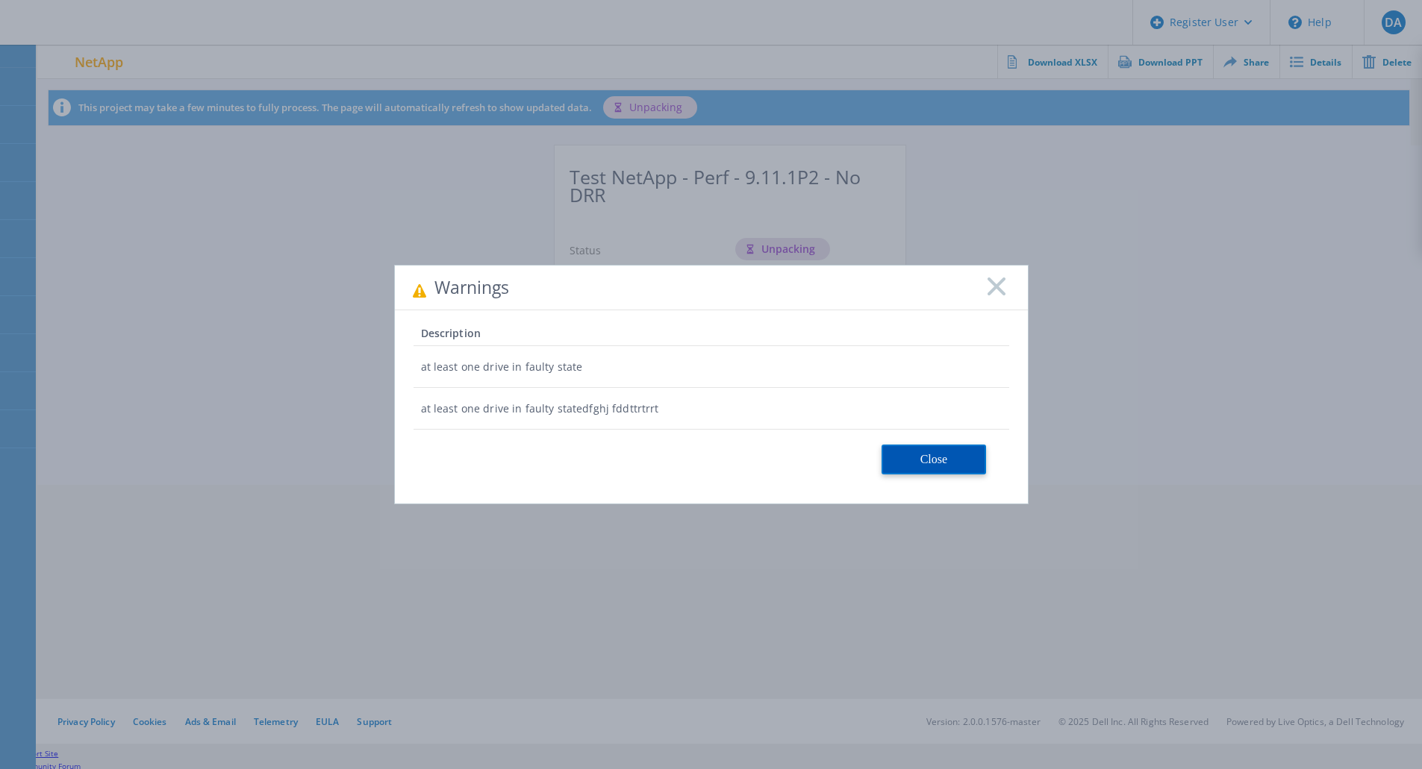
click at [927, 465] on button "Close" at bounding box center [933, 460] width 104 height 30
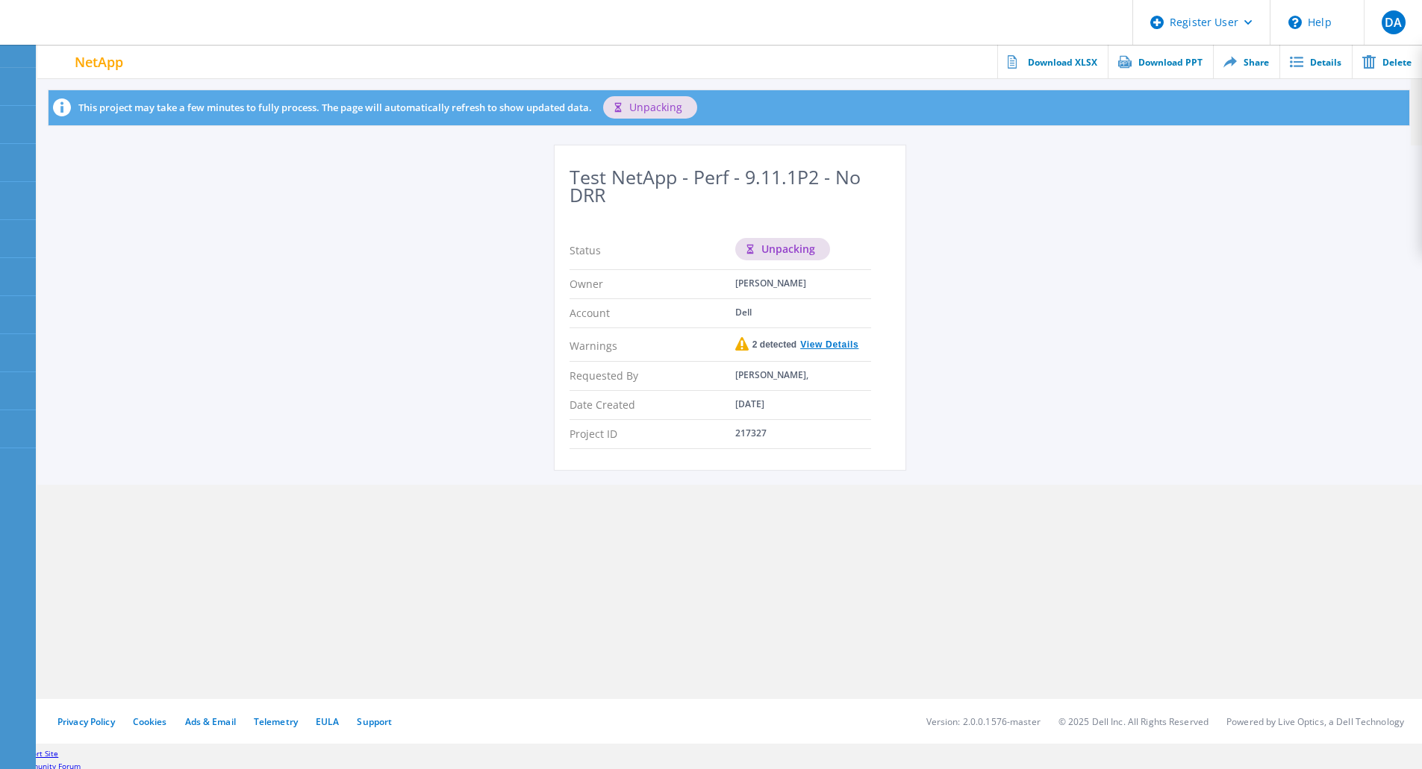
click at [836, 345] on link "View Details" at bounding box center [827, 344] width 62 height 9
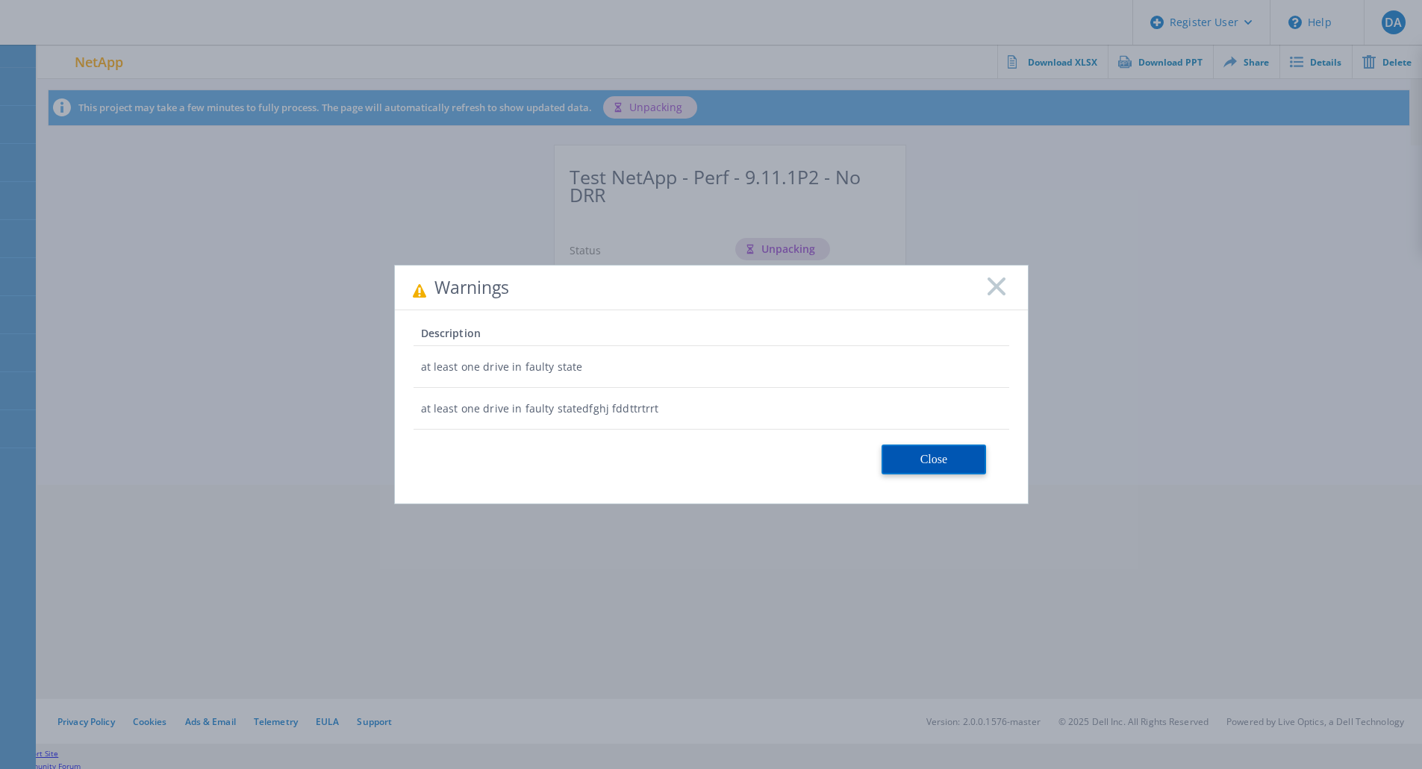
click at [923, 459] on button "Close" at bounding box center [933, 460] width 104 height 30
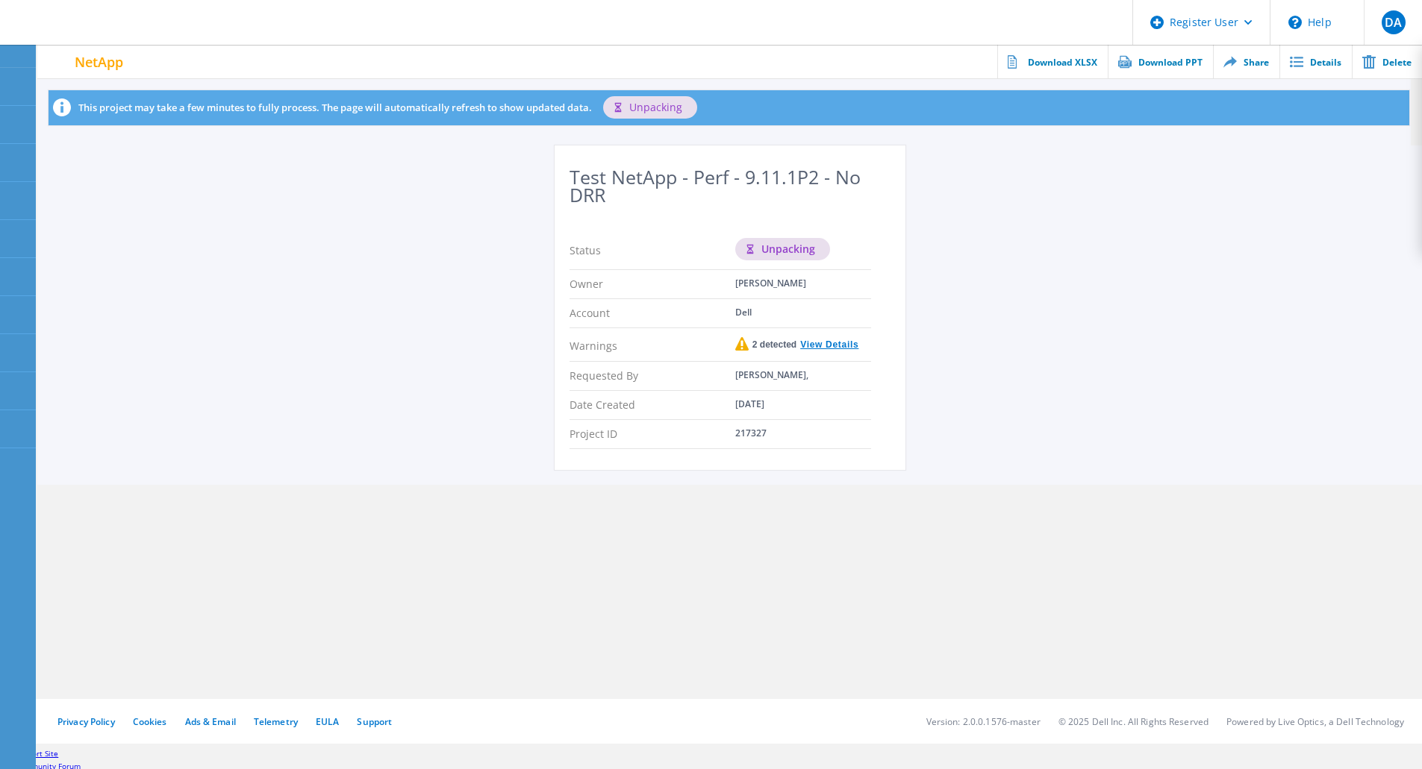
click at [242, 253] on div "Test NetApp - Perf - 9.11.1P2 - No DRR Status unpacking Owner [PERSON_NAME] Acc…" at bounding box center [729, 316] width 1385 height 340
click at [8, 156] on use at bounding box center [8, 156] width 0 height 0
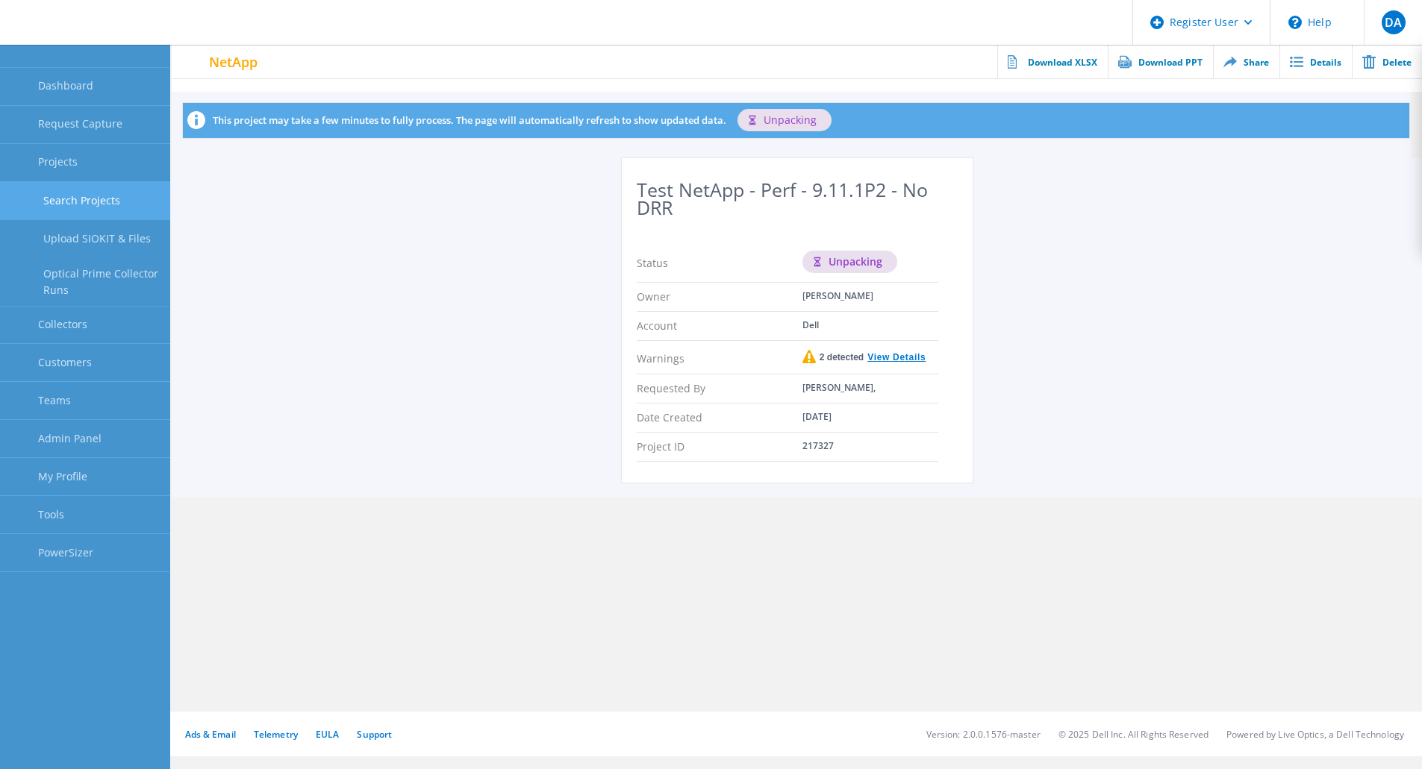
click at [99, 206] on link "Search Projects" at bounding box center [85, 201] width 170 height 38
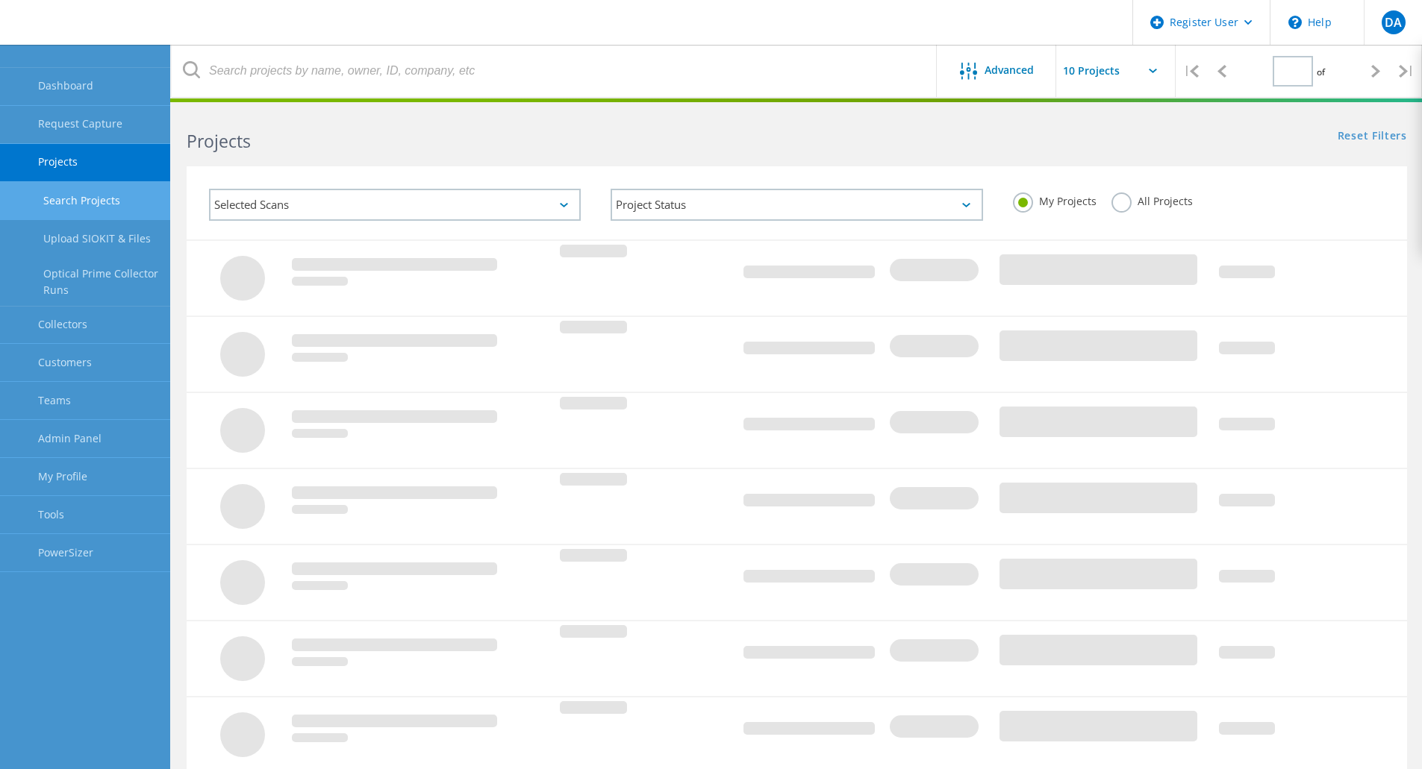
click at [1111, 199] on label "All Projects" at bounding box center [1151, 200] width 81 height 14
click at [0, 0] on input "All Projects" at bounding box center [0, 0] width 0 height 0
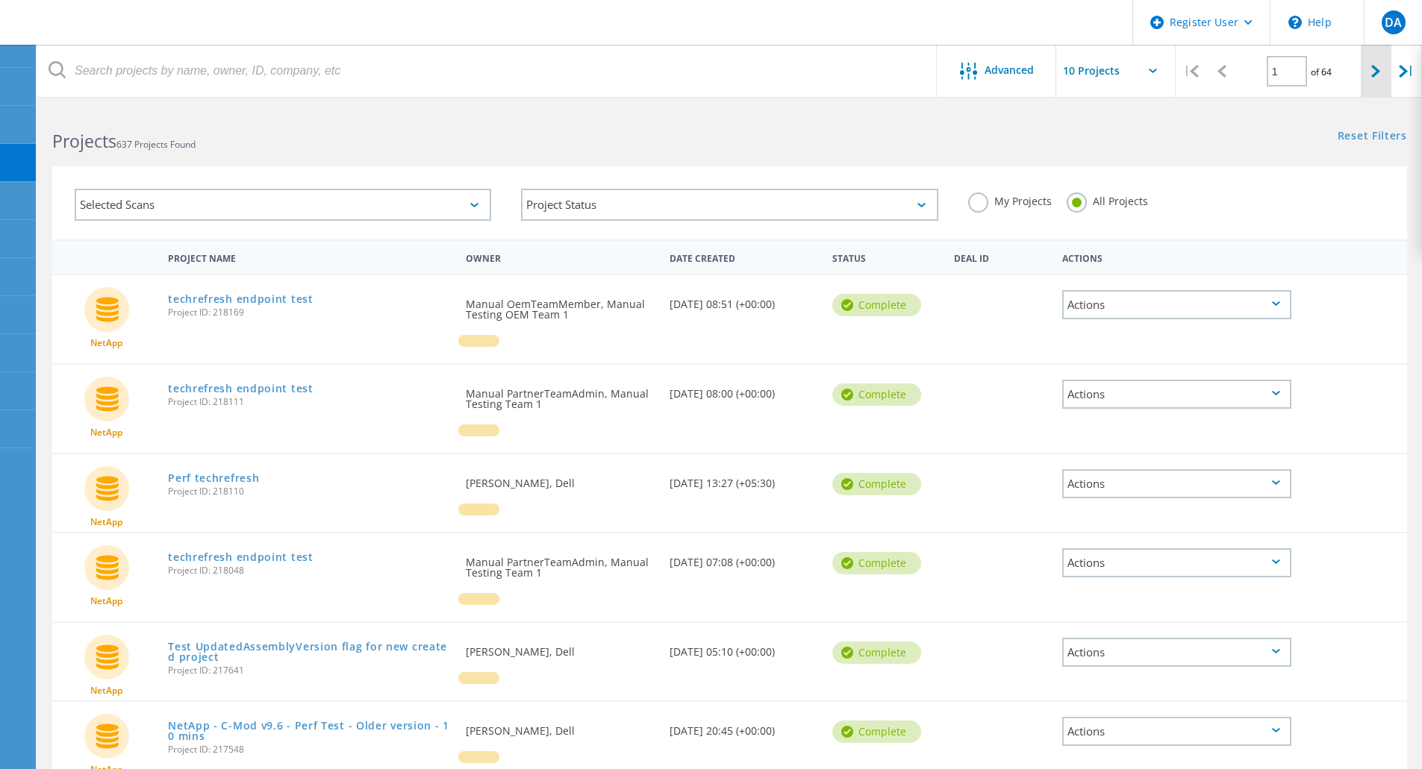
click at [1376, 71] on icon at bounding box center [1375, 71] width 9 height 13
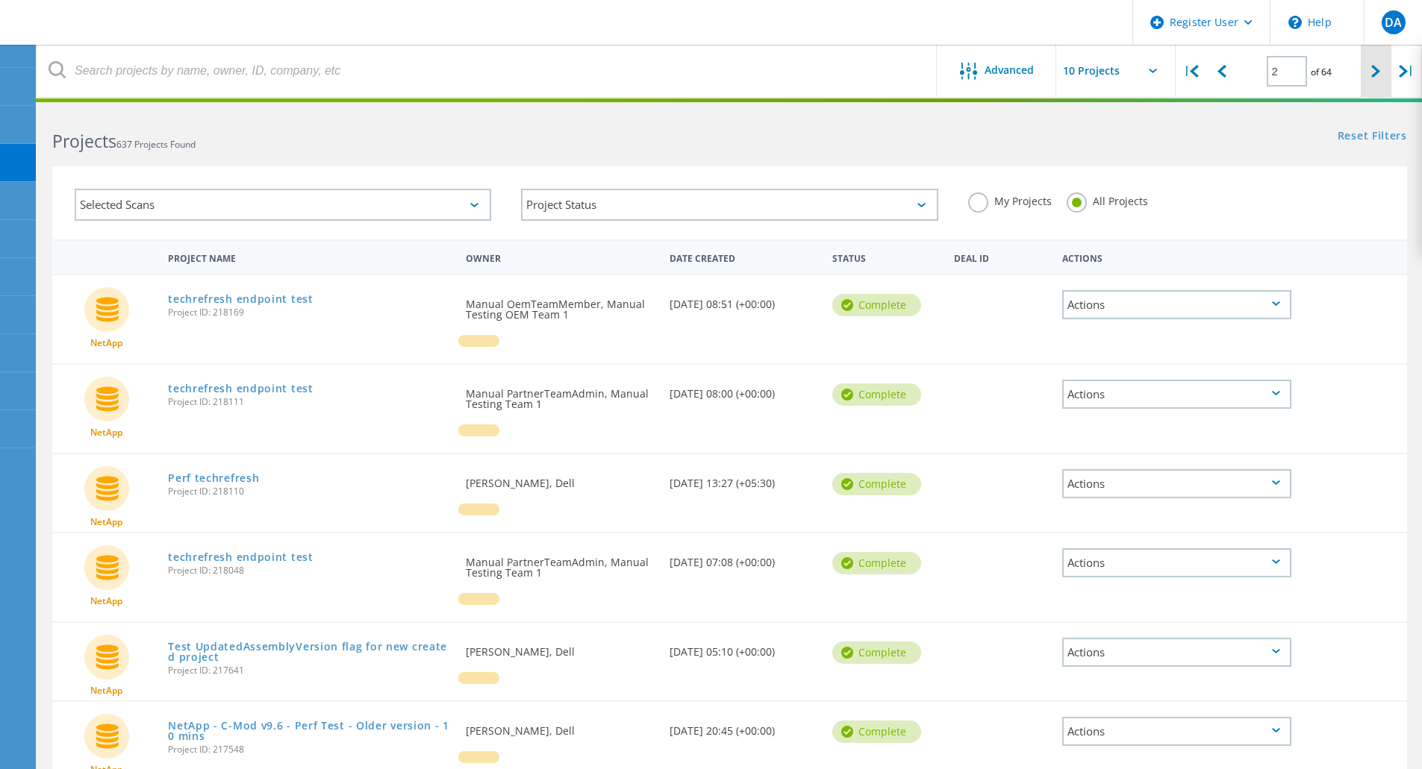
click at [1376, 71] on icon at bounding box center [1375, 71] width 9 height 13
type input "6"
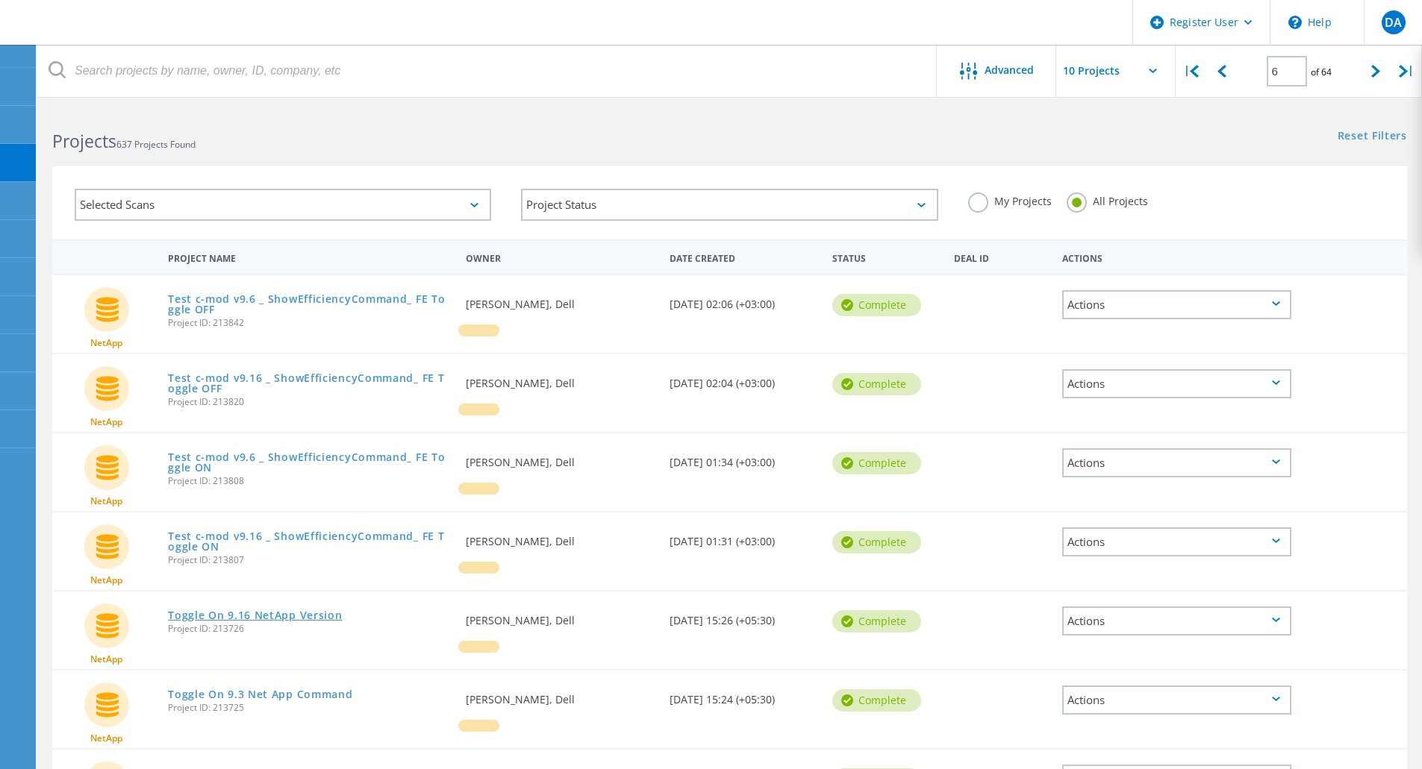
click at [308, 616] on link "Toggle On 9.16 NetApp Version" at bounding box center [255, 616] width 174 height 10
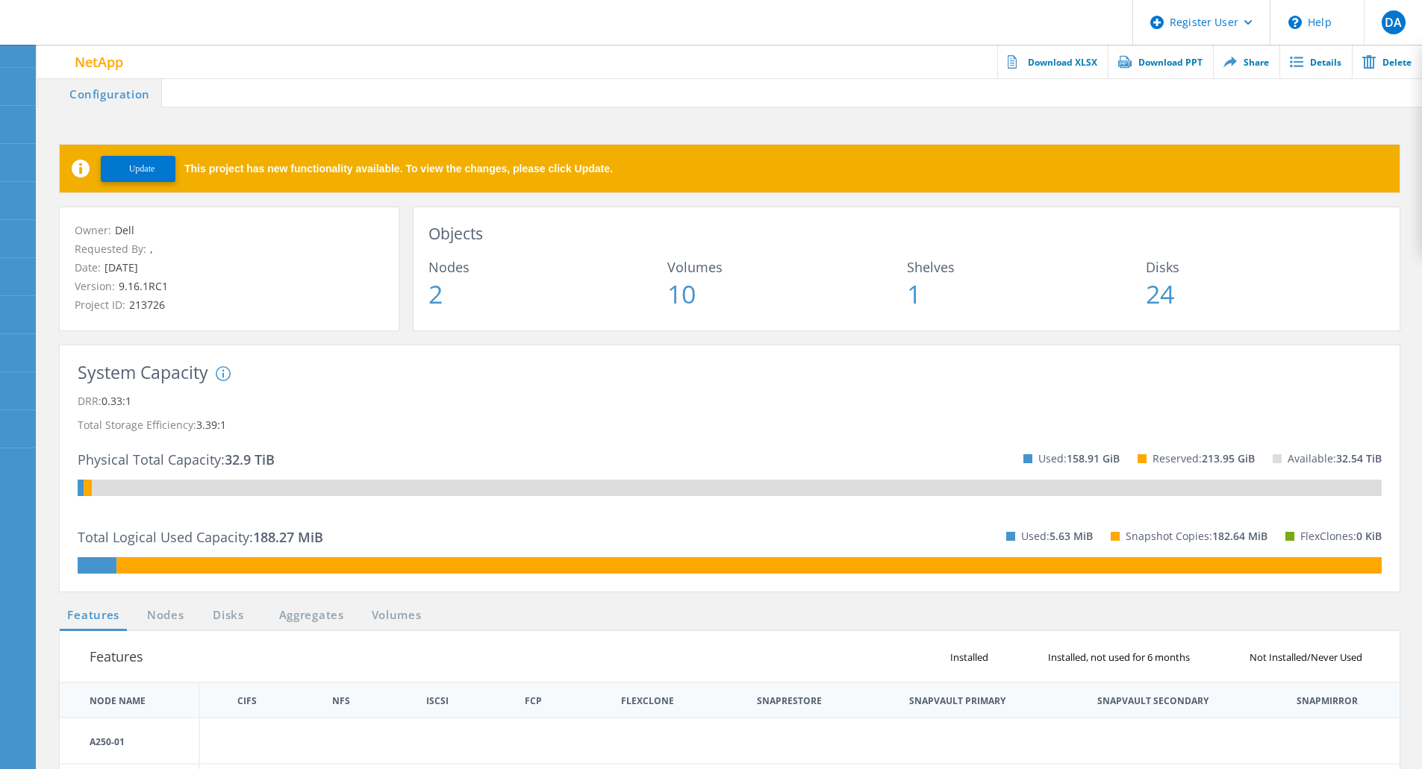
click at [137, 169] on span "Update" at bounding box center [142, 168] width 26 height 11
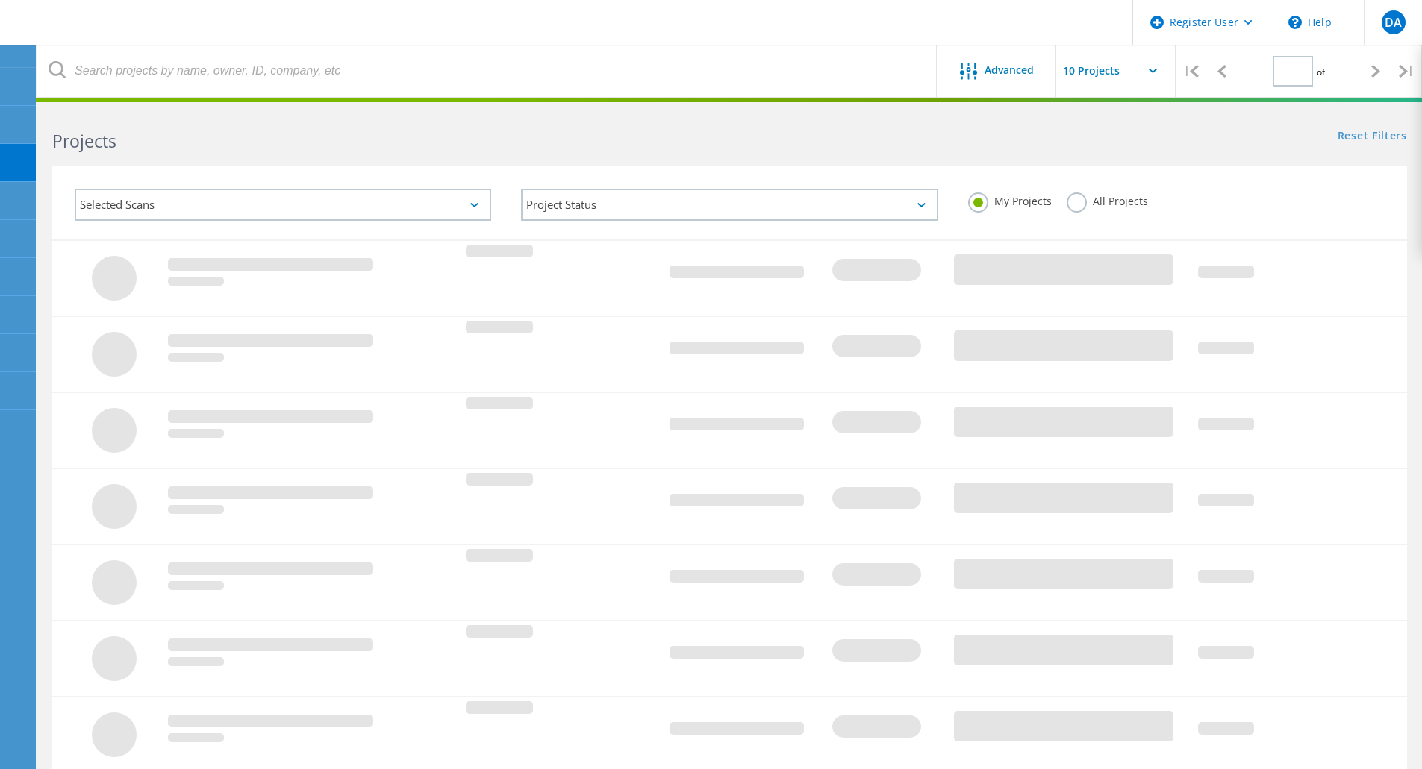
click at [1067, 199] on label "All Projects" at bounding box center [1107, 200] width 81 height 14
click at [0, 0] on input "All Projects" at bounding box center [0, 0] width 0 height 0
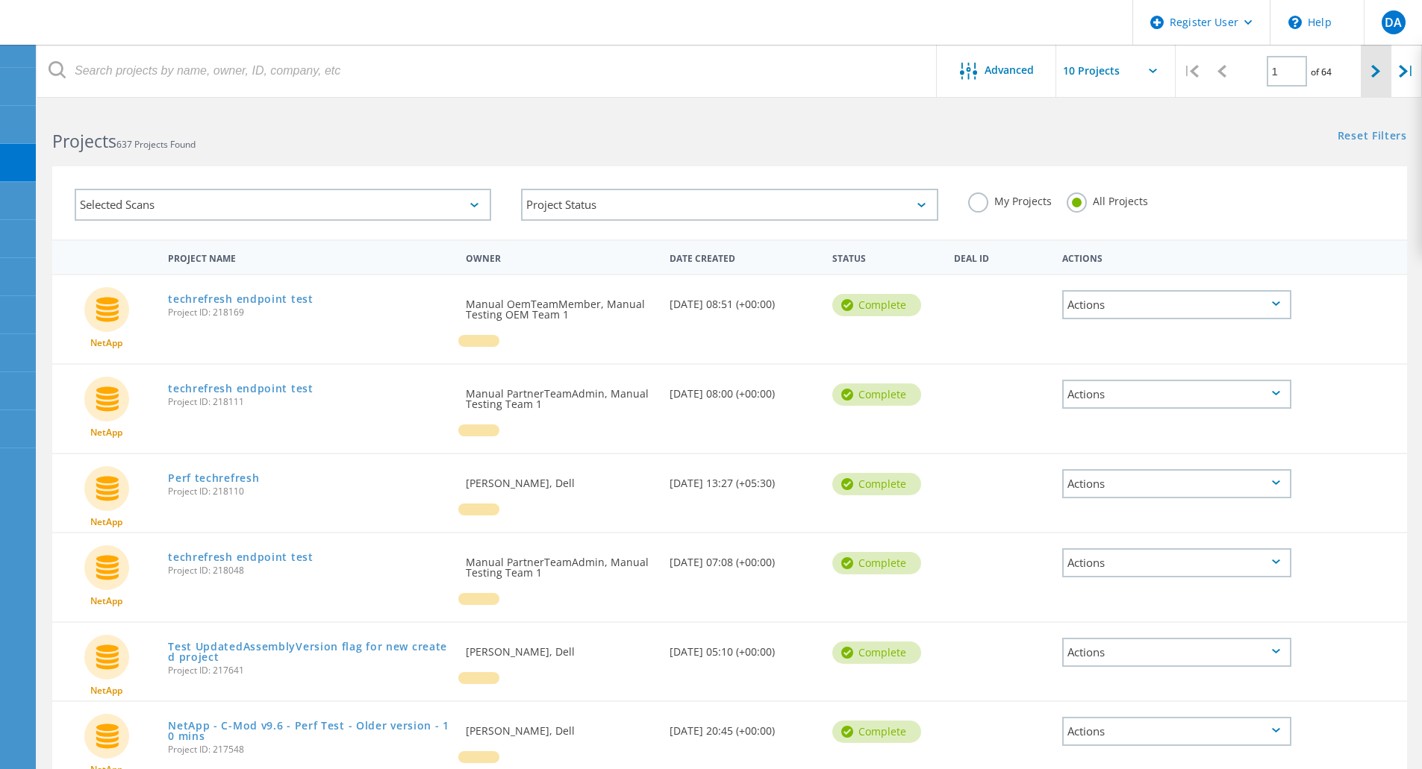
click at [1373, 72] on icon at bounding box center [1375, 71] width 9 height 13
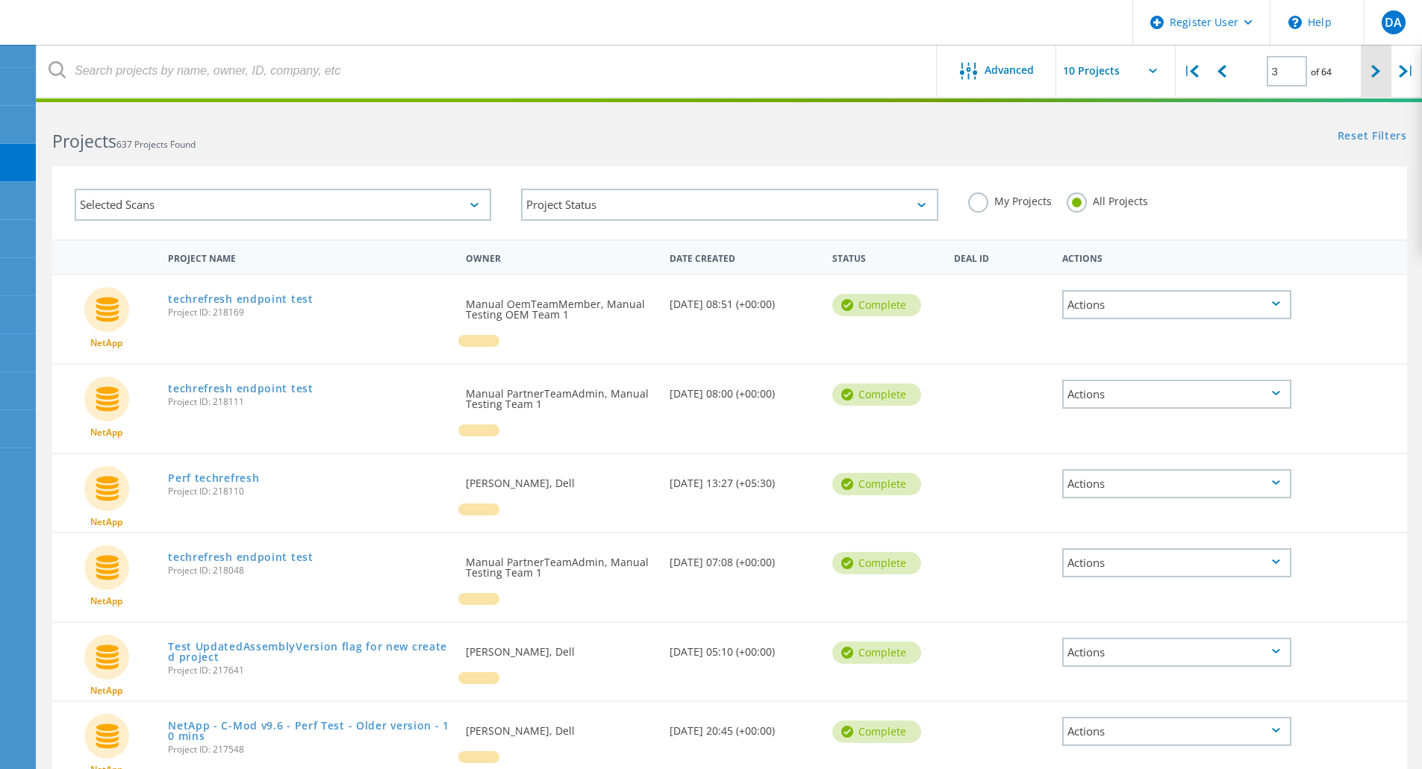
click at [1373, 72] on icon at bounding box center [1375, 71] width 9 height 13
type input "6"
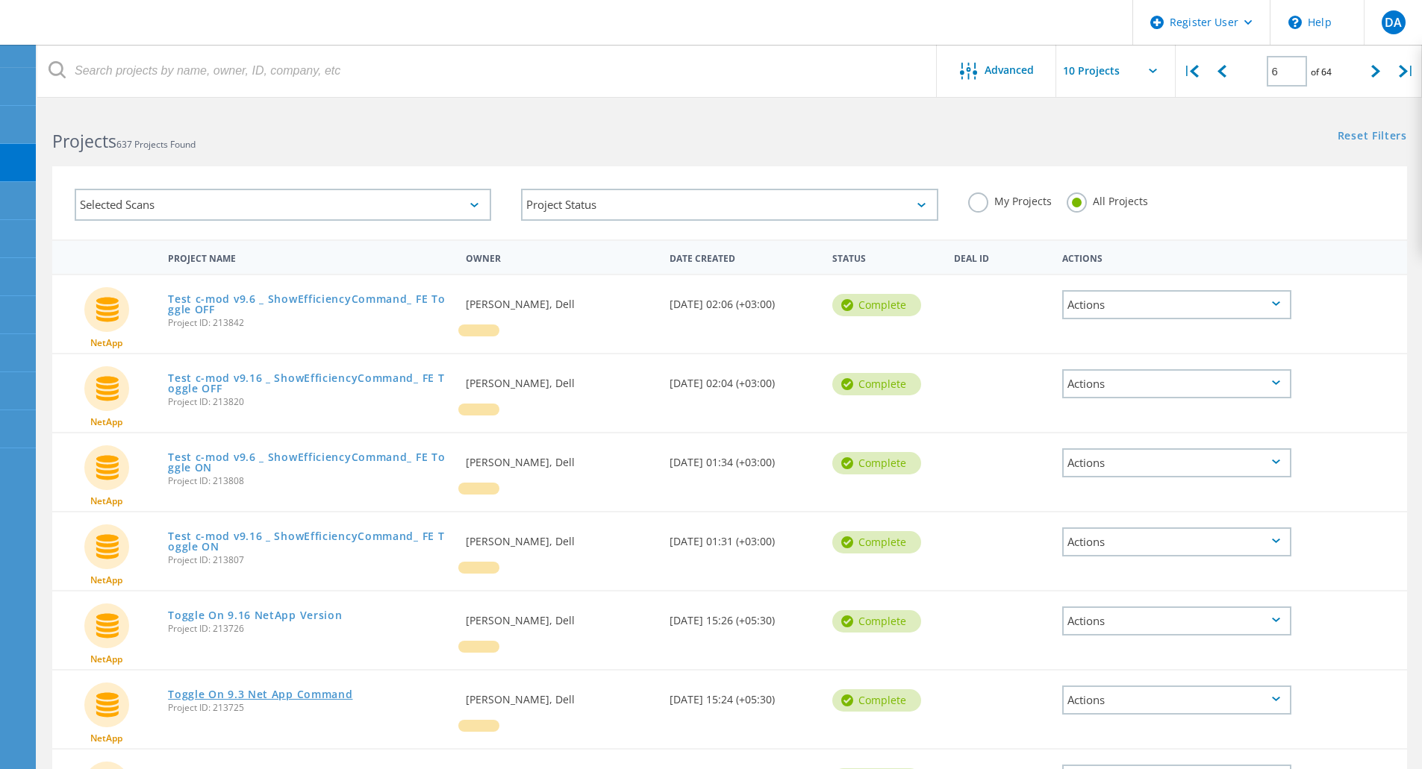
click at [309, 695] on link "Toggle On 9.3 Net App Command" at bounding box center [260, 695] width 184 height 10
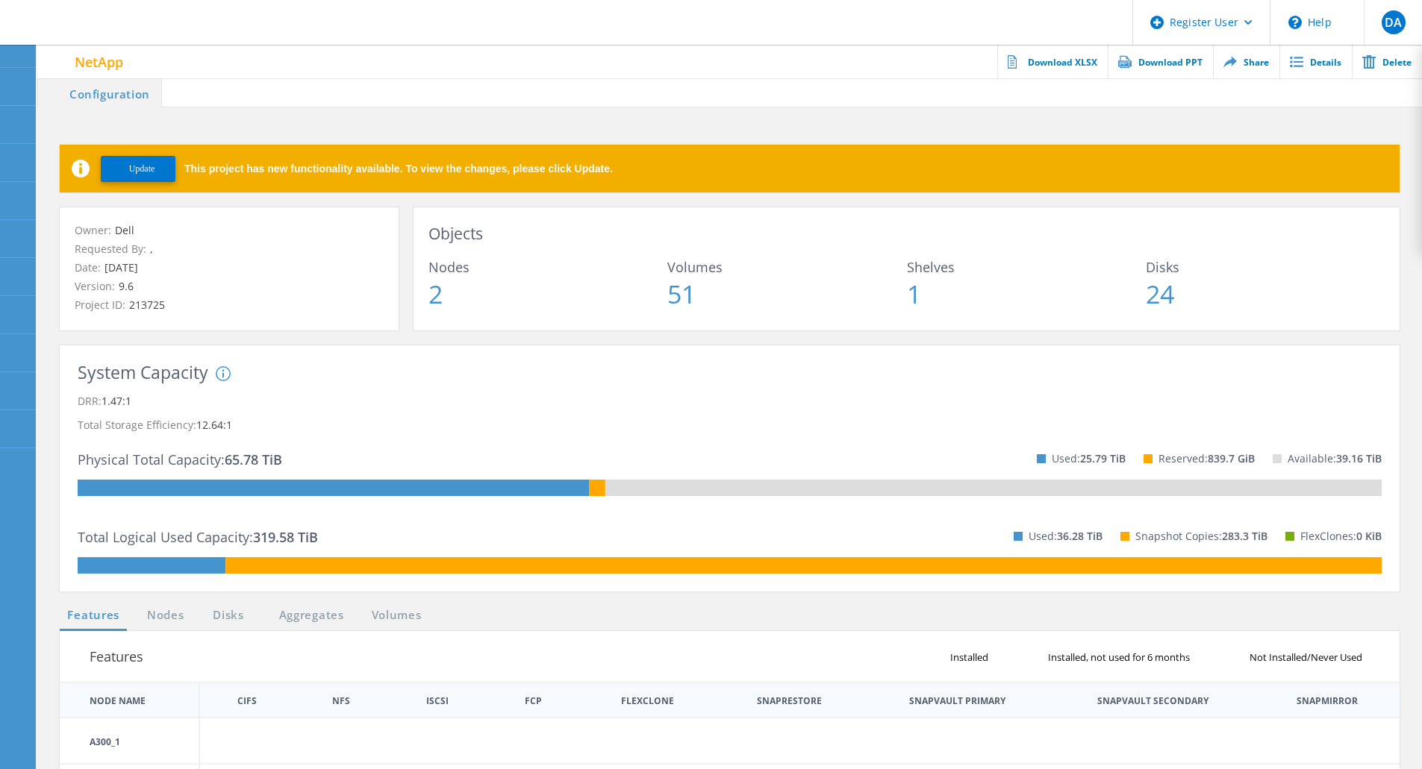
click at [120, 168] on button "Update" at bounding box center [138, 169] width 75 height 26
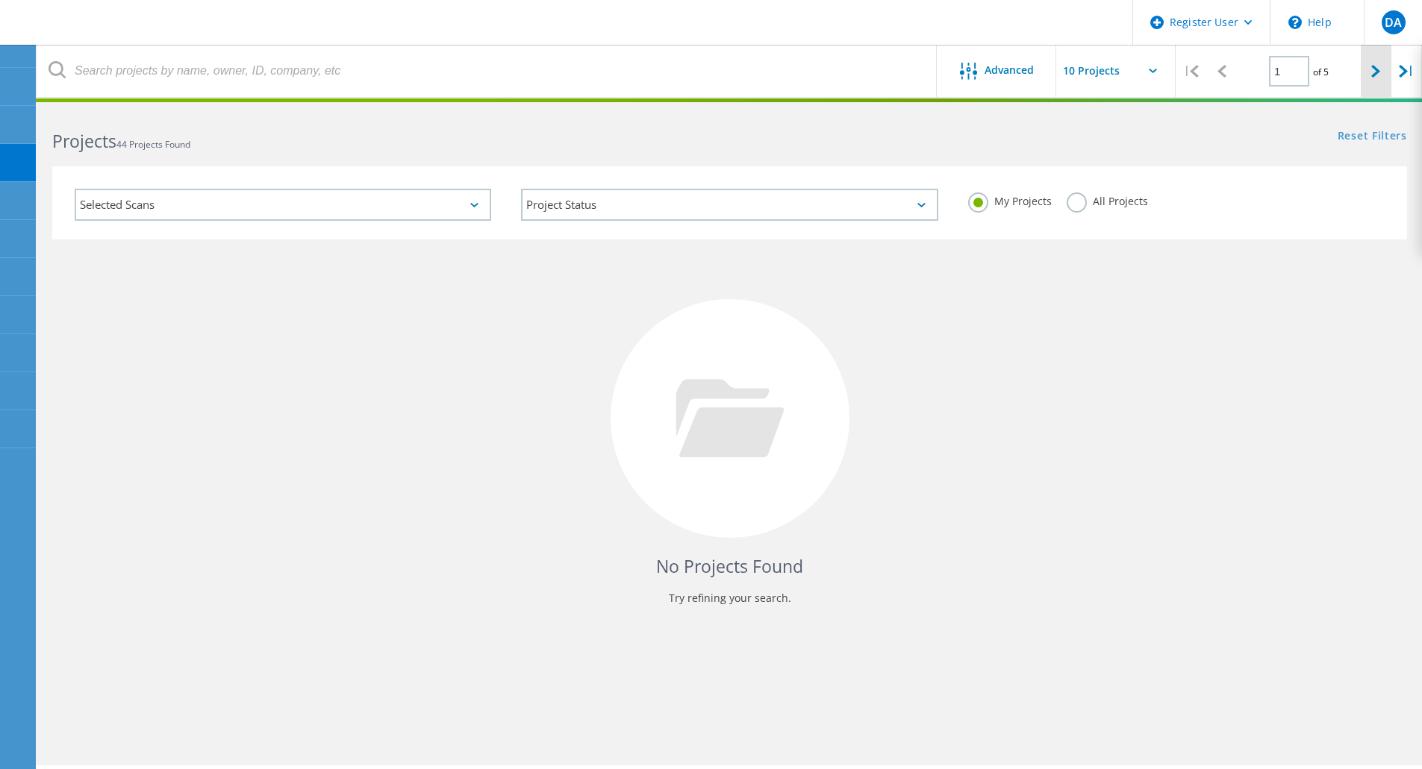
click at [1365, 72] on div at bounding box center [1376, 71] width 31 height 53
type input "5"
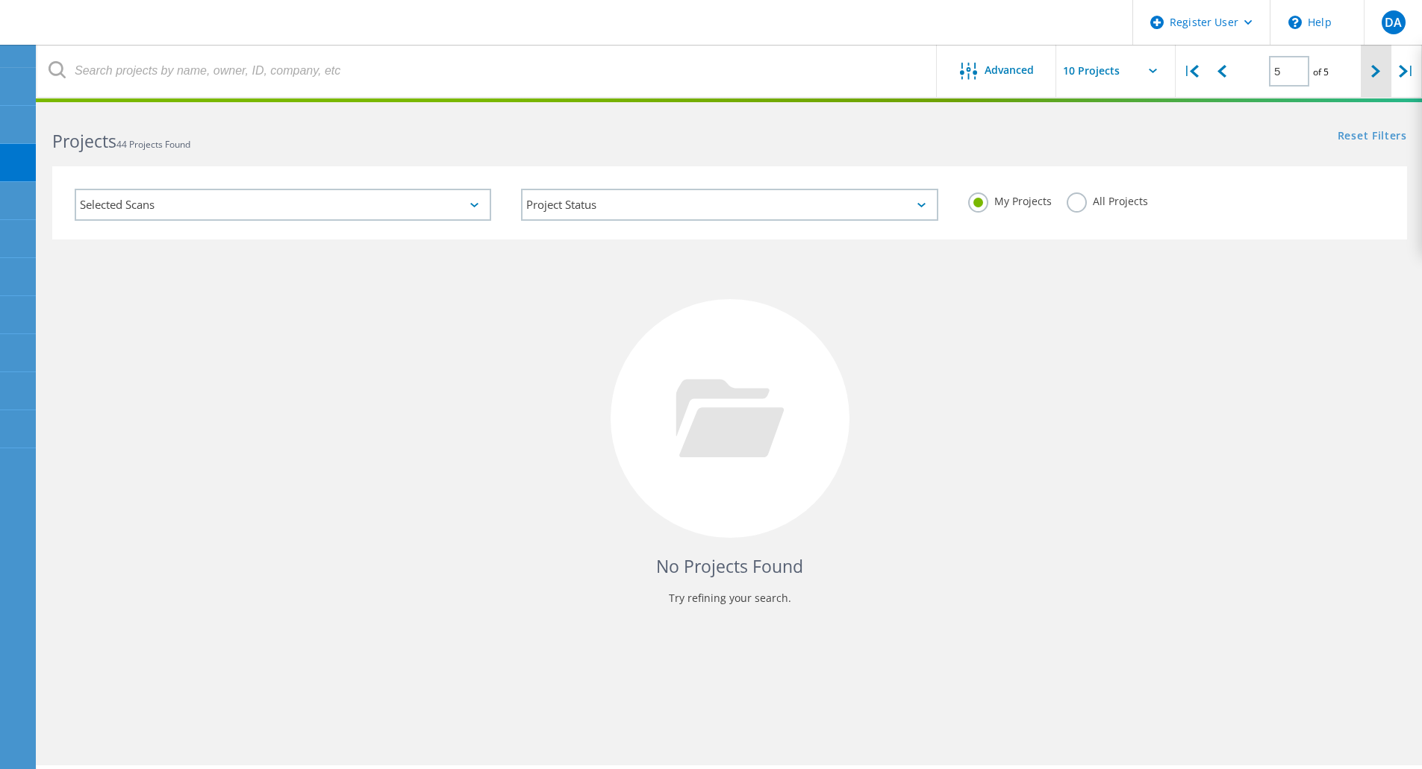
click at [1365, 72] on div at bounding box center [1376, 71] width 31 height 53
click at [1374, 74] on icon at bounding box center [1375, 71] width 9 height 13
click at [1074, 203] on label "All Projects" at bounding box center [1107, 200] width 81 height 14
click at [0, 0] on input "All Projects" at bounding box center [0, 0] width 0 height 0
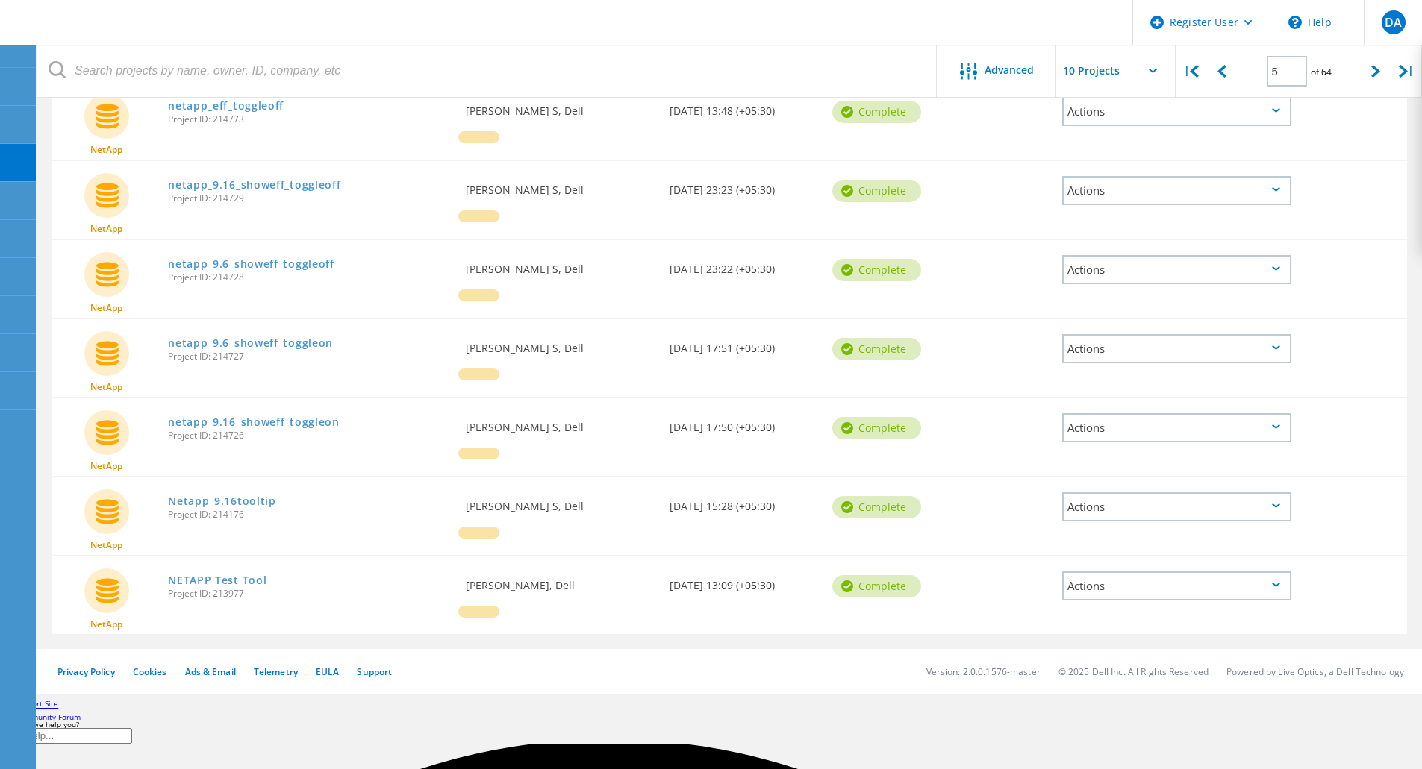
scroll to position [434, 0]
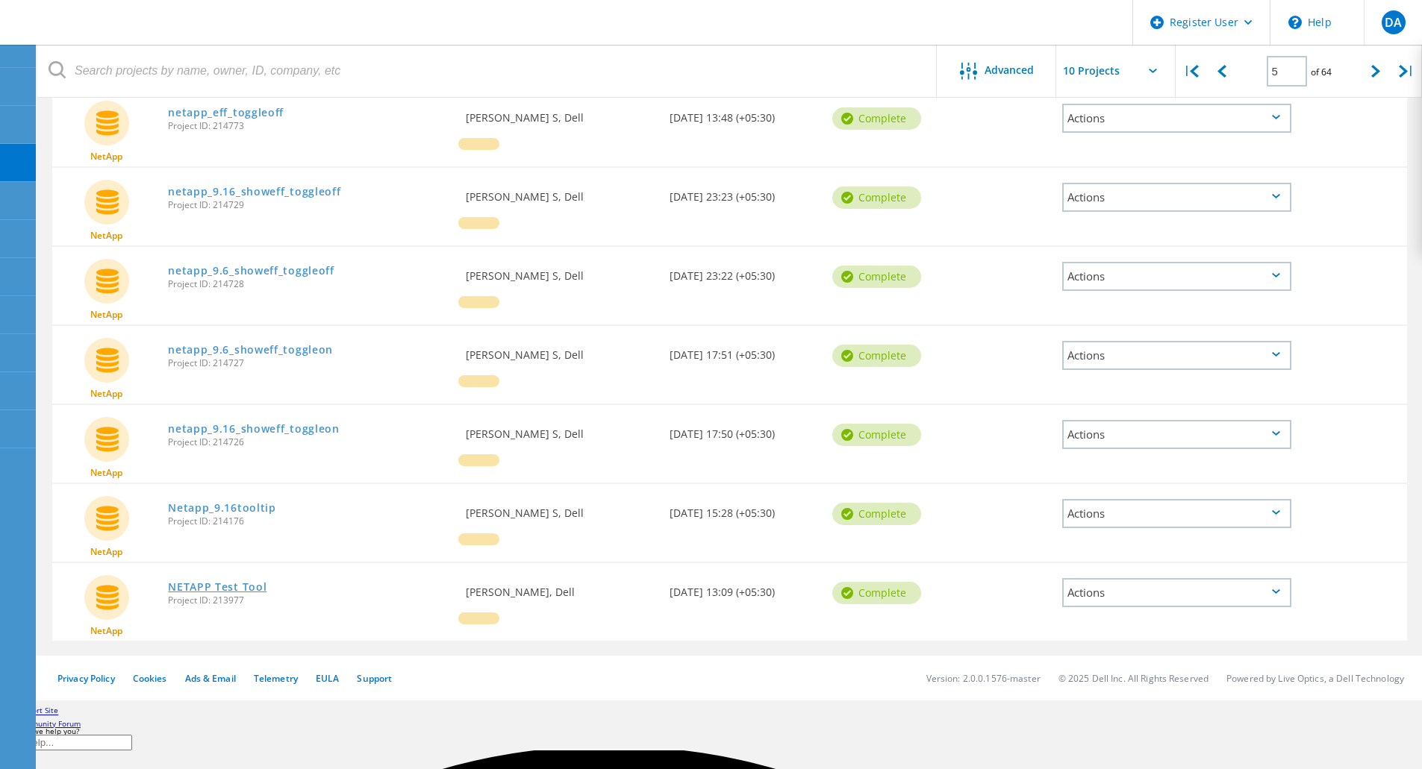
click at [235, 582] on link "NETAPP Test Tool" at bounding box center [217, 587] width 99 height 10
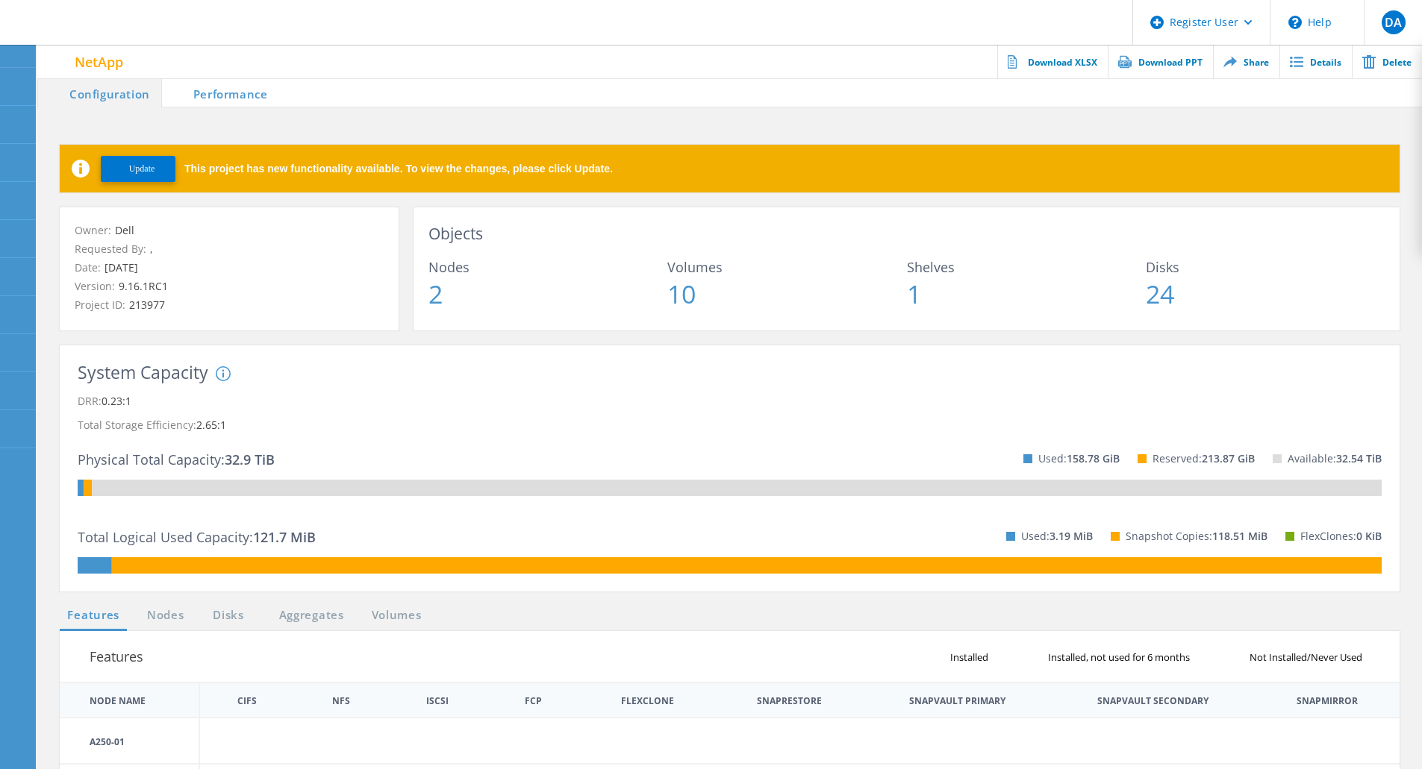
click at [285, 178] on div "Update This project has new functionality available. To view the changes, pleas…" at bounding box center [730, 169] width 1340 height 48
click at [129, 174] on span "Update" at bounding box center [142, 168] width 26 height 11
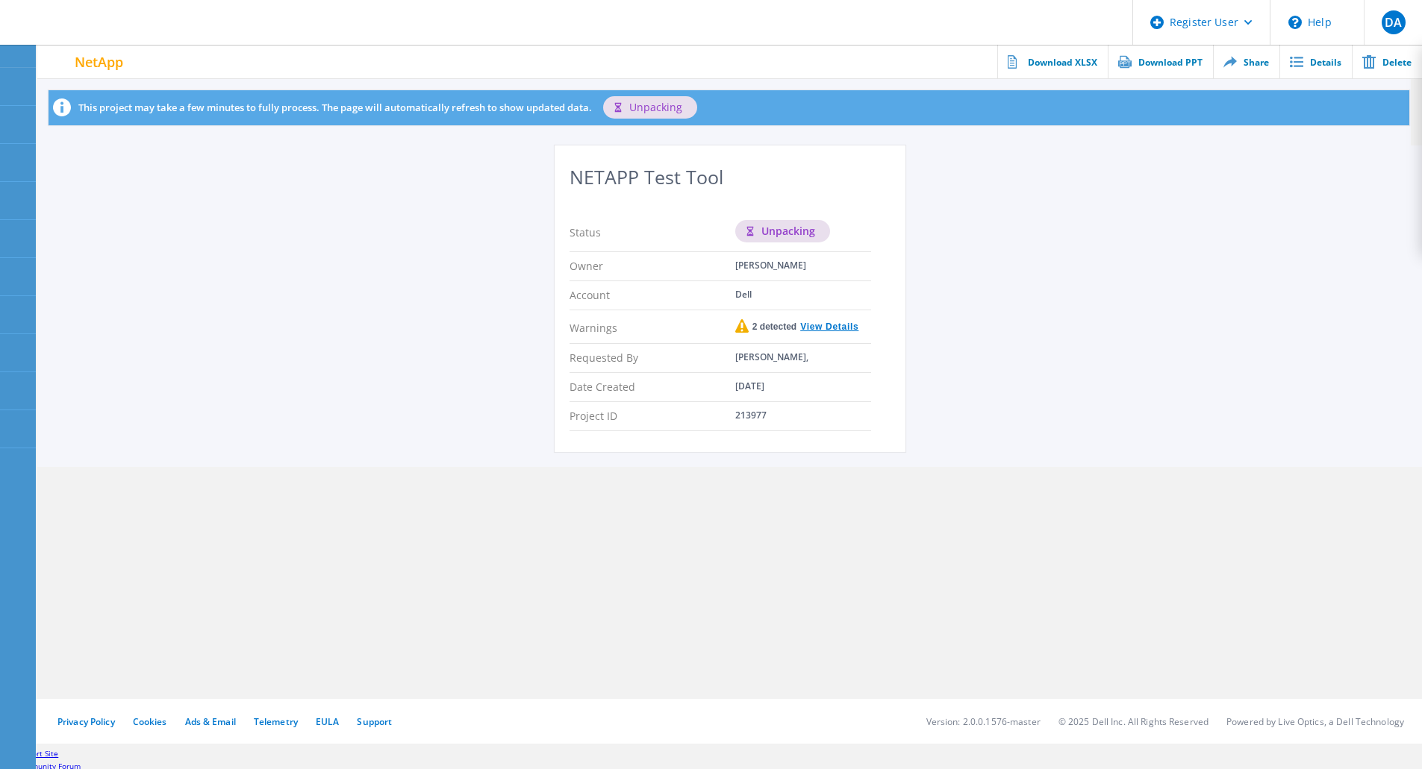
click at [822, 327] on link "View Details" at bounding box center [827, 326] width 62 height 9
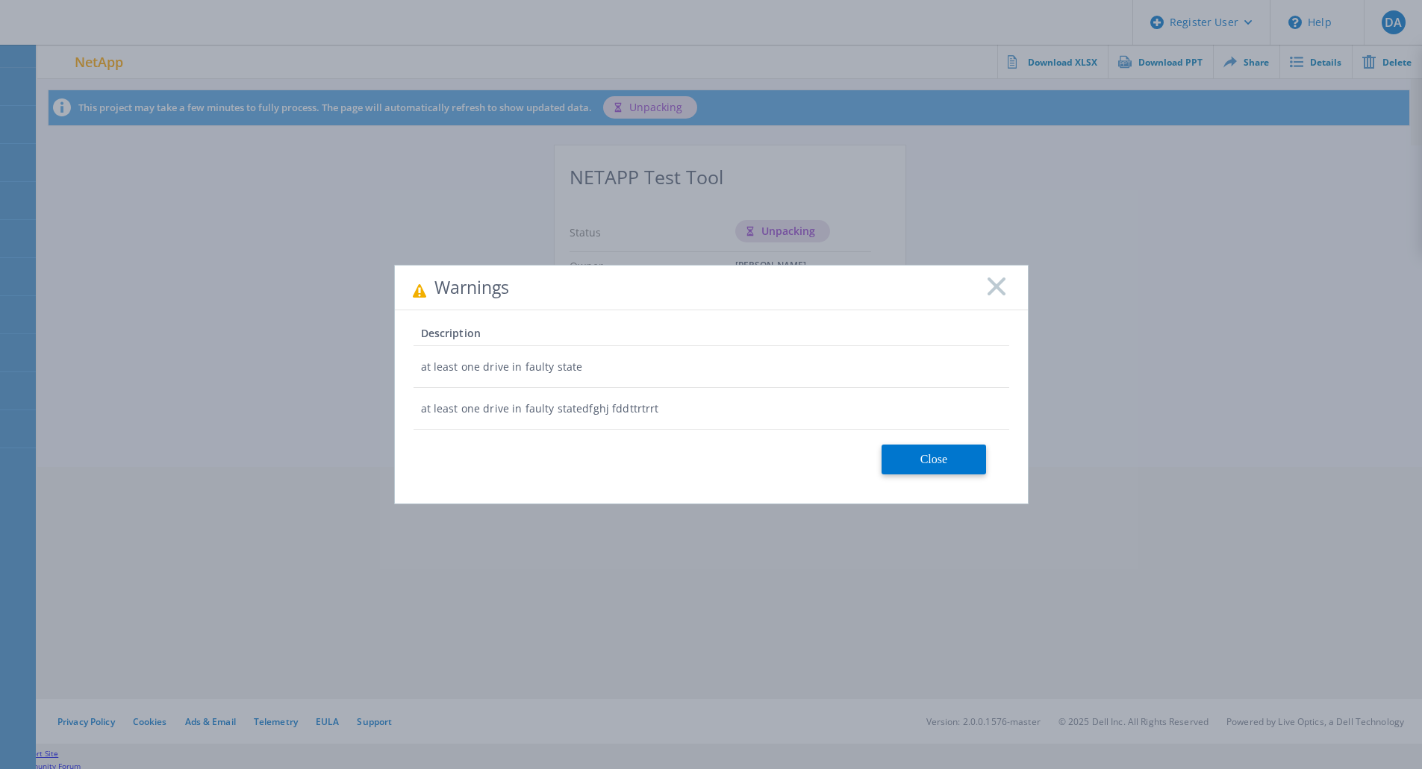
click at [994, 290] on rect at bounding box center [996, 286] width 19 height 19
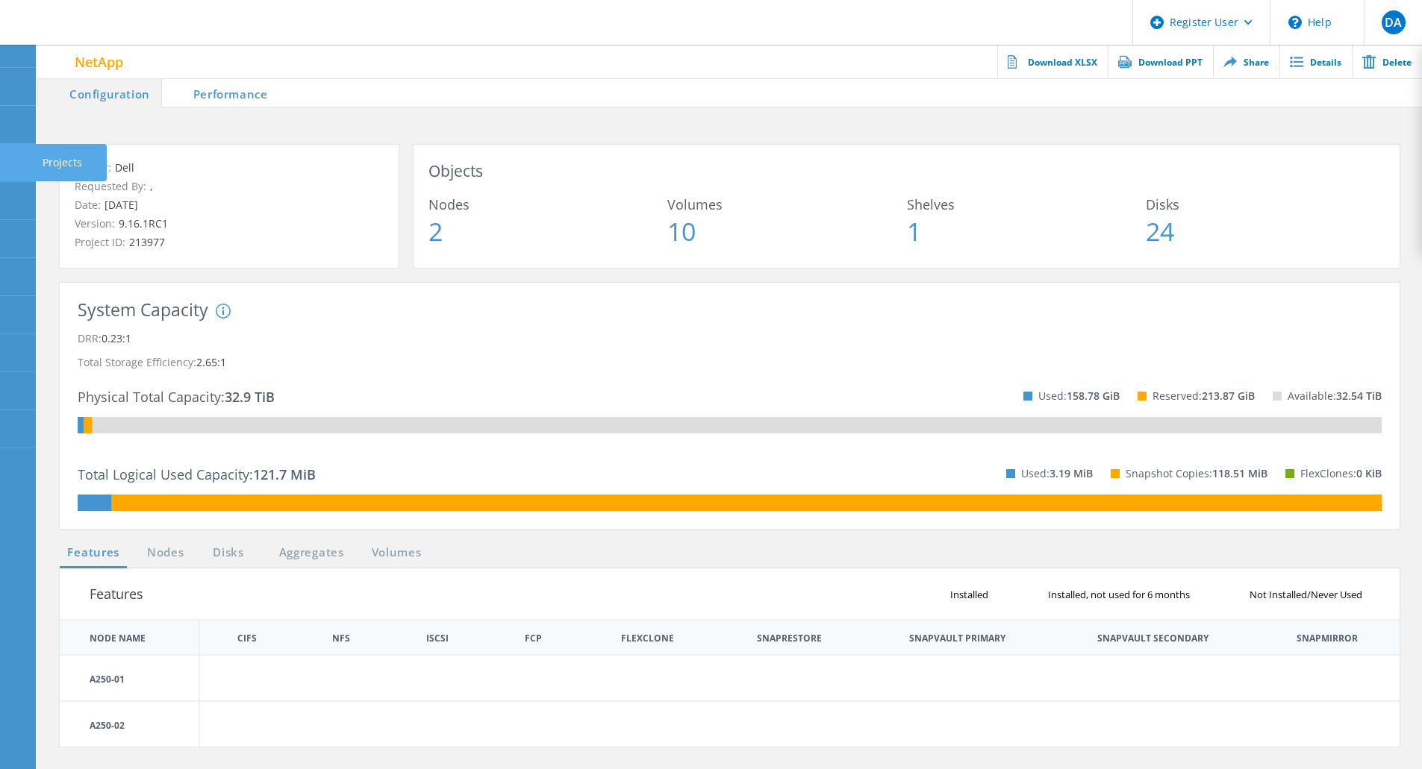
click at [8, 156] on use at bounding box center [8, 156] width 0 height 0
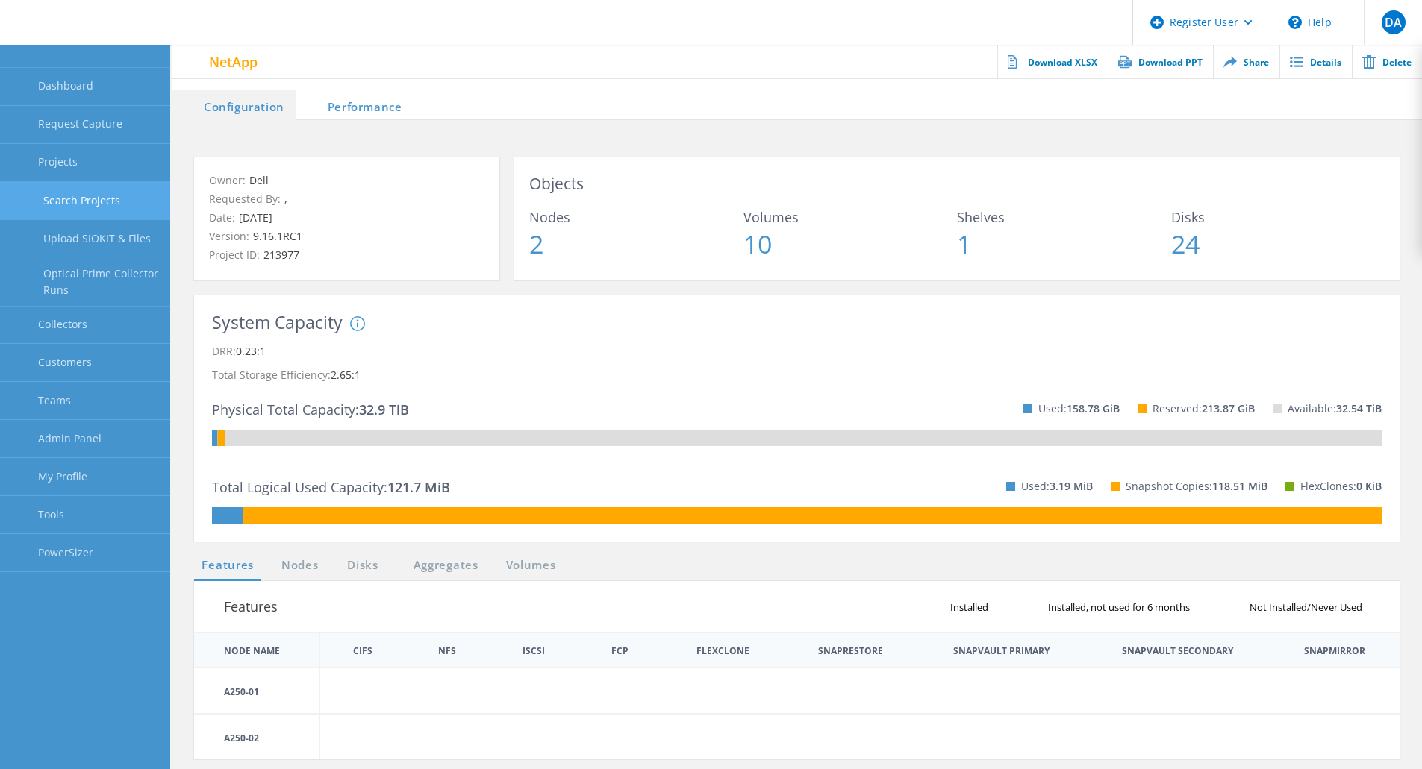
click at [69, 199] on link "Search Projects" at bounding box center [85, 201] width 170 height 38
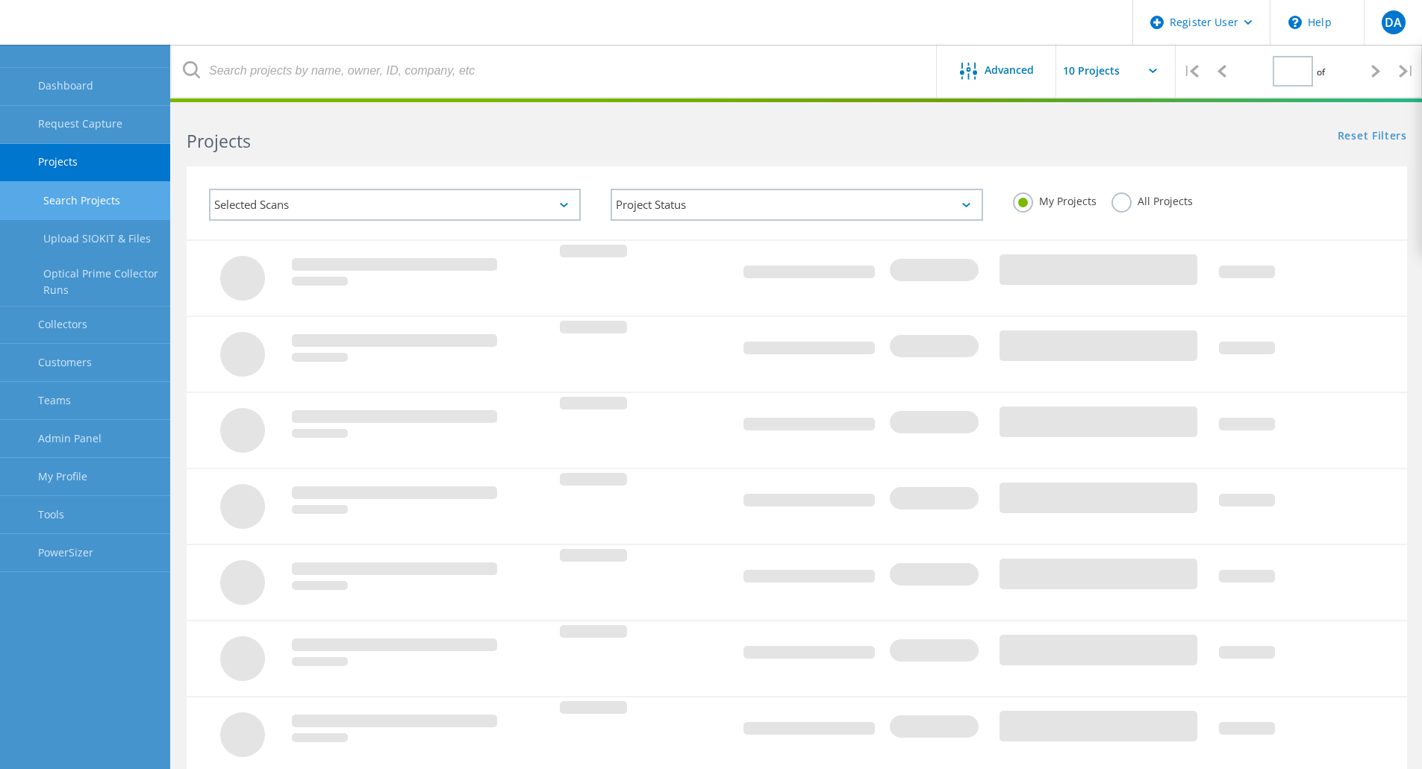
type input "5"
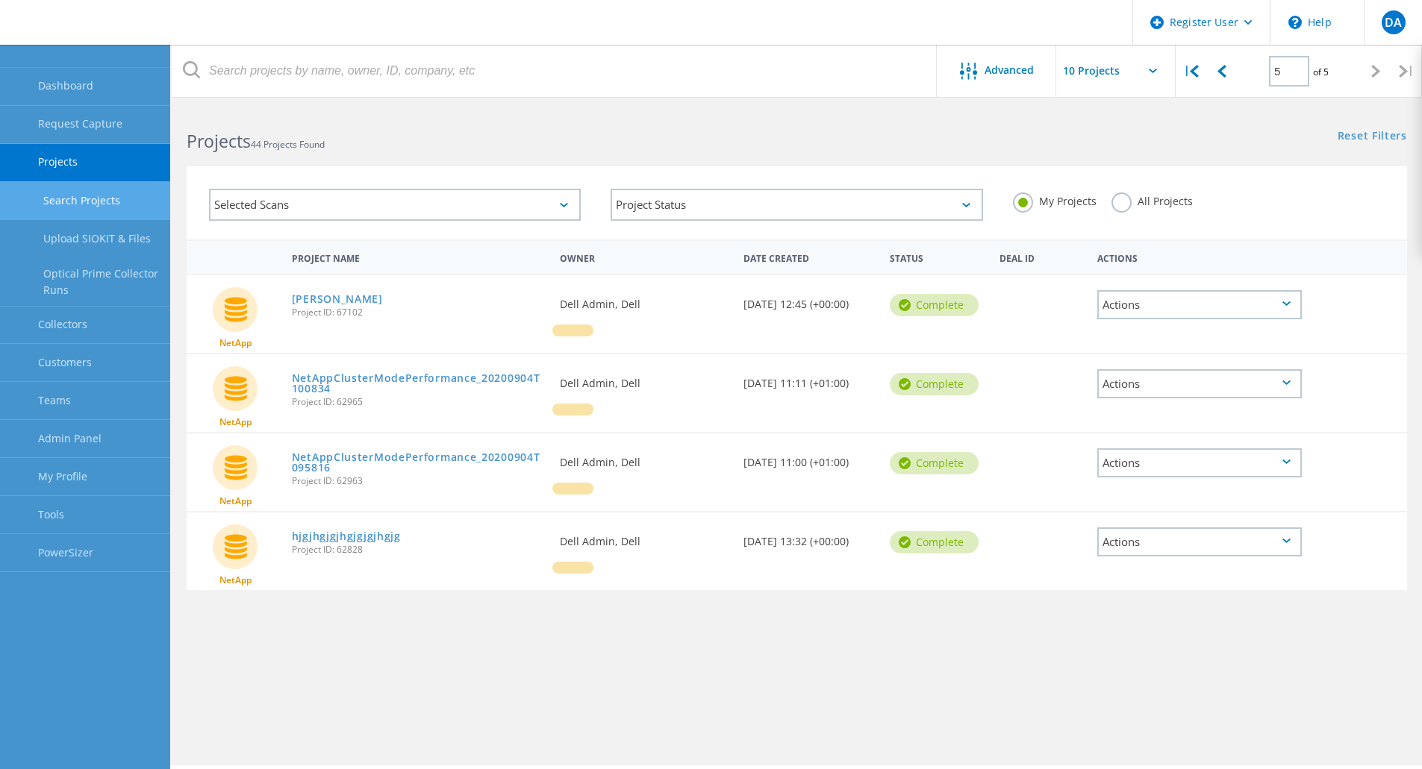
click at [1117, 205] on label "All Projects" at bounding box center [1151, 200] width 81 height 14
click at [0, 0] on input "All Projects" at bounding box center [0, 0] width 0 height 0
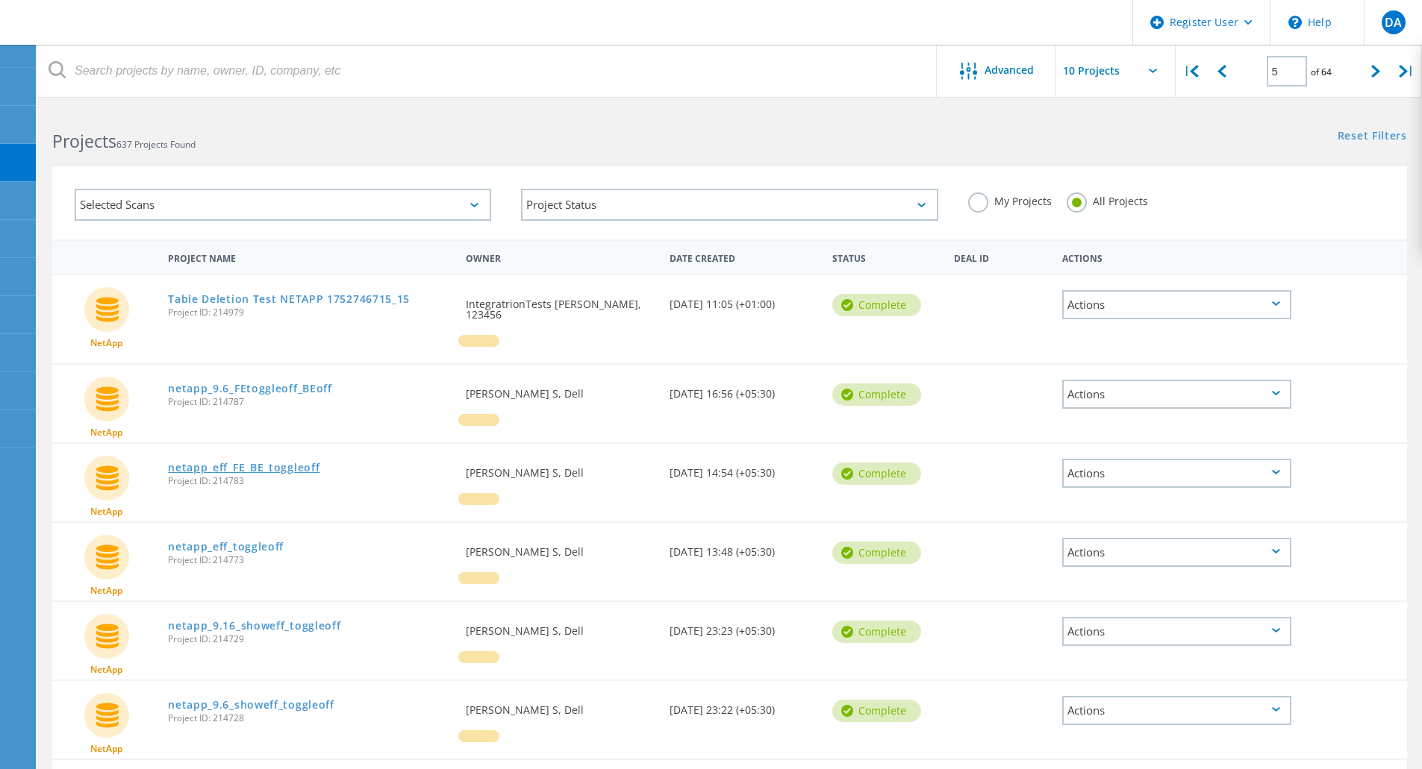
click at [244, 463] on link "netapp_eff_FE_BE_toggleoff" at bounding box center [244, 468] width 152 height 10
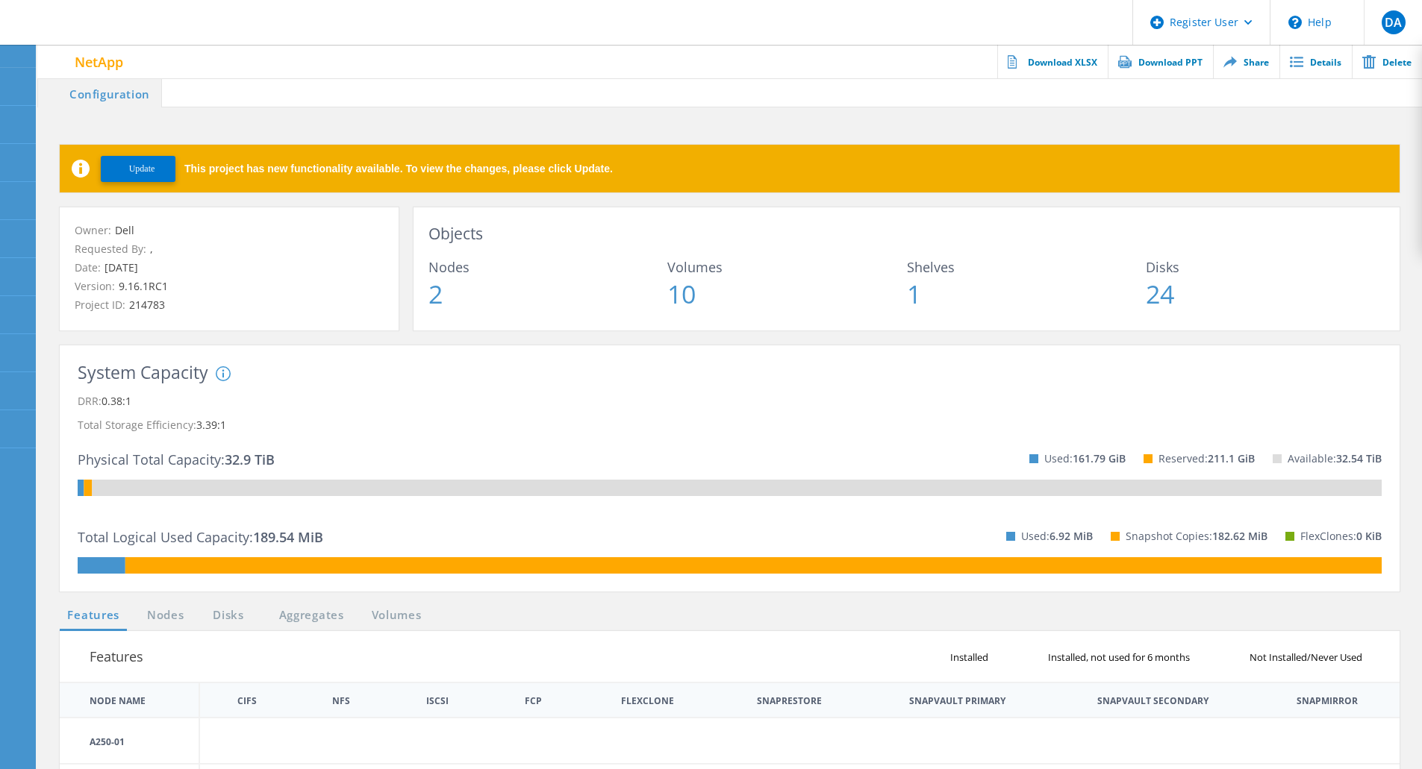
click at [149, 171] on span "Update" at bounding box center [142, 168] width 26 height 11
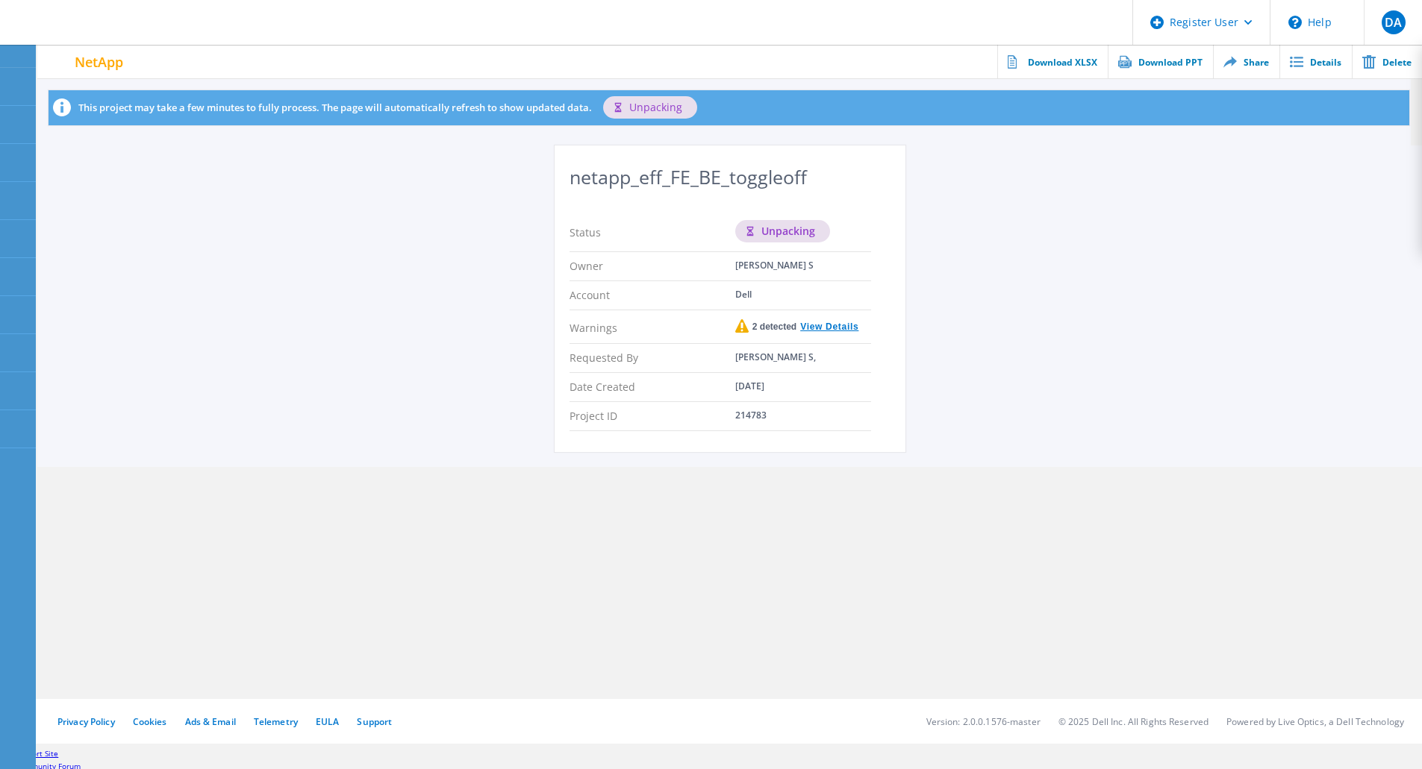
click at [831, 327] on link "View Details" at bounding box center [827, 326] width 62 height 9
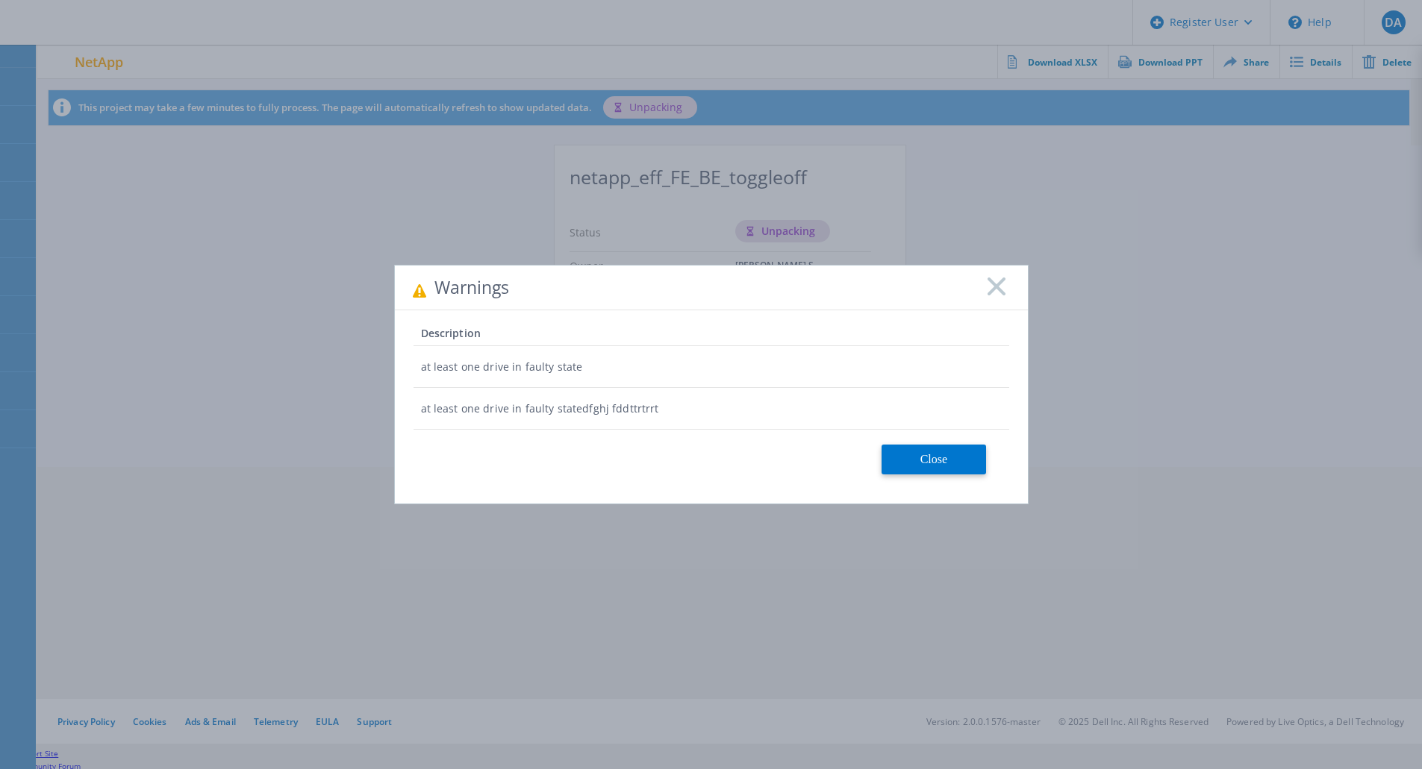
click at [999, 293] on icon at bounding box center [996, 287] width 18 height 18
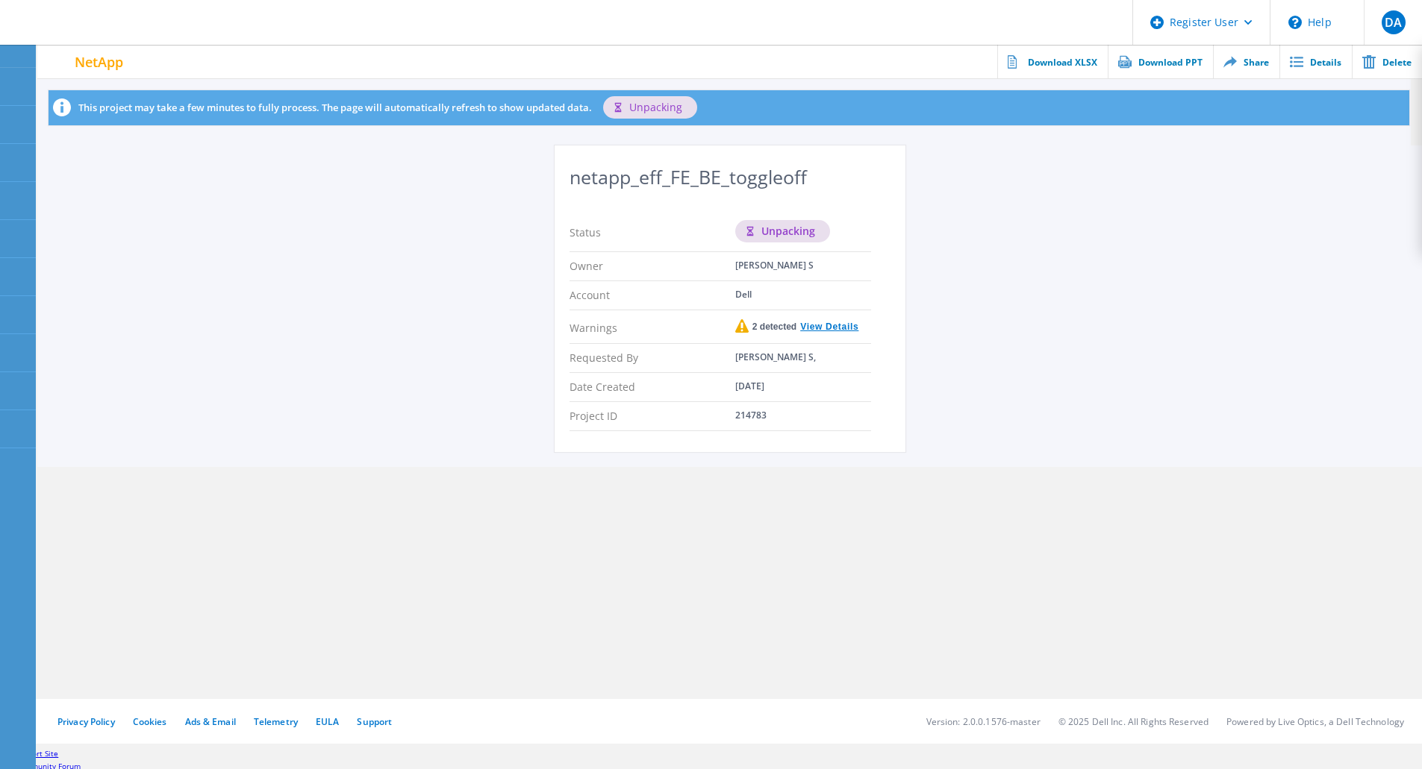
click at [902, 351] on div "netapp_eff_FE_BE_toggleoff Status unpacking Owner [PERSON_NAME] S Account Dell …" at bounding box center [730, 299] width 351 height 307
click at [833, 321] on div "2 detected View Details" at bounding box center [797, 326] width 124 height 15
click at [833, 328] on link "View Details" at bounding box center [827, 326] width 62 height 9
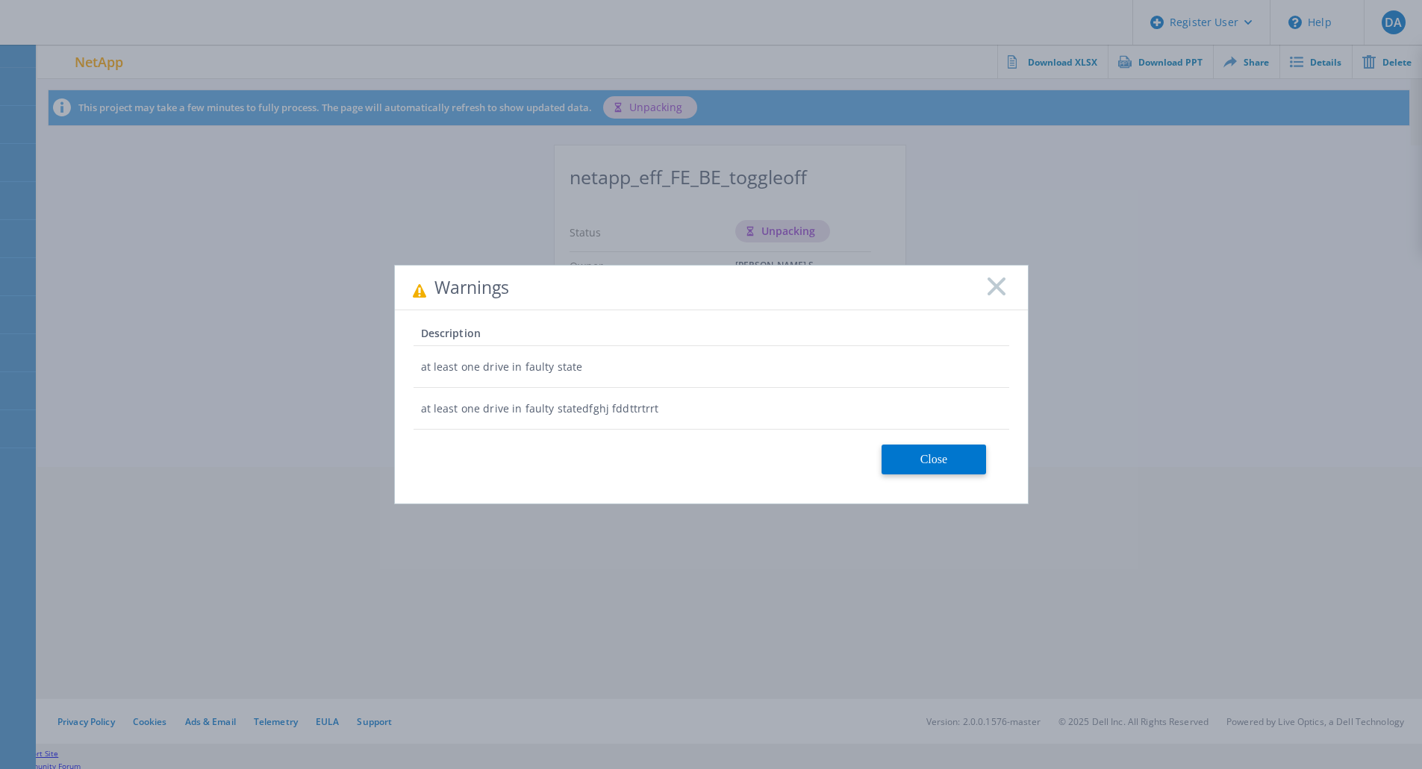
click at [995, 289] on rect at bounding box center [996, 286] width 19 height 19
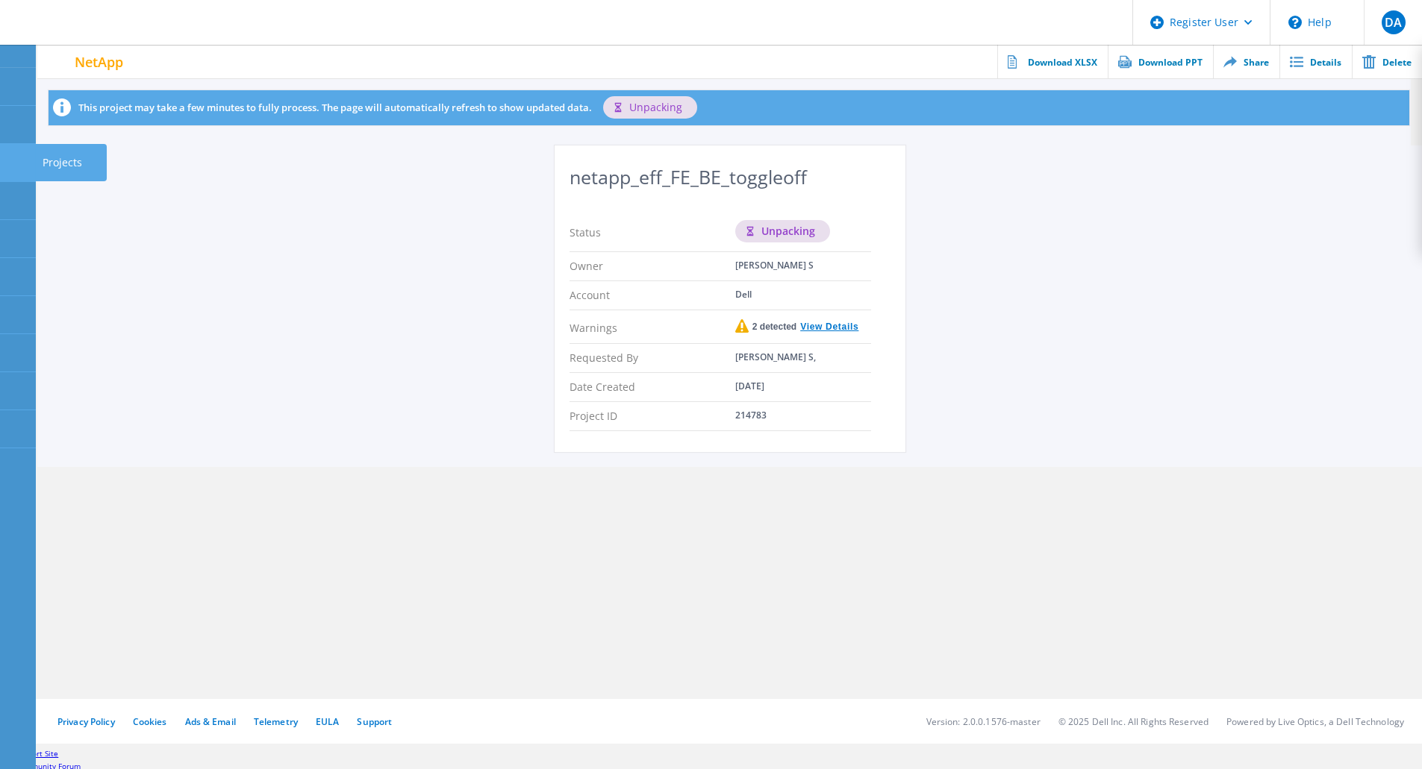
click at [8, 156] on use at bounding box center [8, 156] width 0 height 0
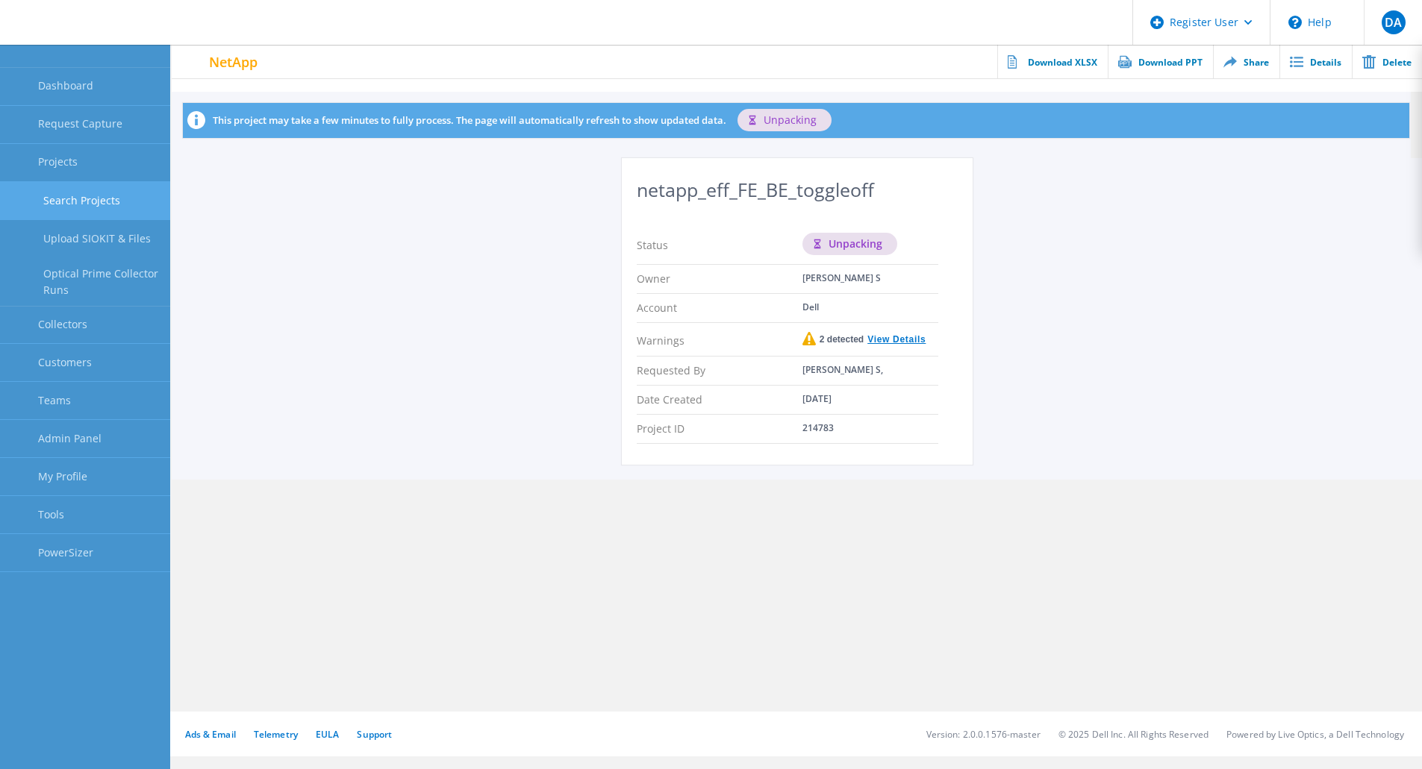
click at [84, 210] on link "Search Projects" at bounding box center [85, 201] width 170 height 38
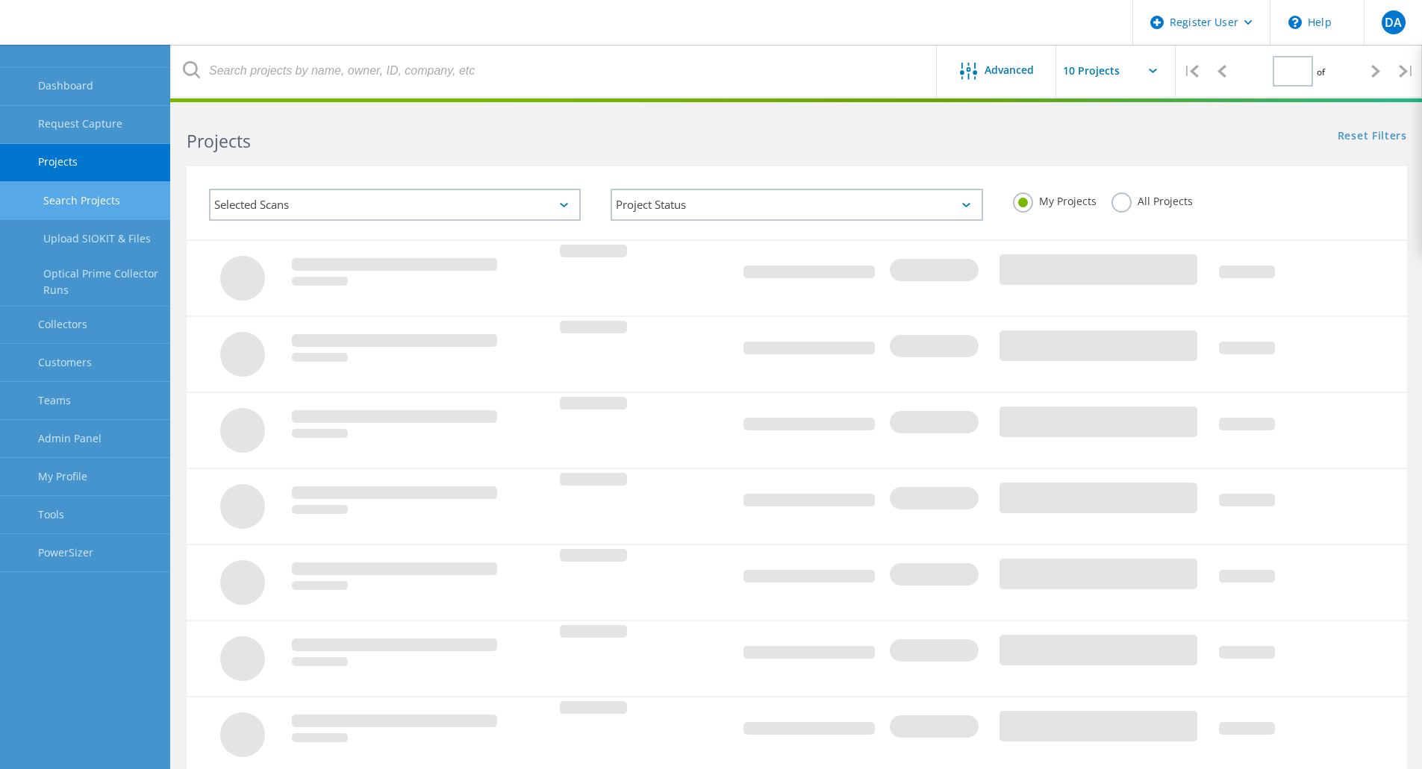
click at [1119, 204] on label "All Projects" at bounding box center [1151, 200] width 81 height 14
click at [0, 0] on input "All Projects" at bounding box center [0, 0] width 0 height 0
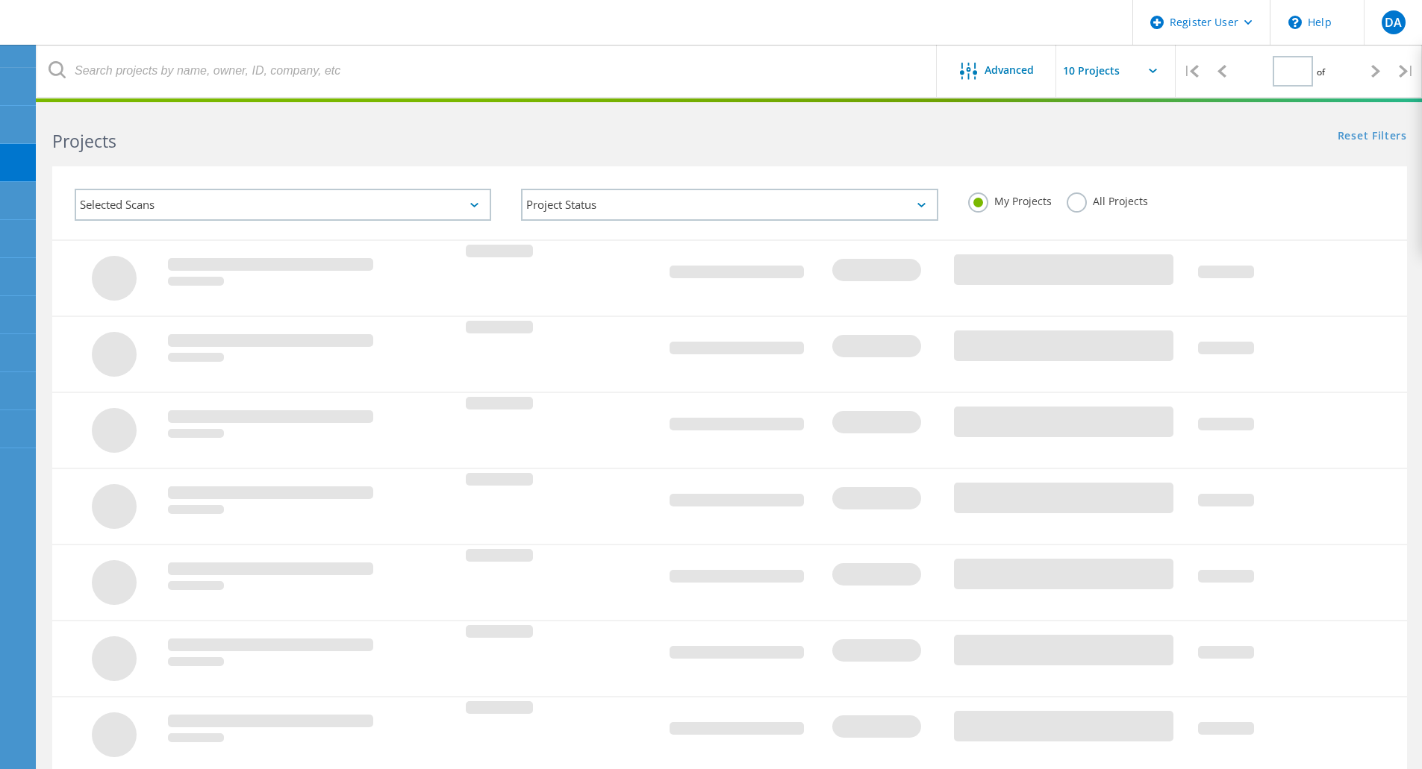
type input "5"
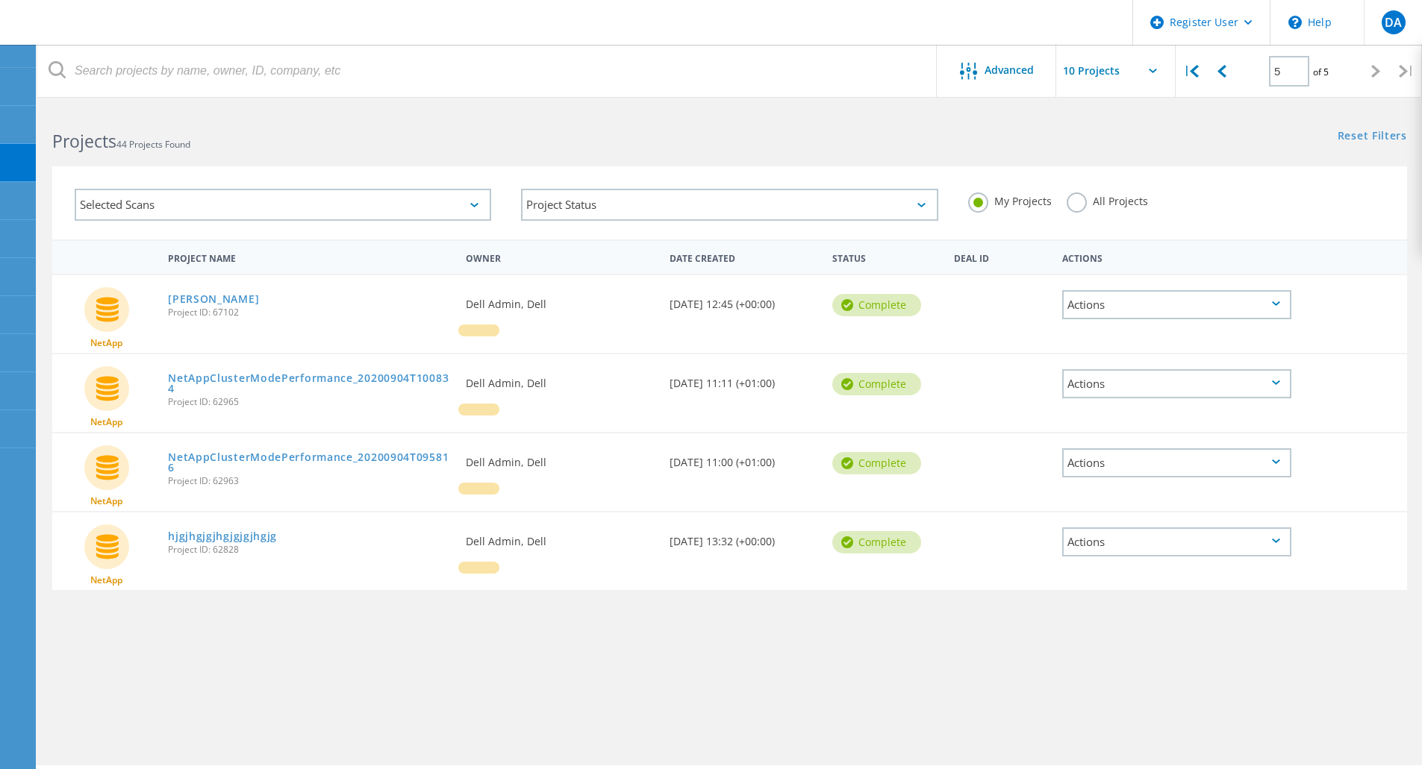
click at [1073, 205] on label "All Projects" at bounding box center [1107, 200] width 81 height 14
click at [0, 0] on input "All Projects" at bounding box center [0, 0] width 0 height 0
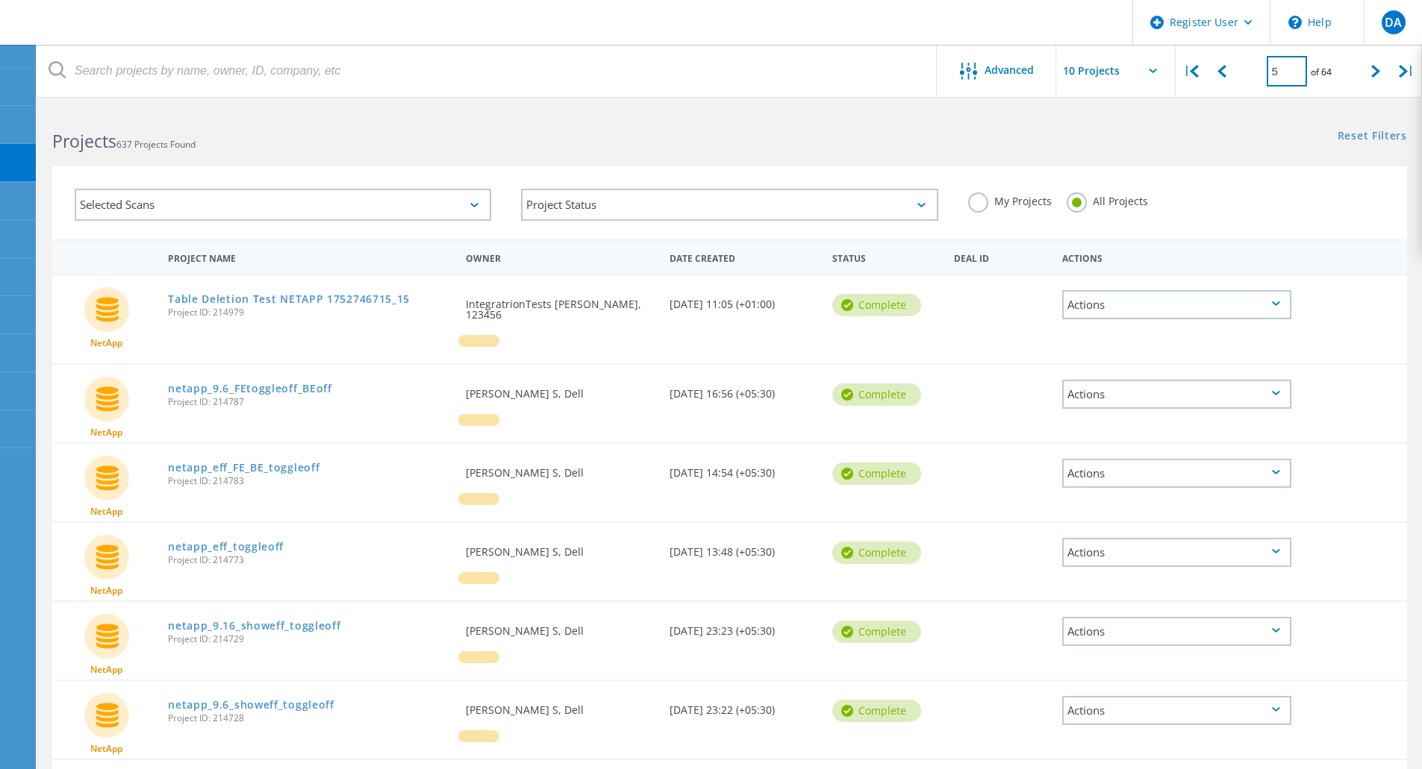
drag, startPoint x: 1277, startPoint y: 72, endPoint x: 1261, endPoint y: 72, distance: 15.7
click at [1261, 72] on div "5 of 64" at bounding box center [1298, 66] width 123 height 42
click at [1279, 74] on input "5" at bounding box center [1287, 71] width 40 height 31
type input "10"
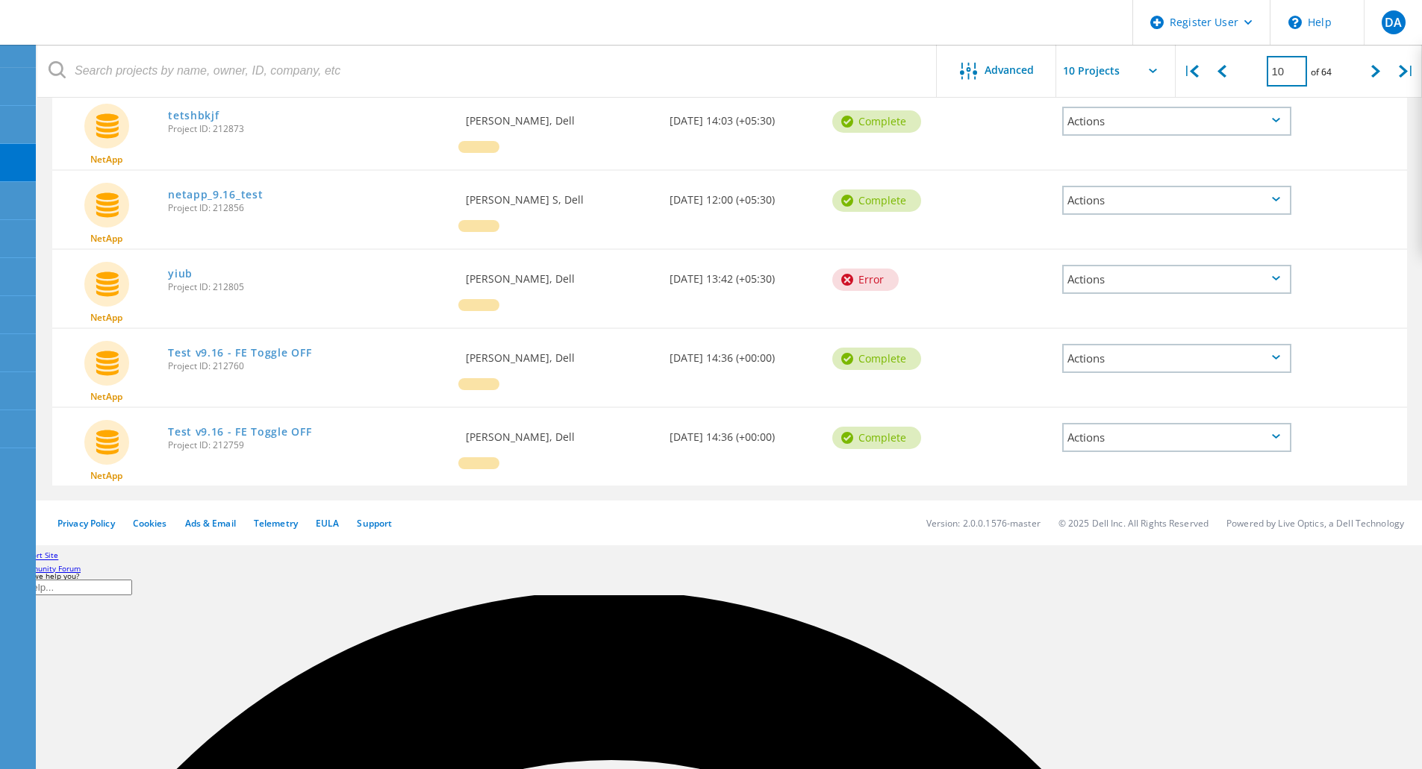
scroll to position [590, 0]
click at [180, 268] on link "yiub" at bounding box center [180, 273] width 25 height 10
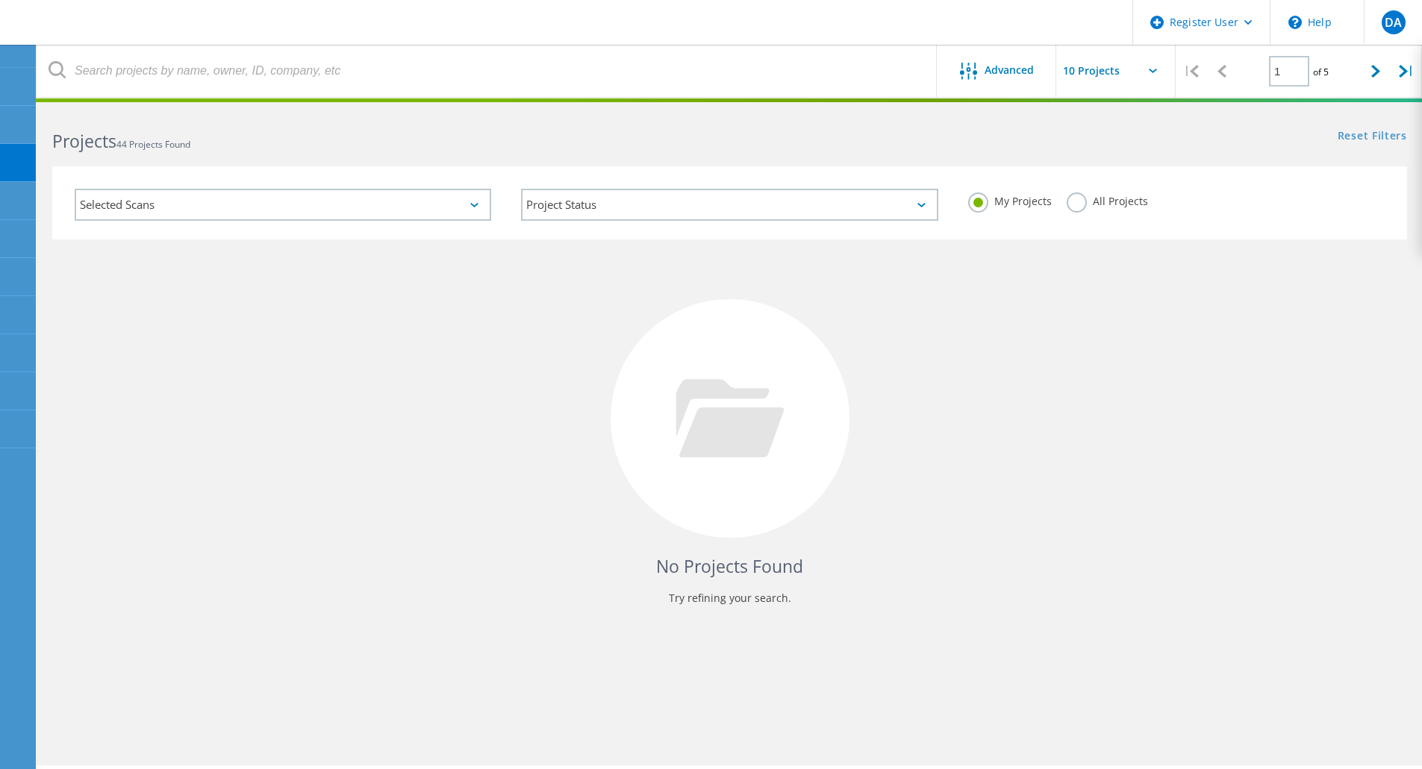
click at [1074, 199] on label "All Projects" at bounding box center [1107, 200] width 81 height 14
click at [0, 0] on input "All Projects" at bounding box center [0, 0] width 0 height 0
click at [1285, 73] on input "1" at bounding box center [1289, 71] width 40 height 31
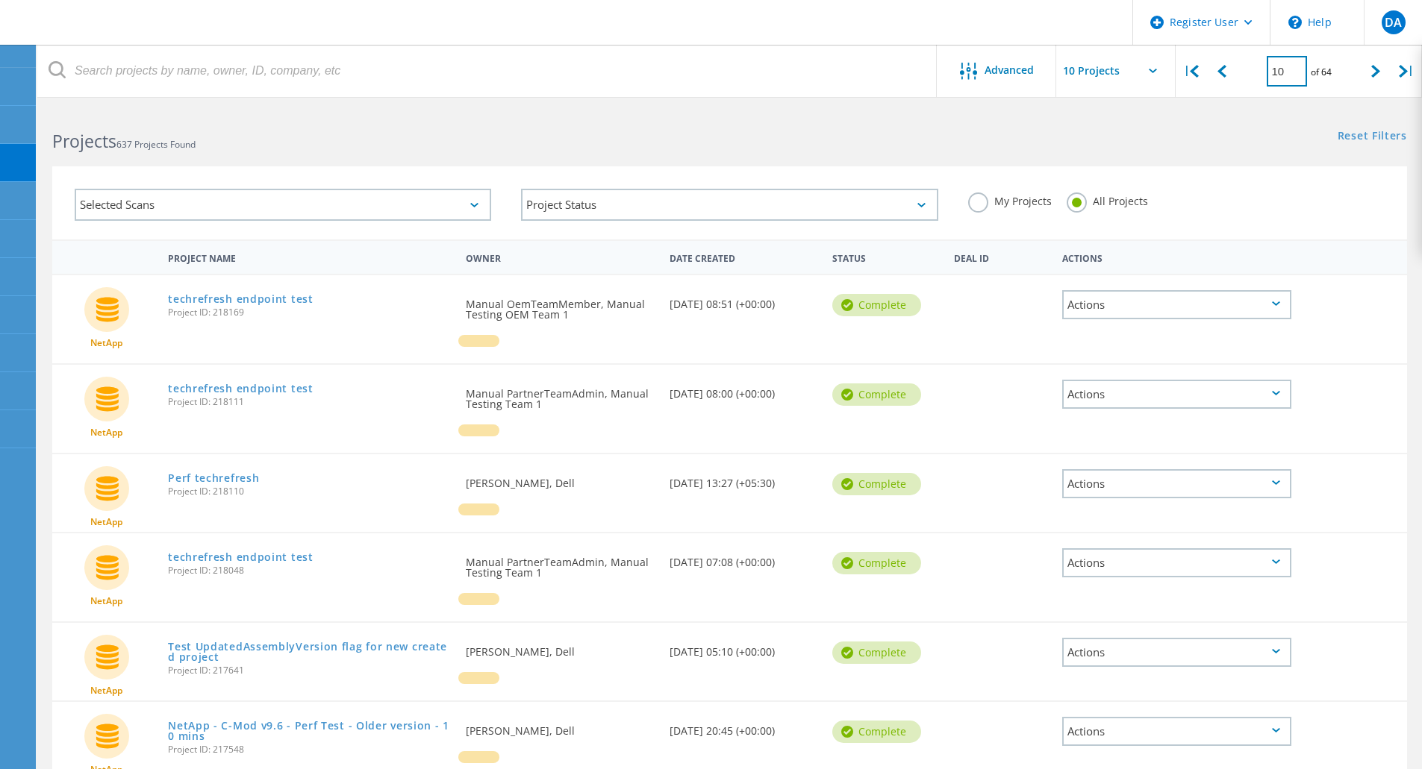
type input "10"
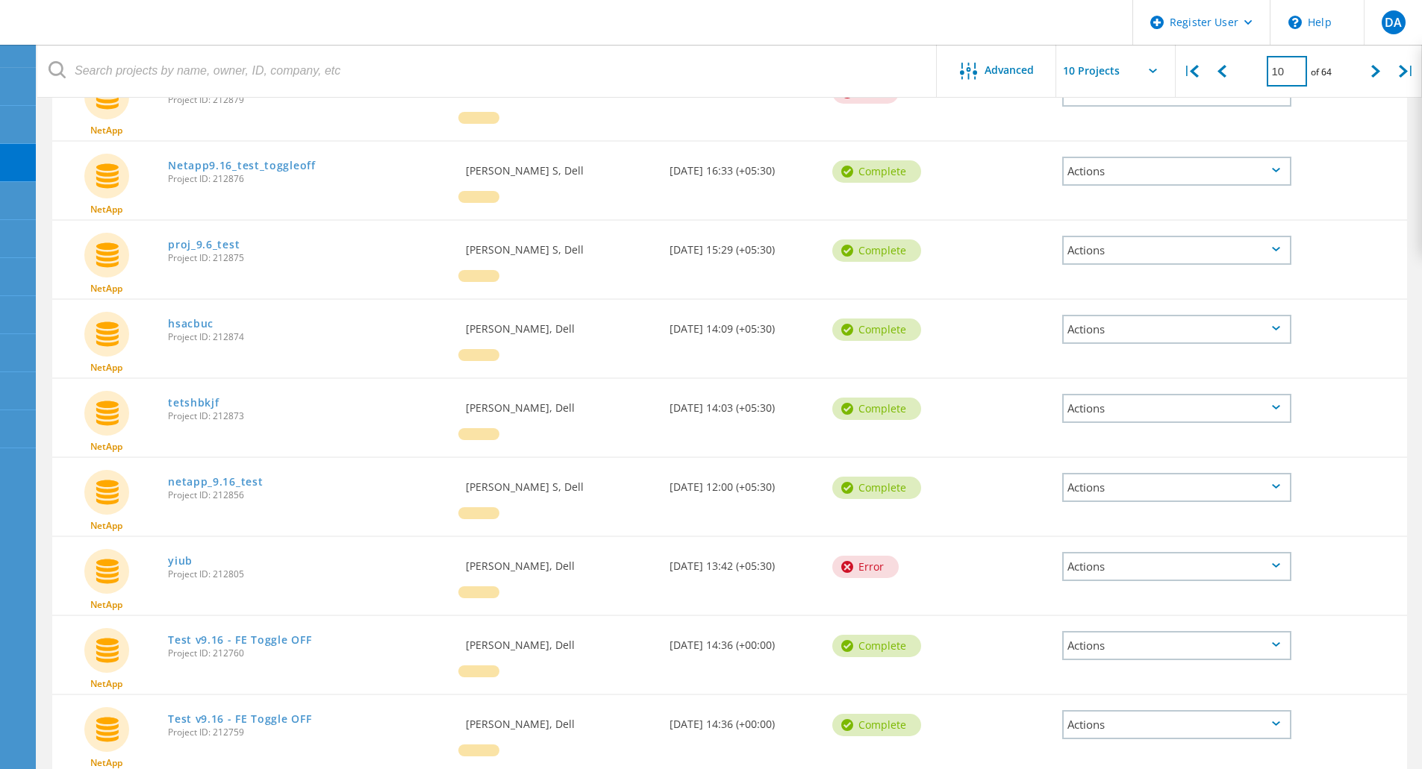
scroll to position [301, 0]
click at [243, 478] on link "netapp_9.16_test" at bounding box center [215, 483] width 95 height 10
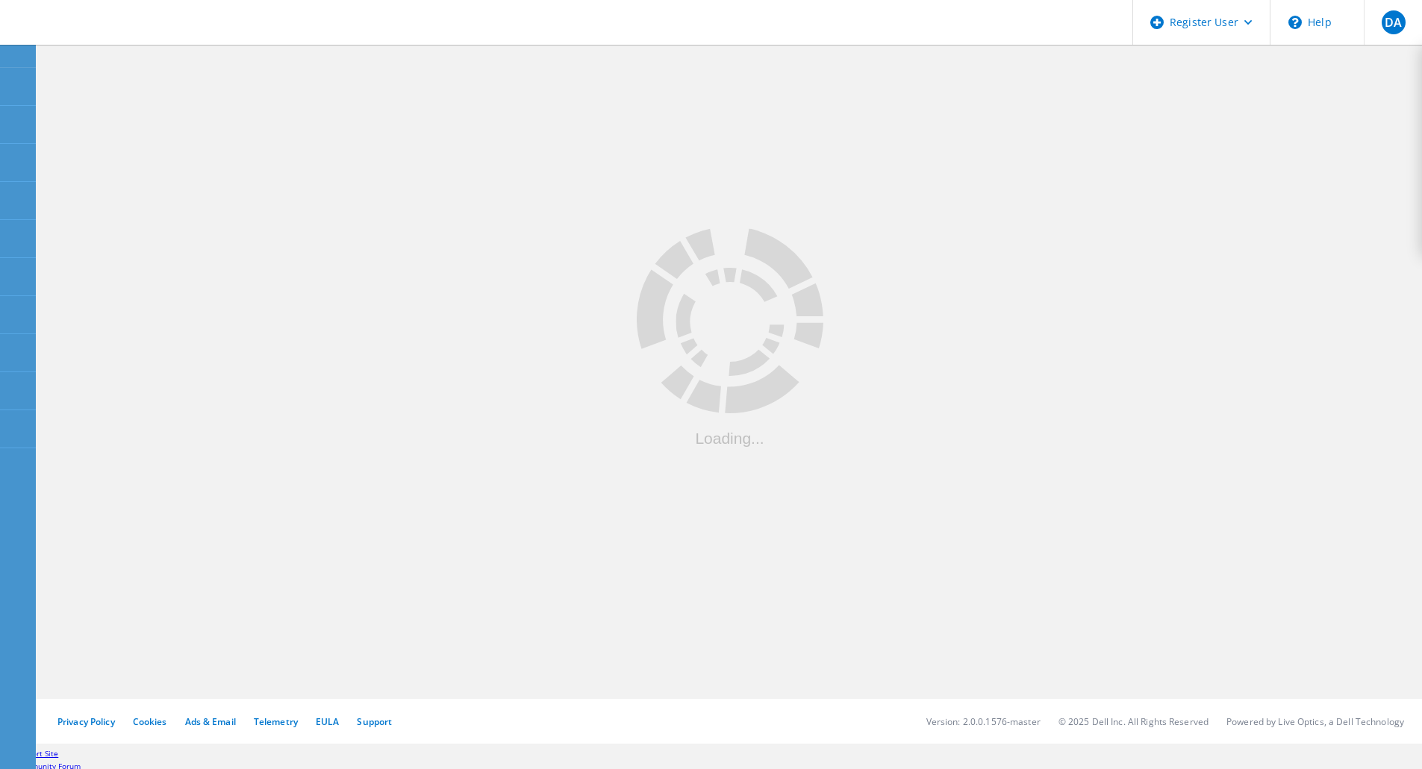
click at [535, 449] on div ".cls-1 { fill: #cecece; } .cls-1 { fill: #cecece; } Loading..." at bounding box center [729, 371] width 1385 height 658
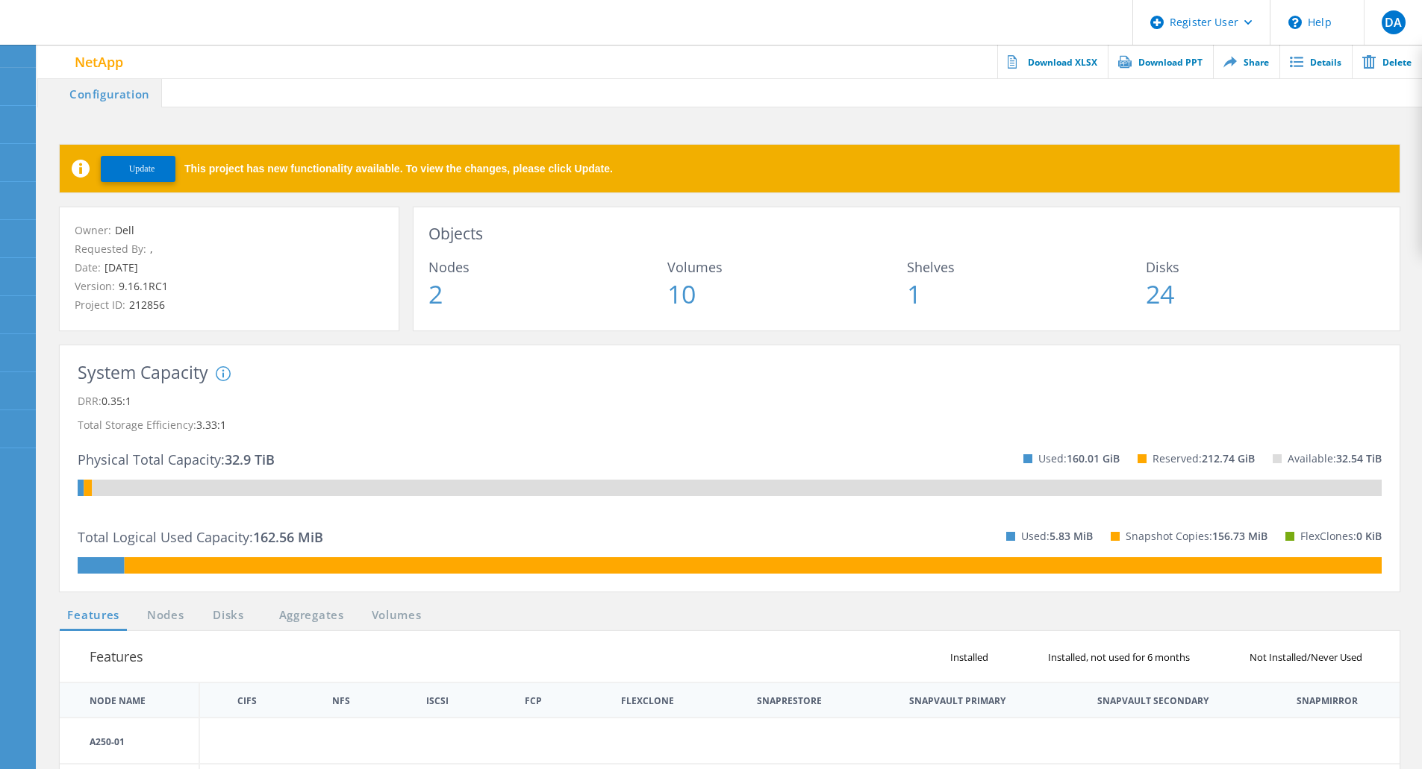
click at [143, 170] on span "Update" at bounding box center [142, 168] width 26 height 11
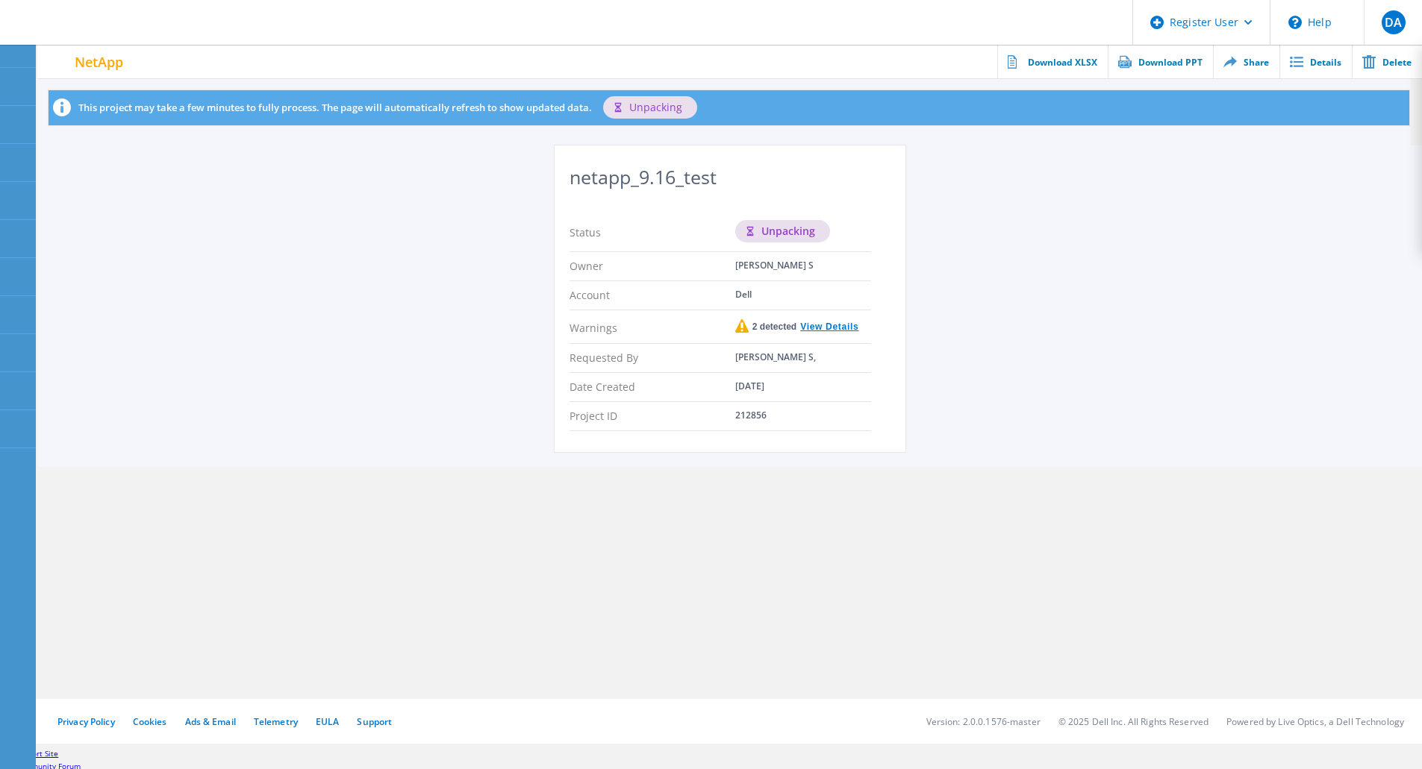
click at [828, 325] on link "View Details" at bounding box center [827, 326] width 62 height 9
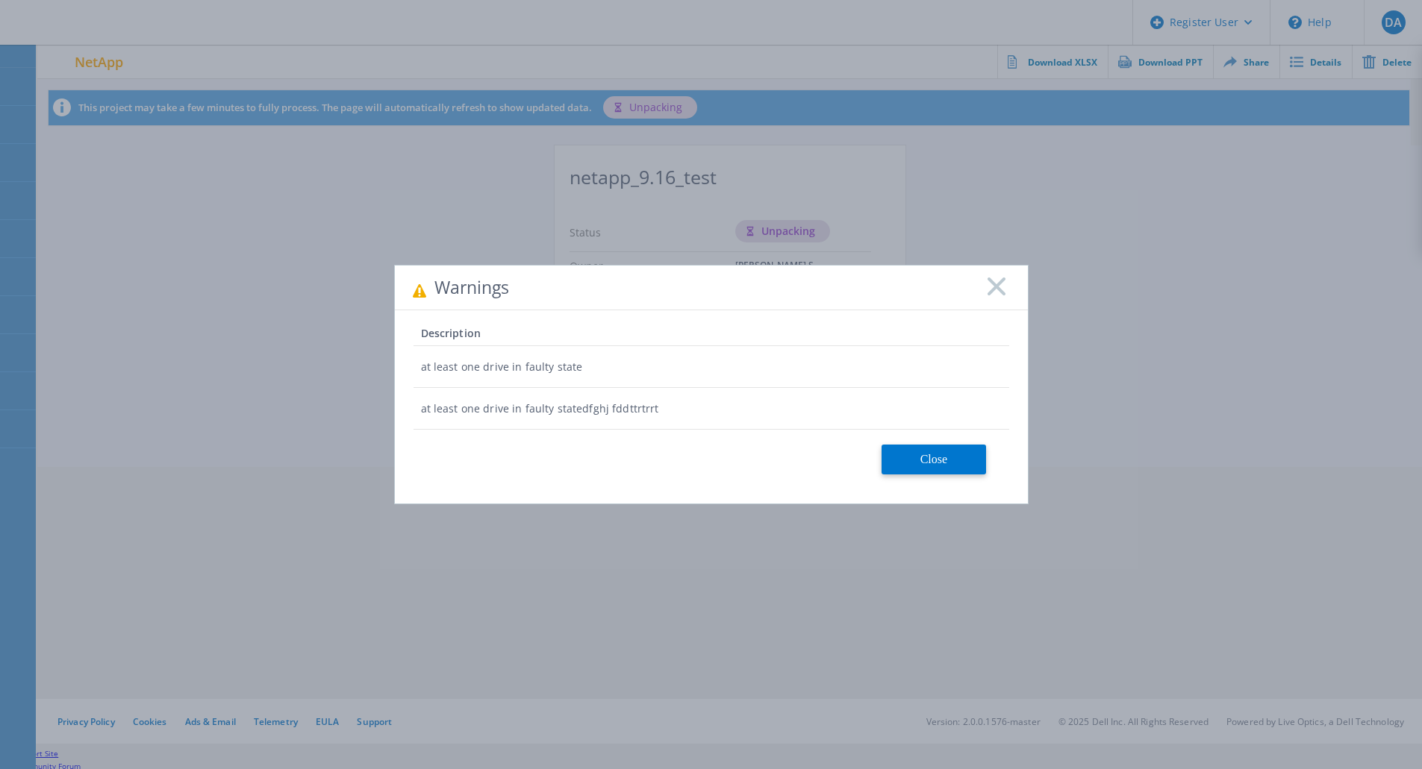
click at [993, 287] on rect at bounding box center [996, 286] width 19 height 19
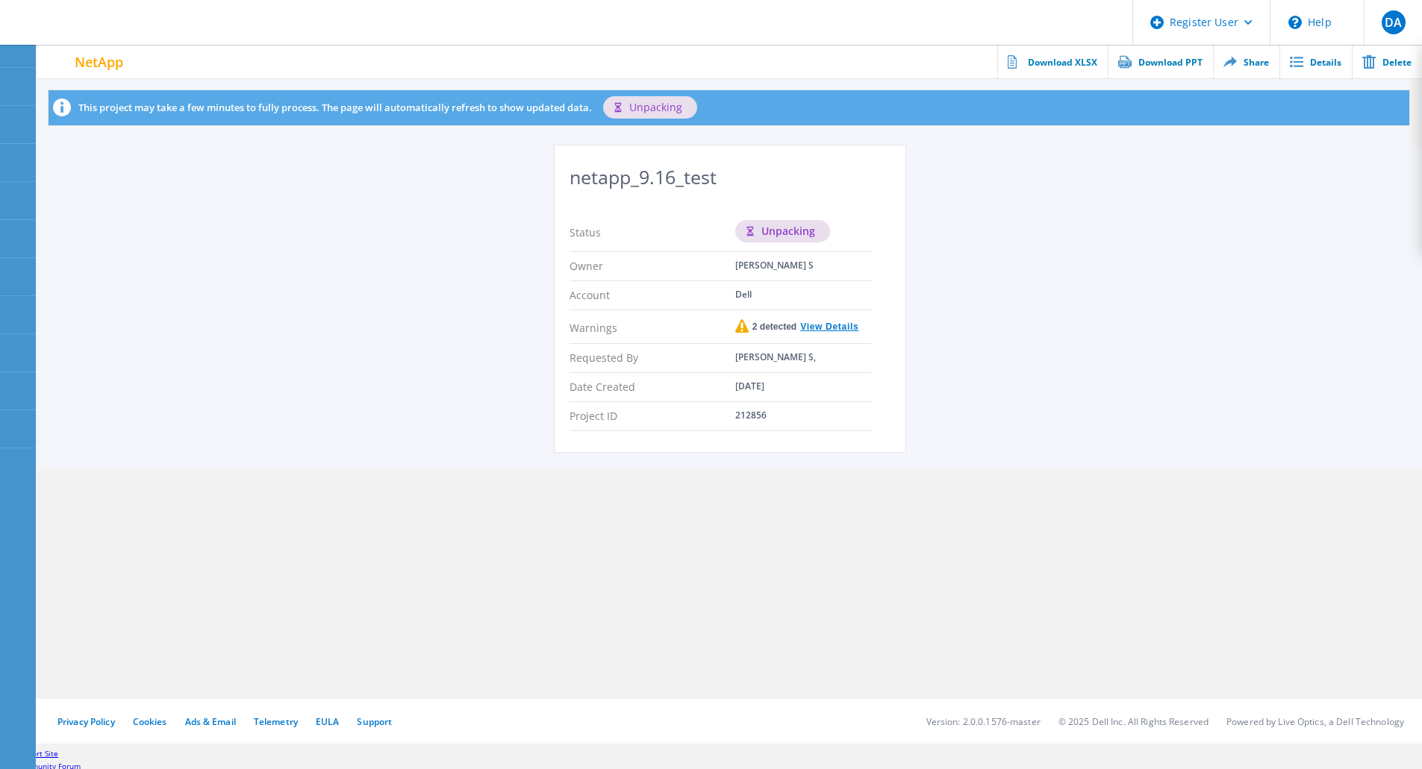
click at [837, 324] on link "View Details" at bounding box center [827, 326] width 62 height 9
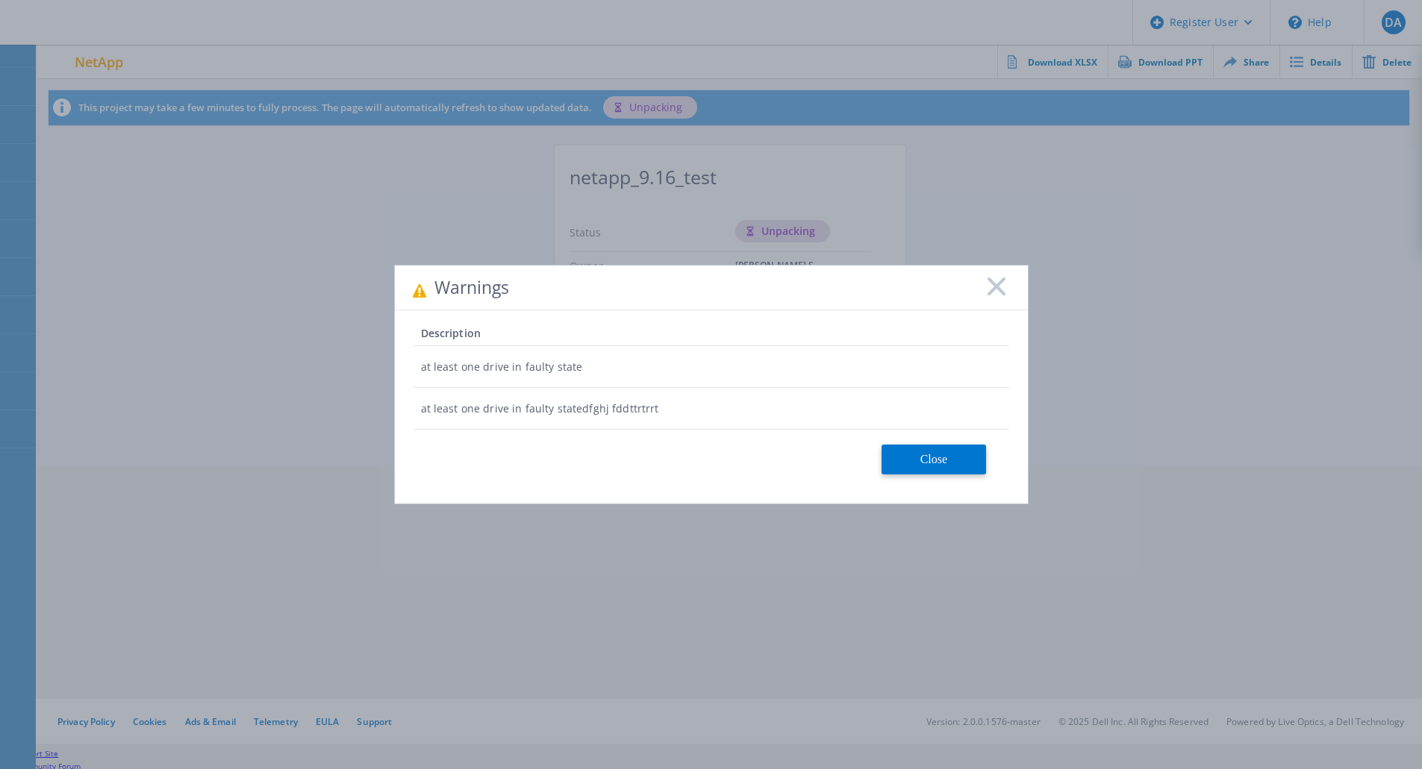
click at [998, 288] on rect at bounding box center [996, 286] width 19 height 19
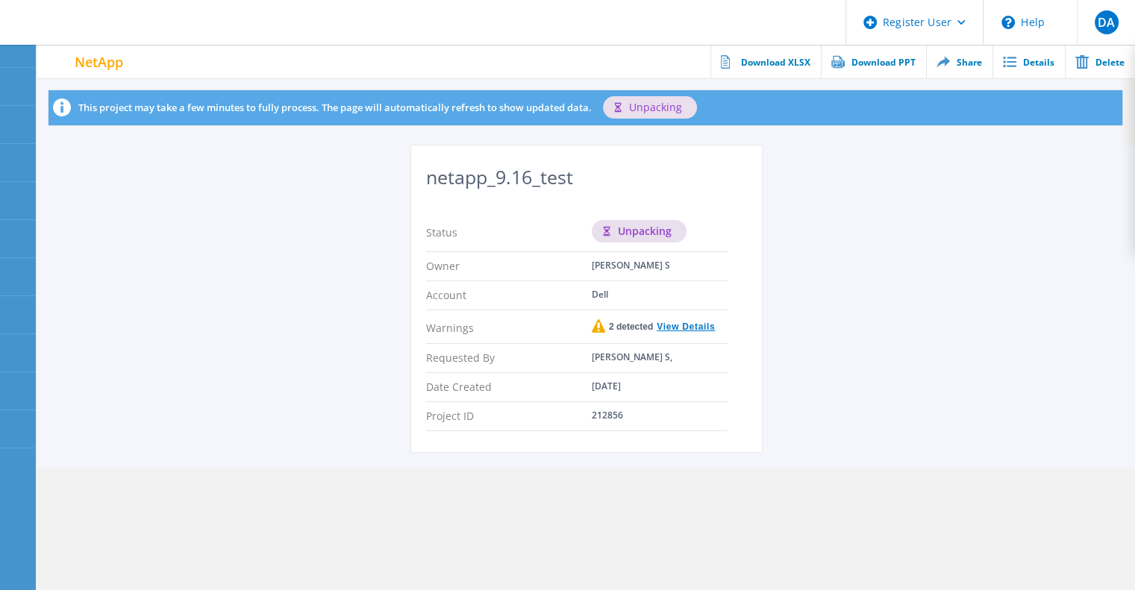
click at [678, 331] on link "View Details" at bounding box center [684, 326] width 62 height 9
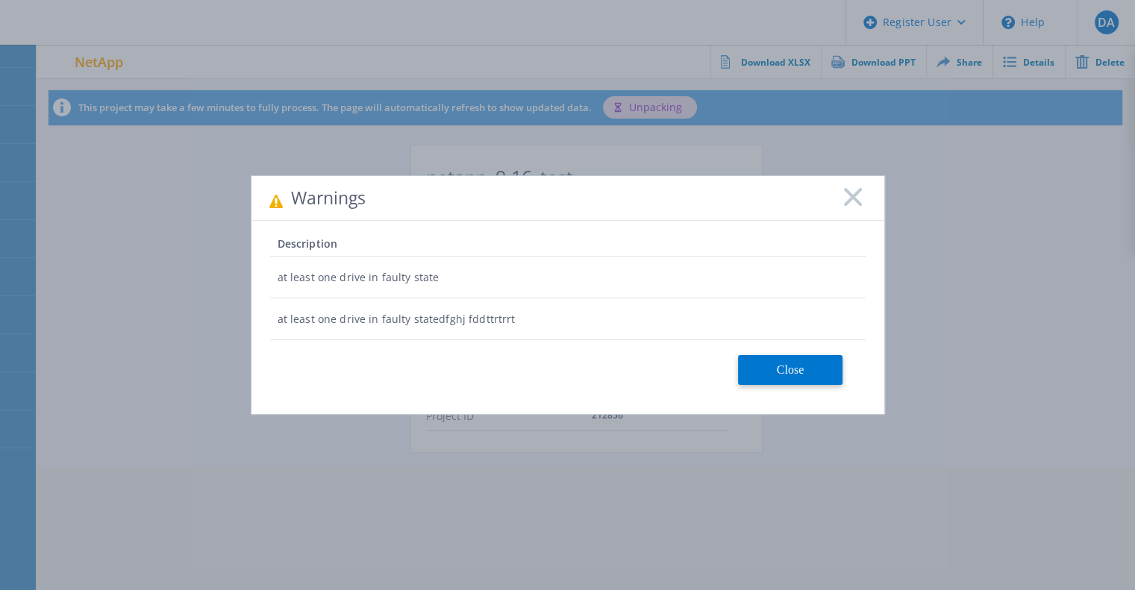
click at [852, 205] on icon at bounding box center [853, 197] width 18 height 18
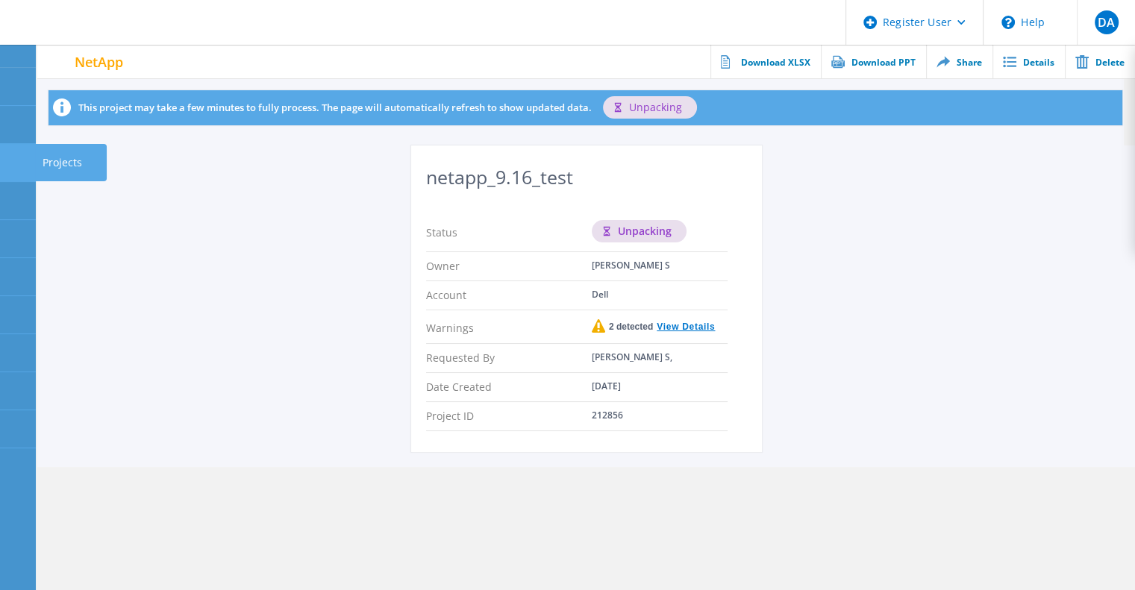
click at [43, 164] on div "Projects" at bounding box center [71, 162] width 57 height 10
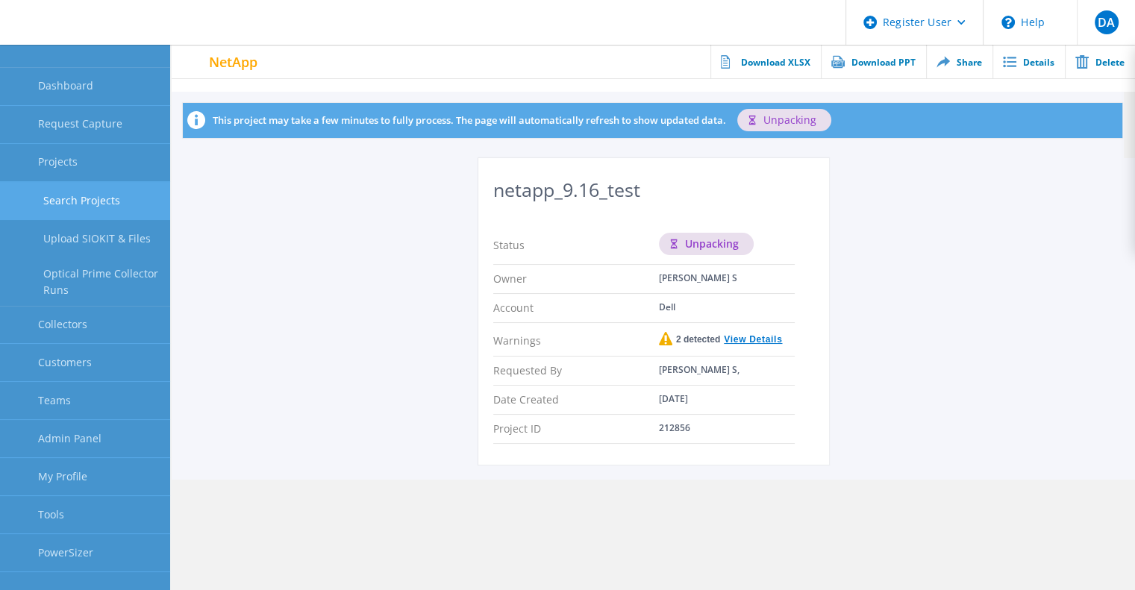
click at [110, 207] on link "Search Projects" at bounding box center [85, 201] width 170 height 38
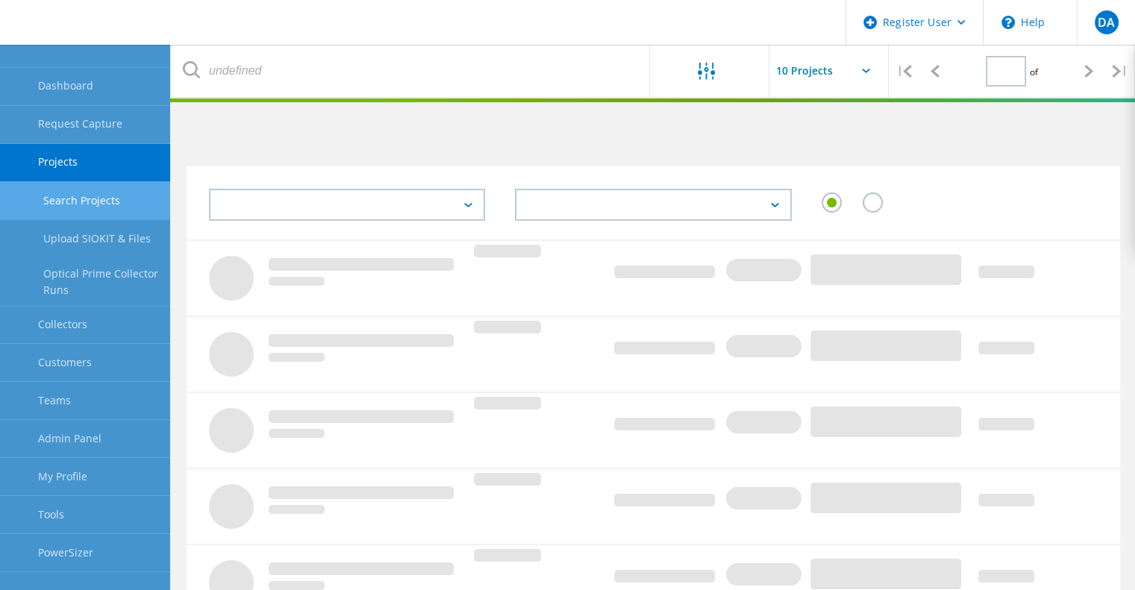
click at [874, 196] on label at bounding box center [876, 195] width 26 height 4
click at [0, 0] on input "radio" at bounding box center [0, 0] width 0 height 0
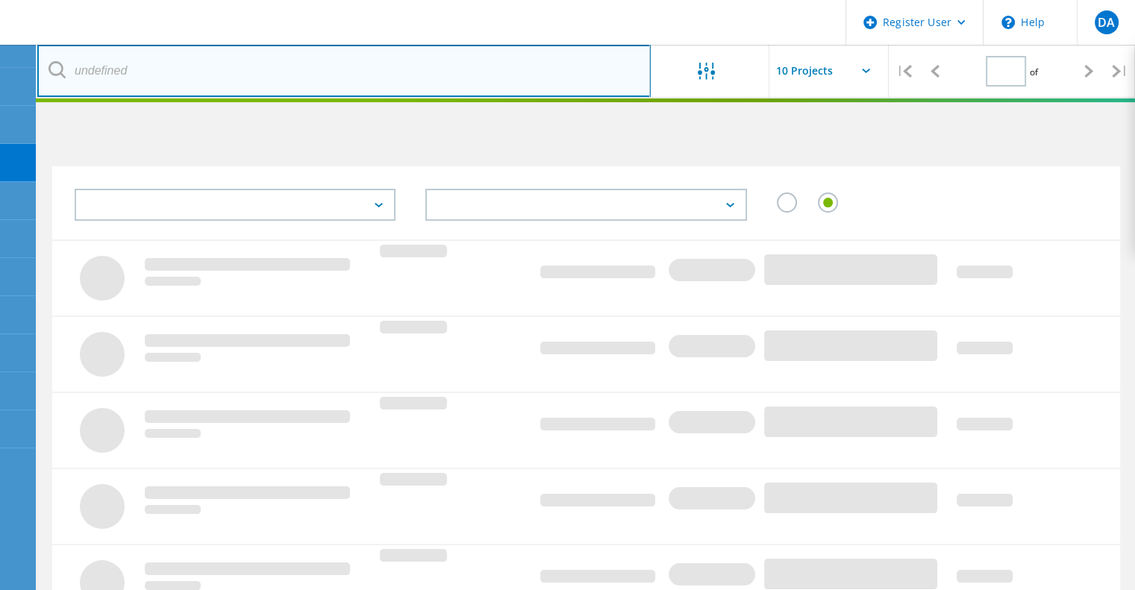
click at [203, 77] on input "text" at bounding box center [344, 71] width 614 height 52
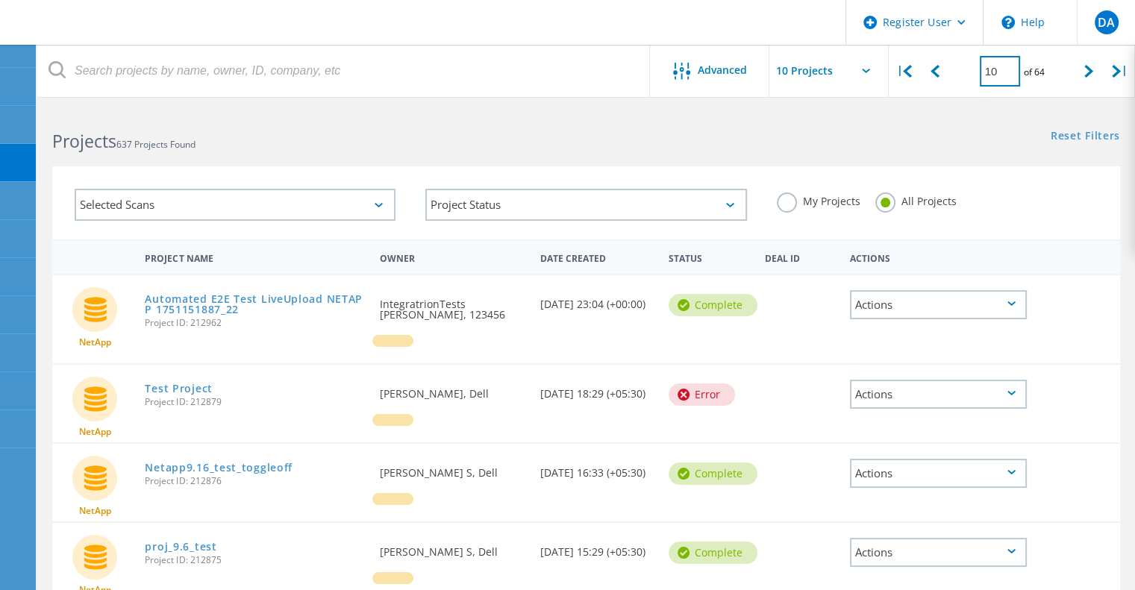
click at [997, 74] on input "10" at bounding box center [1000, 71] width 40 height 31
type input "11"
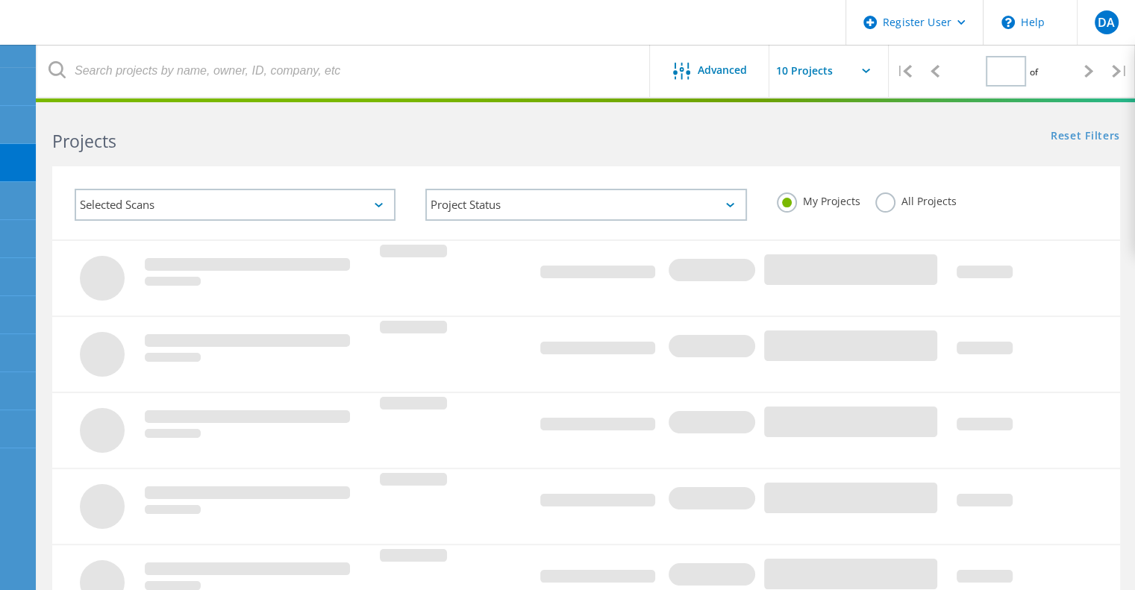
click at [884, 202] on label "All Projects" at bounding box center [915, 200] width 81 height 14
click at [0, 0] on input "All Projects" at bounding box center [0, 0] width 0 height 0
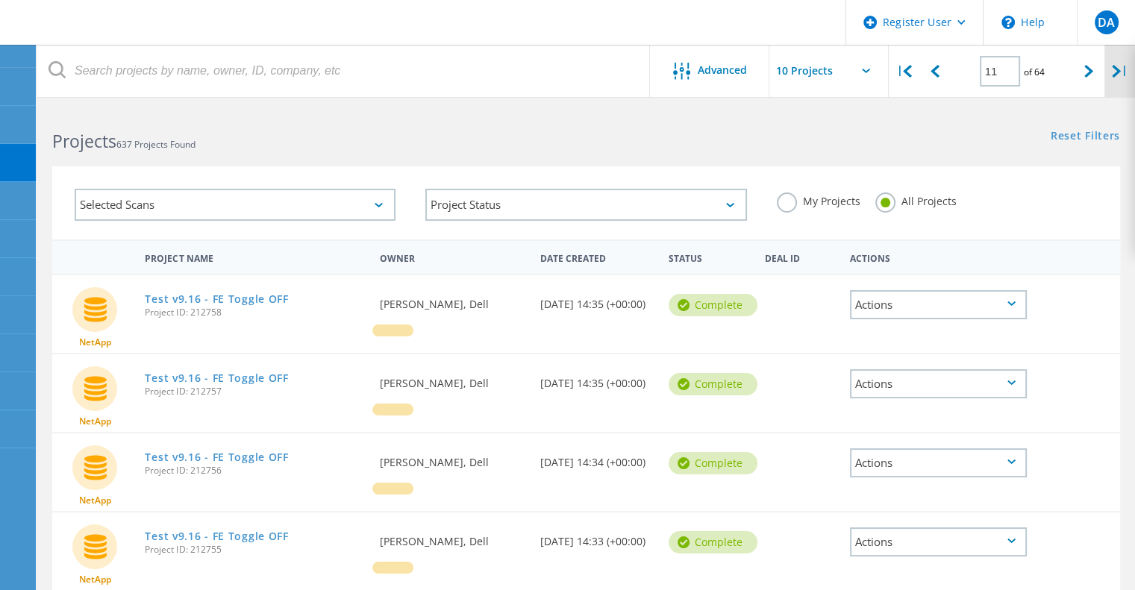
click at [1114, 77] on icon at bounding box center [1116, 71] width 9 height 13
type input "64"
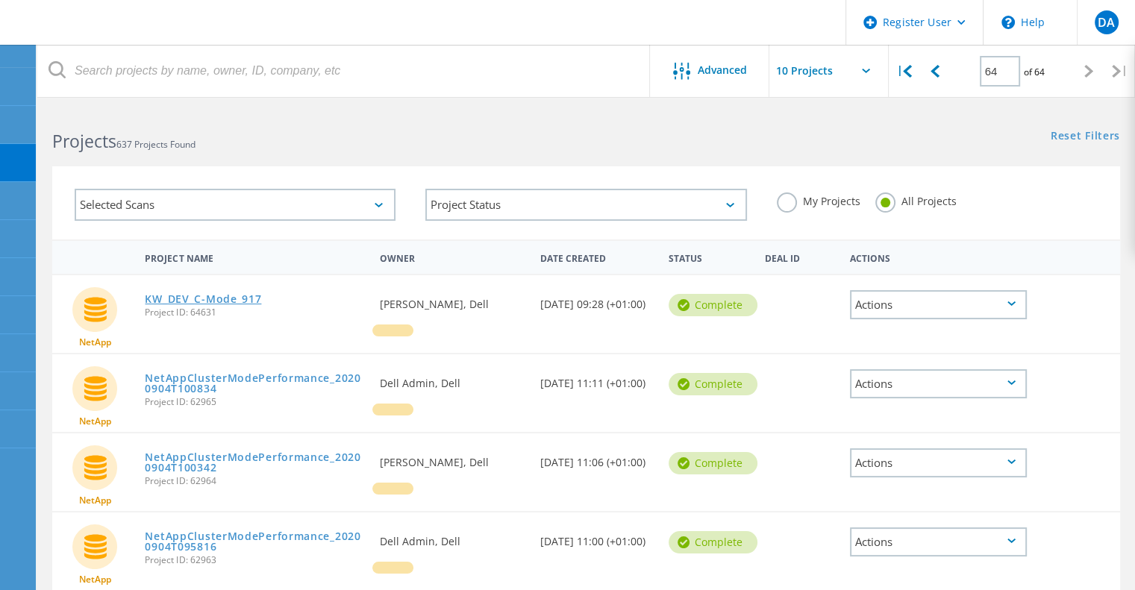
click at [238, 301] on link "KW_DEV_C-Mode_917" at bounding box center [203, 299] width 116 height 10
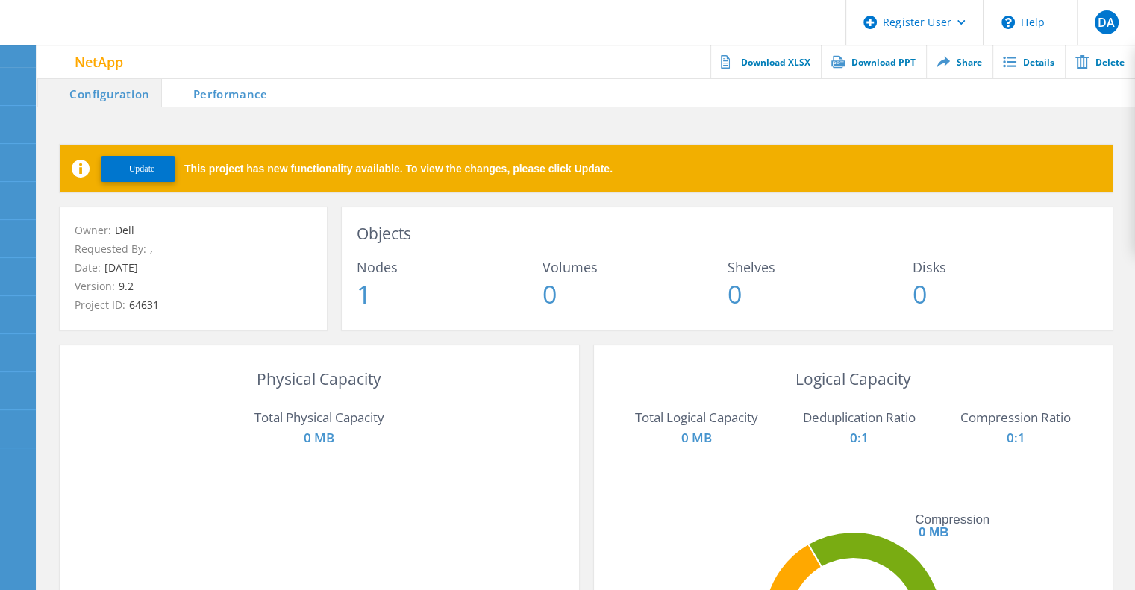
click at [143, 174] on span "Update" at bounding box center [142, 168] width 26 height 11
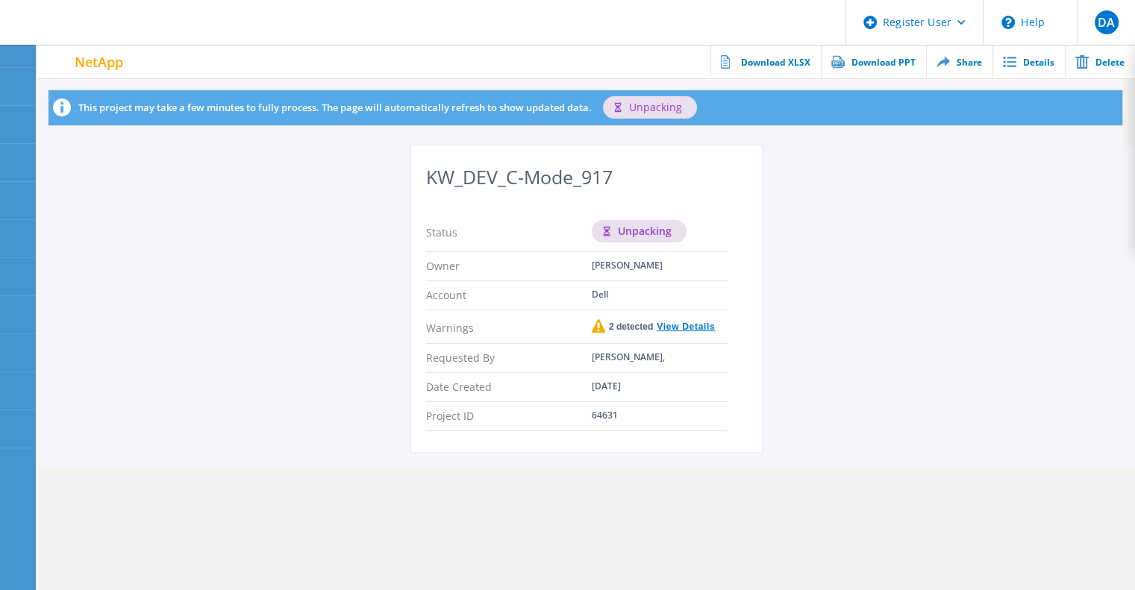
click at [696, 325] on link "View Details" at bounding box center [684, 326] width 62 height 9
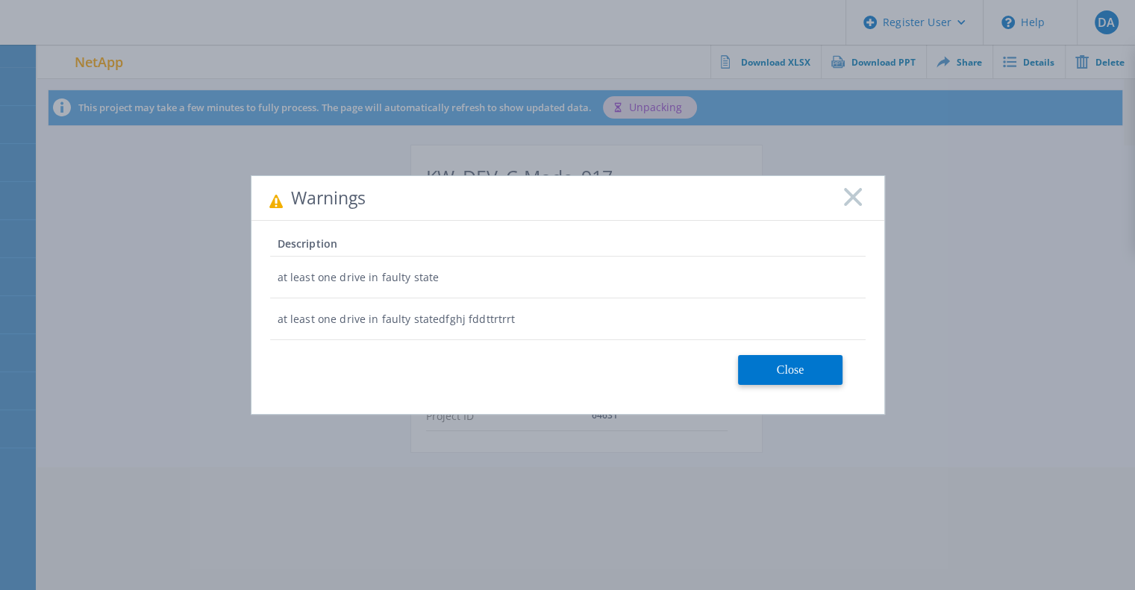
drag, startPoint x: 279, startPoint y: 281, endPoint x: 457, endPoint y: 287, distance: 177.7
click at [457, 287] on div "at least one drive in faulty state" at bounding box center [568, 278] width 596 height 42
drag, startPoint x: 276, startPoint y: 316, endPoint x: 516, endPoint y: 321, distance: 240.4
click at [516, 321] on div "at least one drive in faulty statedfghj fddttrtrrt" at bounding box center [568, 320] width 596 height 42
click at [852, 200] on icon at bounding box center [853, 197] width 18 height 18
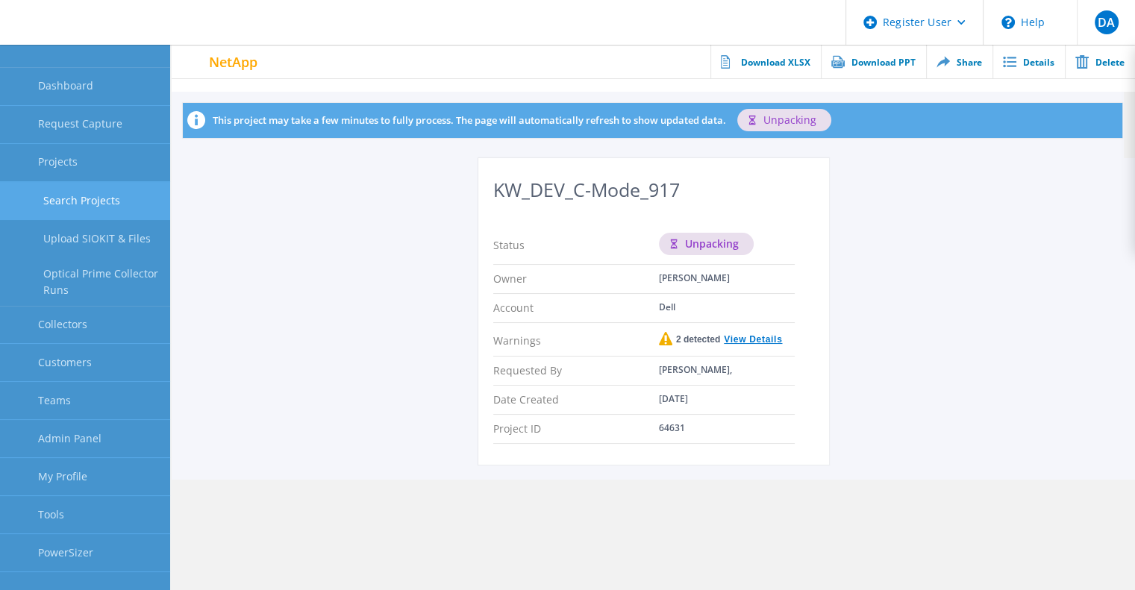
click at [132, 206] on link "Search Projects" at bounding box center [85, 201] width 170 height 38
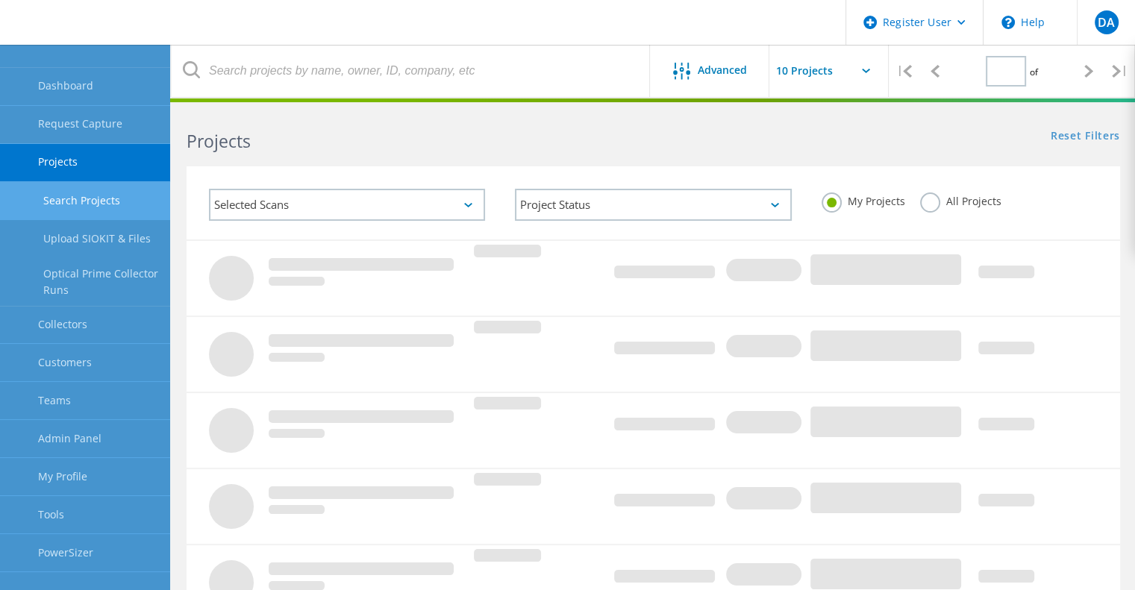
click at [924, 200] on label "All Projects" at bounding box center [960, 200] width 81 height 14
click at [0, 0] on input "All Projects" at bounding box center [0, 0] width 0 height 0
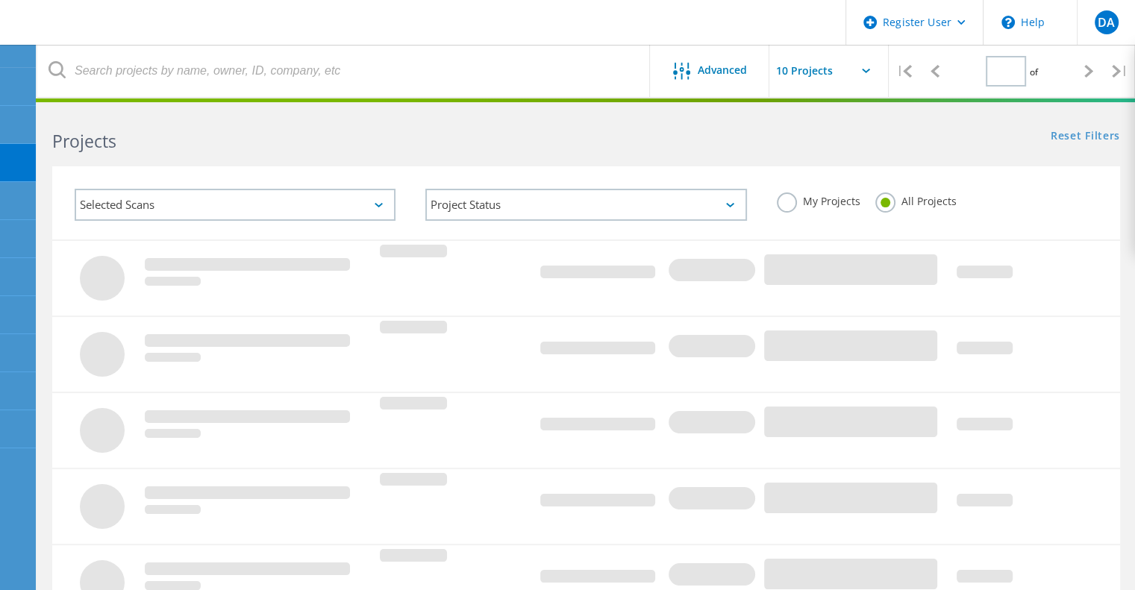
type input "64"
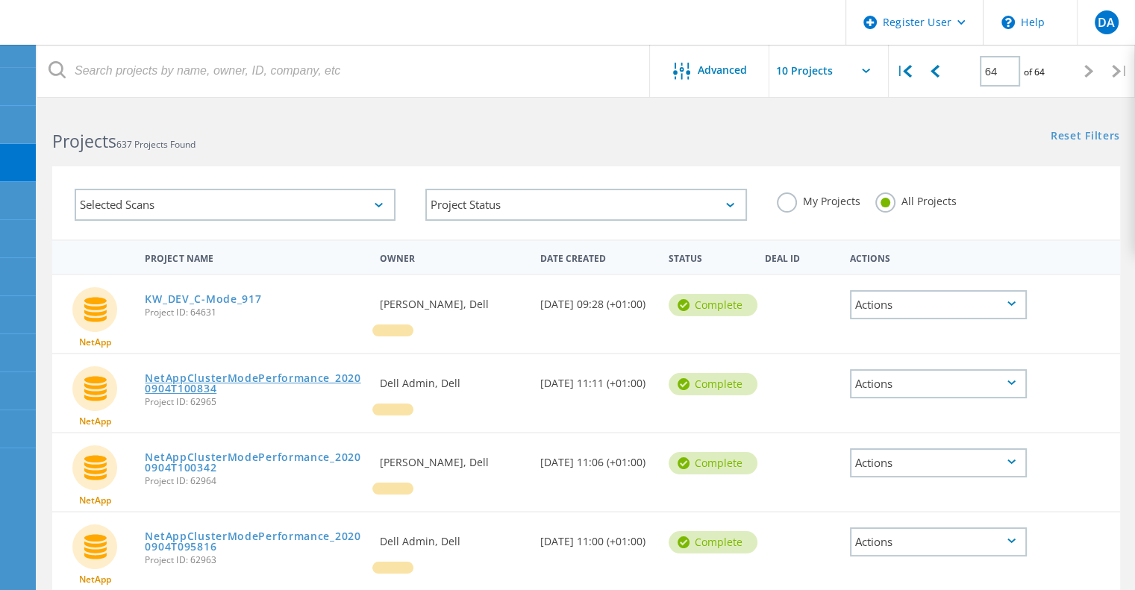
click at [269, 377] on link "NetAppClusterModePerformance_20200904T100834" at bounding box center [255, 383] width 220 height 21
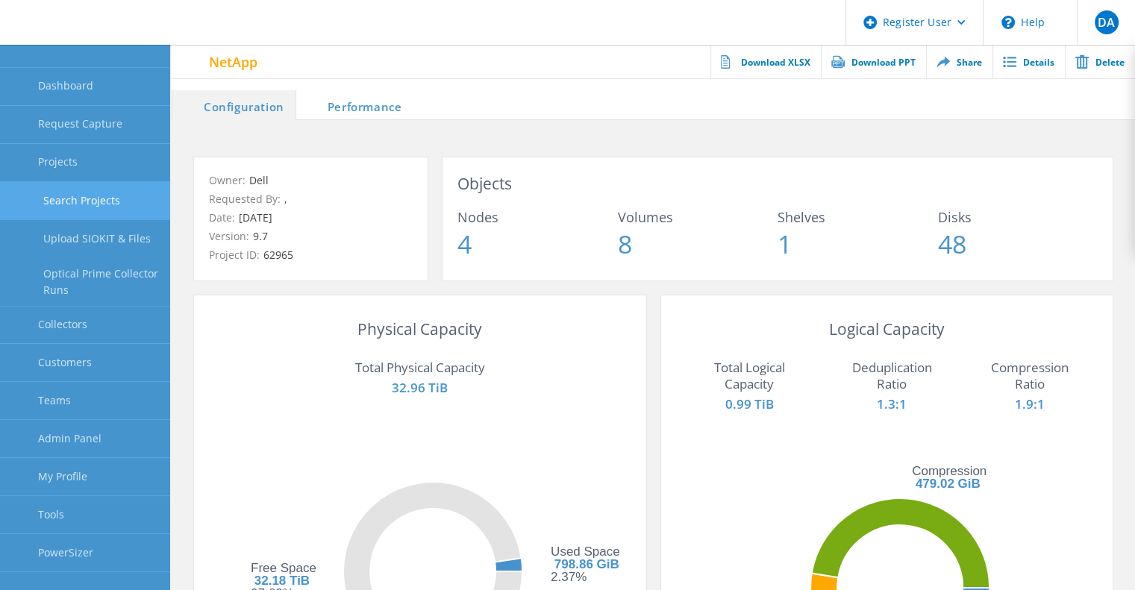
click at [114, 190] on link "Search Projects" at bounding box center [85, 201] width 170 height 38
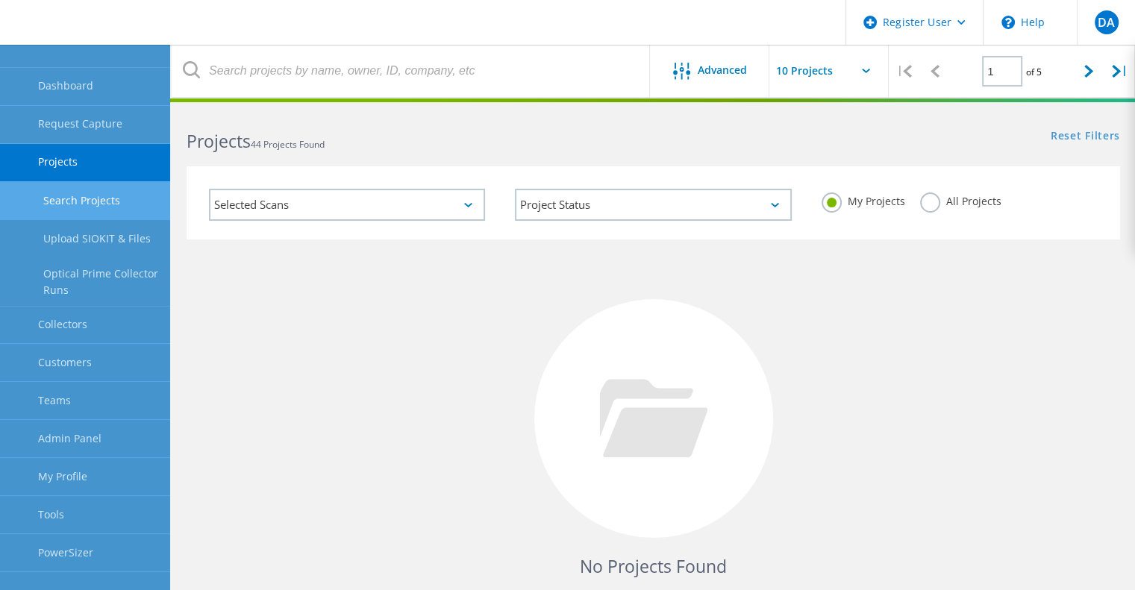
click at [931, 204] on label "All Projects" at bounding box center [960, 200] width 81 height 14
click at [0, 0] on input "All Projects" at bounding box center [0, 0] width 0 height 0
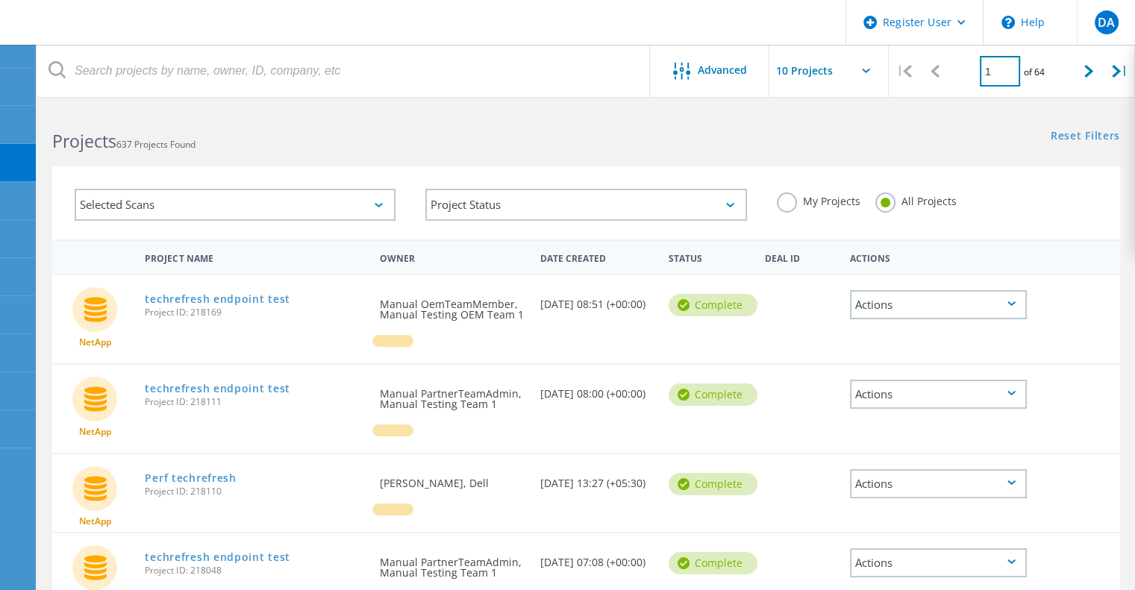
click at [994, 74] on input "1" at bounding box center [1000, 71] width 40 height 31
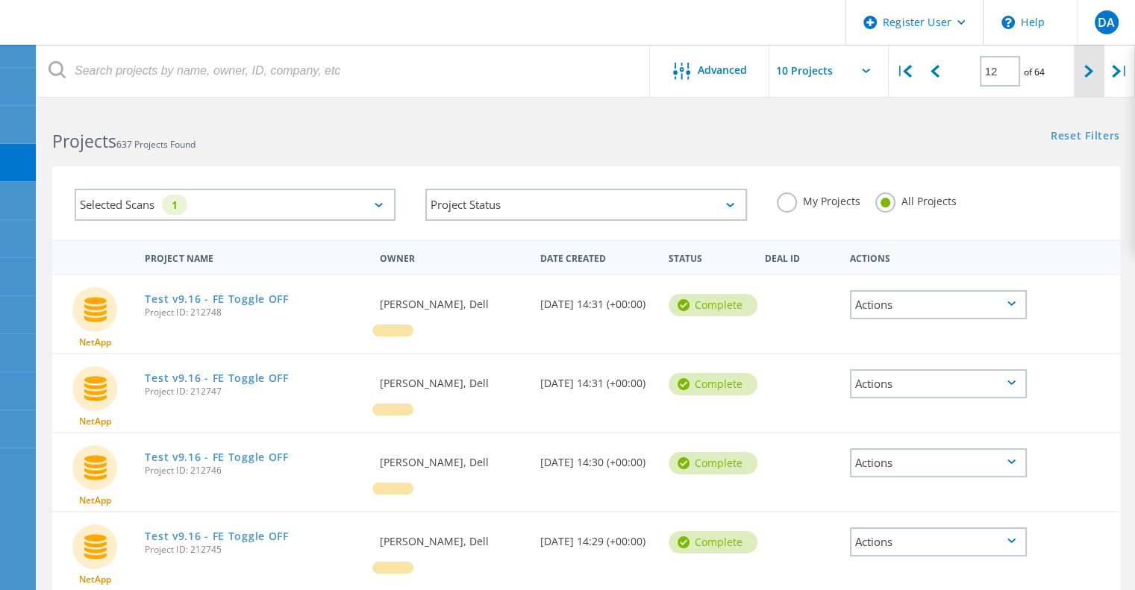
click at [1079, 77] on div at bounding box center [1089, 71] width 31 height 53
type input "13"
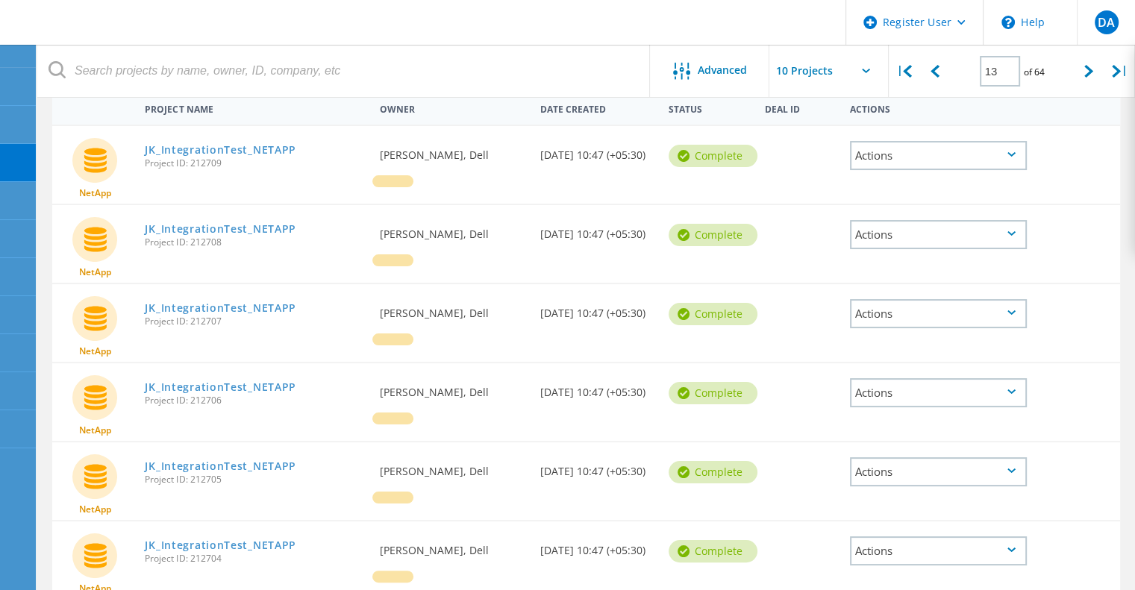
scroll to position [177, 0]
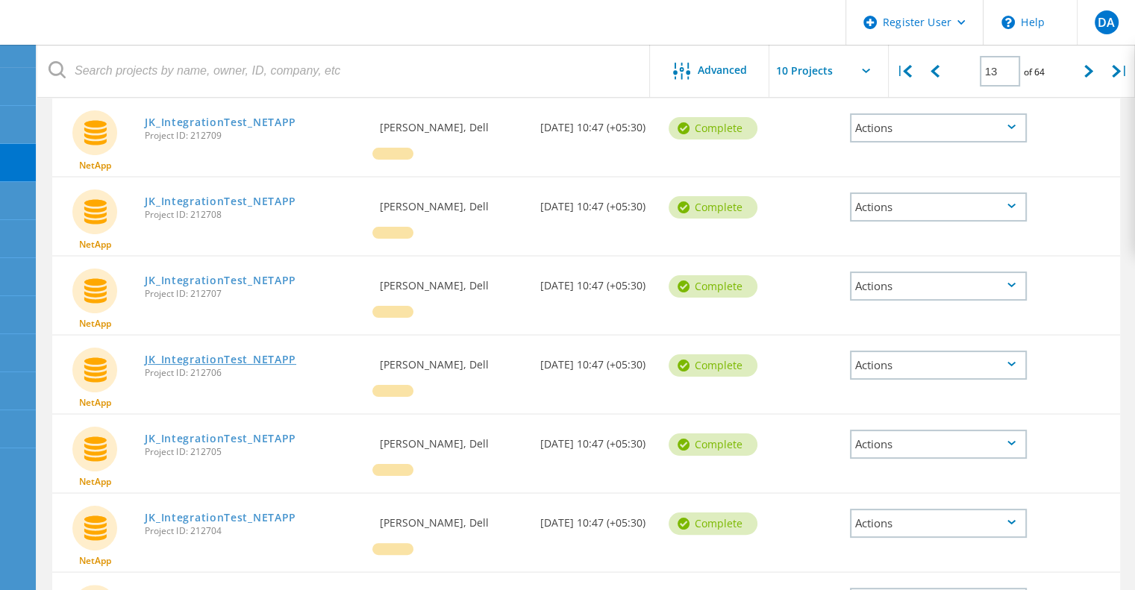
click at [276, 363] on link "JK_IntegrationTest_NETAPP" at bounding box center [221, 360] width 152 height 10
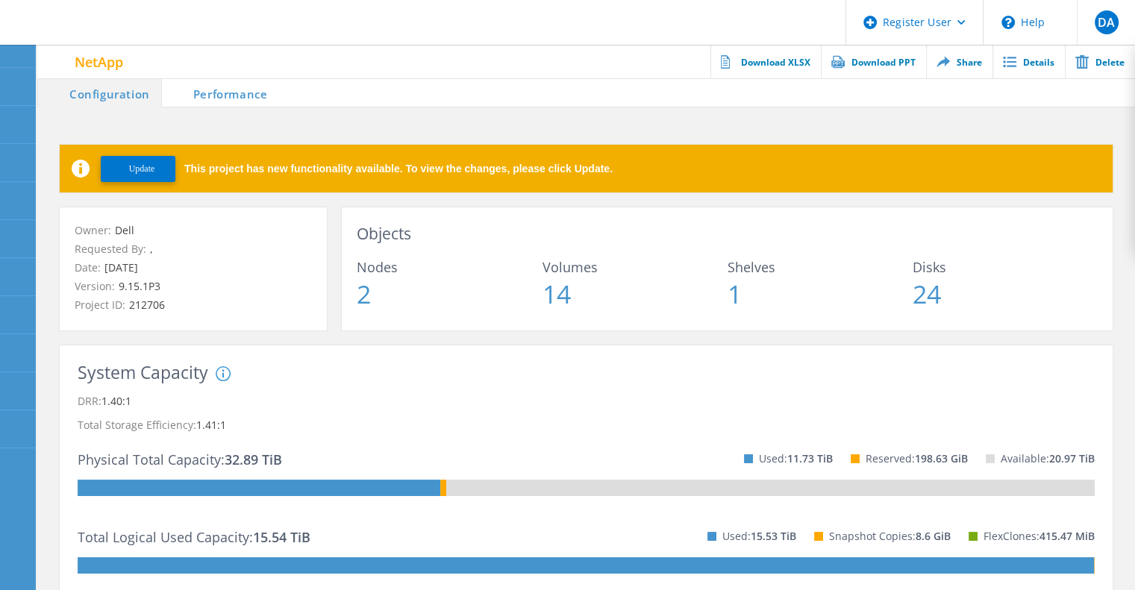
click at [157, 168] on button "Update" at bounding box center [138, 169] width 75 height 26
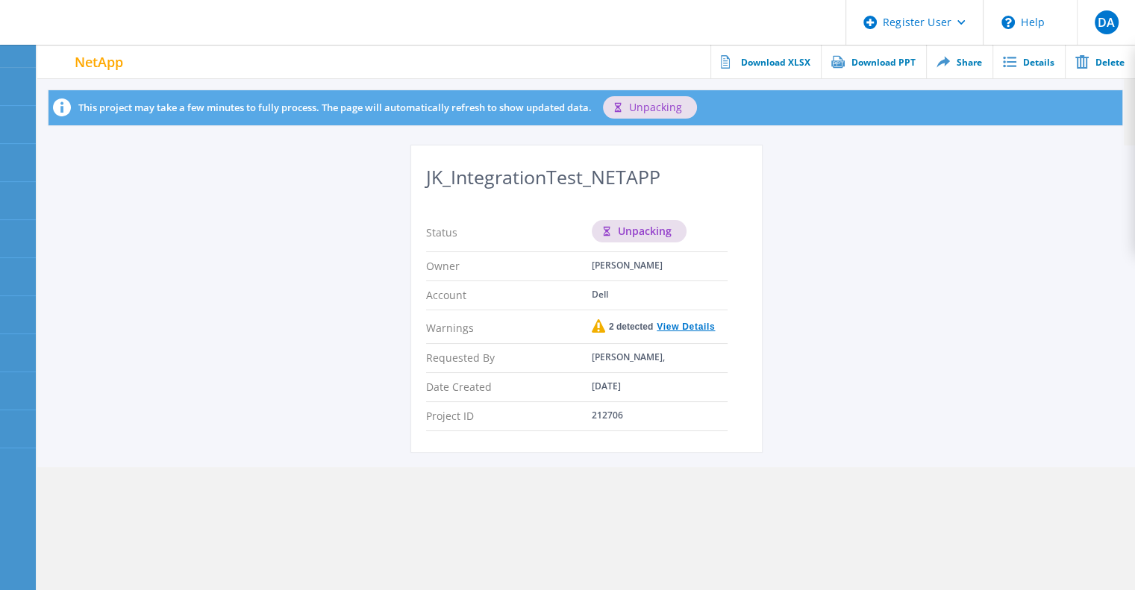
click at [684, 324] on link "View Details" at bounding box center [684, 326] width 62 height 9
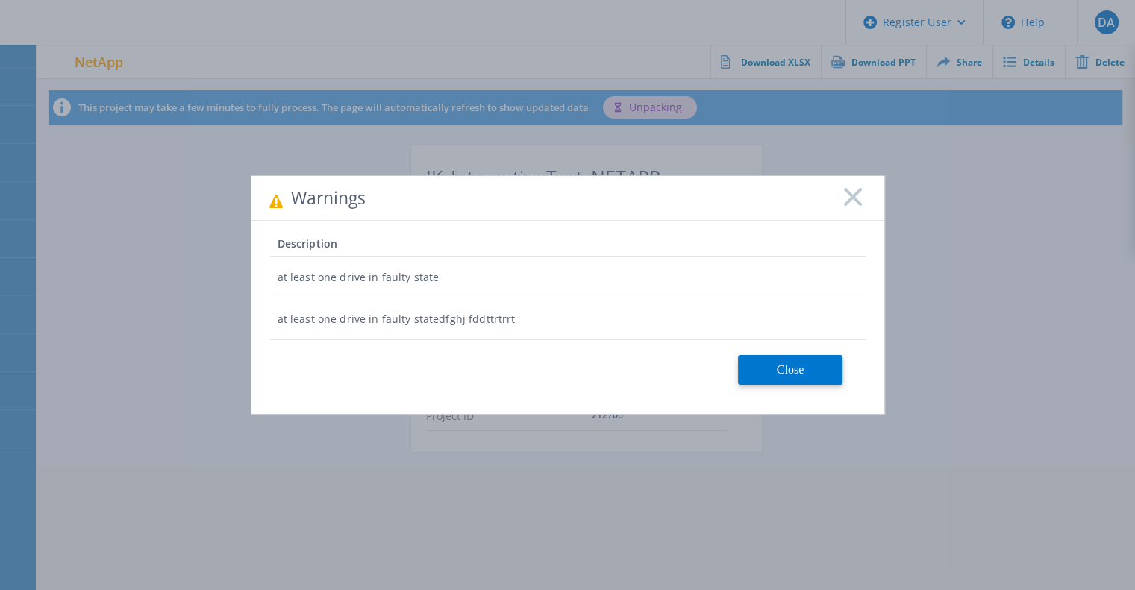
click at [855, 196] on icon at bounding box center [853, 197] width 18 height 18
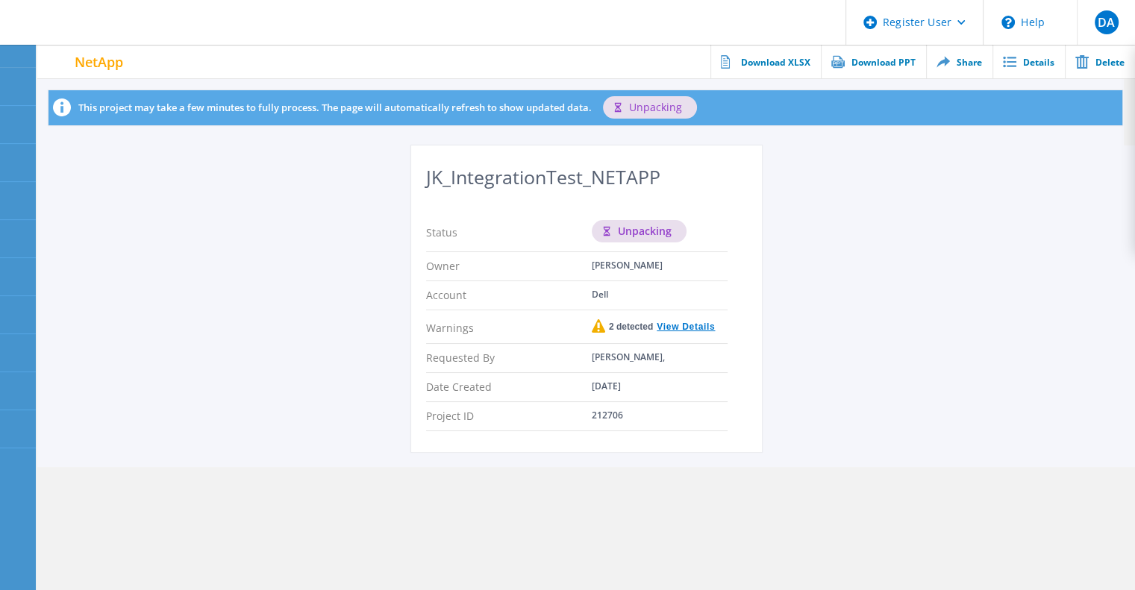
click at [1004, 306] on div "JK_IntegrationTest_NETAPP Status unpacking Owner [PERSON_NAME] Account Dell War…" at bounding box center [586, 307] width 1098 height 322
click at [684, 326] on link "View Details" at bounding box center [684, 326] width 62 height 9
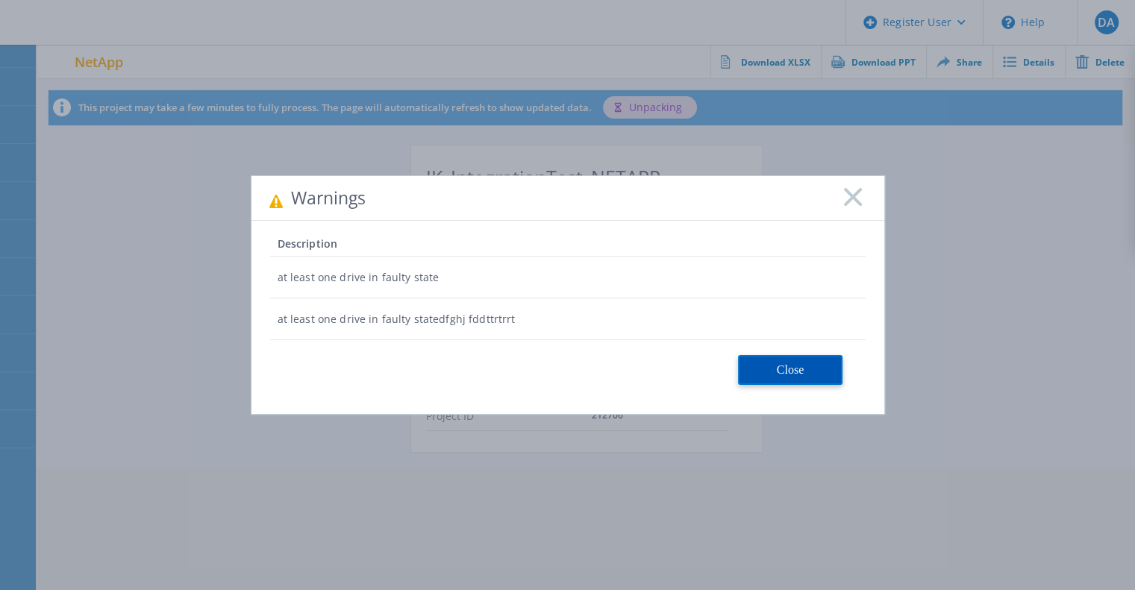
click at [797, 377] on button "Close" at bounding box center [790, 370] width 104 height 30
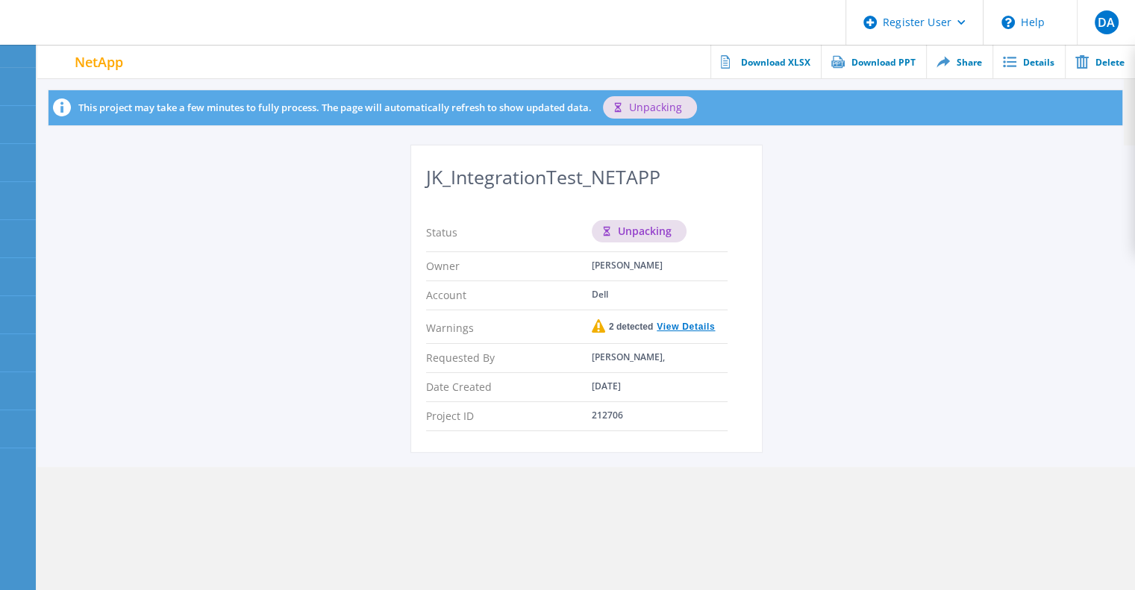
click at [685, 325] on link "View Details" at bounding box center [684, 326] width 62 height 9
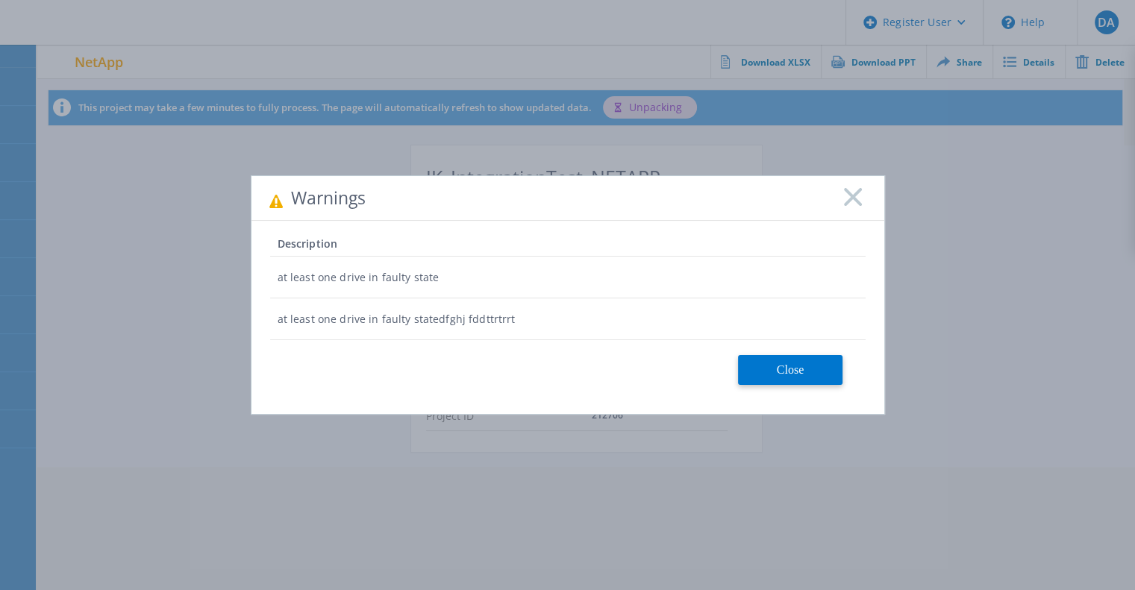
click at [851, 201] on icon at bounding box center [853, 197] width 18 height 18
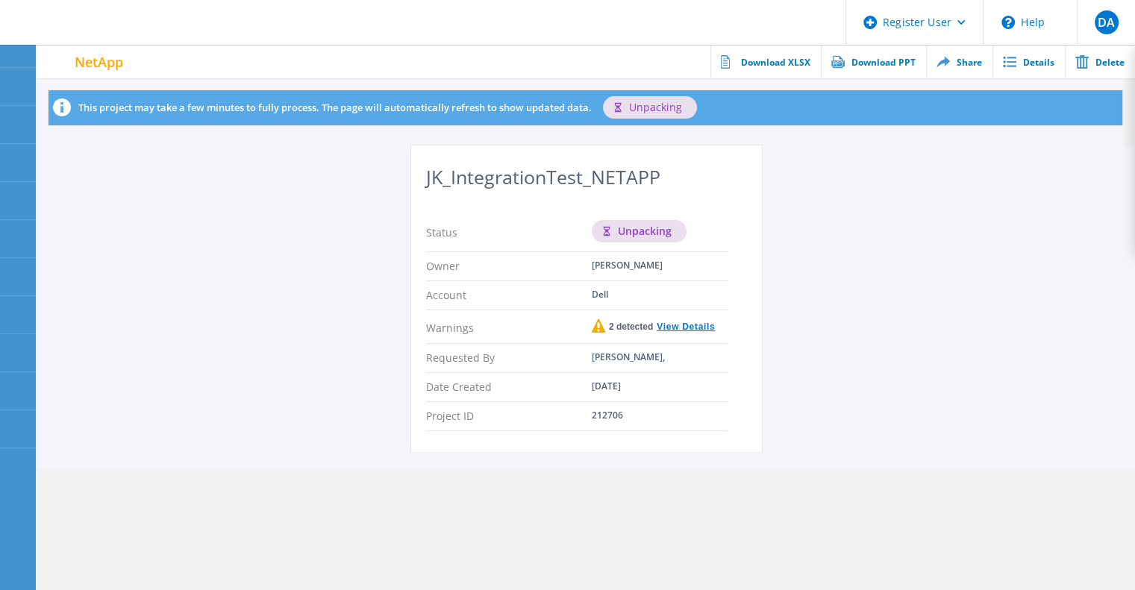
click at [693, 325] on link "View Details" at bounding box center [684, 326] width 62 height 9
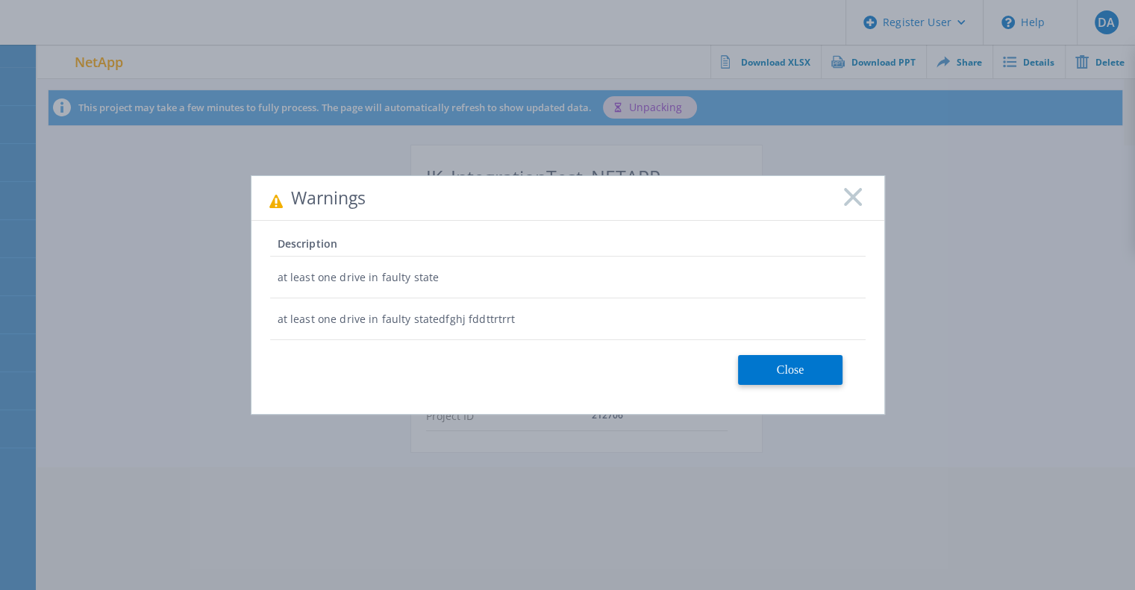
click at [849, 199] on rect at bounding box center [852, 196] width 19 height 19
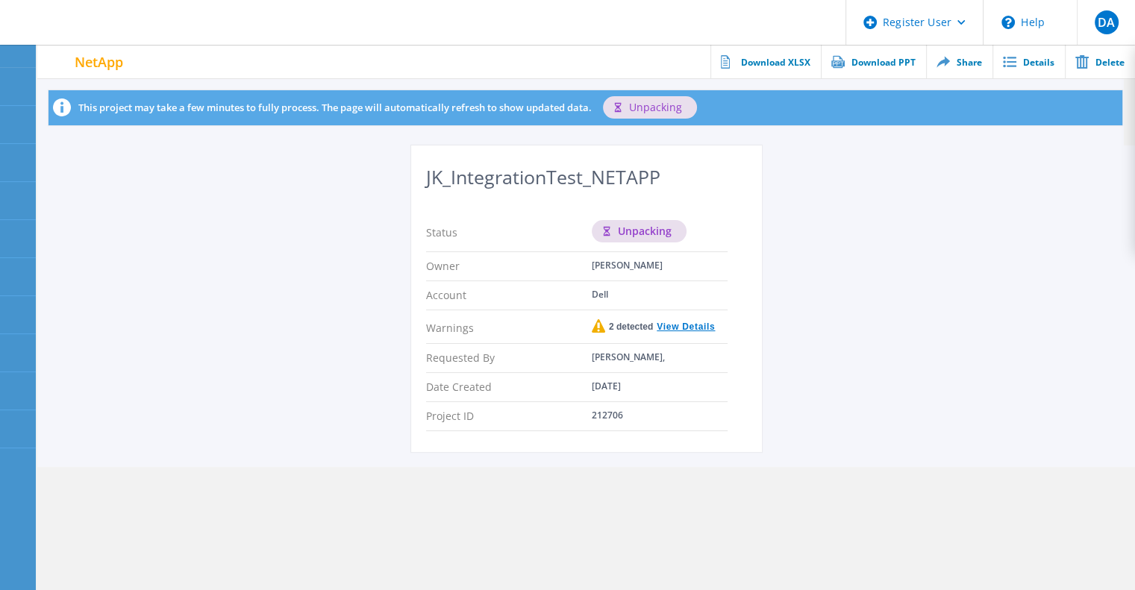
click at [766, 408] on div "JK_IntegrationTest_NETAPP Status unpacking Owner [PERSON_NAME] Account Dell War…" at bounding box center [586, 307] width 1098 height 322
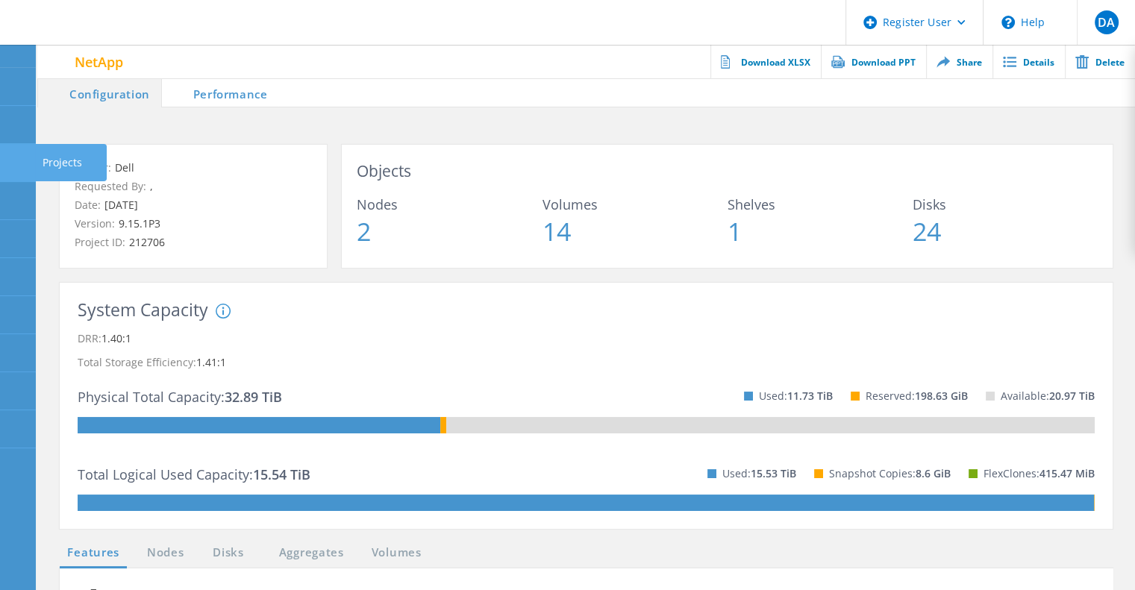
click at [8, 156] on use at bounding box center [8, 156] width 0 height 0
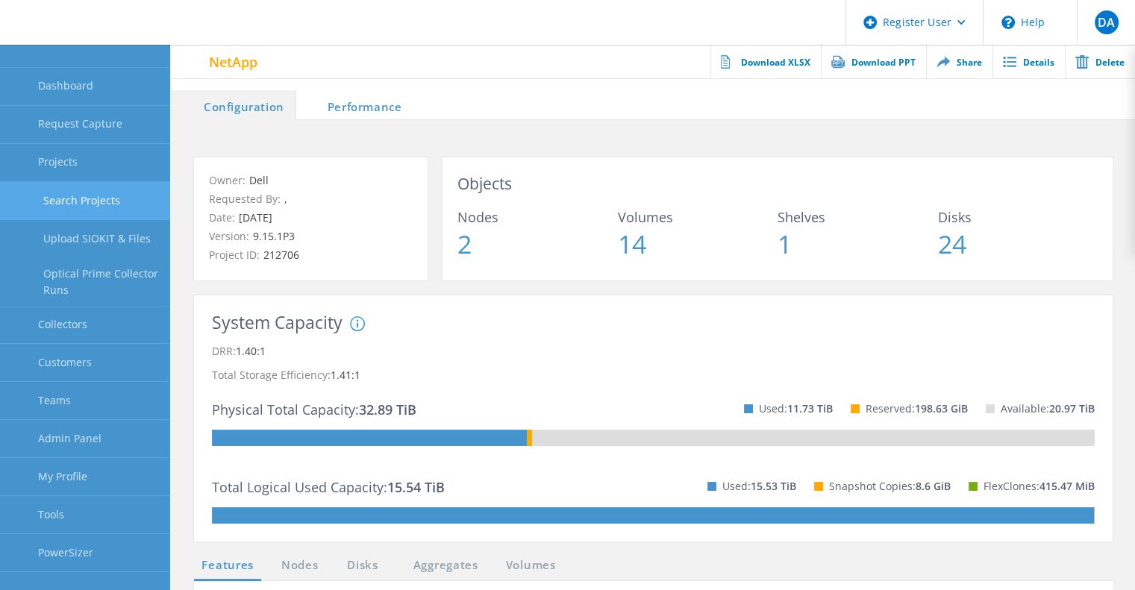
click at [84, 205] on link "Search Projects" at bounding box center [85, 201] width 170 height 38
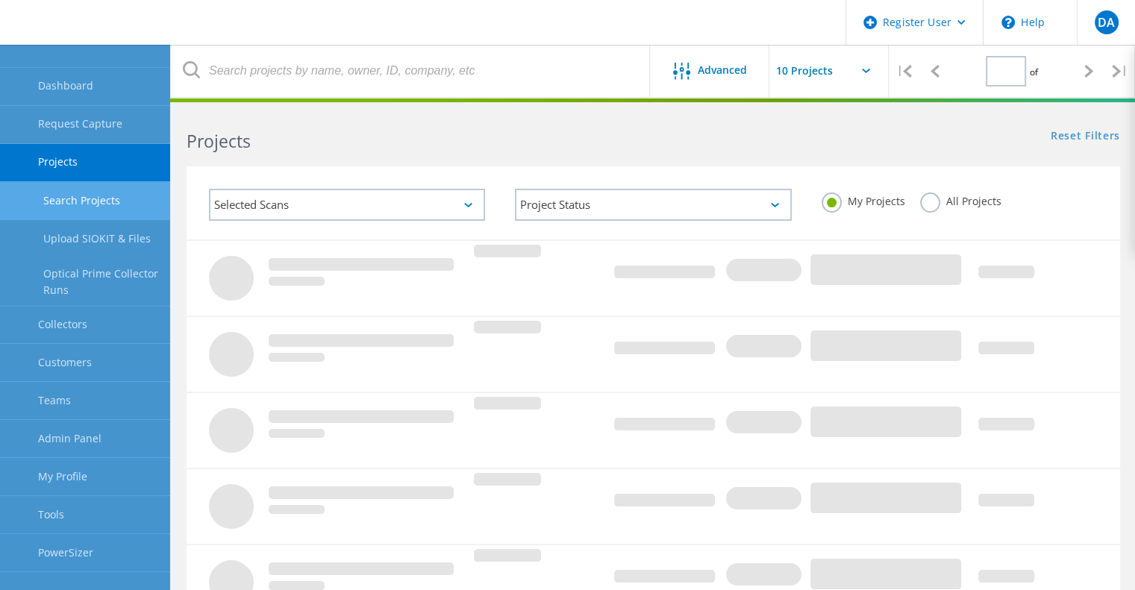
type input "1"
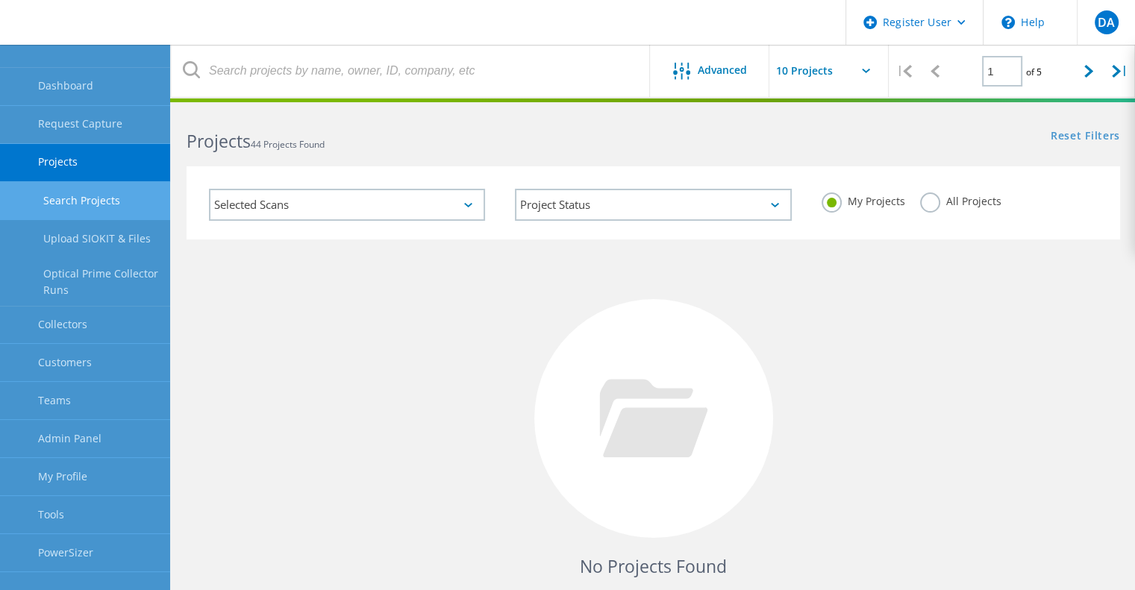
click at [925, 199] on label "All Projects" at bounding box center [960, 200] width 81 height 14
click at [0, 0] on input "All Projects" at bounding box center [0, 0] width 0 height 0
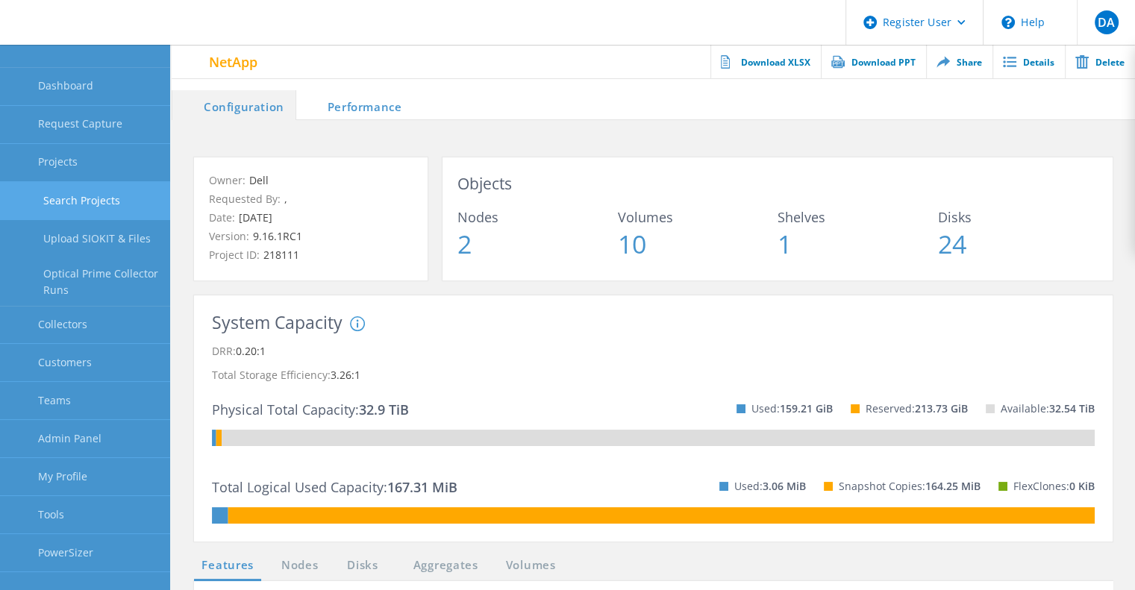
click at [117, 208] on link "Search Projects" at bounding box center [85, 201] width 170 height 38
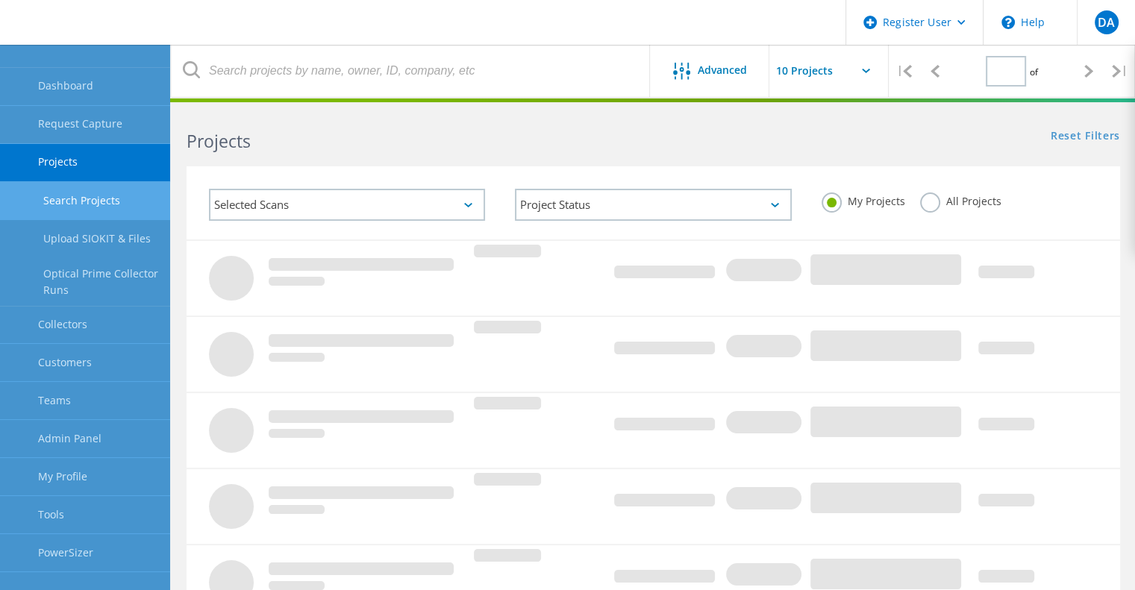
type input "1"
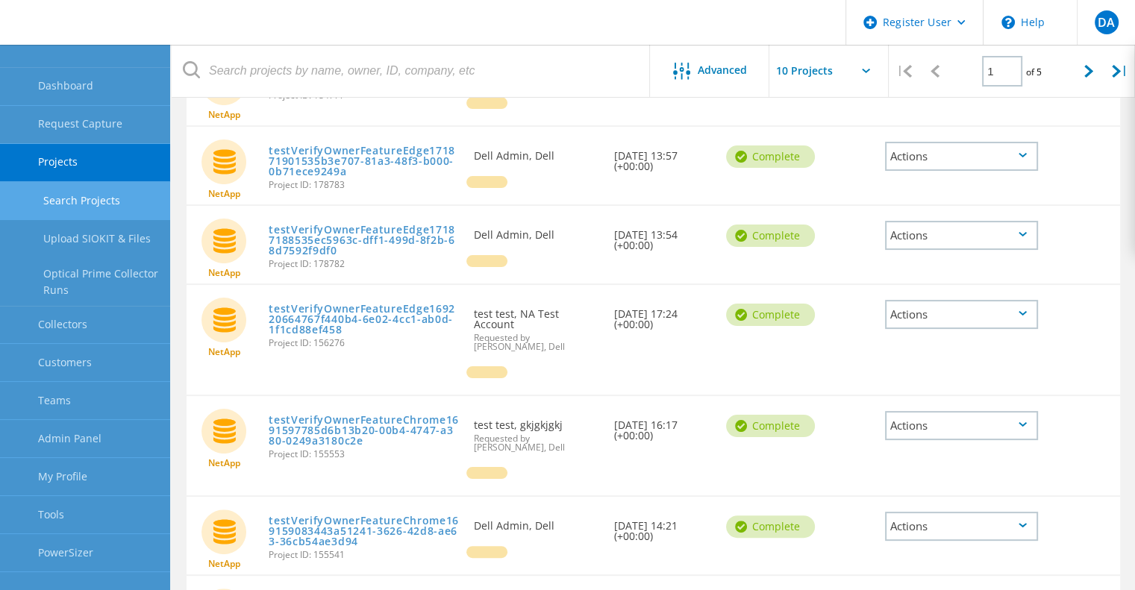
scroll to position [230, 0]
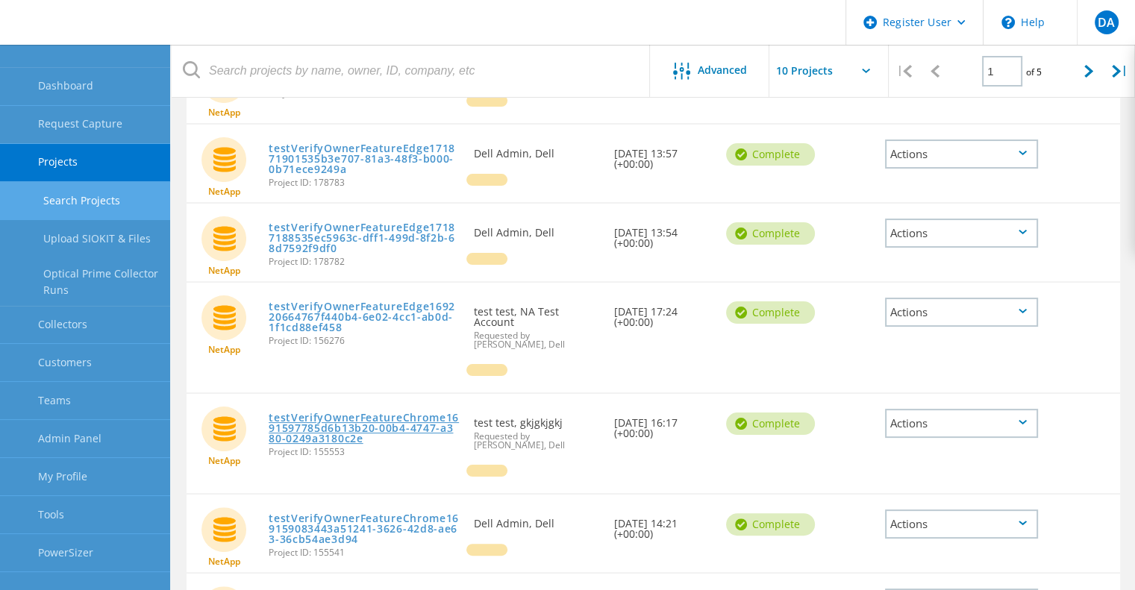
click at [375, 417] on link "testVerifyOwnerFeatureChrome1691597785d6b13b20-00b4-4747-a380-0249a3180c2e" at bounding box center [364, 428] width 190 height 31
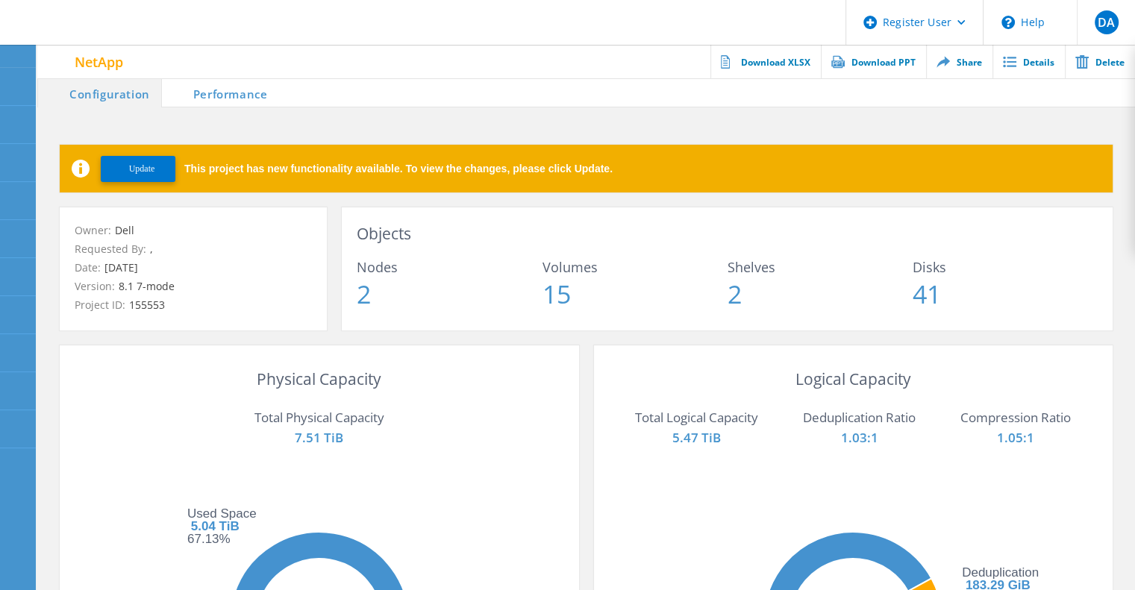
click at [146, 169] on span "Update" at bounding box center [142, 168] width 26 height 11
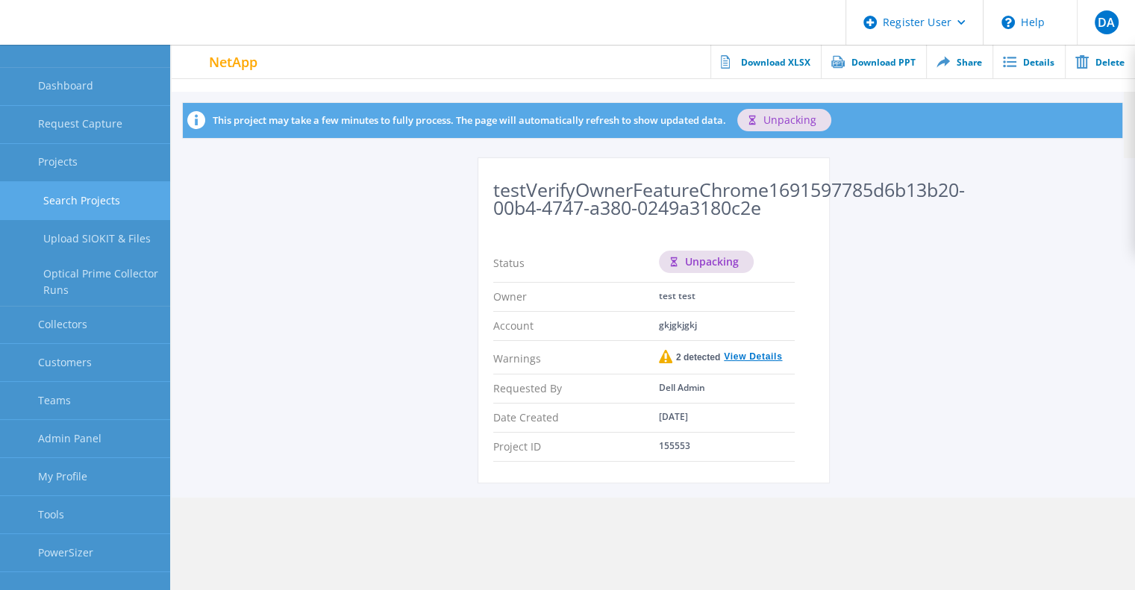
click at [78, 214] on link "Search Projects" at bounding box center [85, 201] width 170 height 38
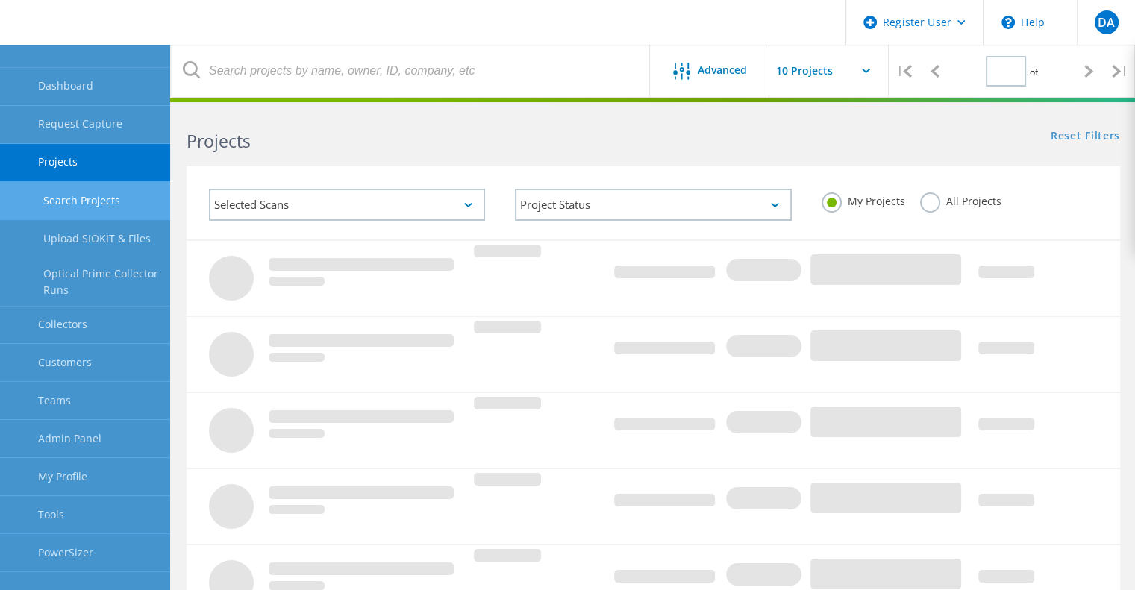
click at [928, 205] on label "All Projects" at bounding box center [960, 200] width 81 height 14
click at [0, 0] on input "All Projects" at bounding box center [0, 0] width 0 height 0
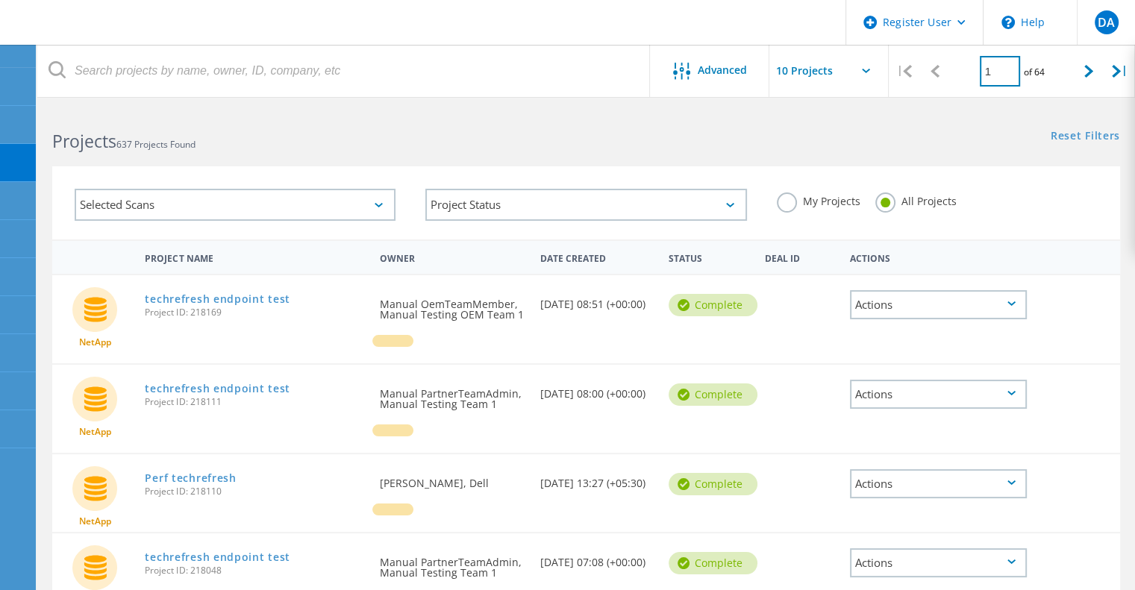
click at [999, 69] on input "1" at bounding box center [1000, 71] width 40 height 31
type input "14"
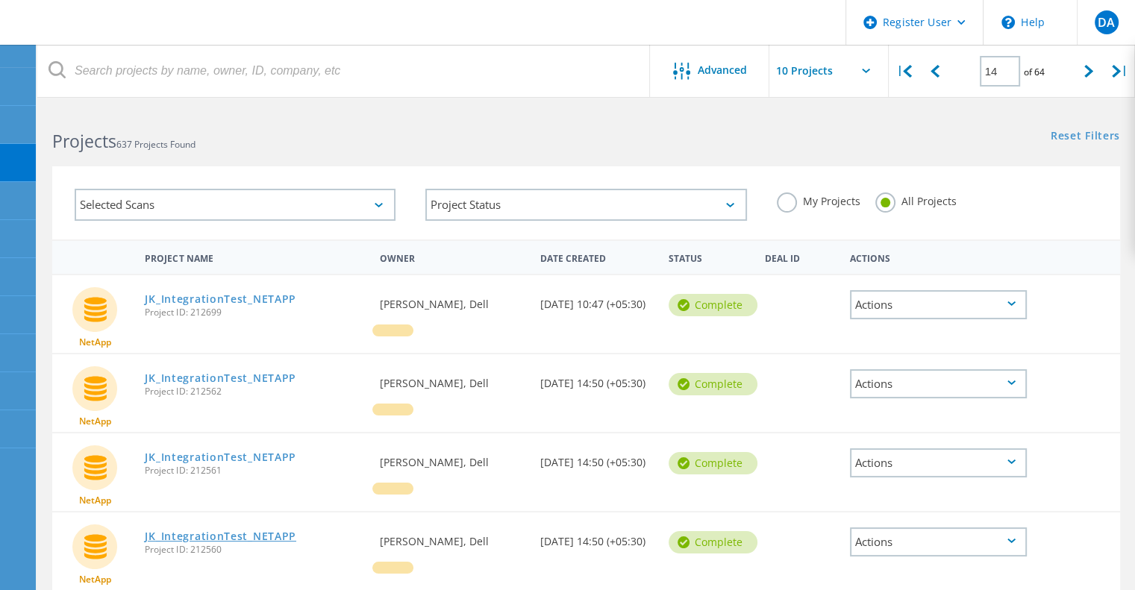
click at [236, 537] on link "JK_IntegrationTest_NETAPP" at bounding box center [221, 536] width 152 height 10
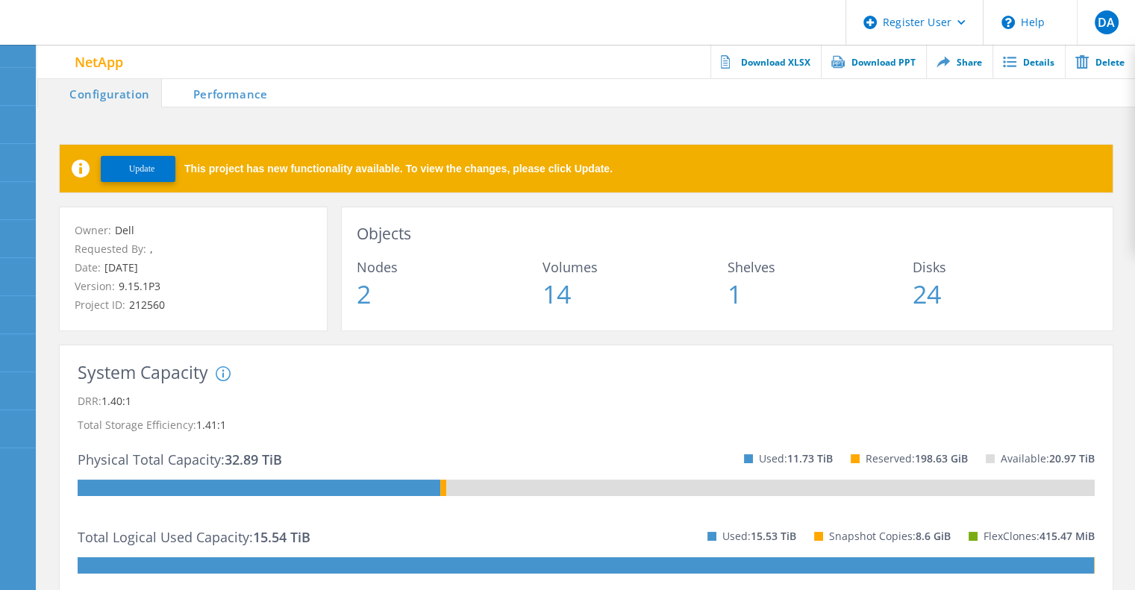
click at [140, 170] on span "Update" at bounding box center [142, 168] width 26 height 11
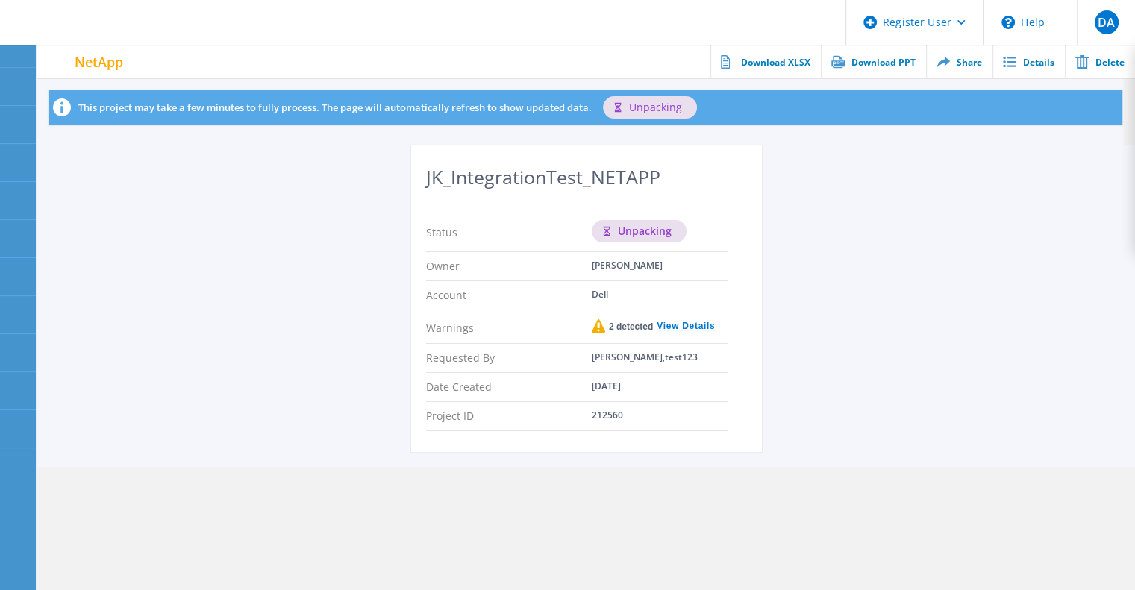
click at [838, 352] on div "JK_IntegrationTest_NETAPP Status unpacking Owner [PERSON_NAME] Account Dell War…" at bounding box center [586, 307] width 1098 height 322
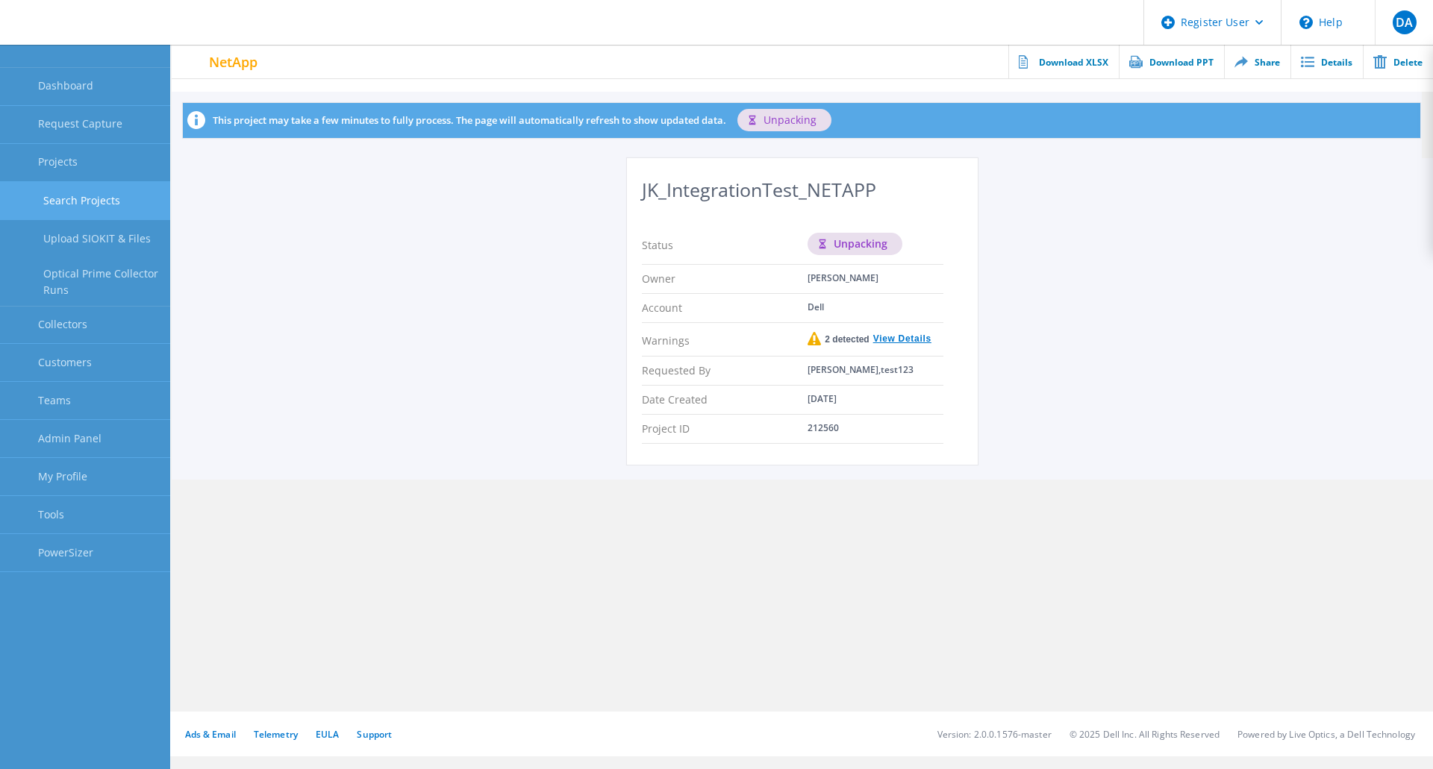
click at [91, 202] on link "Search Projects" at bounding box center [85, 201] width 170 height 38
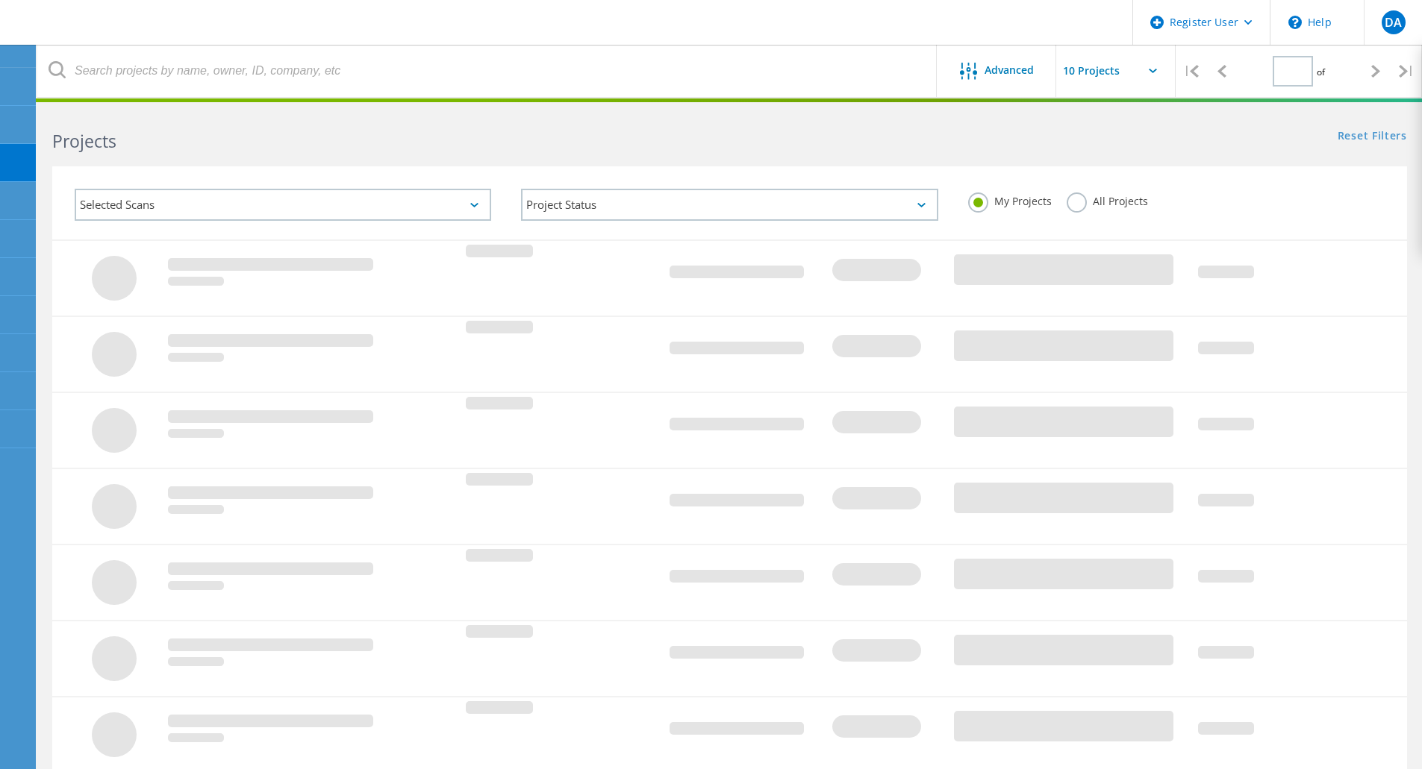
click at [1079, 201] on label "All Projects" at bounding box center [1107, 200] width 81 height 14
click at [0, 0] on input "All Projects" at bounding box center [0, 0] width 0 height 0
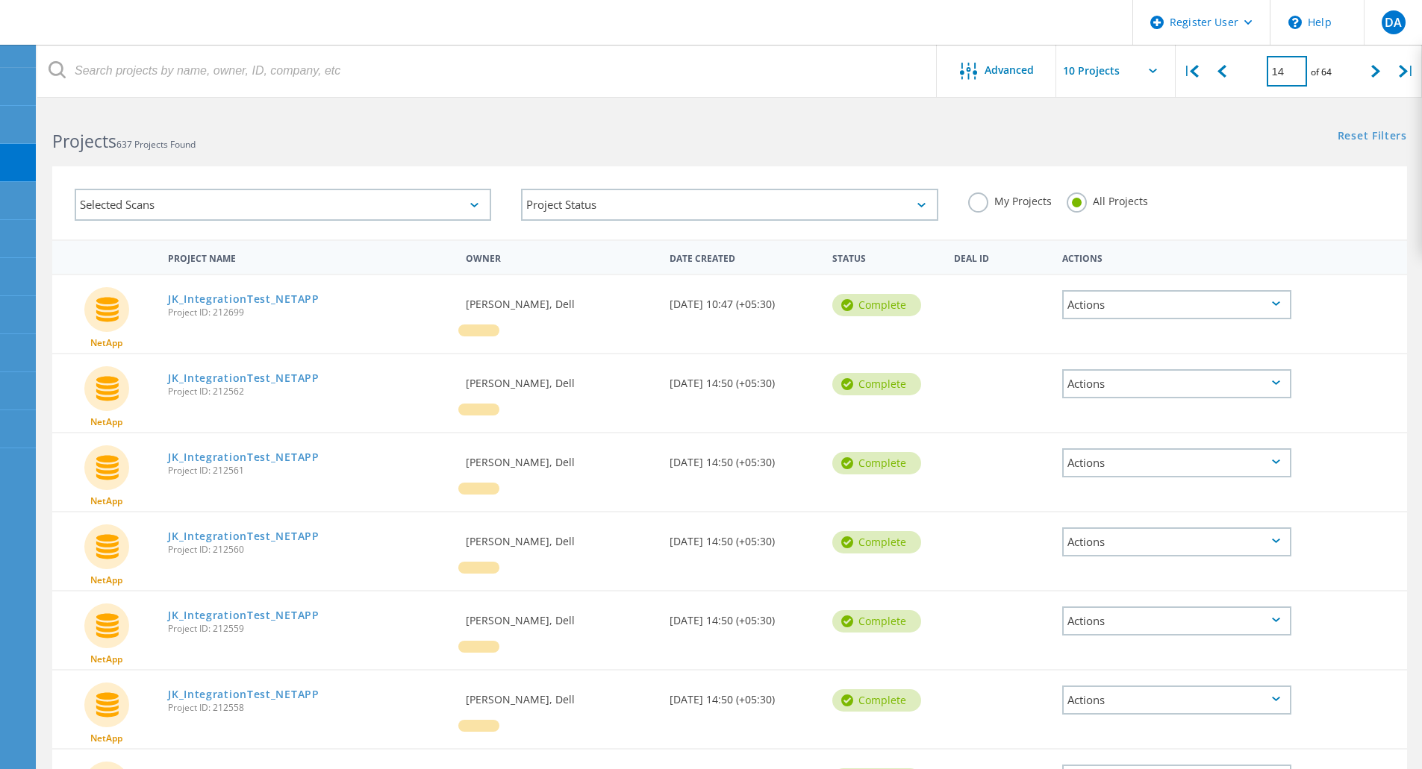
click at [1282, 69] on input "14" at bounding box center [1287, 71] width 40 height 31
type input "16"
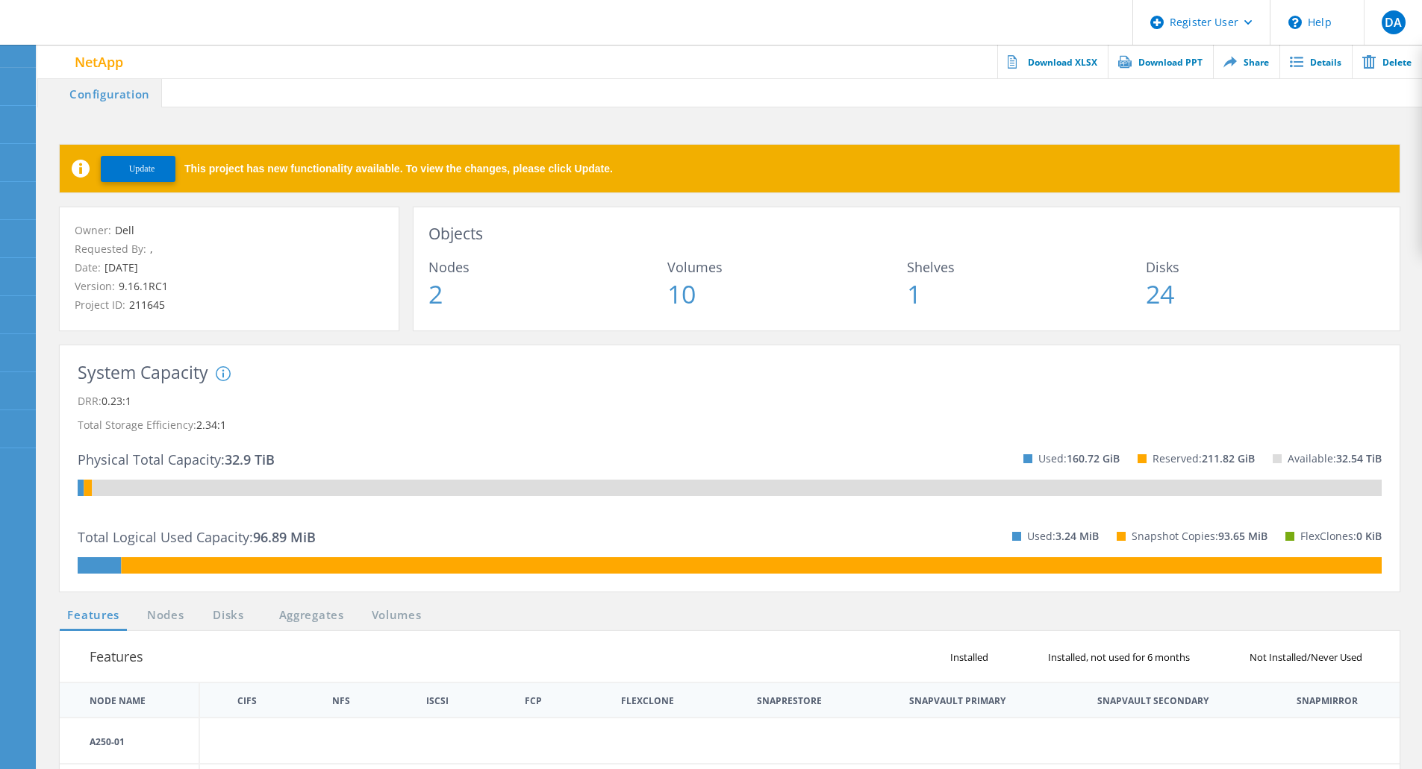
click at [131, 166] on span "Update" at bounding box center [142, 168] width 26 height 11
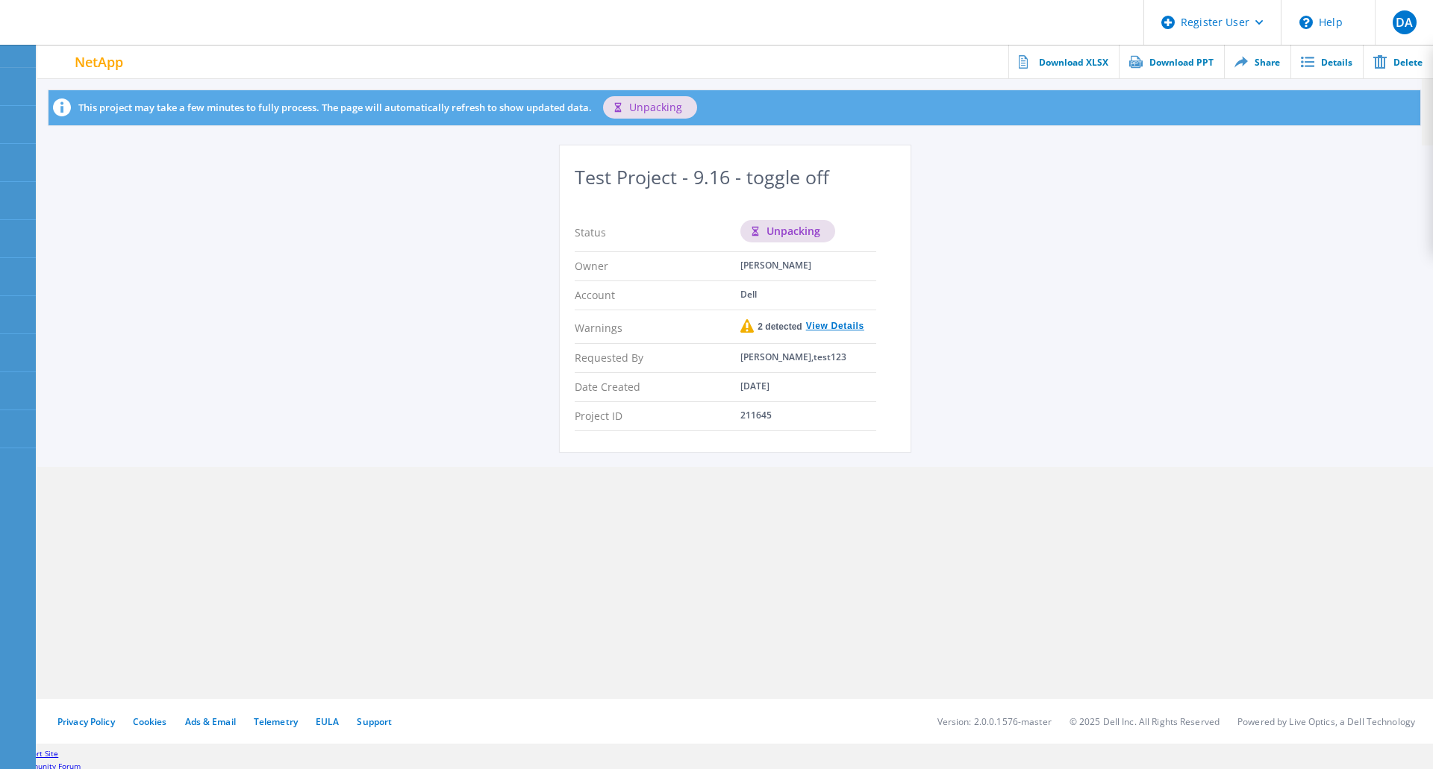
click at [338, 232] on div "Test Project - 9.16 - toggle off Status unpacking Owner [PERSON_NAME] Account D…" at bounding box center [735, 307] width 1396 height 322
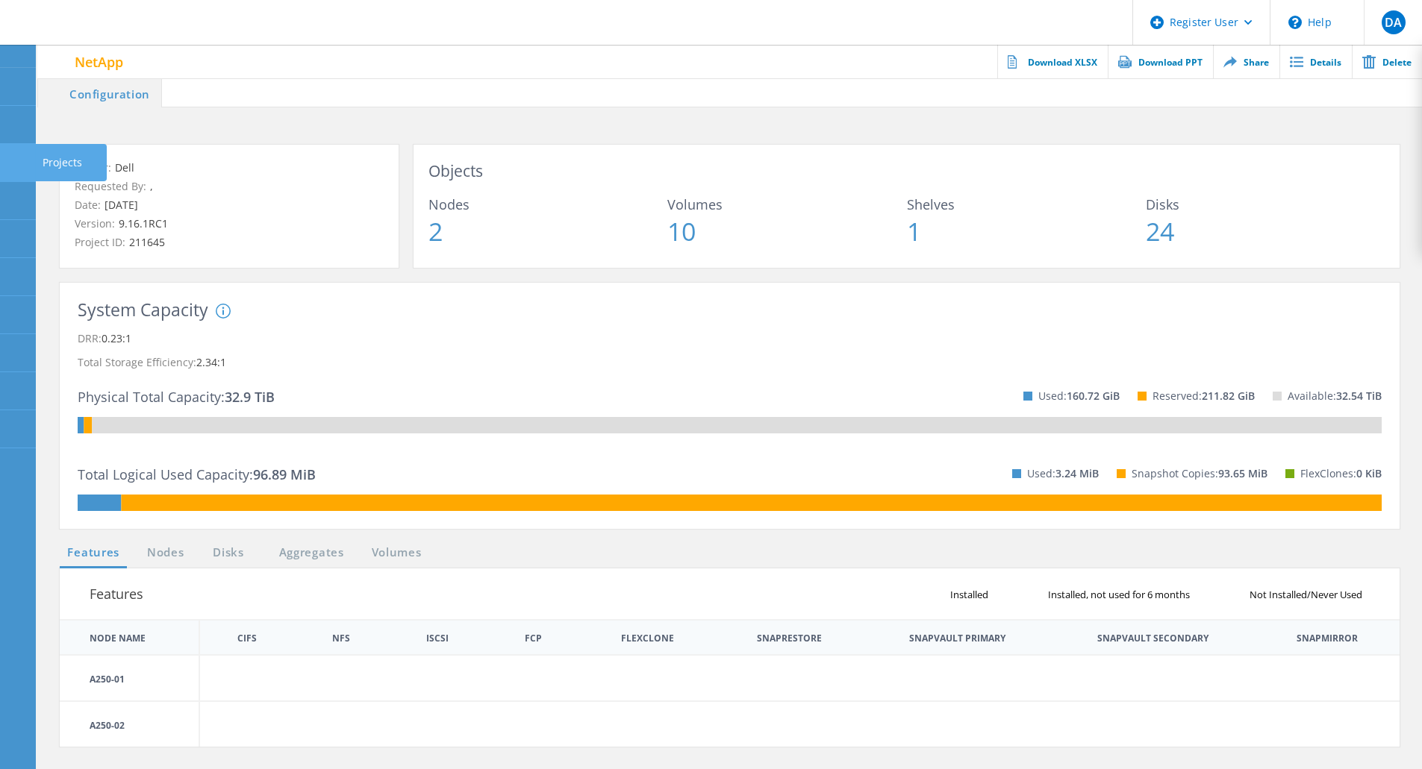
click at [8, 156] on use at bounding box center [8, 156] width 0 height 0
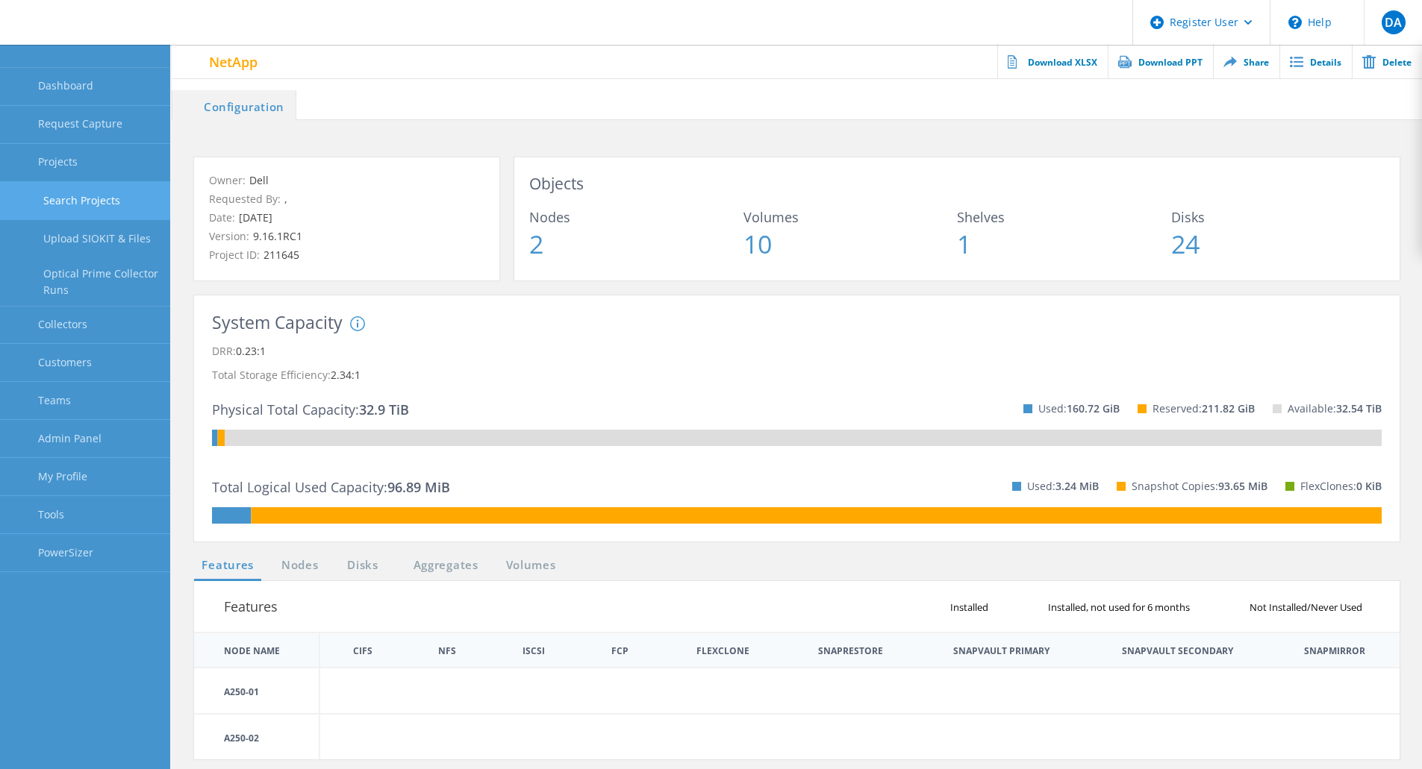
click at [103, 205] on link "Search Projects" at bounding box center [85, 201] width 170 height 38
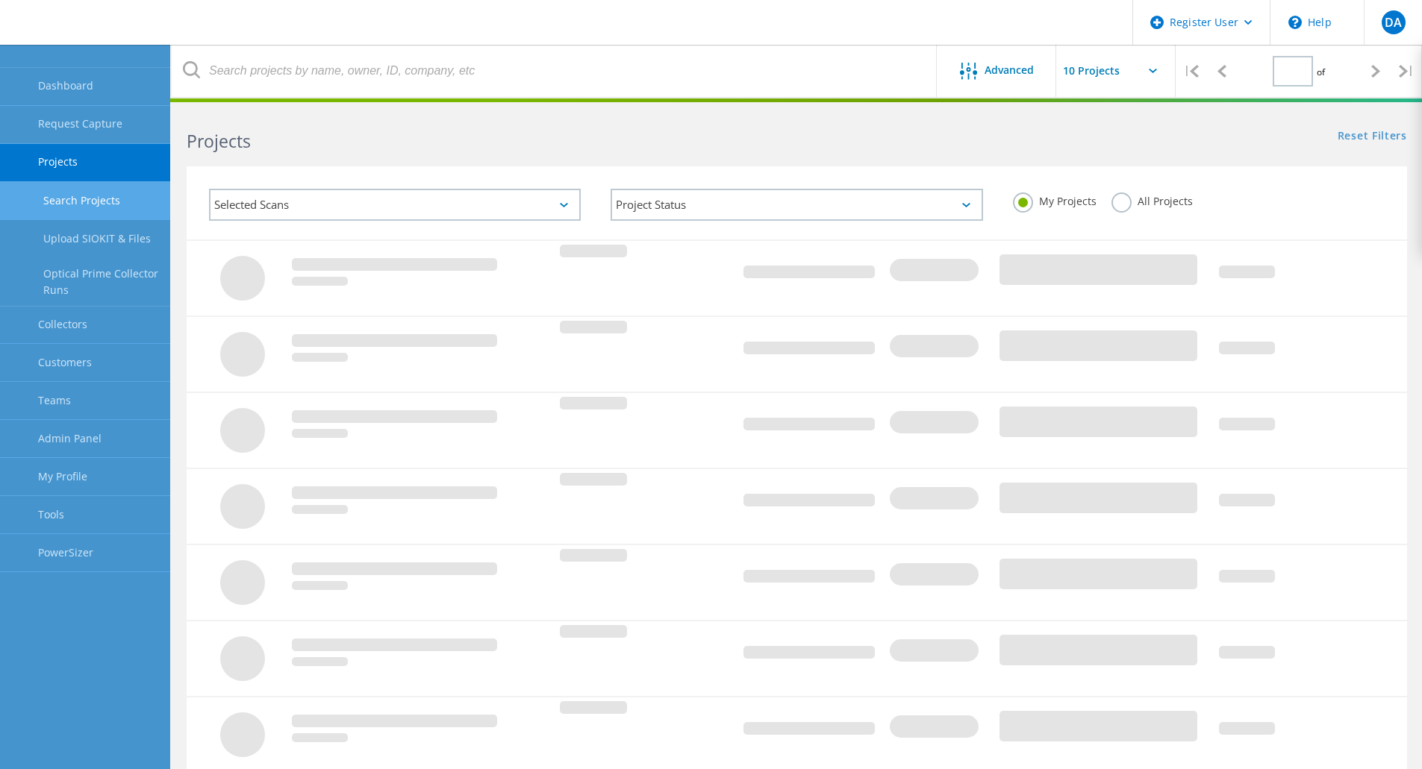
click at [1121, 205] on label "All Projects" at bounding box center [1151, 200] width 81 height 14
click at [0, 0] on input "All Projects" at bounding box center [0, 0] width 0 height 0
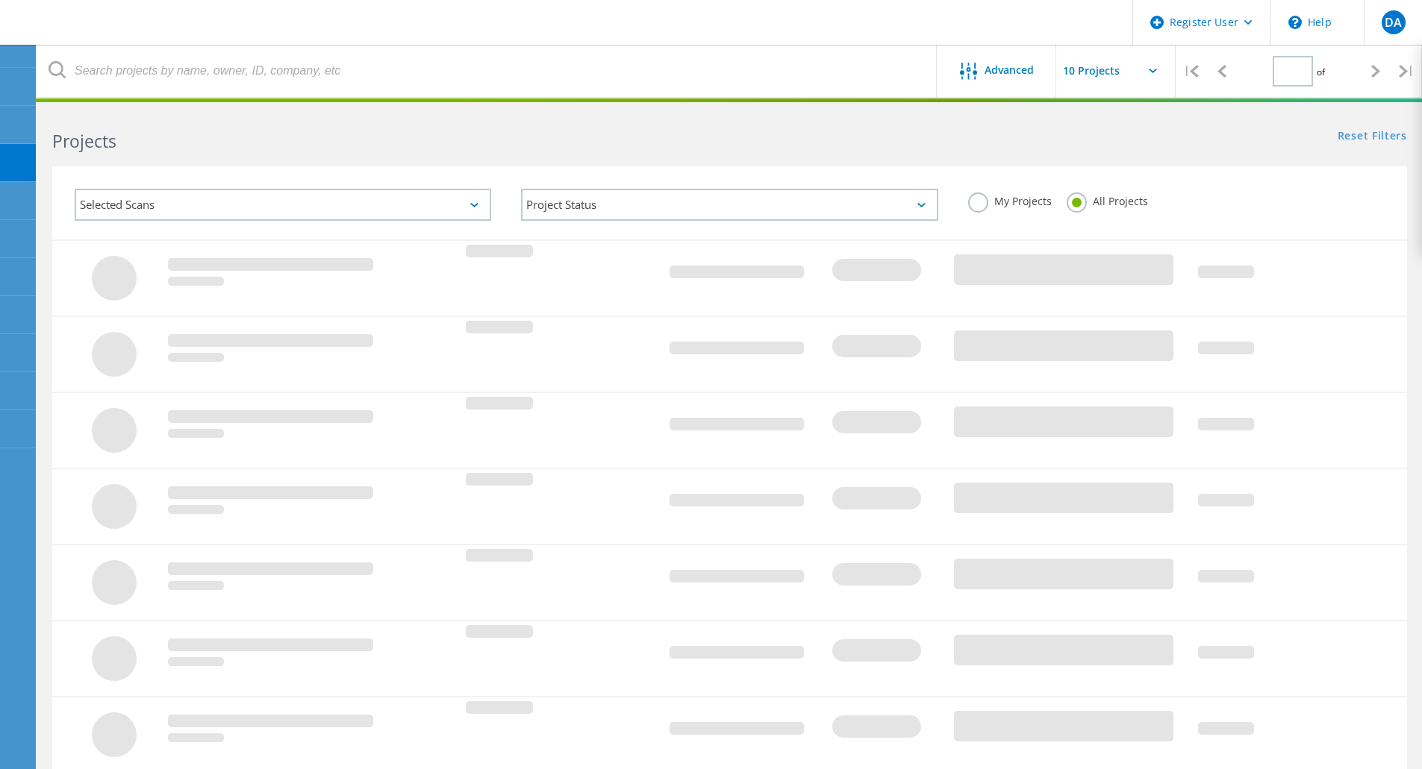
type input "16"
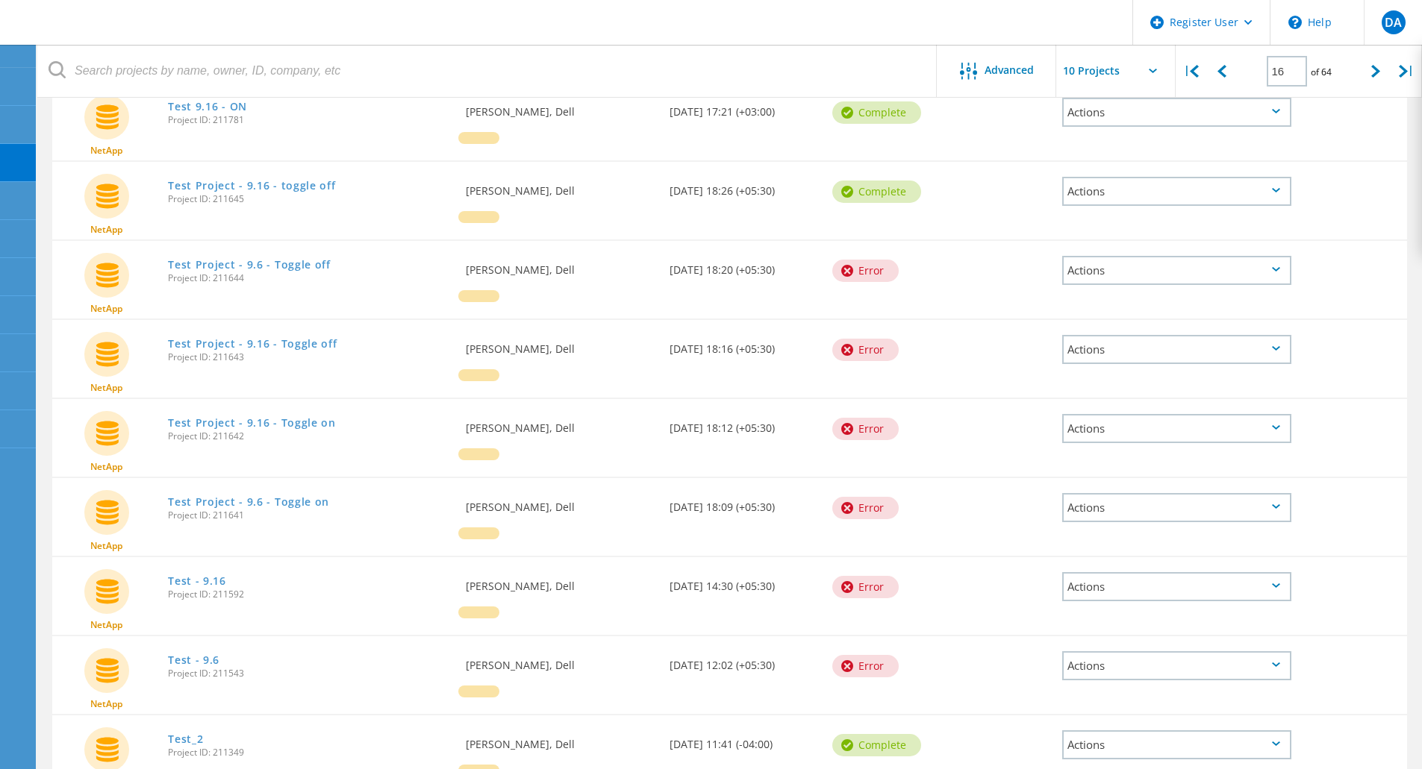
scroll to position [355, 0]
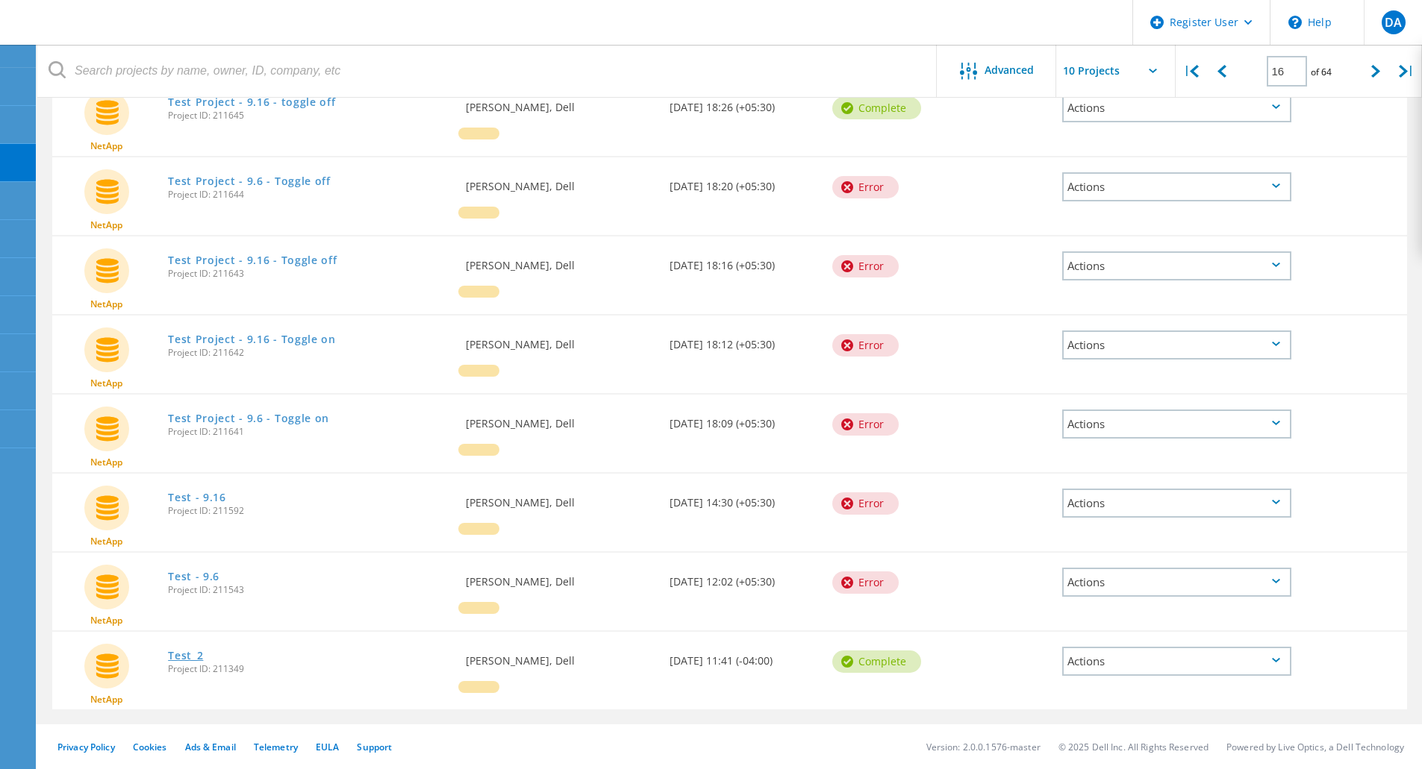
click at [191, 652] on link "Test_2" at bounding box center [185, 656] width 35 height 10
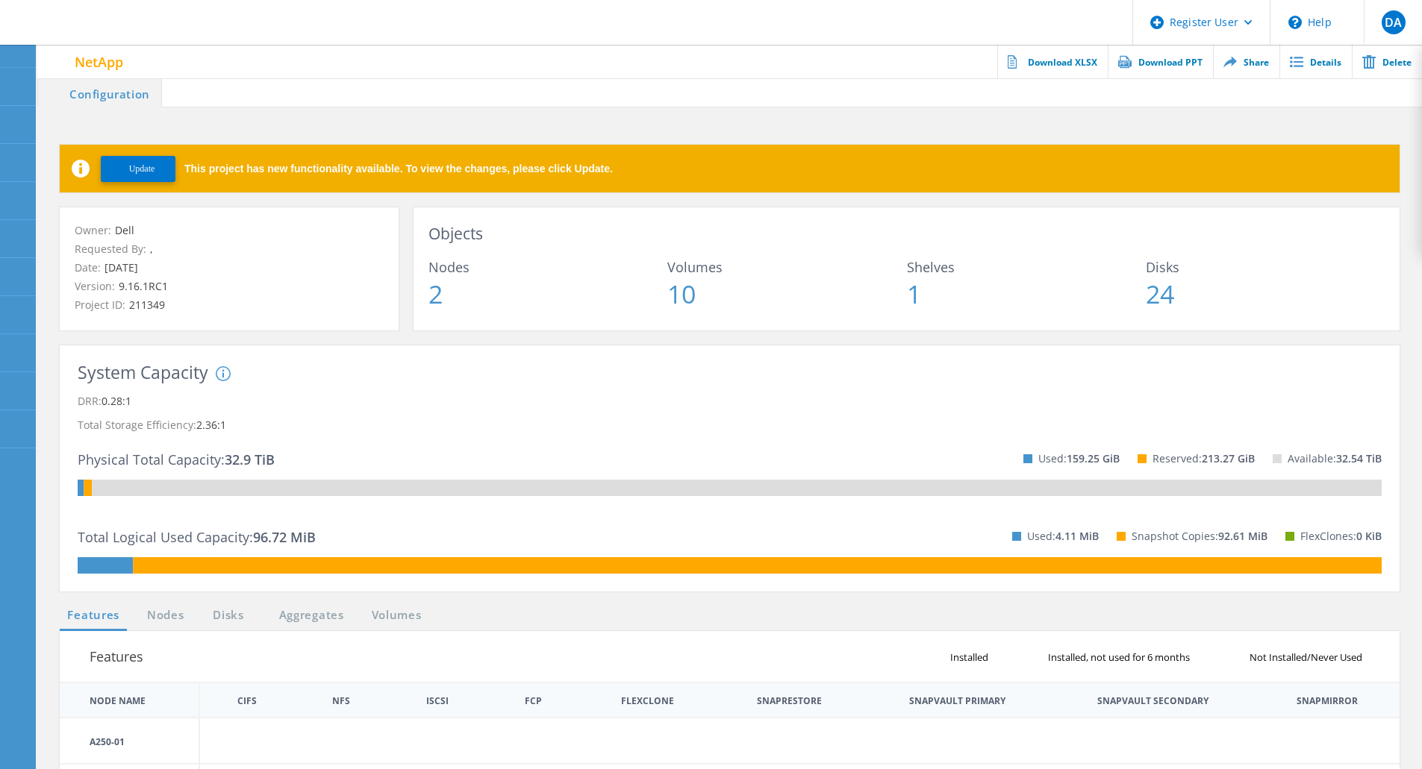
click at [149, 168] on span "Update" at bounding box center [142, 168] width 26 height 11
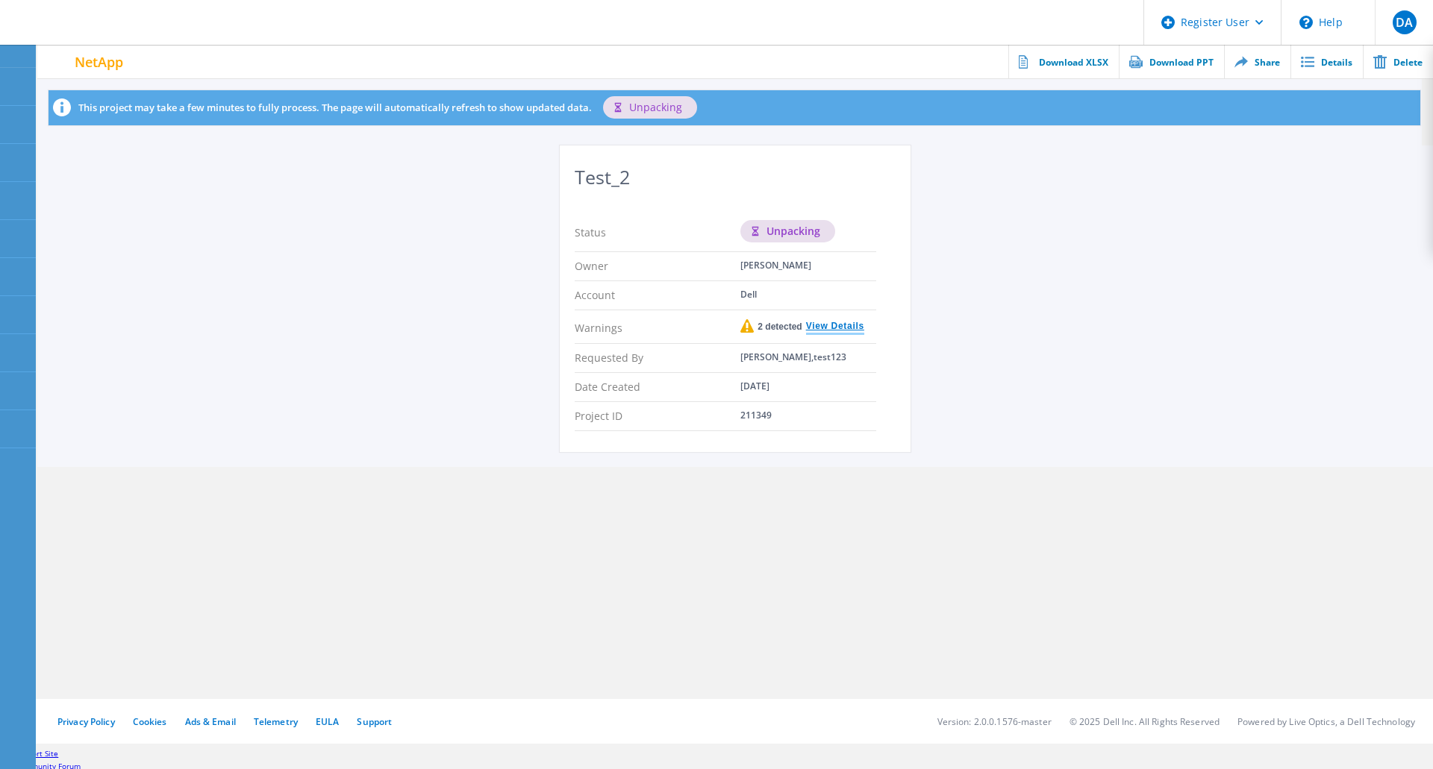
click at [837, 322] on link "View Details" at bounding box center [833, 327] width 62 height 11
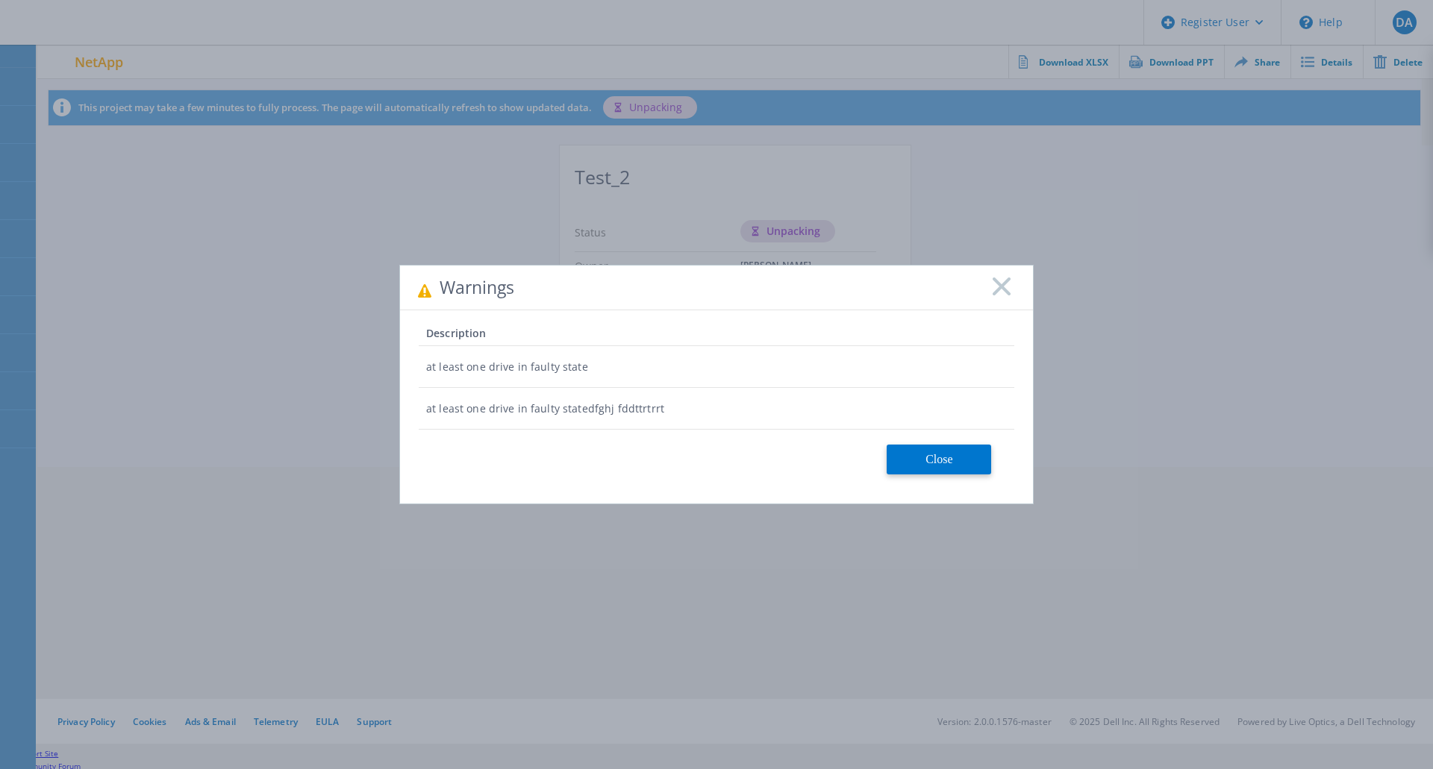
click at [1005, 288] on rect at bounding box center [1001, 286] width 19 height 19
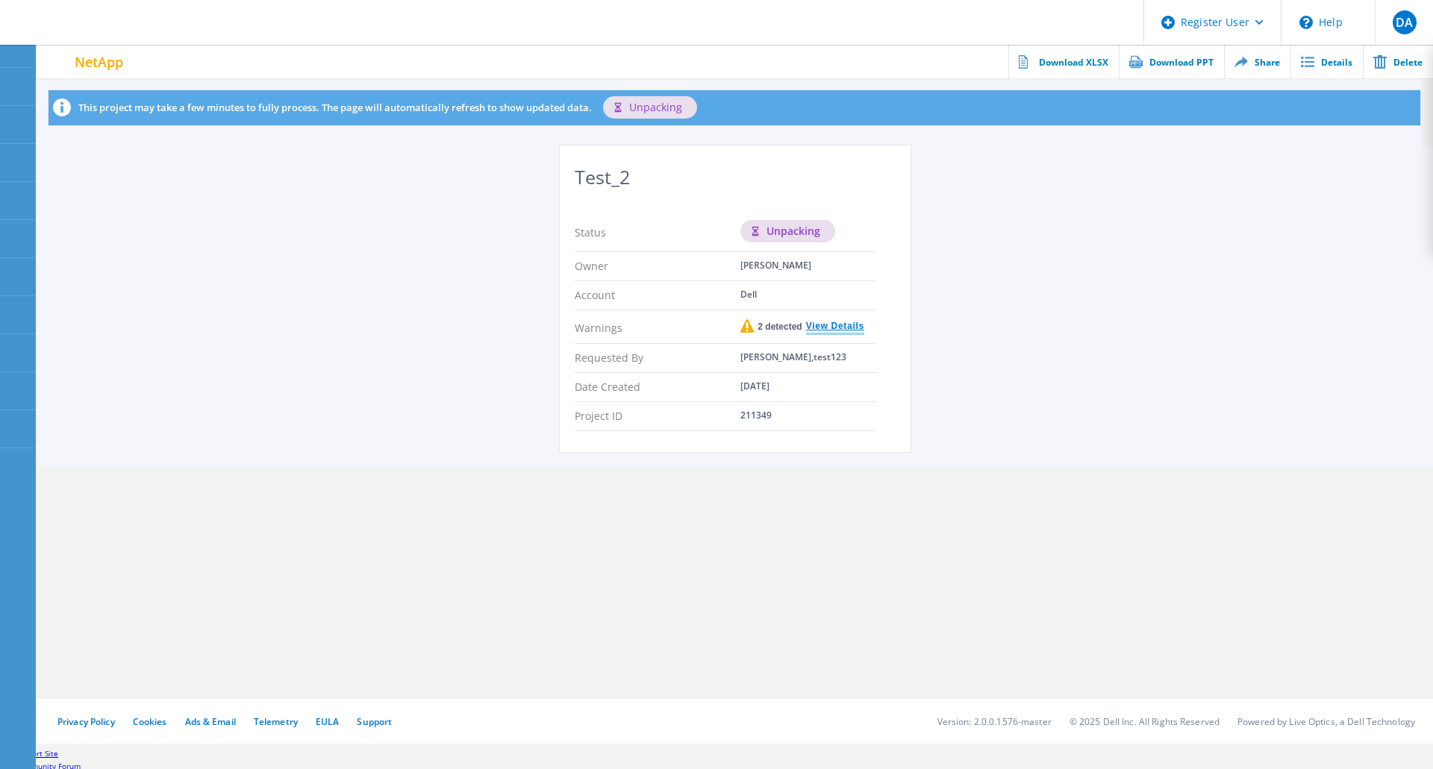
click at [834, 327] on link "View Details" at bounding box center [833, 327] width 62 height 11
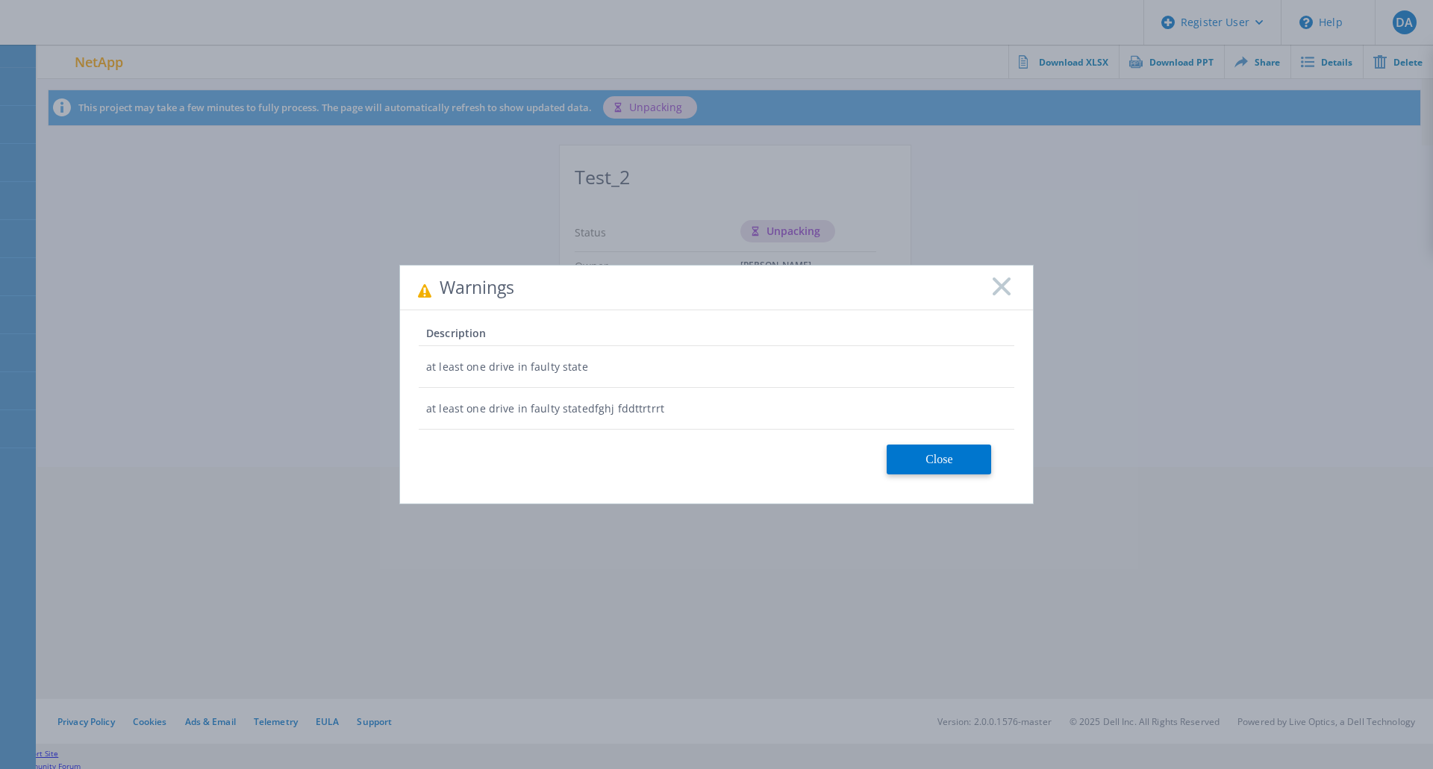
click at [1005, 292] on rect at bounding box center [1001, 286] width 19 height 19
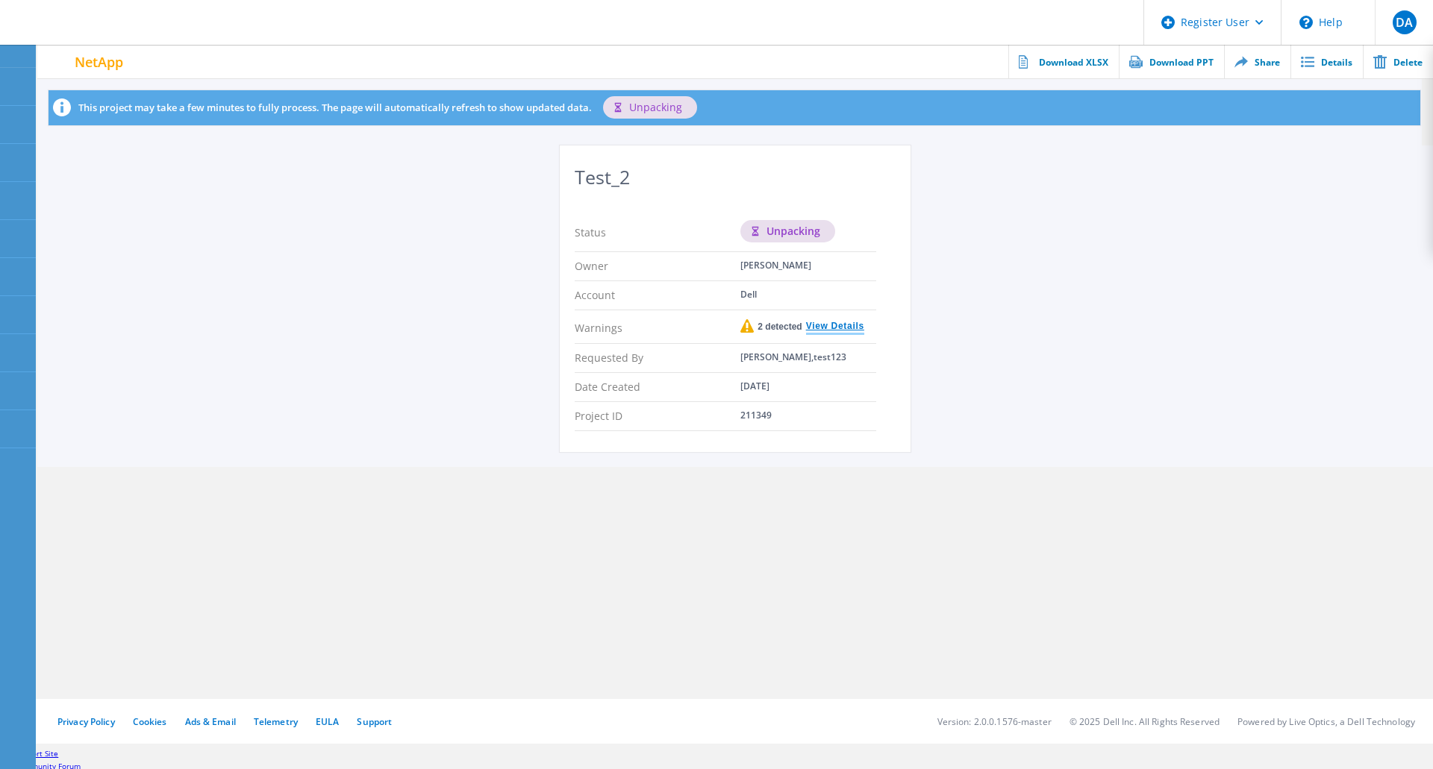
click at [857, 322] on link "View Details" at bounding box center [833, 327] width 62 height 11
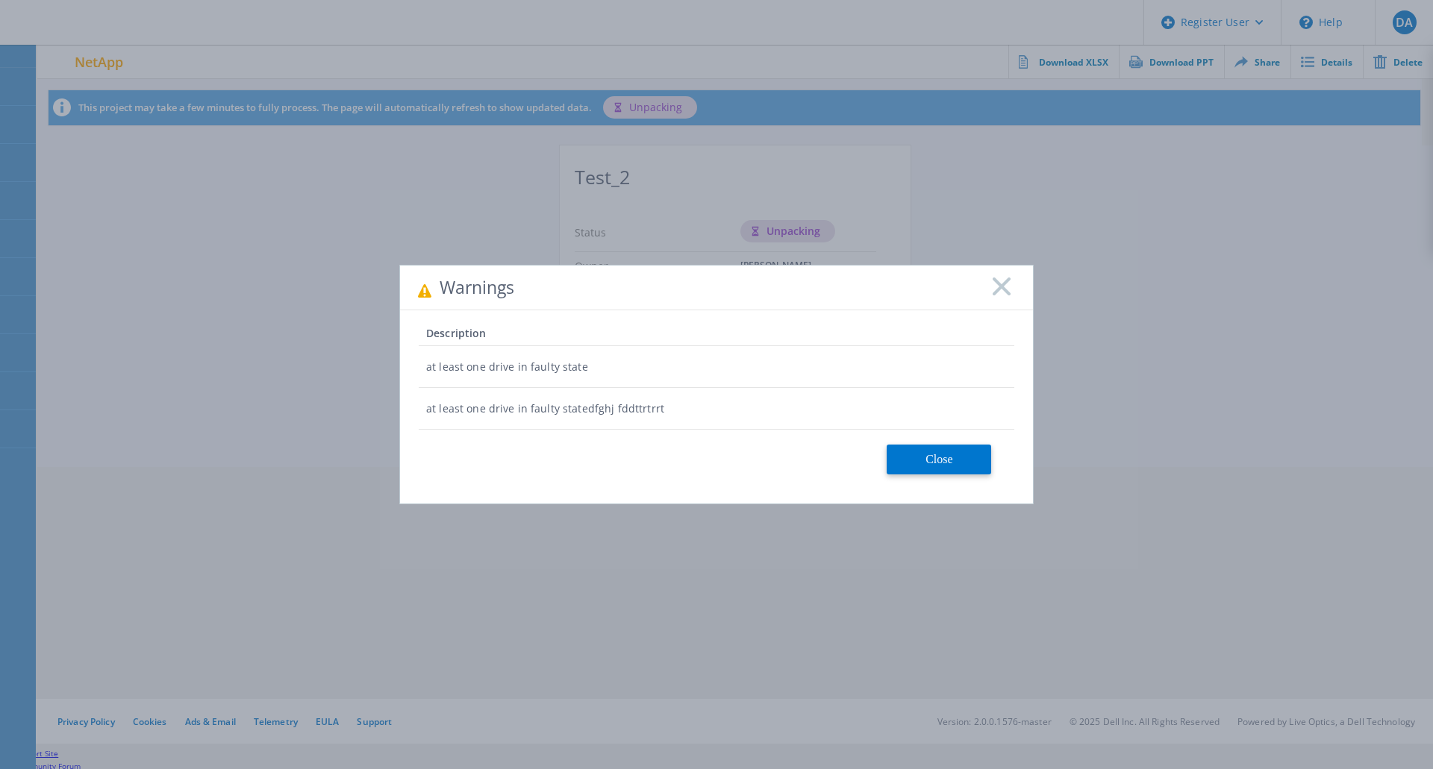
click at [1002, 290] on icon at bounding box center [1002, 287] width 18 height 18
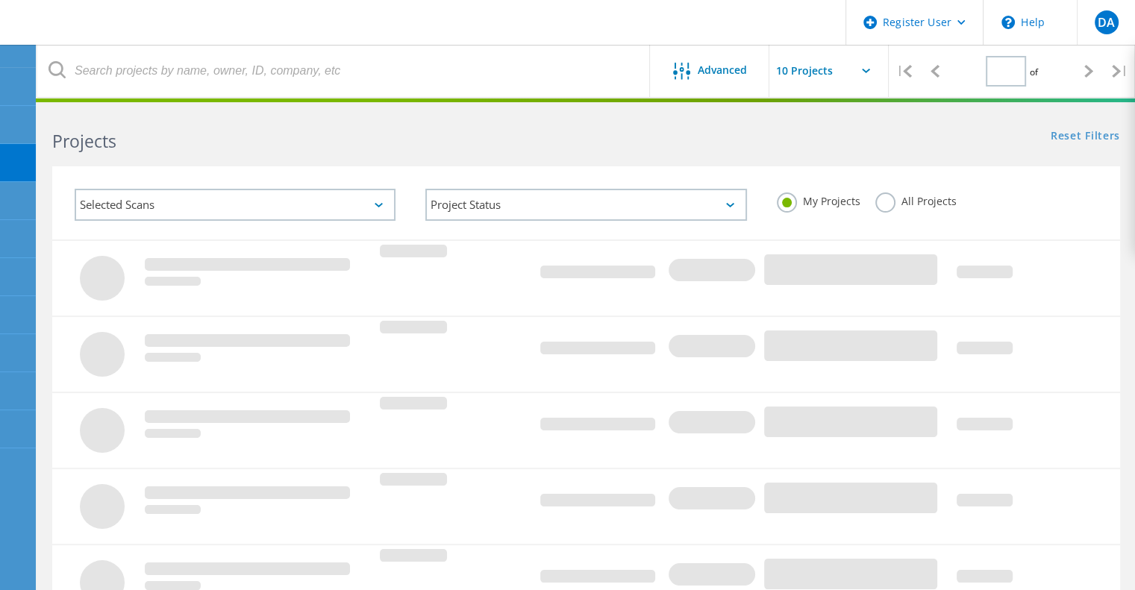
click at [881, 201] on label "All Projects" at bounding box center [915, 200] width 81 height 14
click at [0, 0] on input "All Projects" at bounding box center [0, 0] width 0 height 0
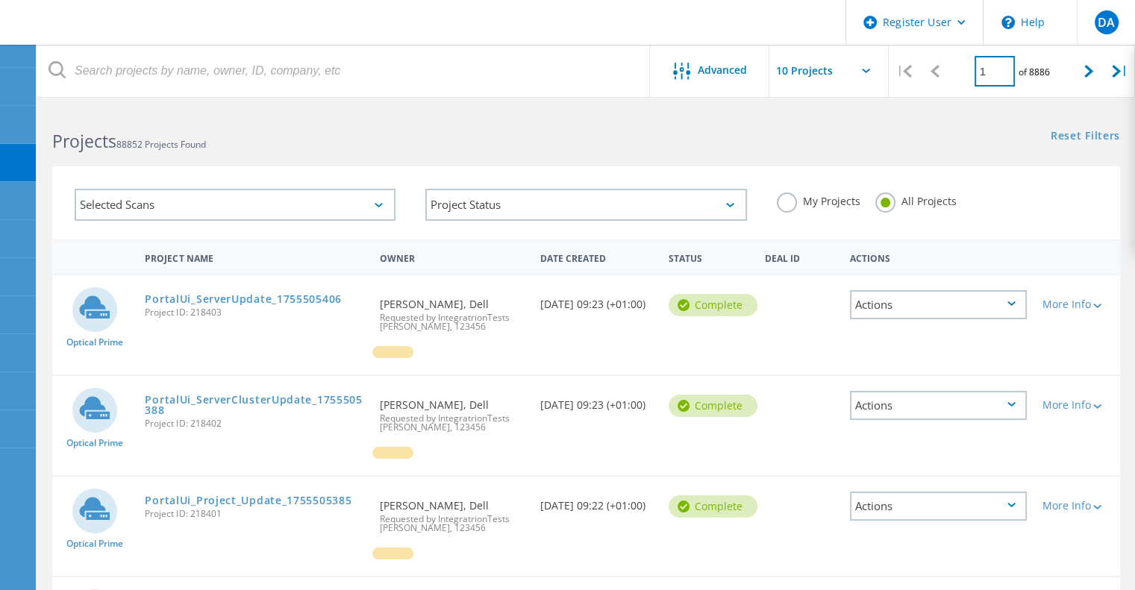
click at [992, 72] on input "1" at bounding box center [995, 71] width 40 height 31
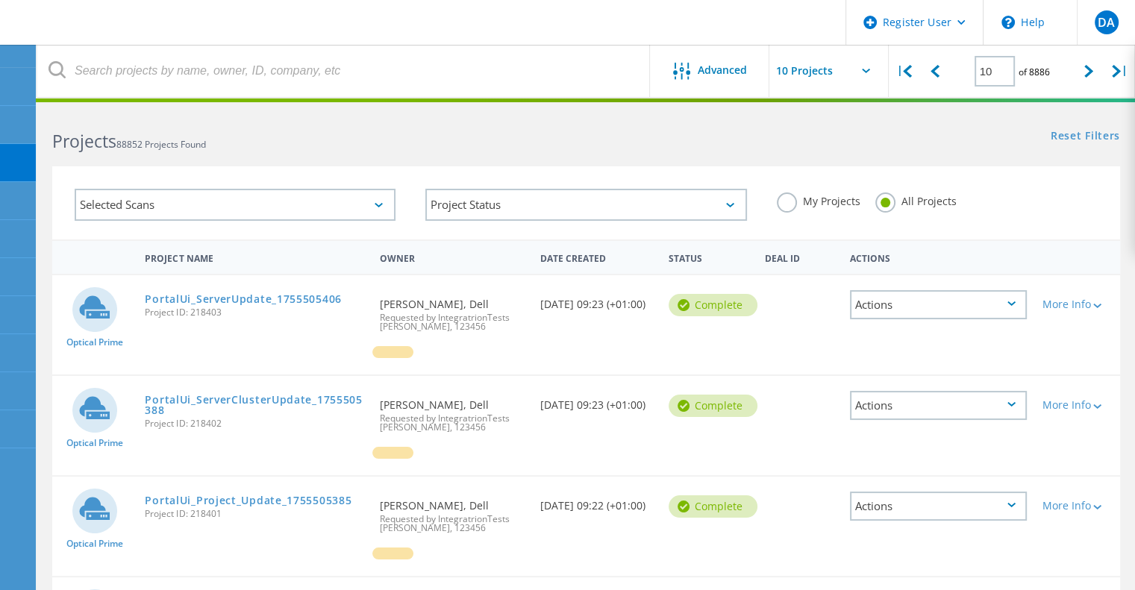
click at [184, 207] on div "Selected Scans" at bounding box center [235, 205] width 321 height 32
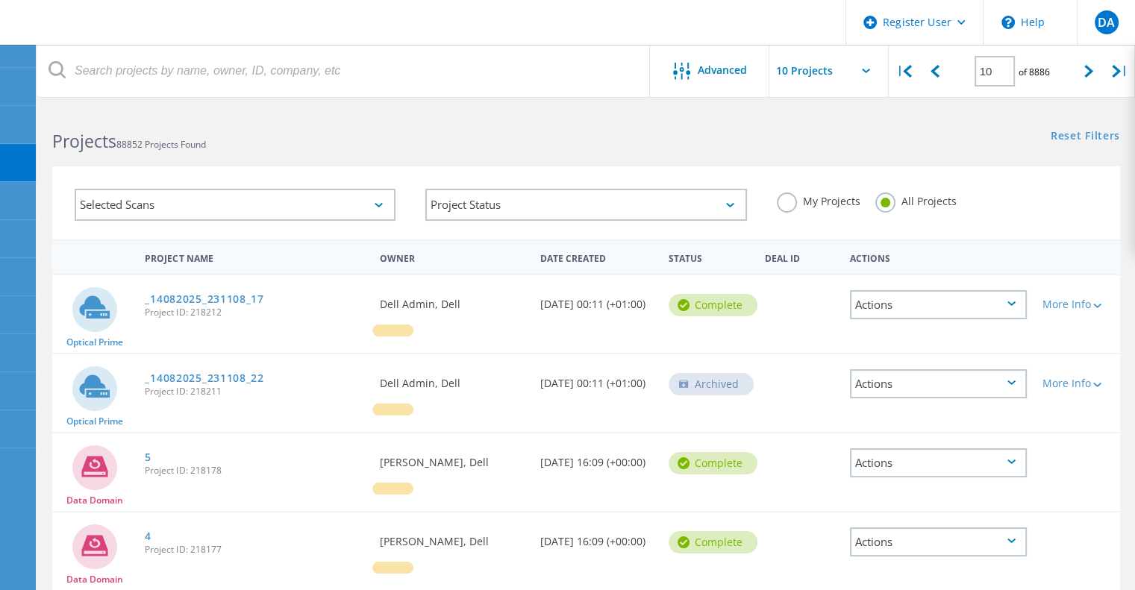
click at [156, 209] on div "Selected Scans" at bounding box center [235, 205] width 321 height 32
click at [199, 205] on div "Selected Scans" at bounding box center [235, 205] width 321 height 32
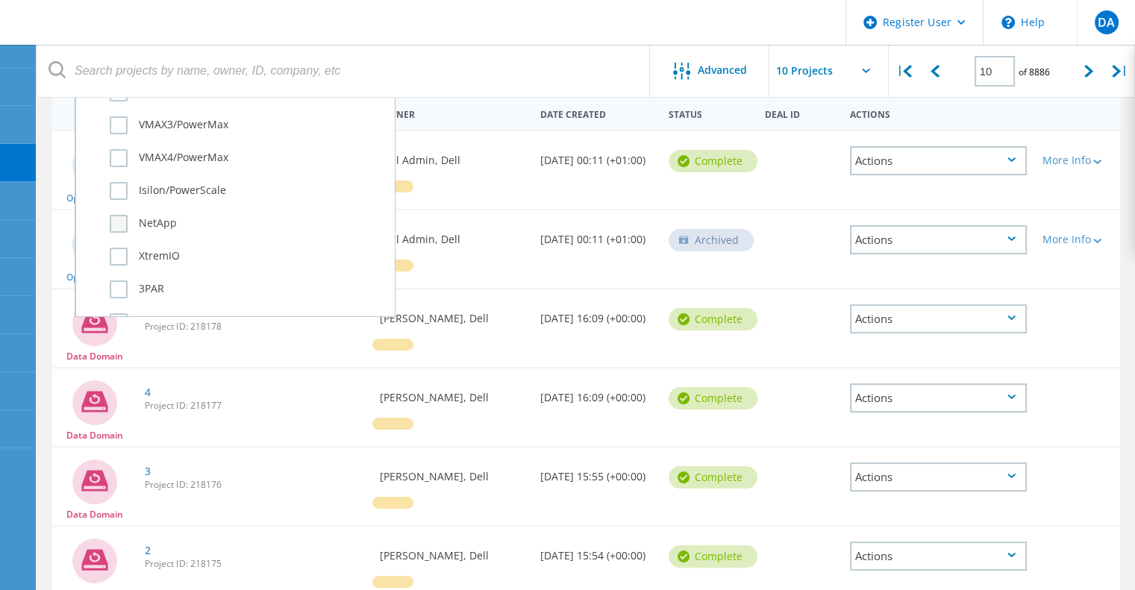
scroll to position [325, 0]
click at [163, 223] on label "NetApp" at bounding box center [248, 227] width 277 height 18
click at [0, 0] on input "NetApp" at bounding box center [0, 0] width 0 height 0
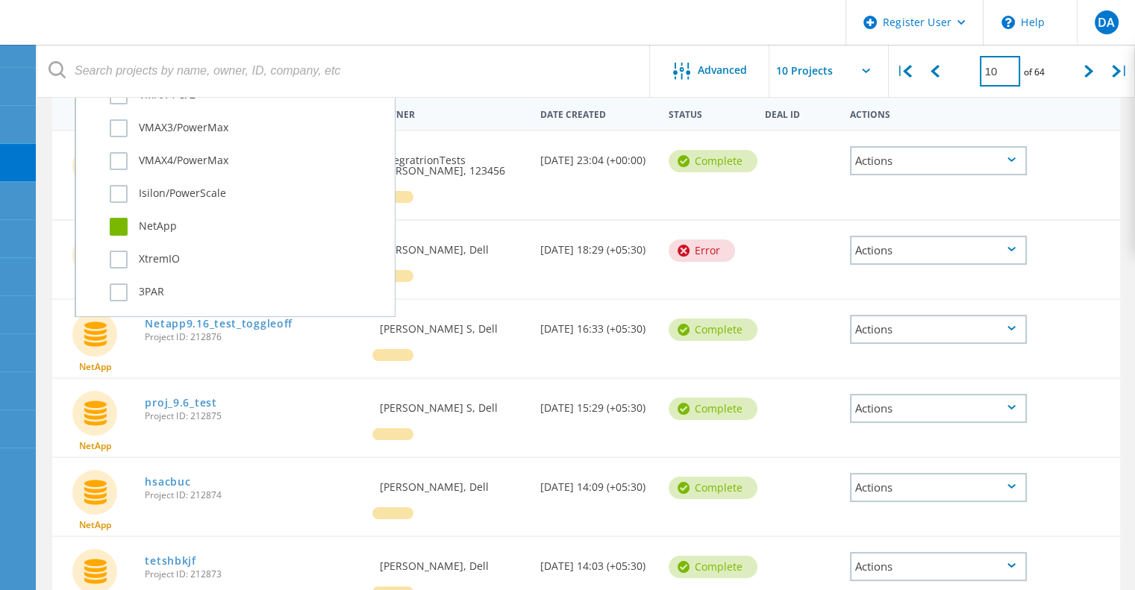
click at [997, 72] on input "10" at bounding box center [1000, 71] width 40 height 31
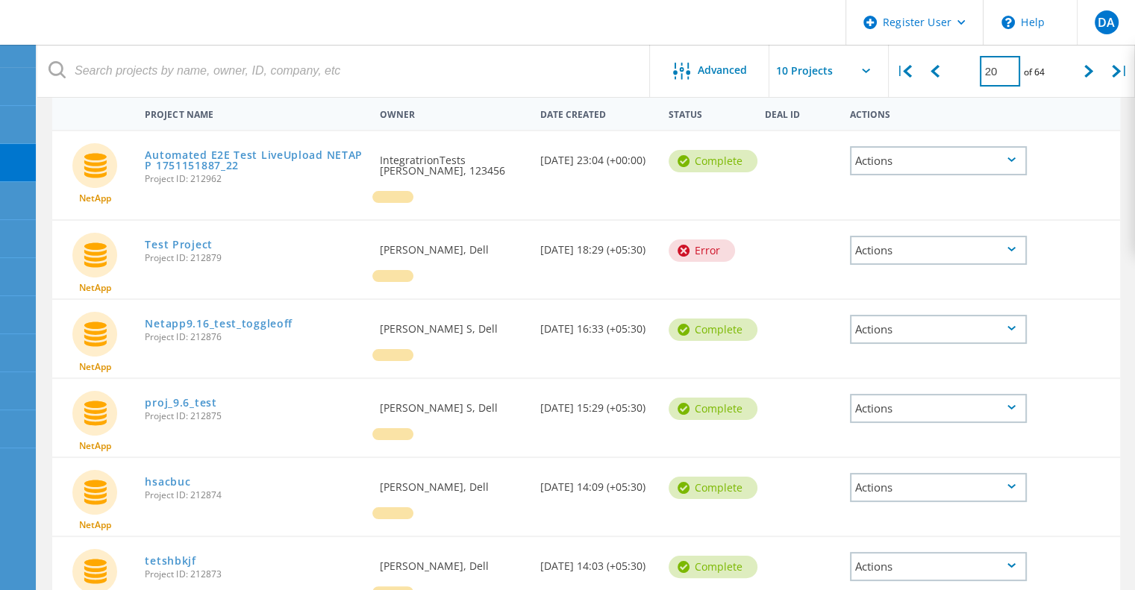
type input "20"
click at [1058, 221] on div at bounding box center [1076, 240] width 85 height 39
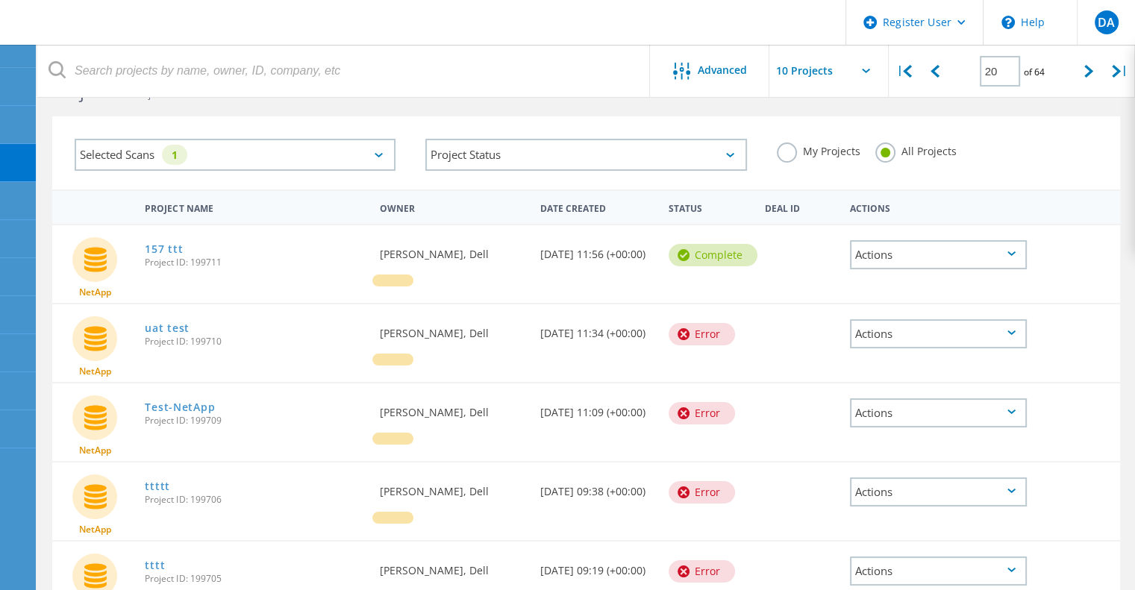
scroll to position [49, 0]
drag, startPoint x: 175, startPoint y: 255, endPoint x: 463, endPoint y: 202, distance: 292.8
click at [463, 202] on div "Owner" at bounding box center [452, 208] width 160 height 28
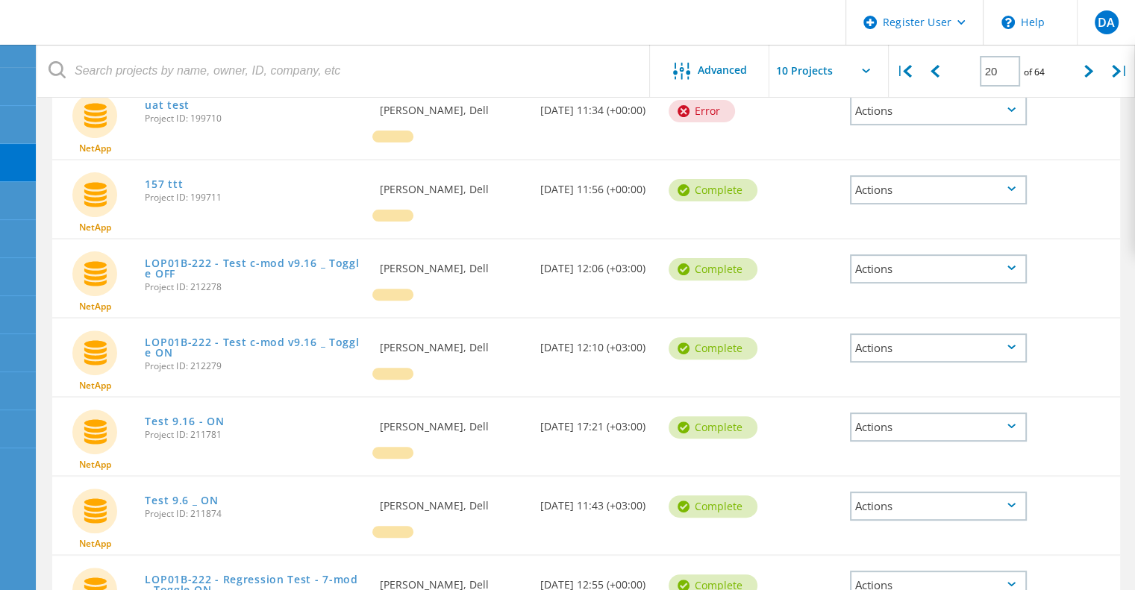
scroll to position [433, 0]
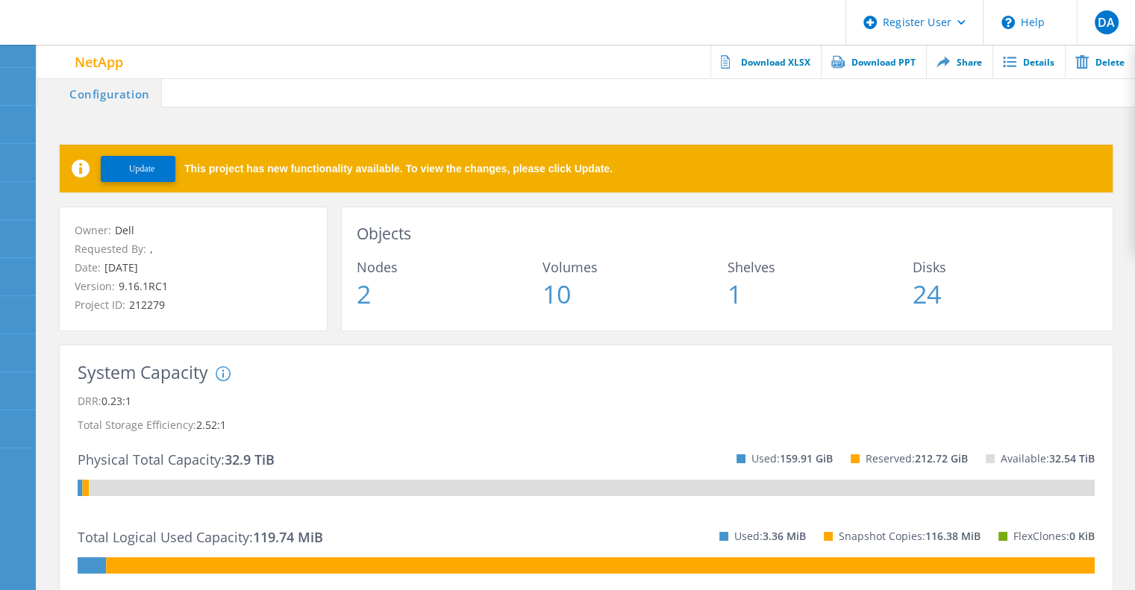
click at [145, 171] on span "Update" at bounding box center [142, 168] width 26 height 11
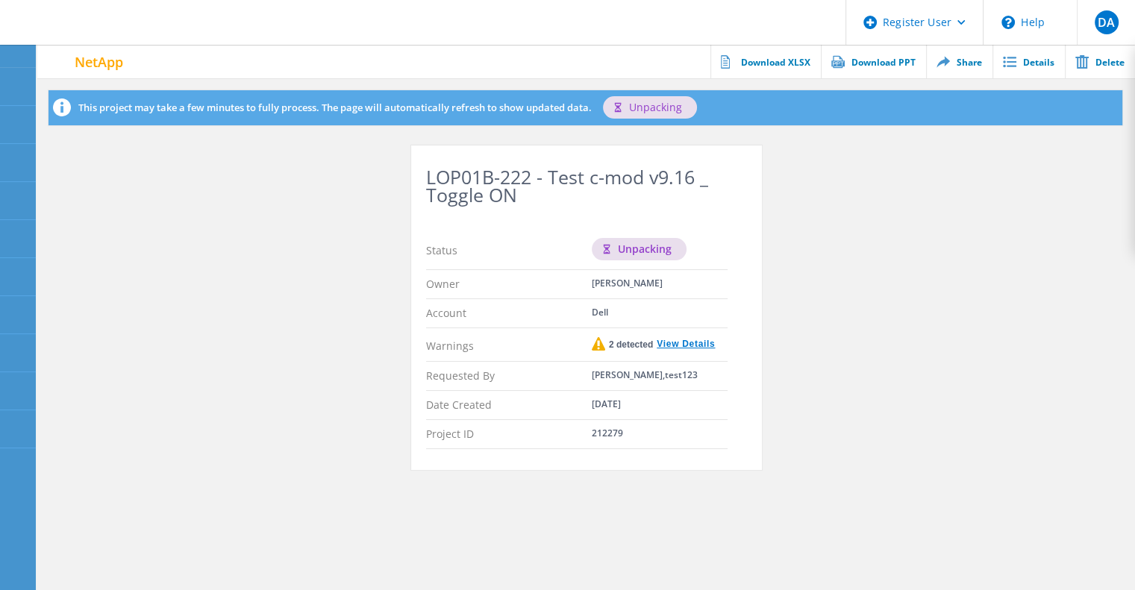
scroll to position [55, 0]
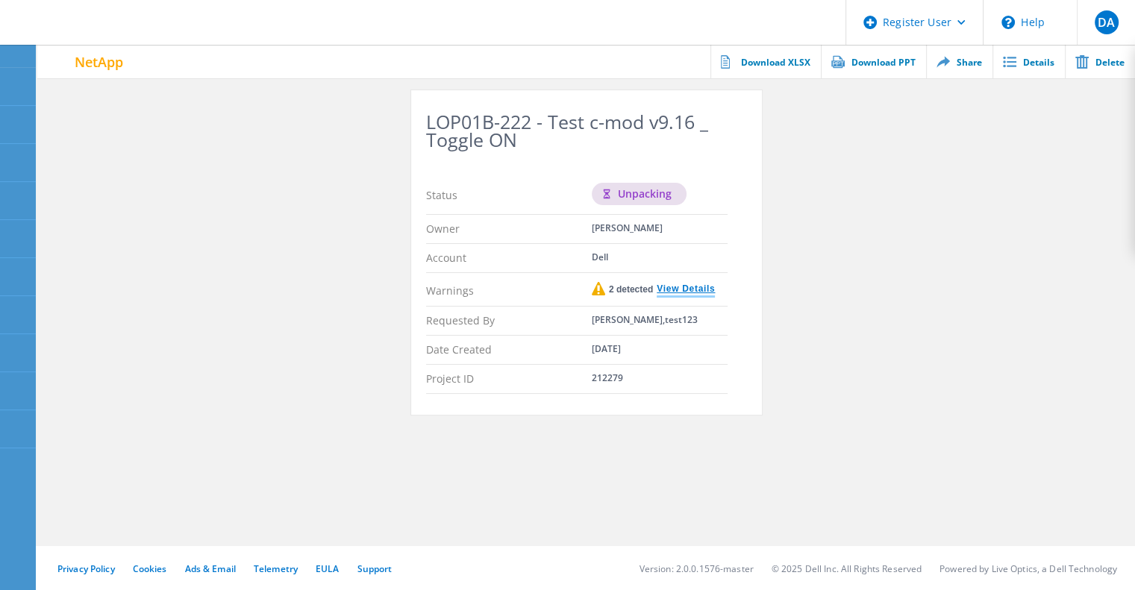
click at [690, 288] on link "View Details" at bounding box center [684, 289] width 62 height 11
